Goal: Task Accomplishment & Management: Manage account settings

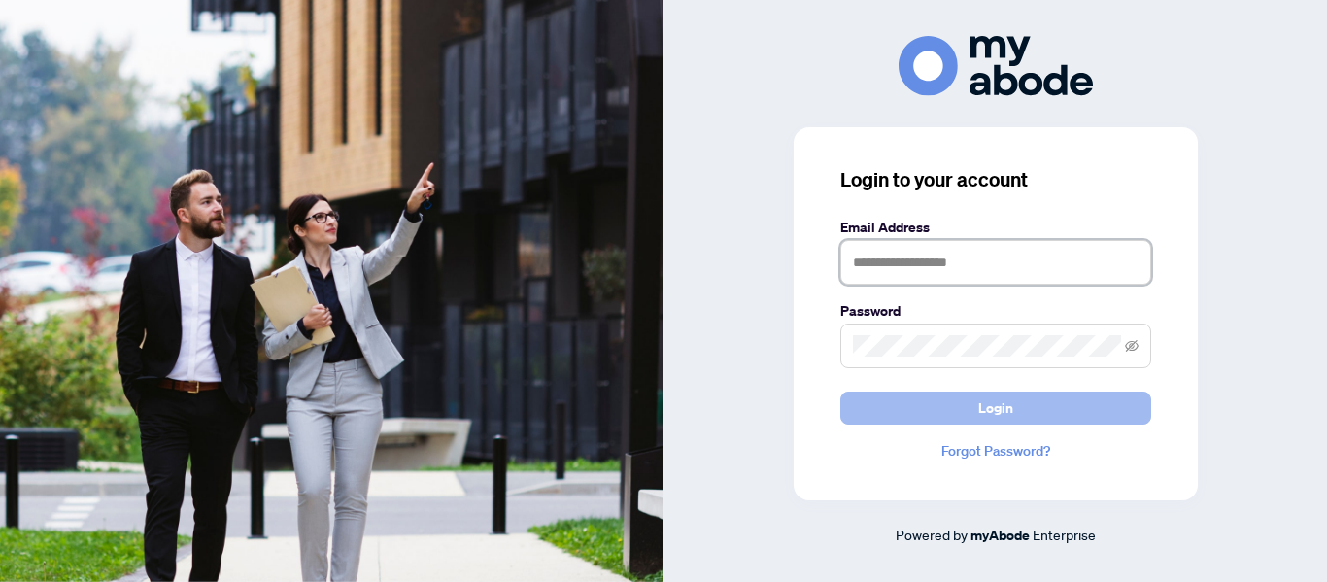
type input "**********"
click at [991, 406] on span "Login" at bounding box center [996, 408] width 35 height 31
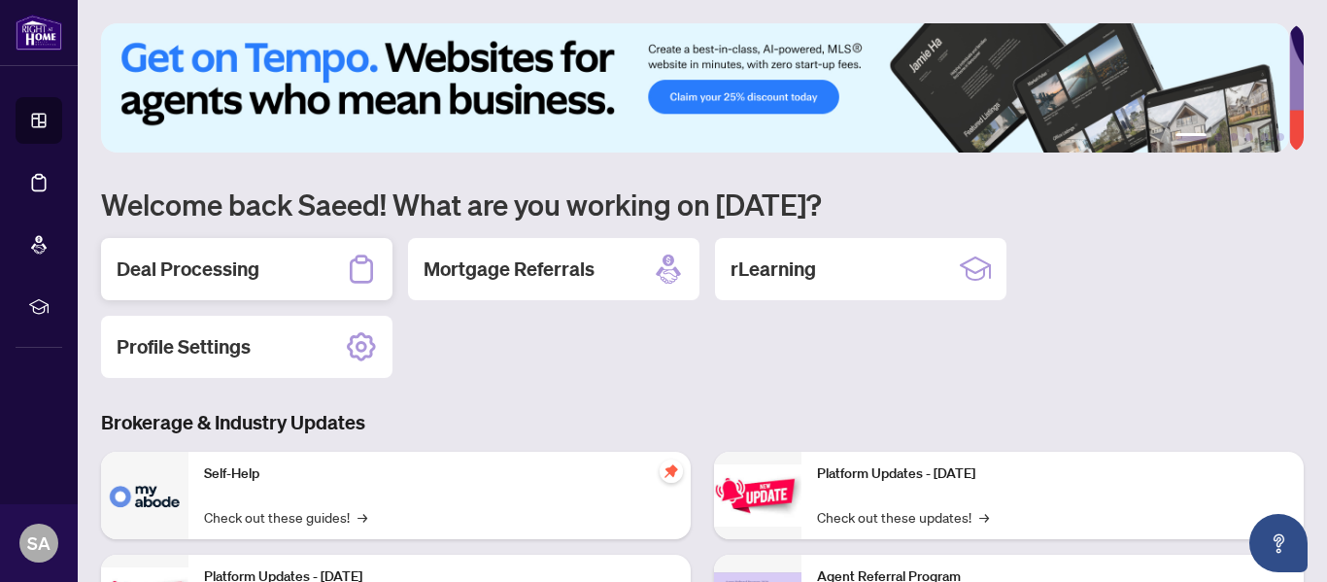
click at [182, 274] on h2 "Deal Processing" at bounding box center [188, 269] width 143 height 27
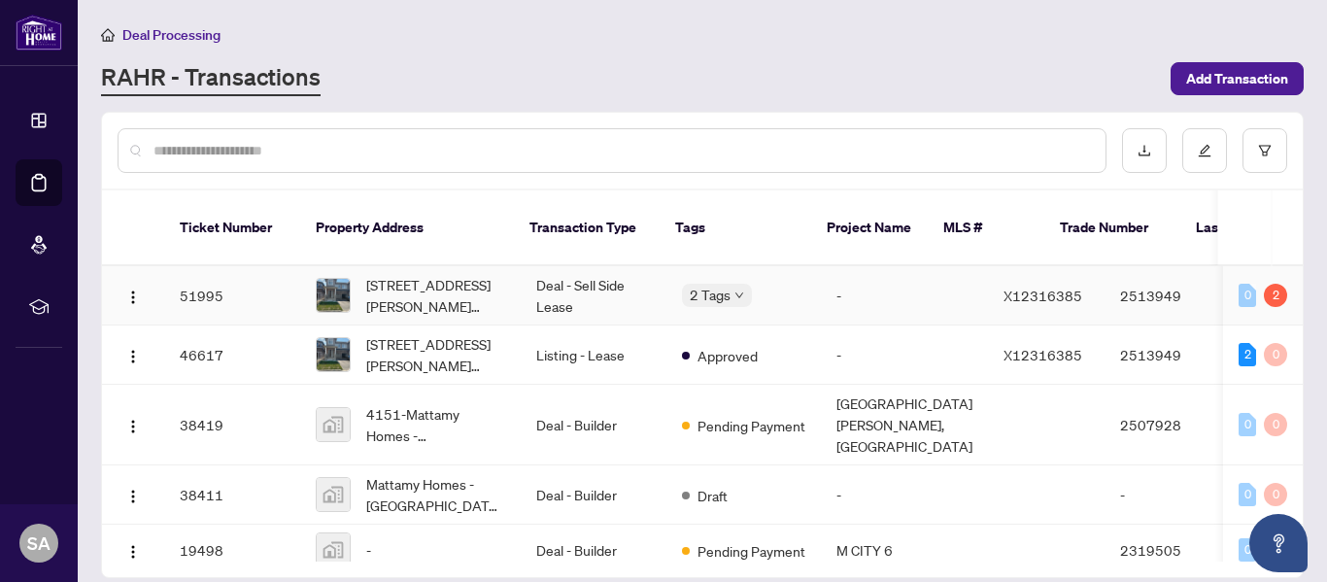
click at [432, 274] on span "[STREET_ADDRESS][PERSON_NAME][PERSON_NAME]" at bounding box center [435, 295] width 139 height 43
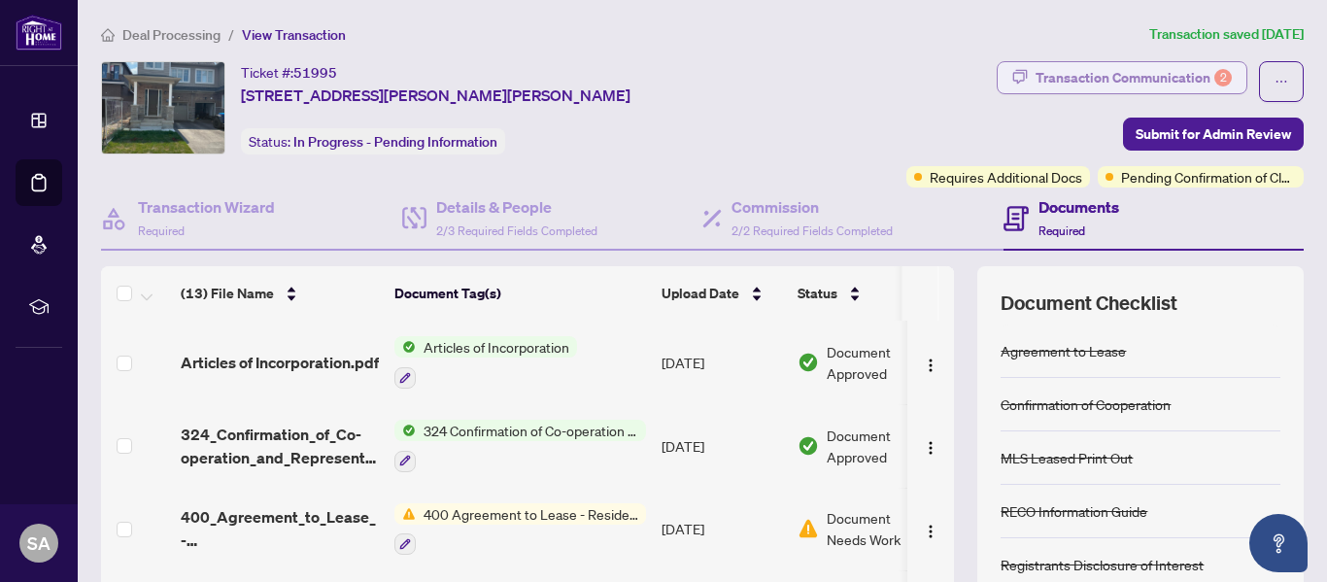
click at [1141, 76] on div "Transaction Communication 2" at bounding box center [1134, 77] width 196 height 31
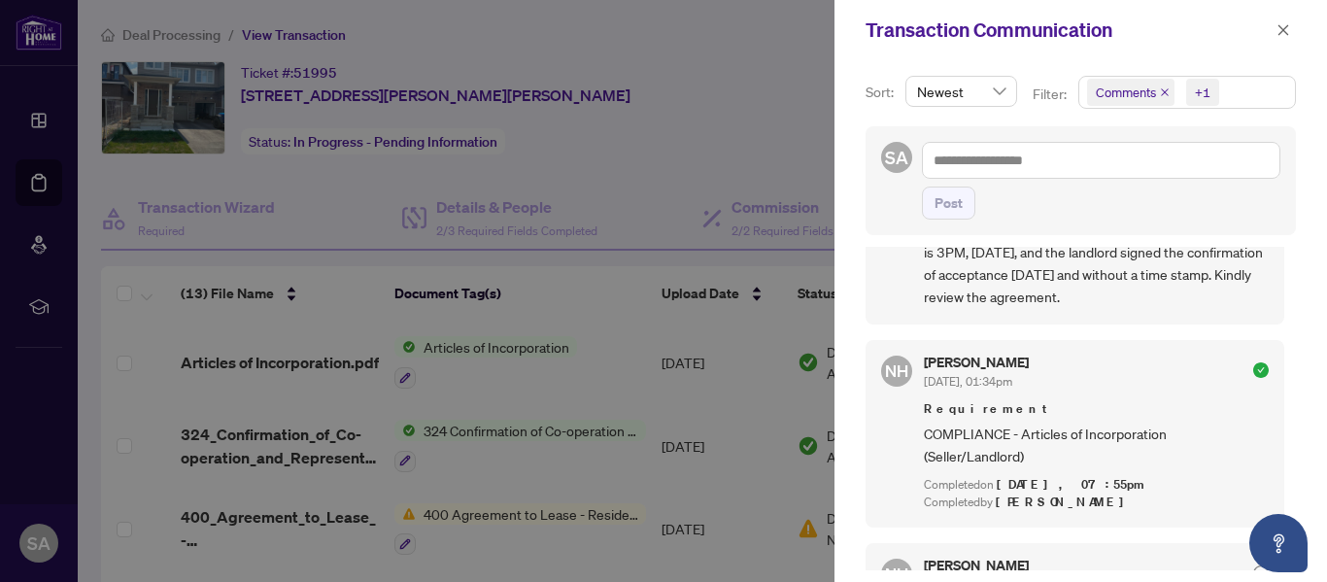
scroll to position [194, 0]
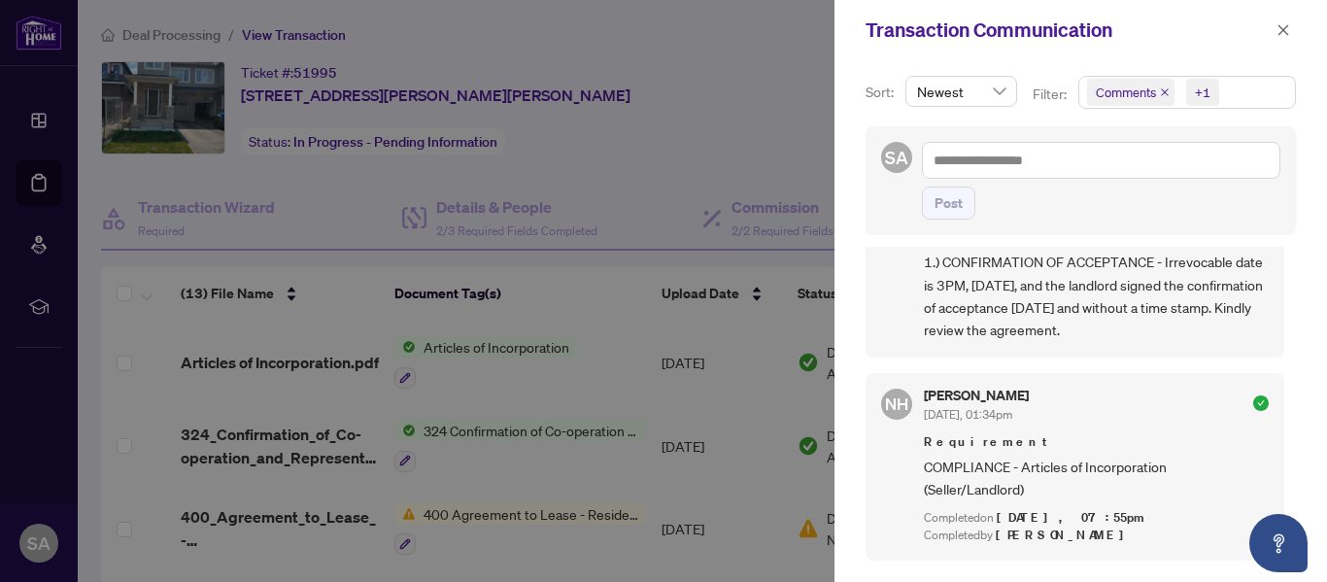
click at [779, 74] on div at bounding box center [663, 291] width 1327 height 582
click at [1286, 30] on icon "close" at bounding box center [1284, 29] width 11 height 11
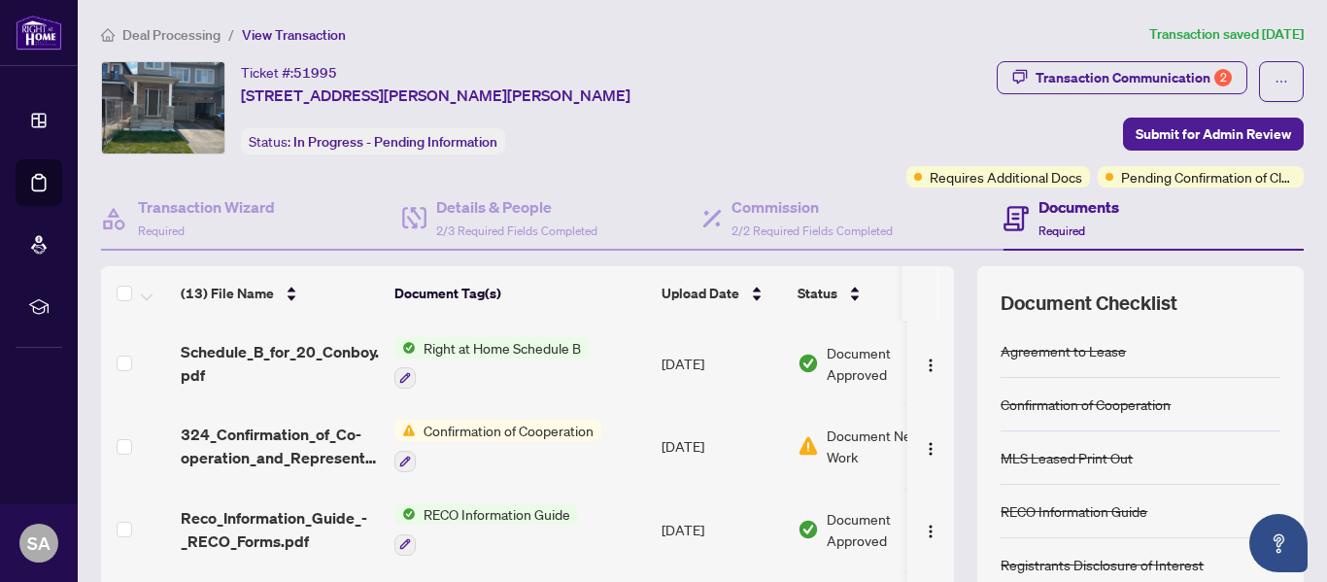
scroll to position [583, 0]
click at [1159, 122] on span "Submit for Admin Review" at bounding box center [1213, 134] width 155 height 31
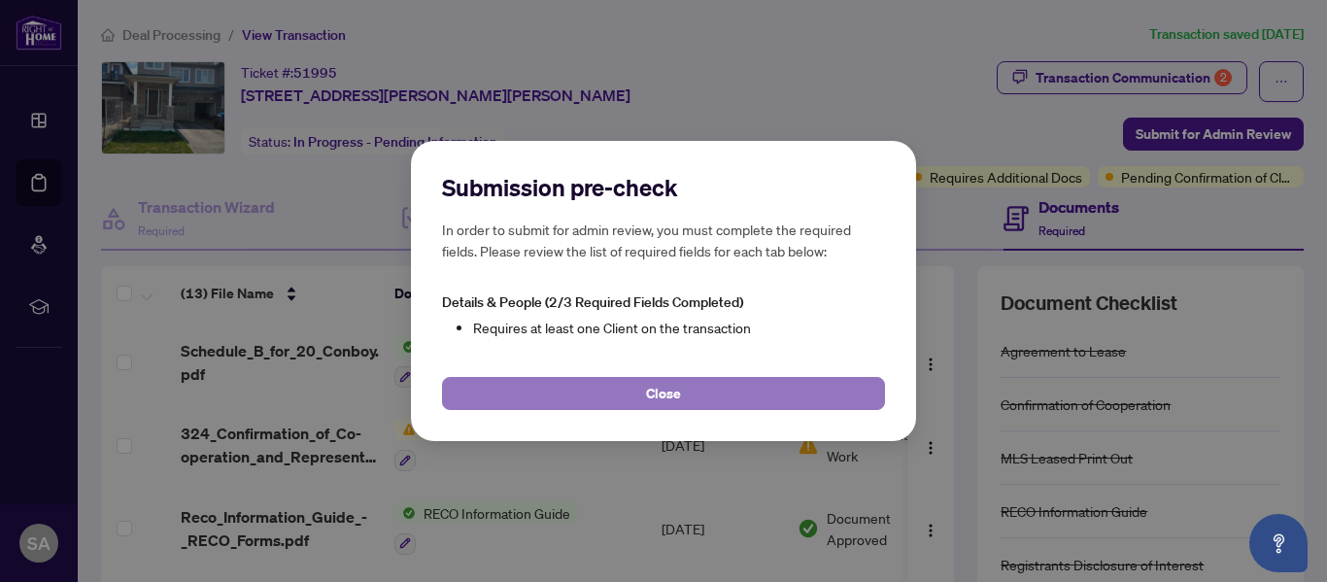
click at [679, 394] on button "Close" at bounding box center [663, 393] width 443 height 33
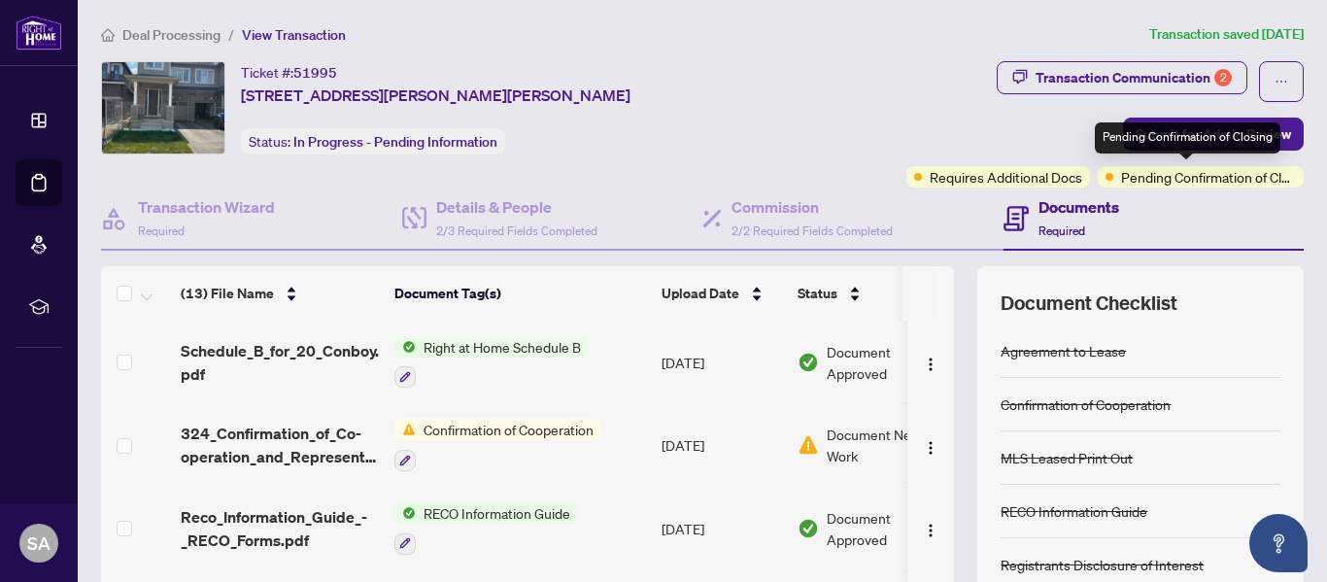
click at [1170, 177] on span "Pending Confirmation of Closing" at bounding box center [1208, 176] width 175 height 21
click at [1126, 176] on span "Pending Confirmation of Closing" at bounding box center [1208, 176] width 175 height 21
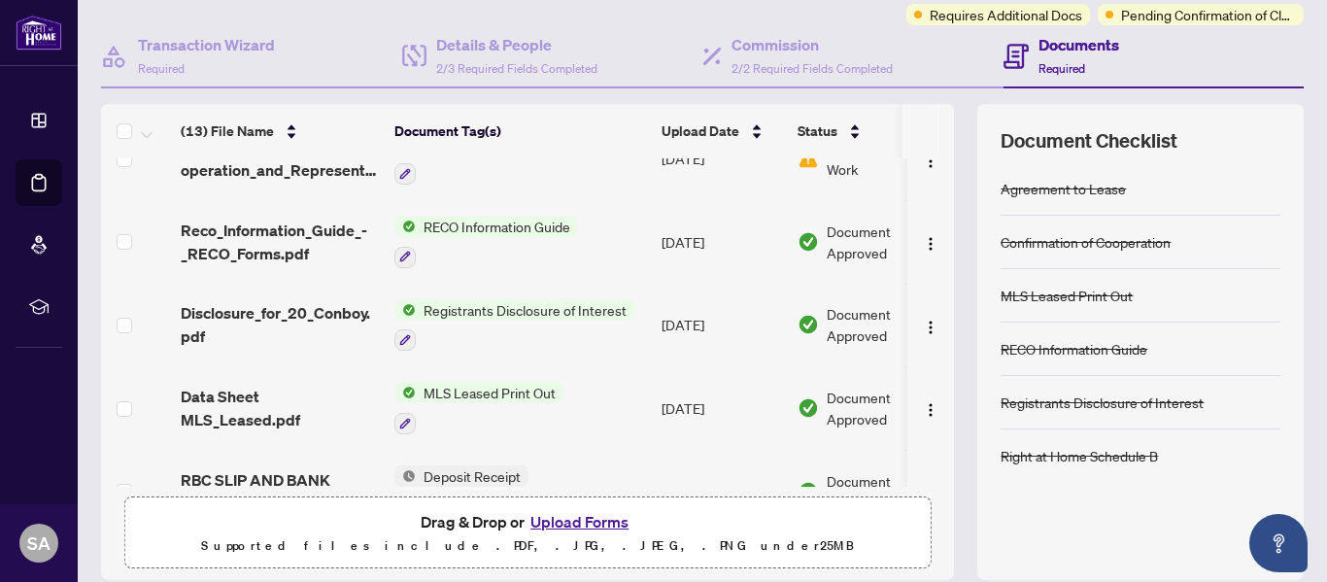
scroll to position [742, 0]
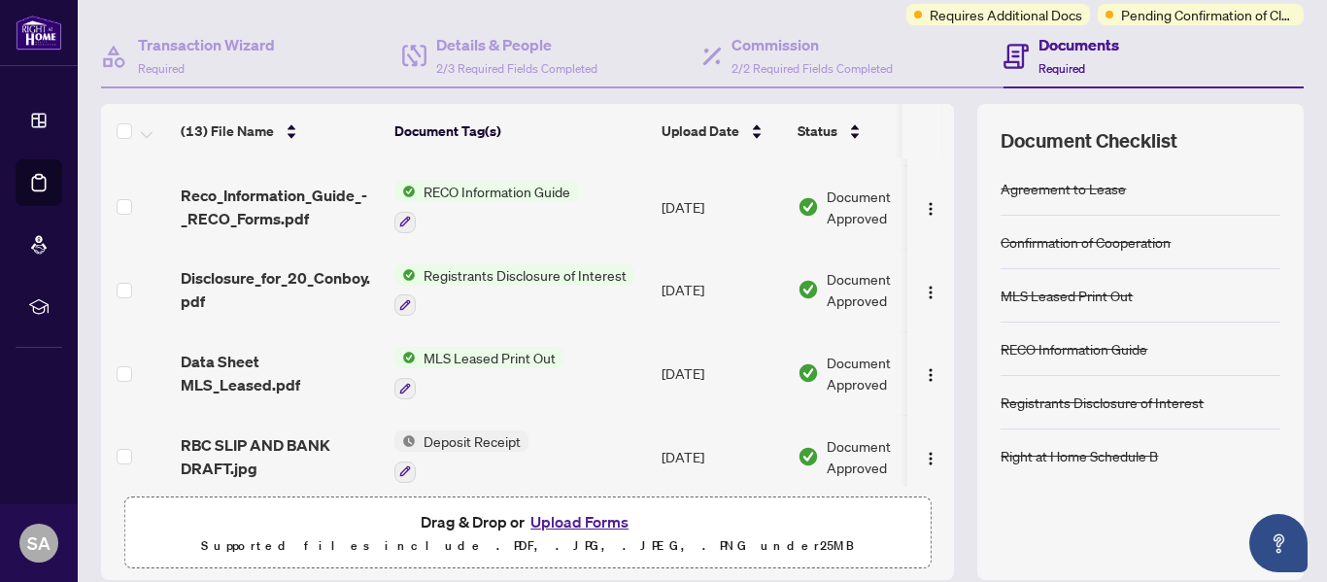
click at [926, 441] on div at bounding box center [930, 456] width 31 height 31
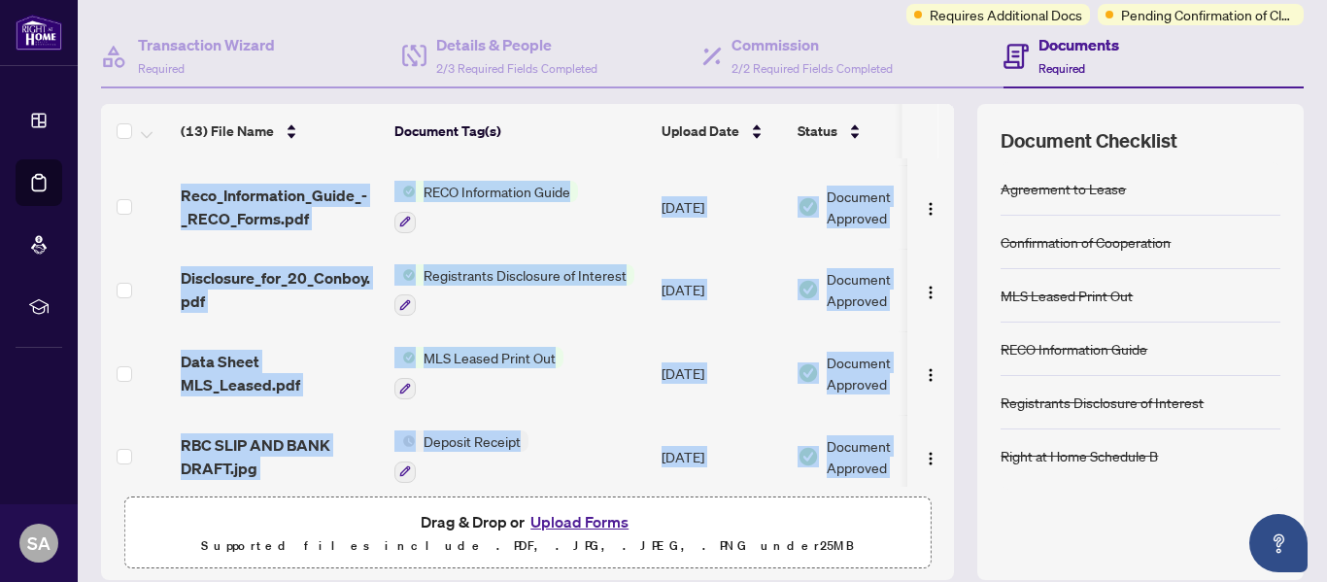
click at [926, 441] on div at bounding box center [930, 456] width 31 height 31
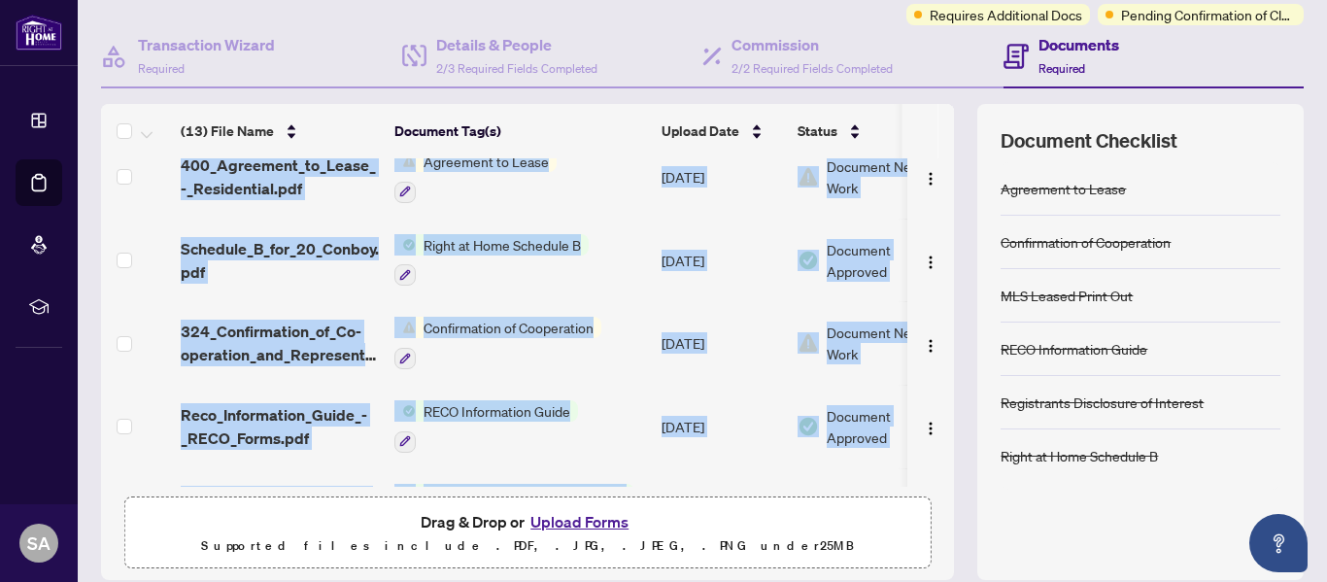
scroll to position [516, 0]
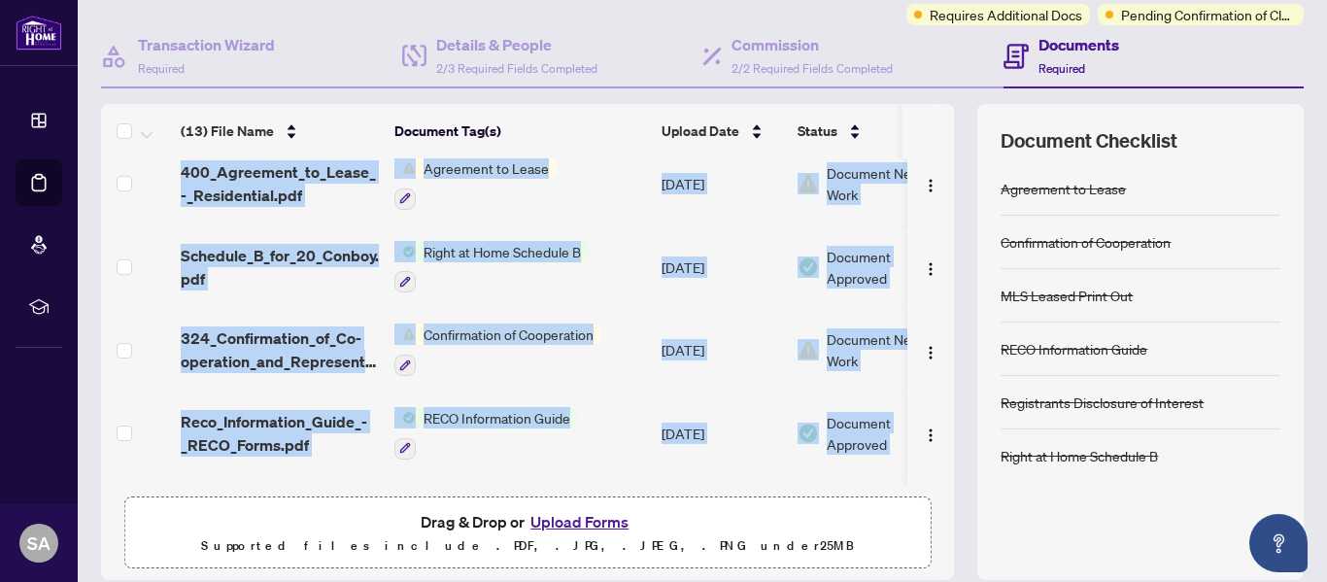
drag, startPoint x: 775, startPoint y: 486, endPoint x: 905, endPoint y: 503, distance: 131.4
click at [905, 503] on div "(13) File Name Document Tag(s) Upload Date Status (13) File Name Document Tag(s…" at bounding box center [527, 342] width 853 height 476
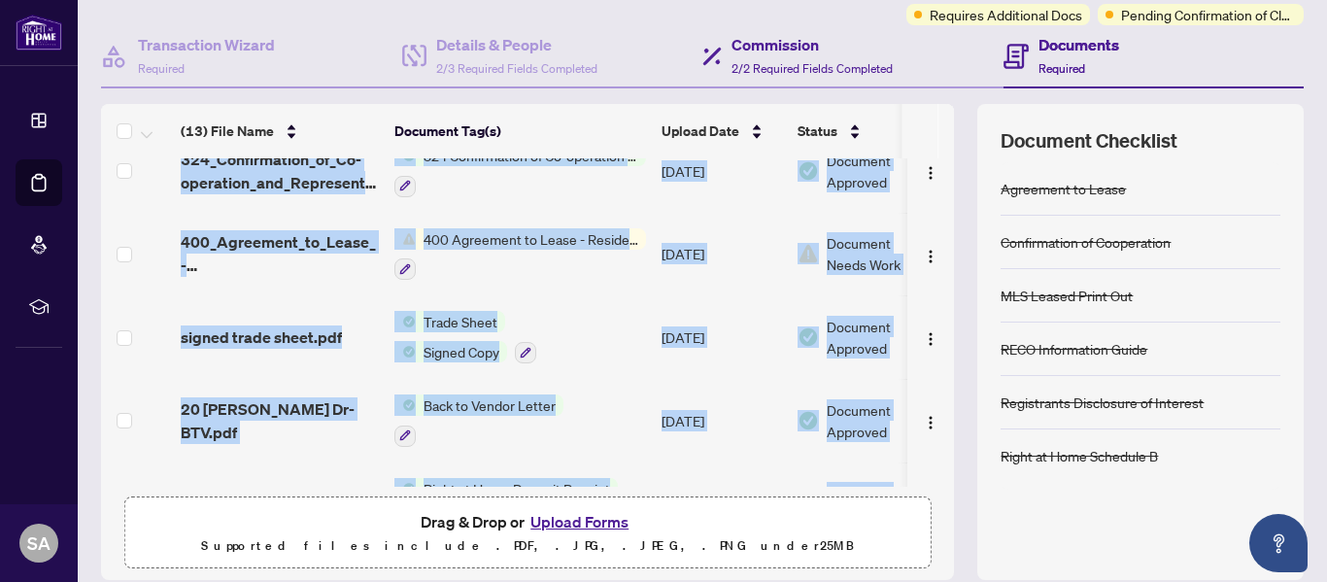
scroll to position [97, 0]
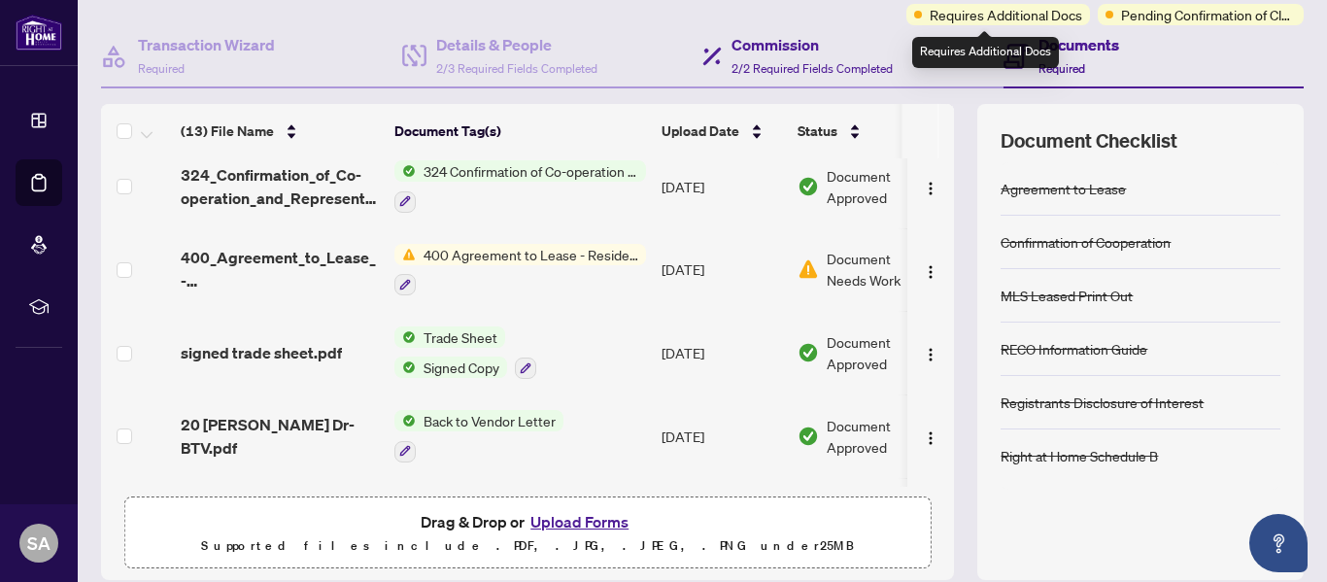
click at [943, 25] on div "Commission 2/2 Required Fields Completed" at bounding box center [853, 56] width 301 height 63
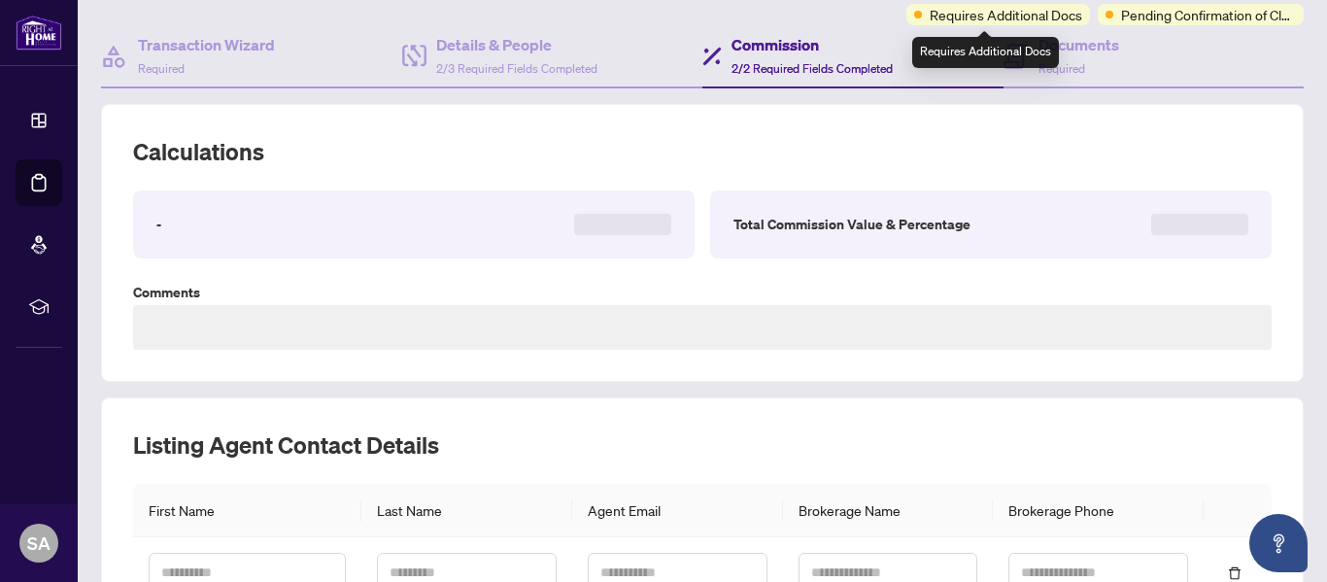
type textarea "**********"
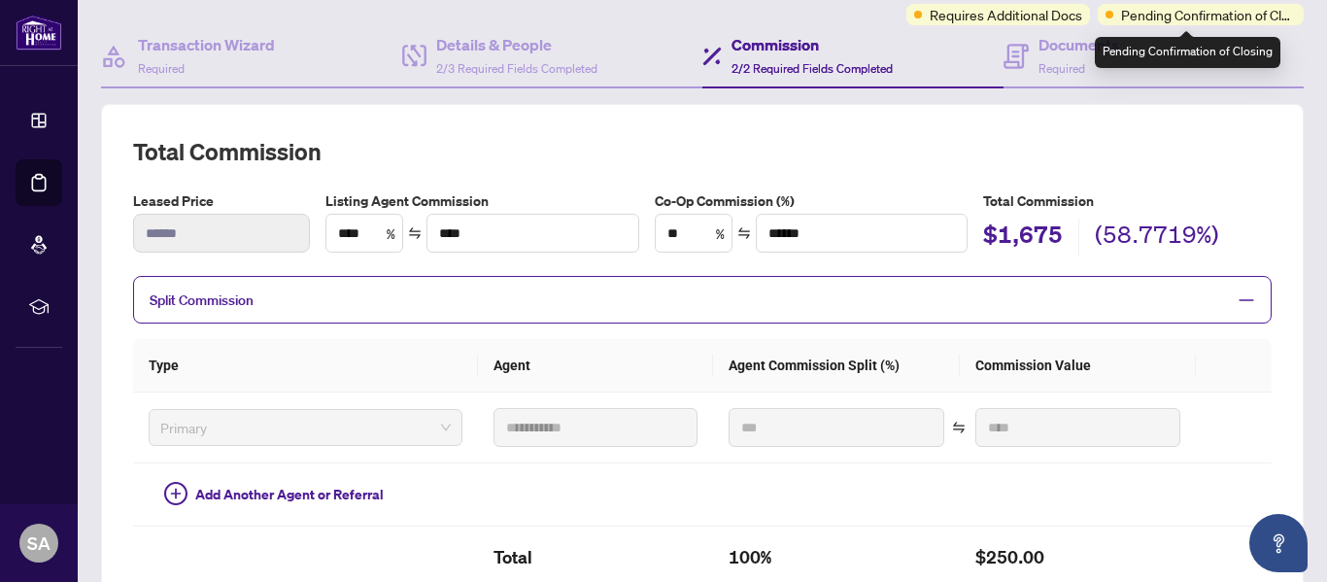
click at [1161, 14] on span "Pending Confirmation of Closing" at bounding box center [1208, 14] width 175 height 21
click at [1132, 17] on span "Pending Confirmation of Closing" at bounding box center [1208, 14] width 175 height 21
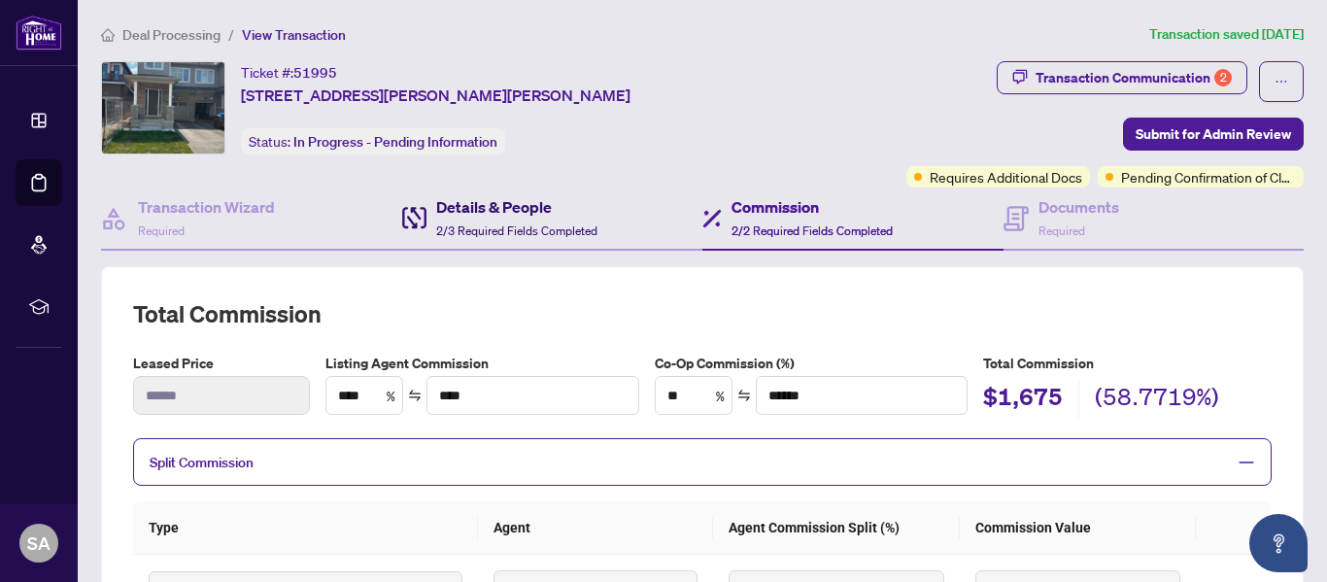
click at [512, 224] on span "2/3 Required Fields Completed" at bounding box center [516, 231] width 161 height 15
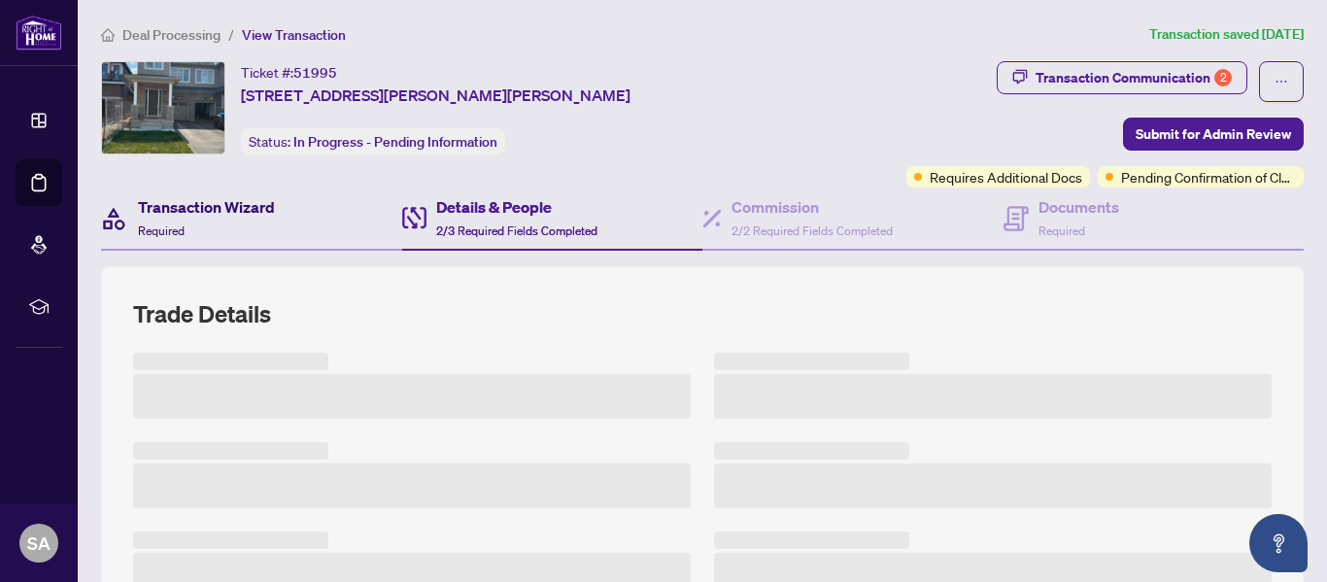
click at [209, 209] on h4 "Transaction Wizard" at bounding box center [206, 206] width 137 height 23
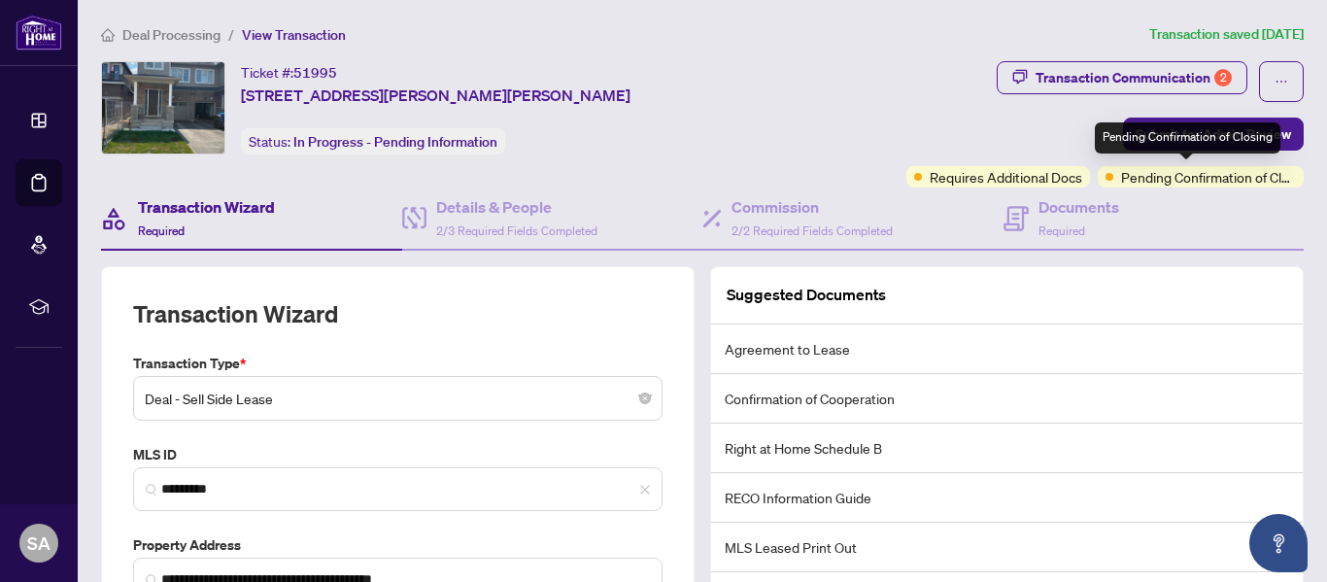
click at [1150, 184] on span "Pending Confirmation of Closing" at bounding box center [1208, 176] width 175 height 21
click at [1153, 184] on span "Pending Confirmation of Closing" at bounding box center [1208, 176] width 175 height 21
click at [1201, 138] on div "Pending Confirmation of Closing" at bounding box center [1188, 137] width 186 height 31
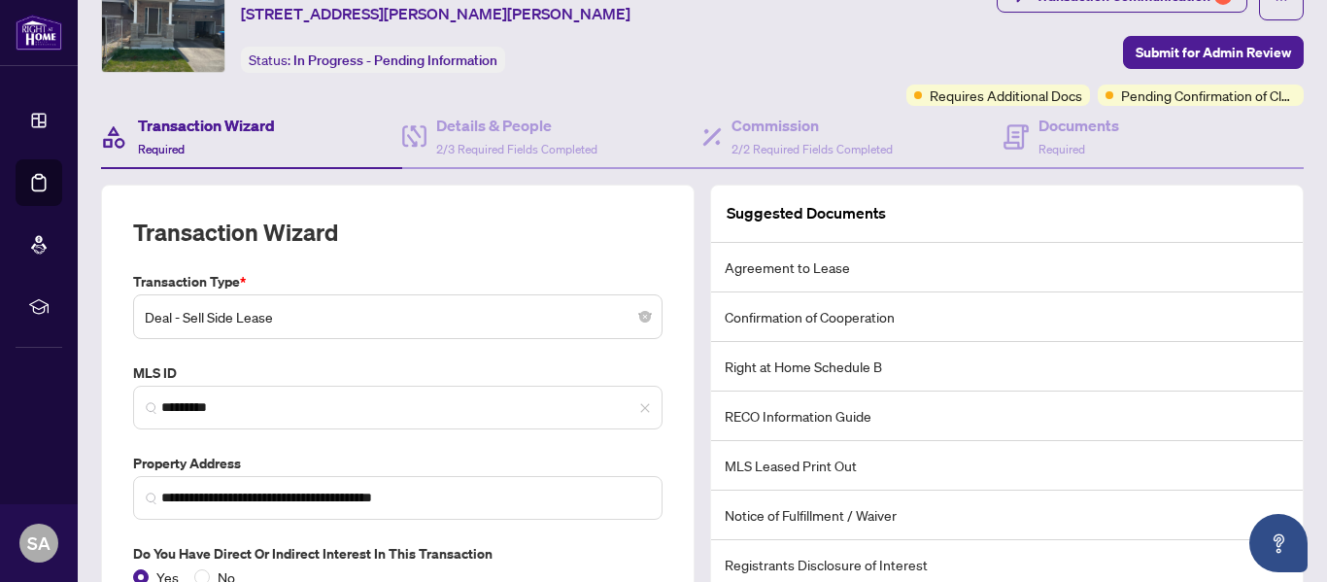
scroll to position [129, 0]
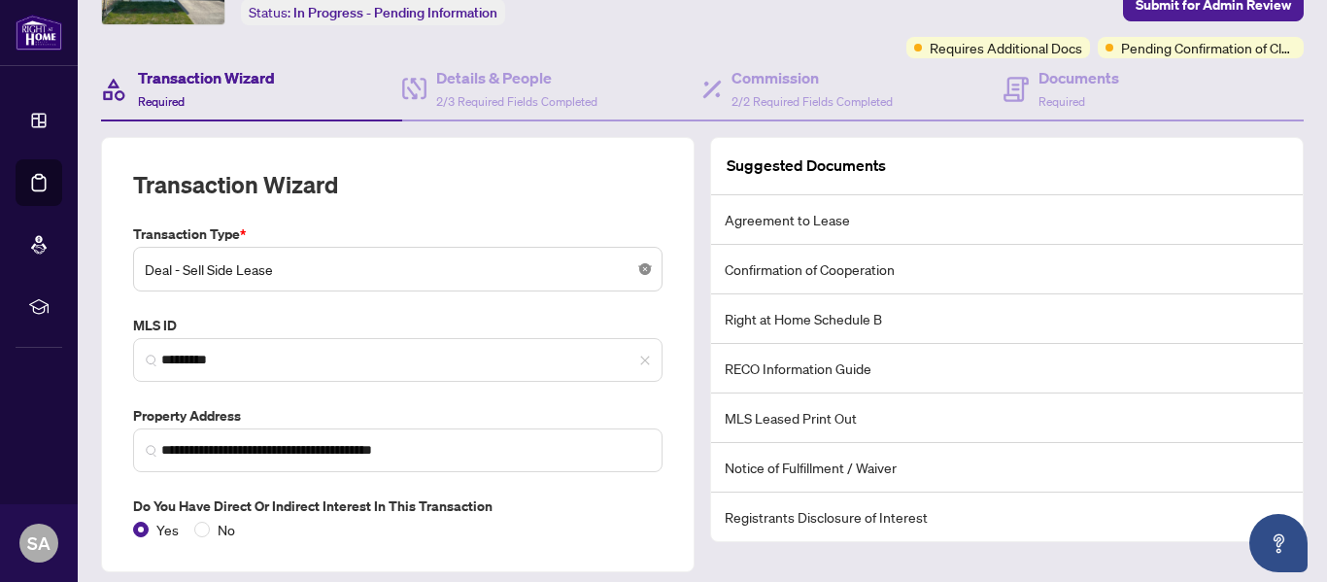
click at [639, 265] on body "**********" at bounding box center [663, 291] width 1327 height 582
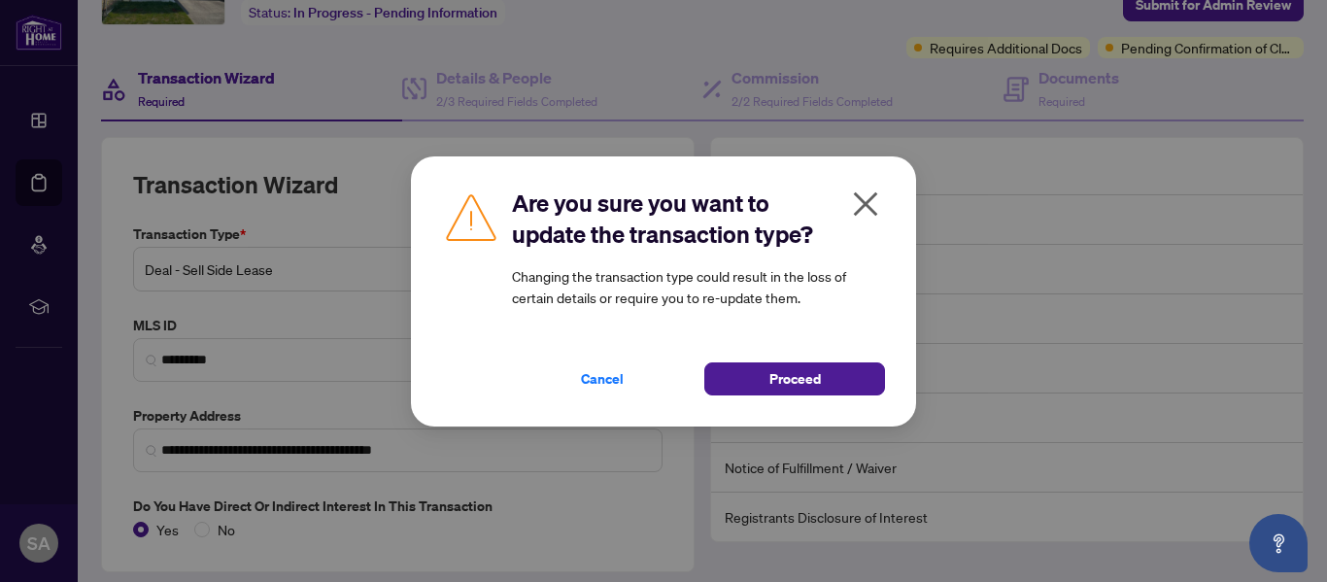
click at [869, 200] on icon "close" at bounding box center [866, 203] width 24 height 24
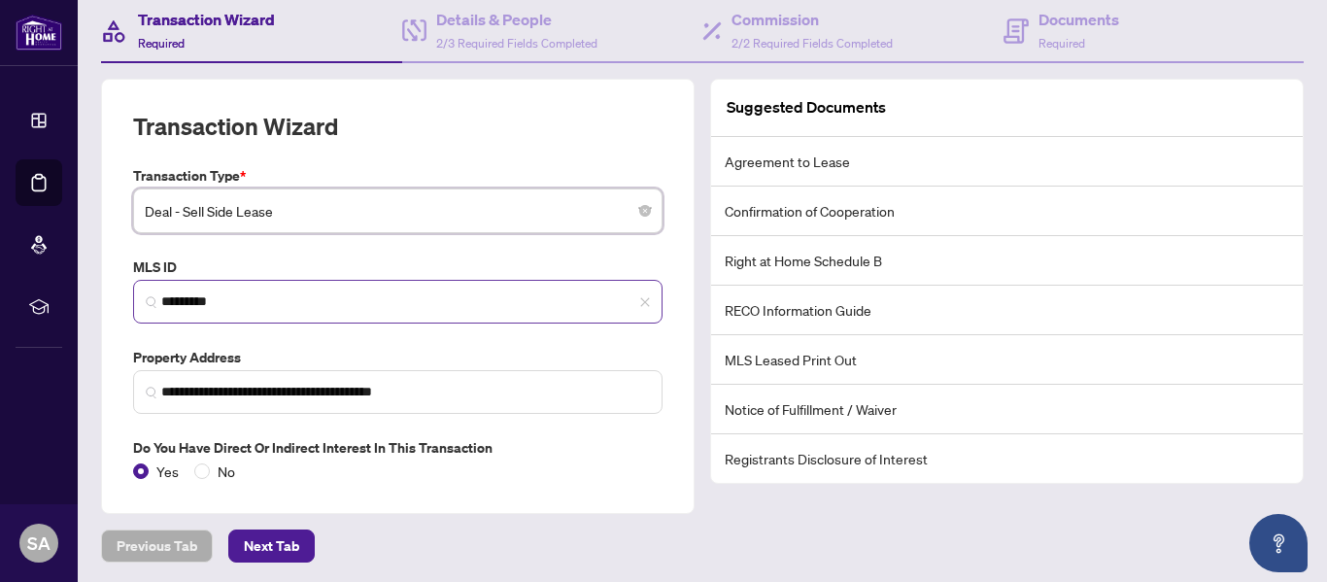
scroll to position [189, 0]
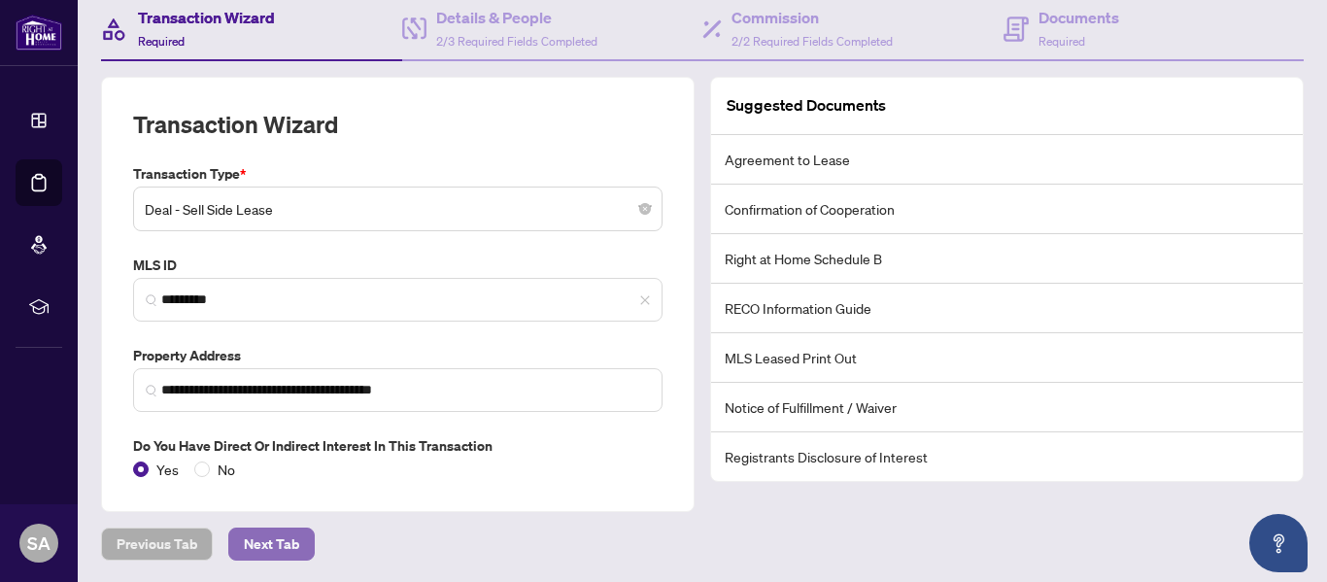
click at [263, 539] on span "Next Tab" at bounding box center [271, 544] width 55 height 31
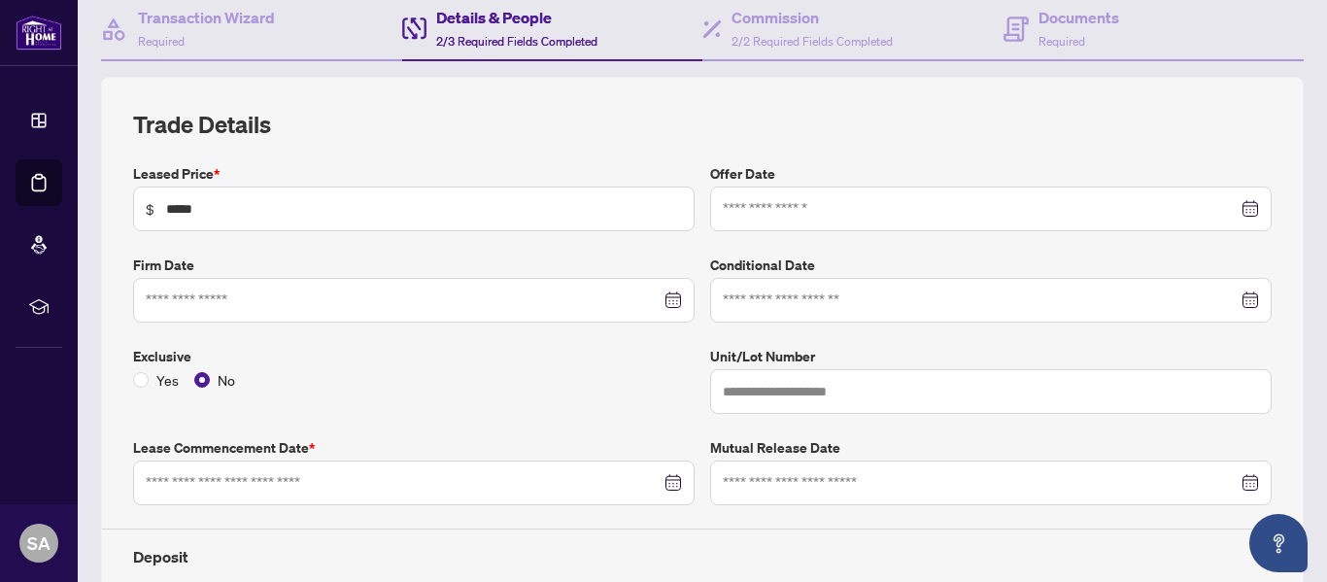
type input "**********"
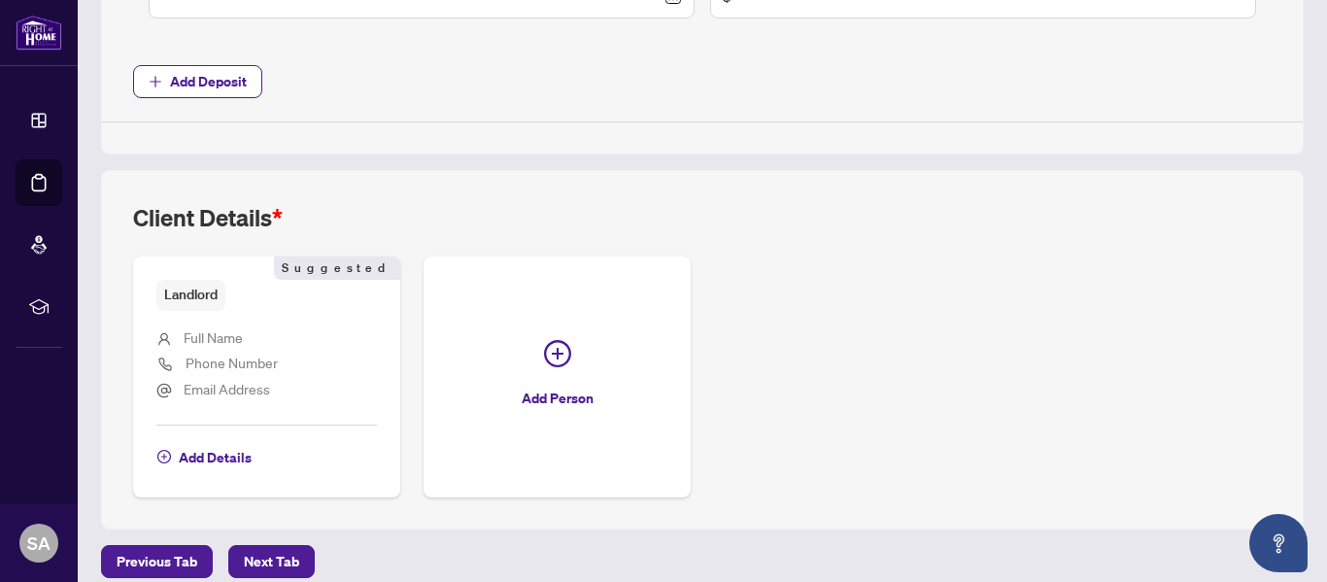
scroll to position [997, 0]
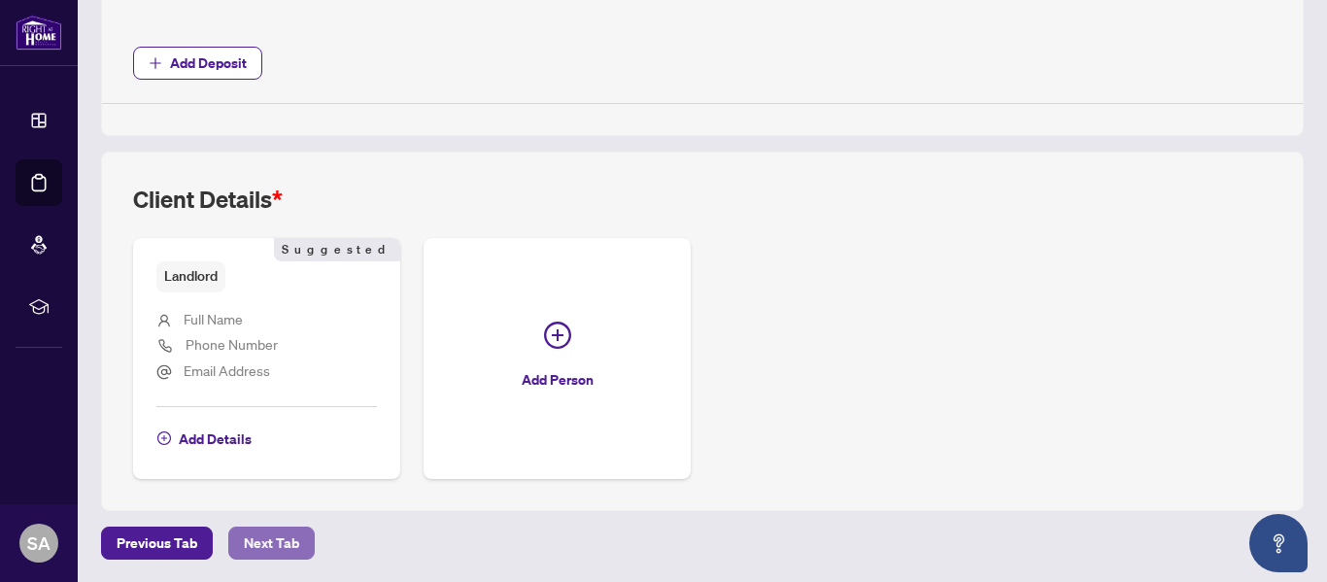
click at [279, 547] on span "Next Tab" at bounding box center [271, 543] width 55 height 31
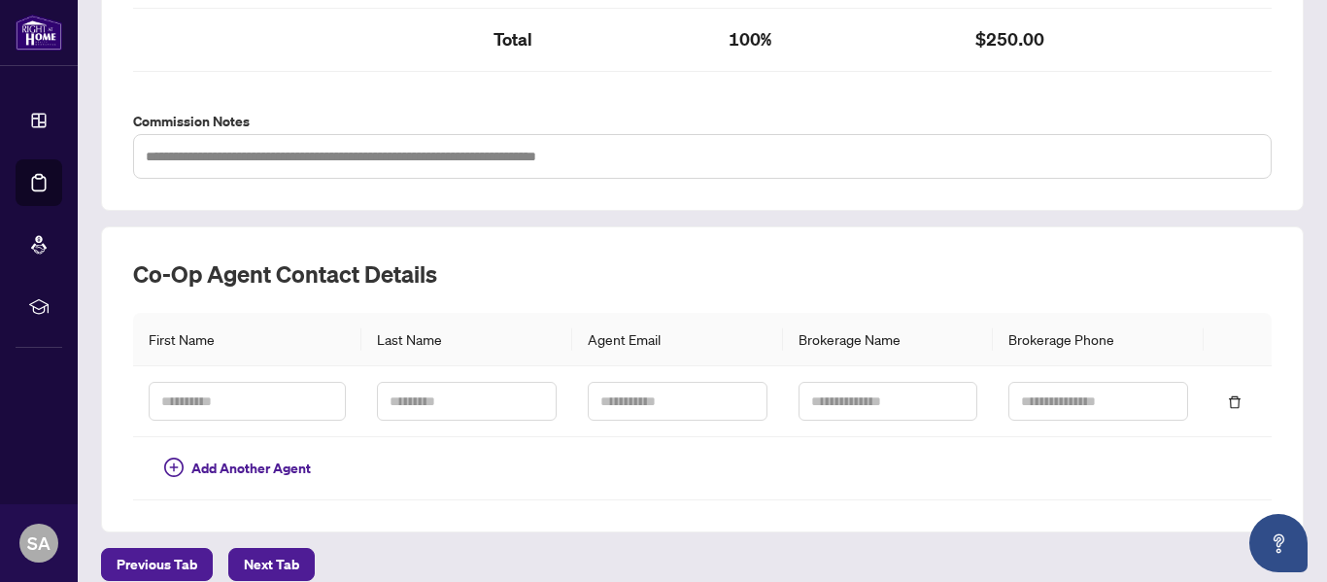
scroll to position [701, 0]
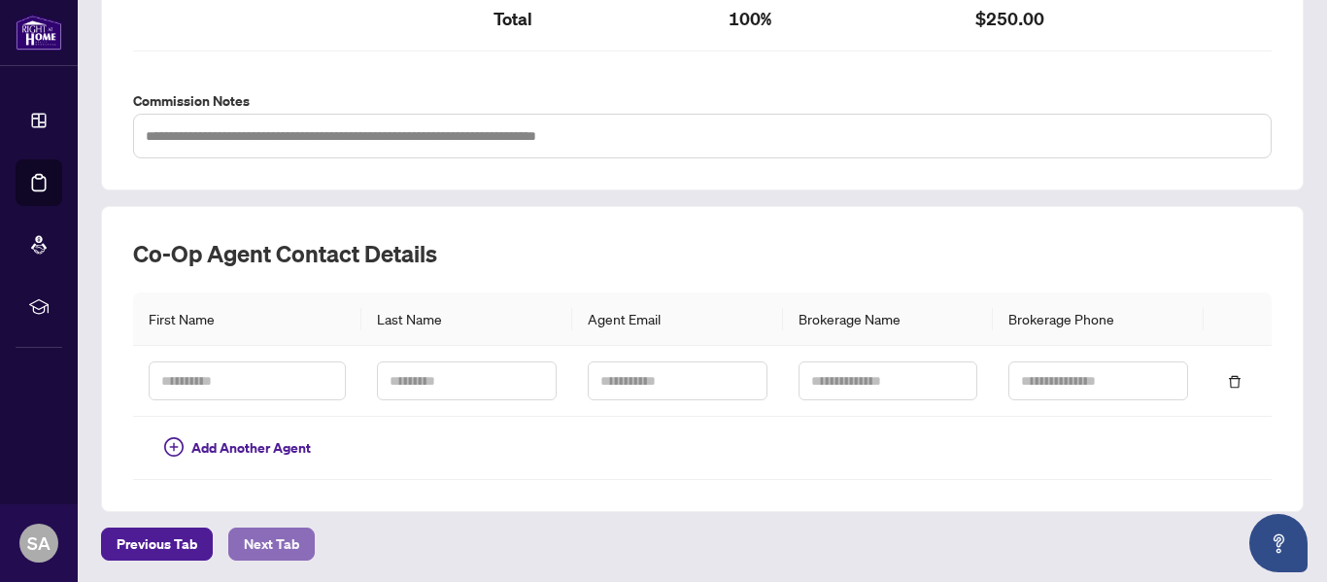
click at [269, 547] on span "Next Tab" at bounding box center [271, 544] width 55 height 31
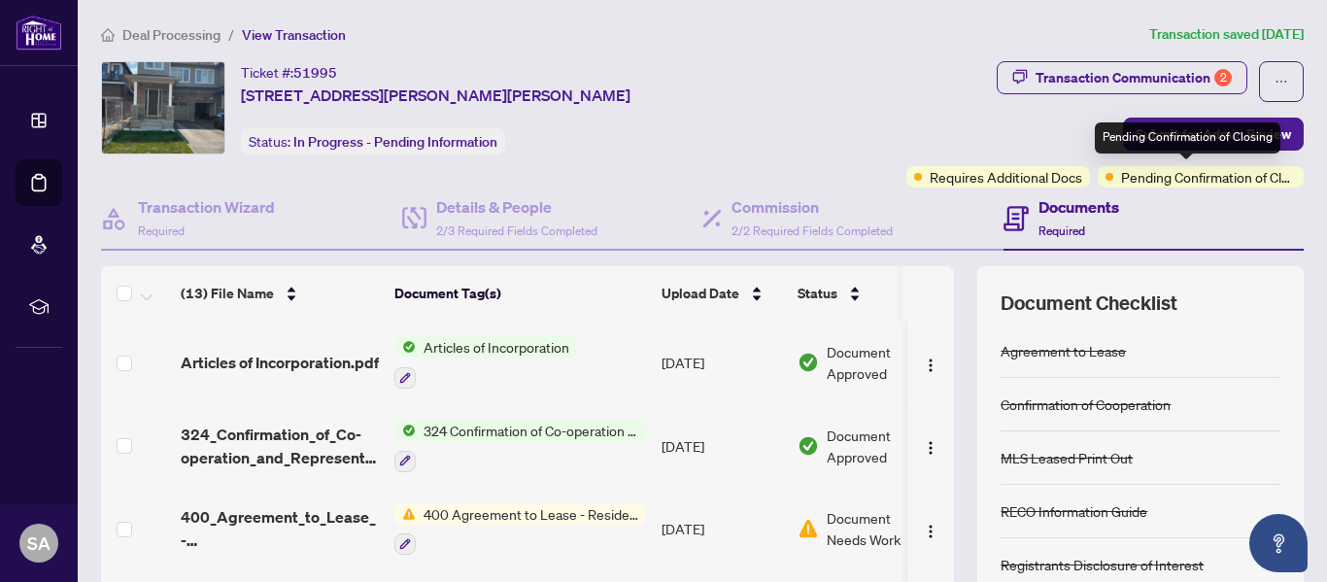
click at [1121, 176] on span "Pending Confirmation of Closing" at bounding box center [1208, 176] width 175 height 21
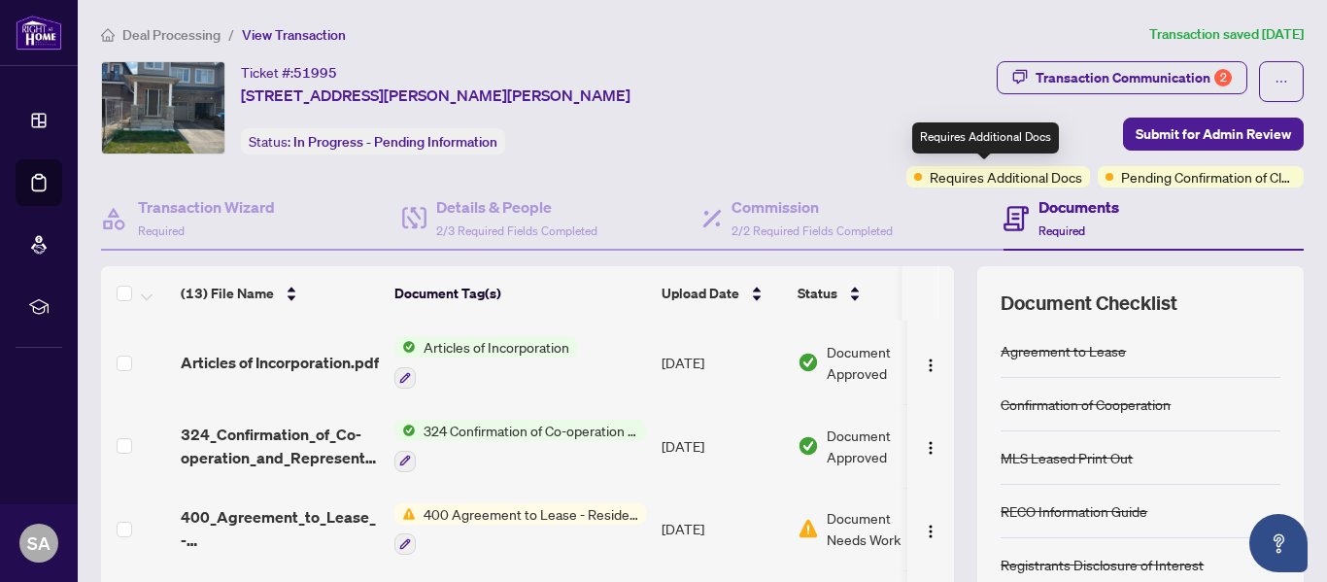
click at [995, 177] on span "Requires Additional Docs" at bounding box center [1006, 176] width 153 height 21
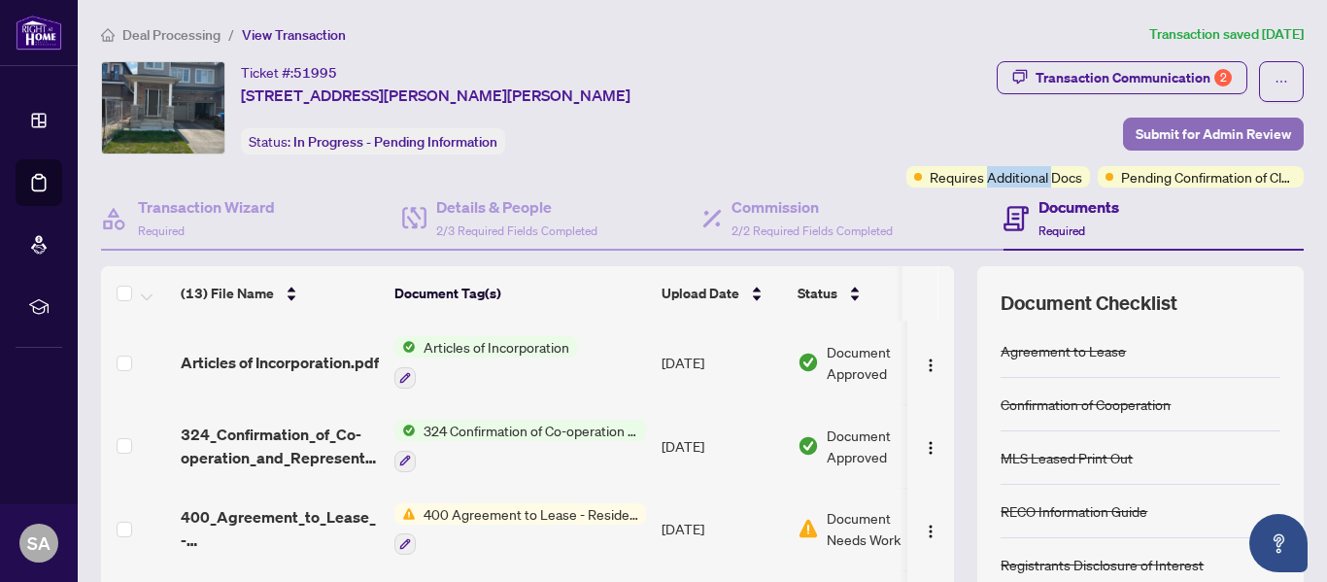
click at [1195, 136] on span "Submit for Admin Review" at bounding box center [1213, 134] width 155 height 31
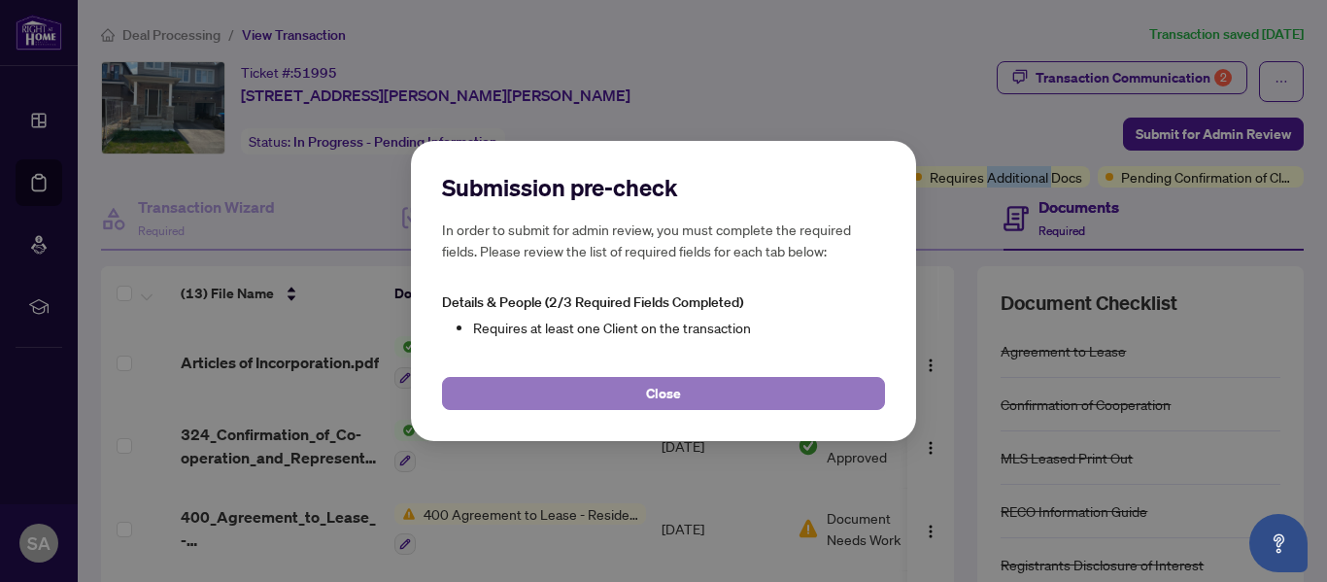
click at [664, 379] on span "Close" at bounding box center [663, 393] width 35 height 31
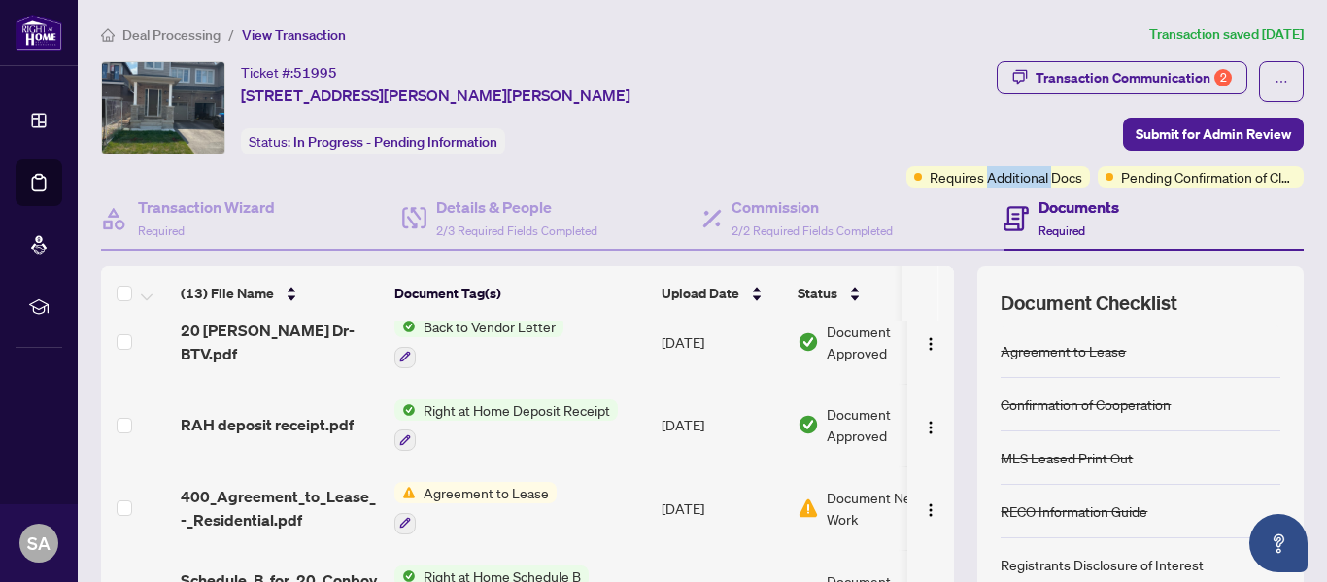
scroll to position [396, 0]
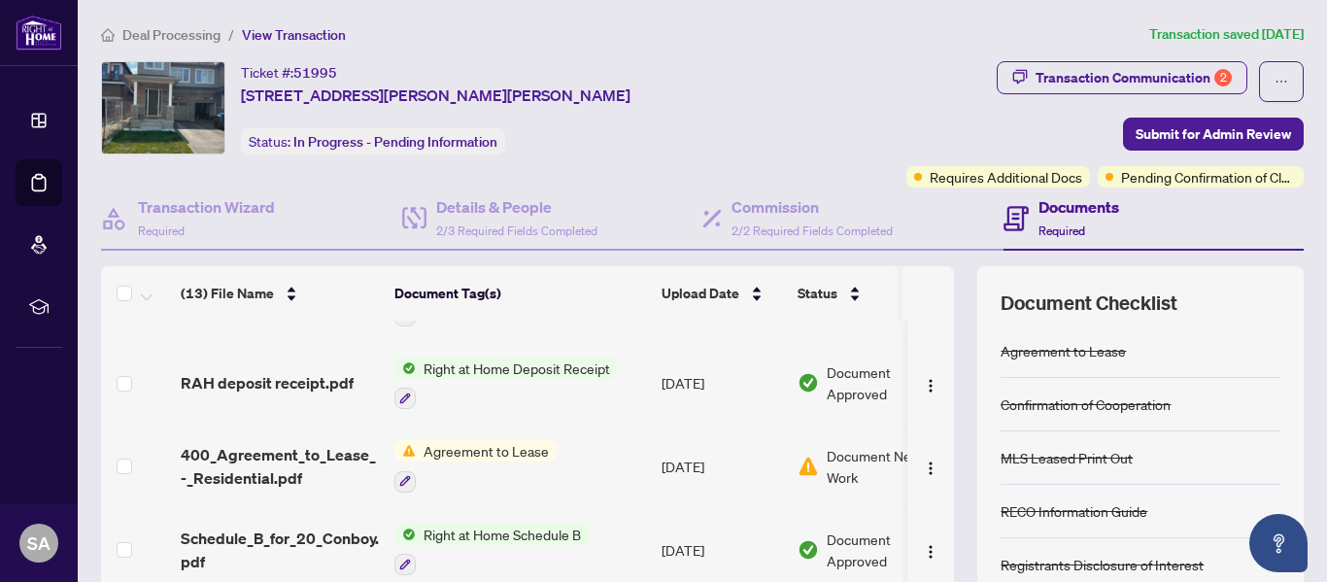
click at [942, 509] on div "(13) File Name Document Tag(s) Upload Date Status (13) File Name Document Tag(s…" at bounding box center [702, 504] width 1203 height 476
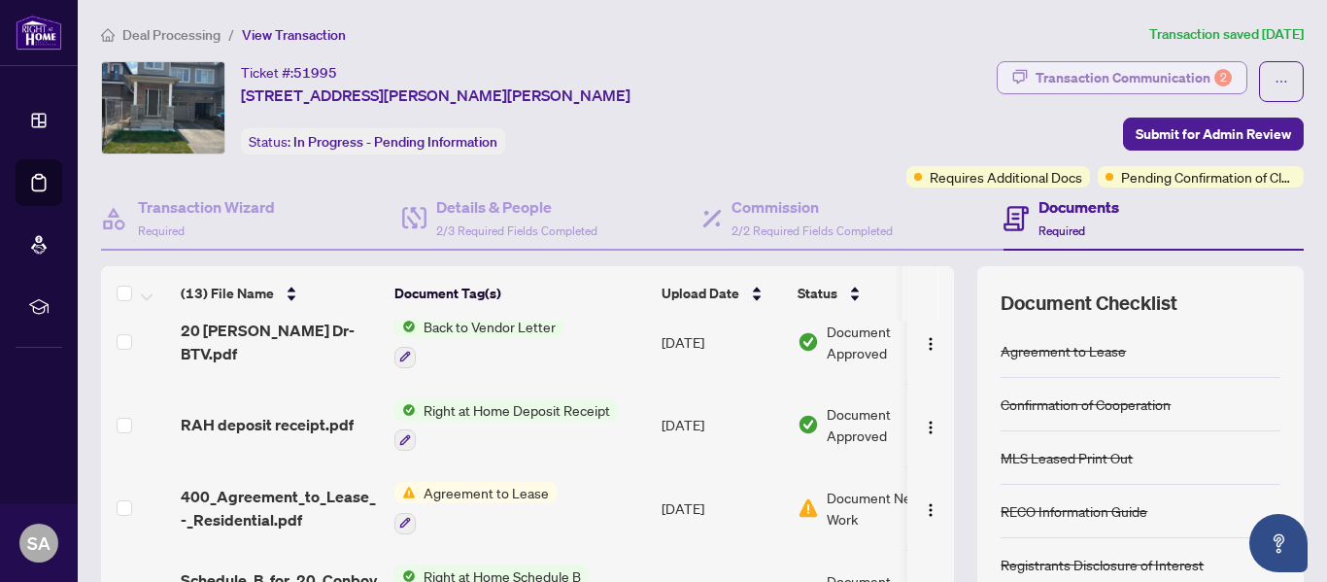
click at [1177, 79] on div "Transaction Communication 2" at bounding box center [1134, 77] width 196 height 31
type textarea "**********"
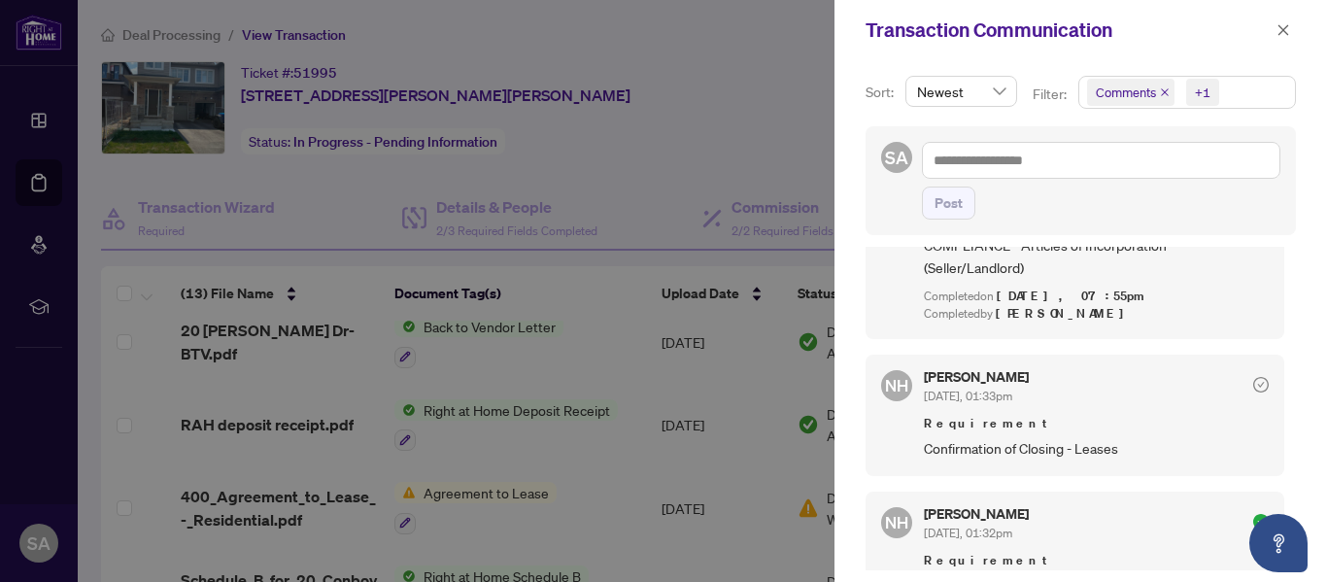
scroll to position [421, 0]
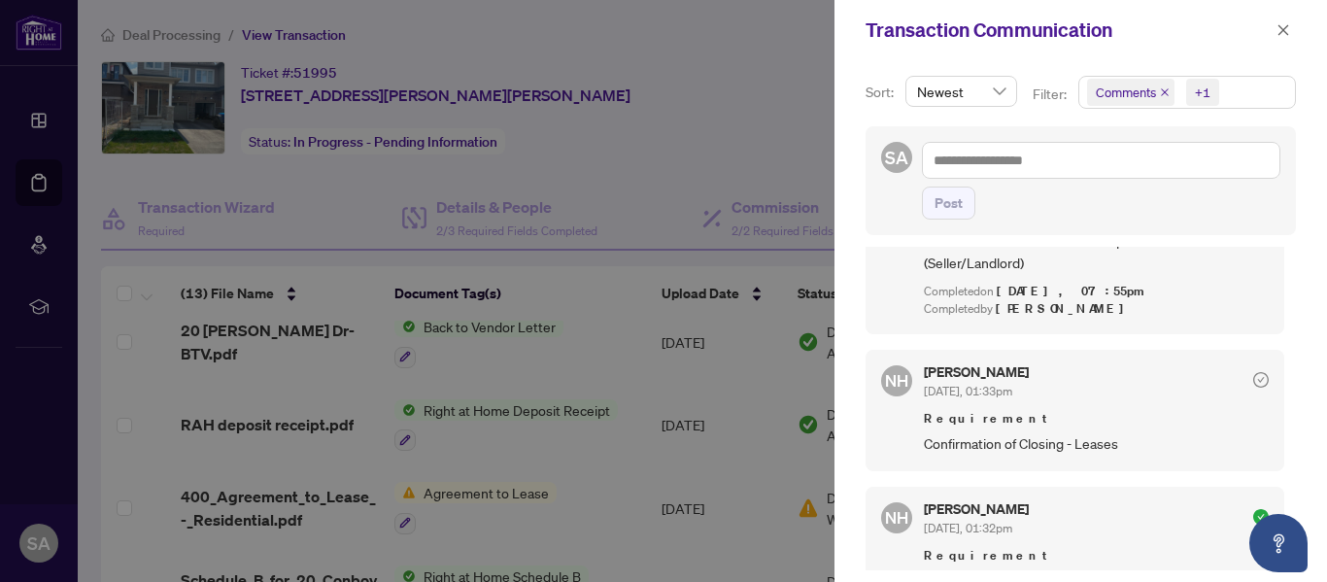
click at [887, 368] on span "NH" at bounding box center [896, 380] width 23 height 25
click at [1006, 384] on span "[DATE], 01:33pm" at bounding box center [968, 391] width 88 height 15
click at [989, 409] on span "Requirement" at bounding box center [1096, 418] width 345 height 19
click at [952, 409] on span "Requirement" at bounding box center [1096, 418] width 345 height 19
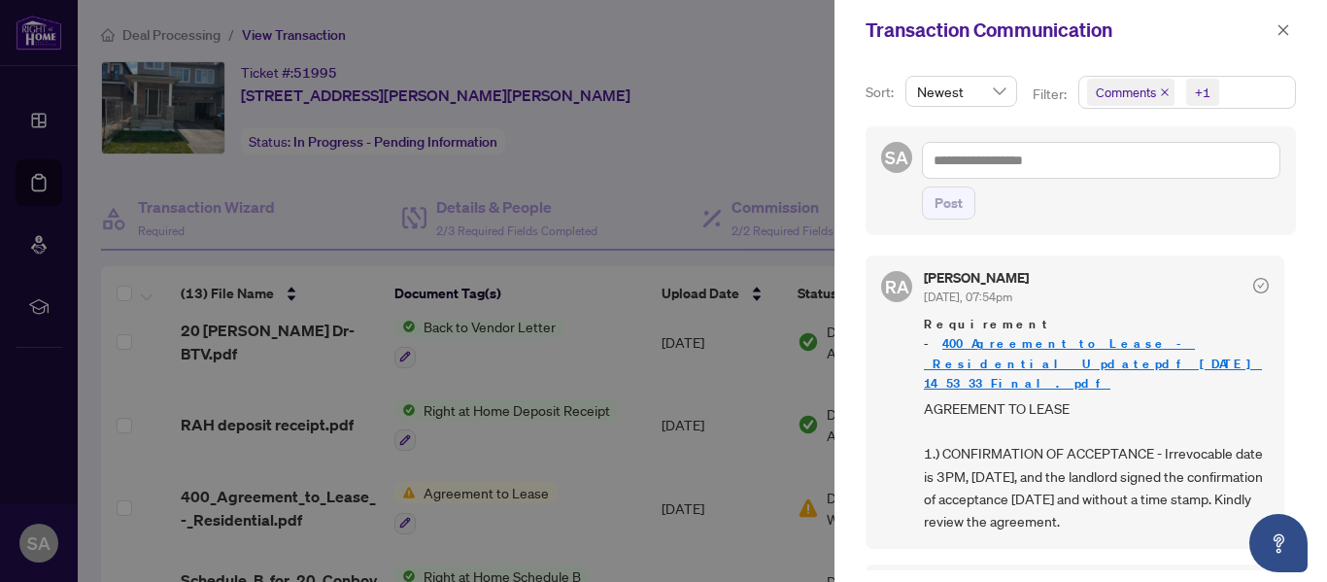
scroll to position [0, 0]
click at [1004, 168] on textarea at bounding box center [1101, 160] width 359 height 37
click at [1000, 101] on span "Newest" at bounding box center [961, 91] width 88 height 29
click at [762, 61] on div at bounding box center [663, 291] width 1327 height 582
click at [1278, 27] on icon "close" at bounding box center [1284, 30] width 14 height 14
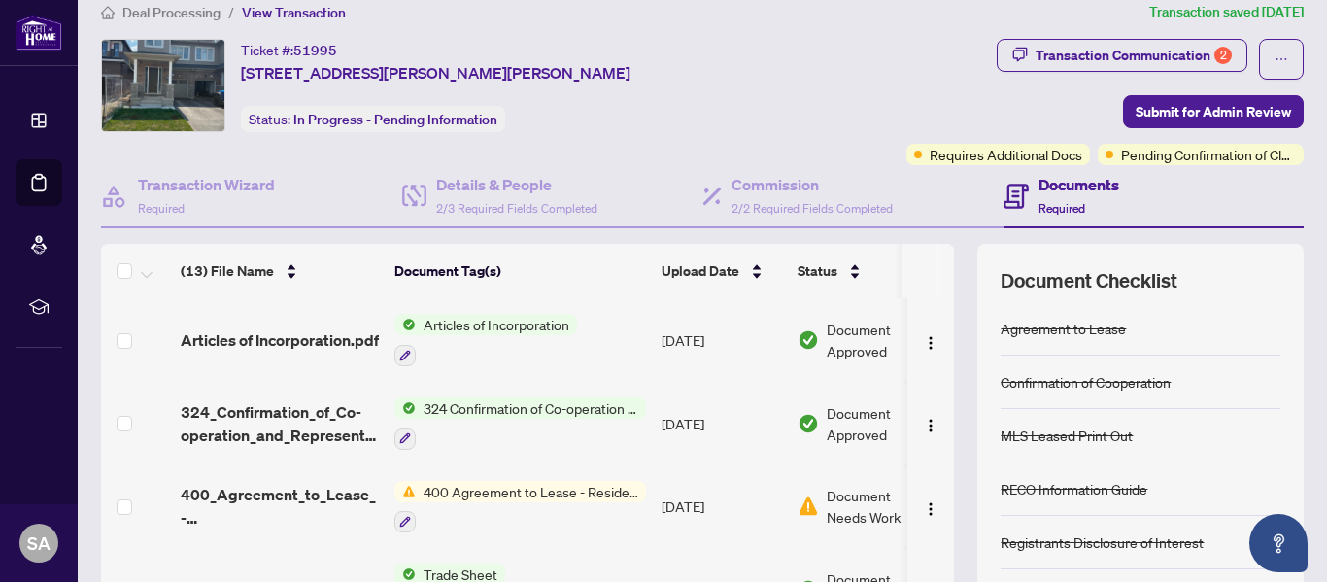
scroll to position [32, 0]
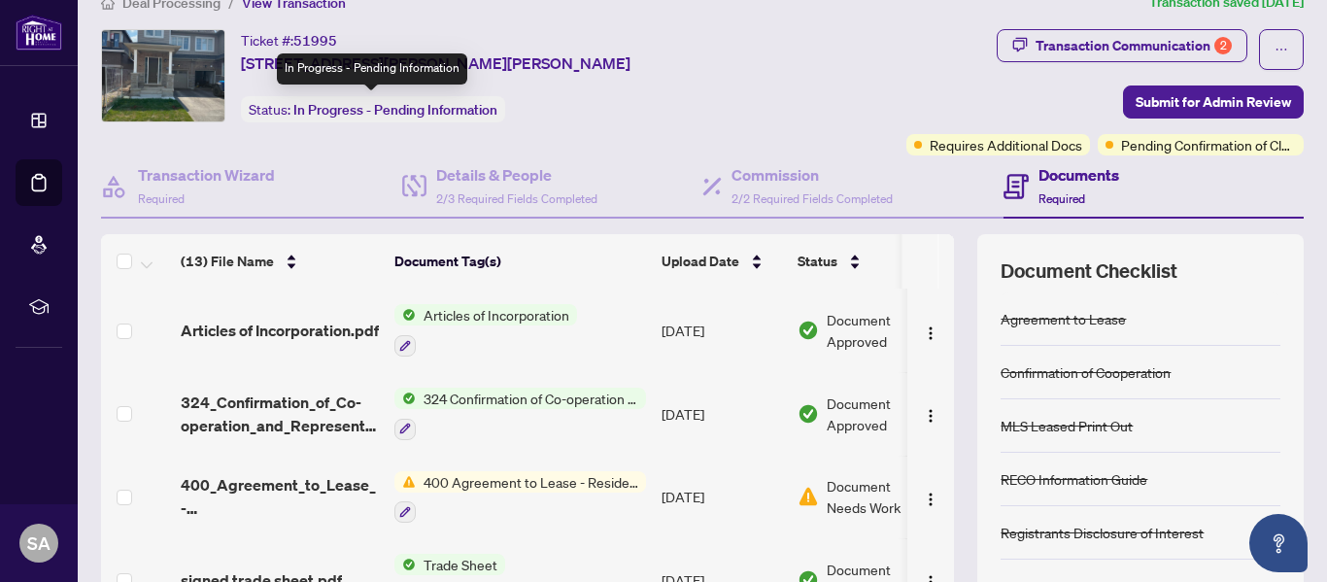
click at [403, 113] on span "In Progress - Pending Information" at bounding box center [395, 109] width 204 height 17
click at [596, 121] on div "Ticket #: 51995 [STREET_ADDRESS][PERSON_NAME][PERSON_NAME] Status: In Progress …" at bounding box center [432, 92] width 671 height 126
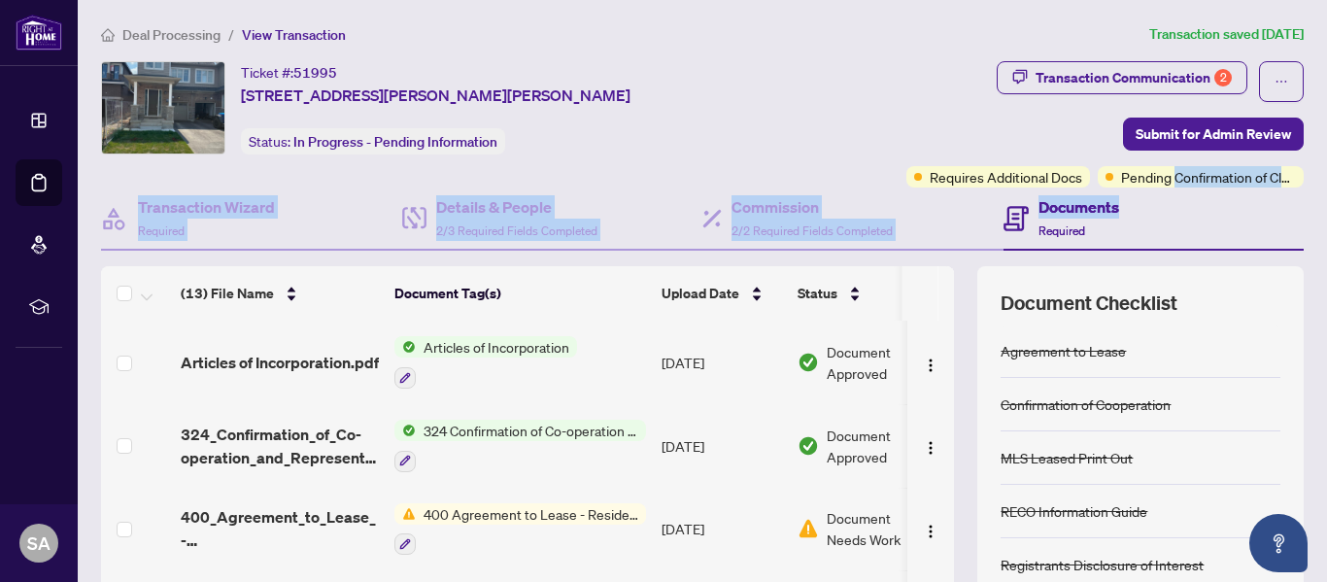
drag, startPoint x: 1160, startPoint y: 177, endPoint x: 1322, endPoint y: 197, distance: 162.6
click at [1322, 197] on main "Deal Processing / View Transaction Transaction saved [DATE] Ticket #: 51995 [ST…" at bounding box center [703, 291] width 1250 height 582
click at [1197, 198] on div "Documents Required" at bounding box center [1154, 219] width 301 height 63
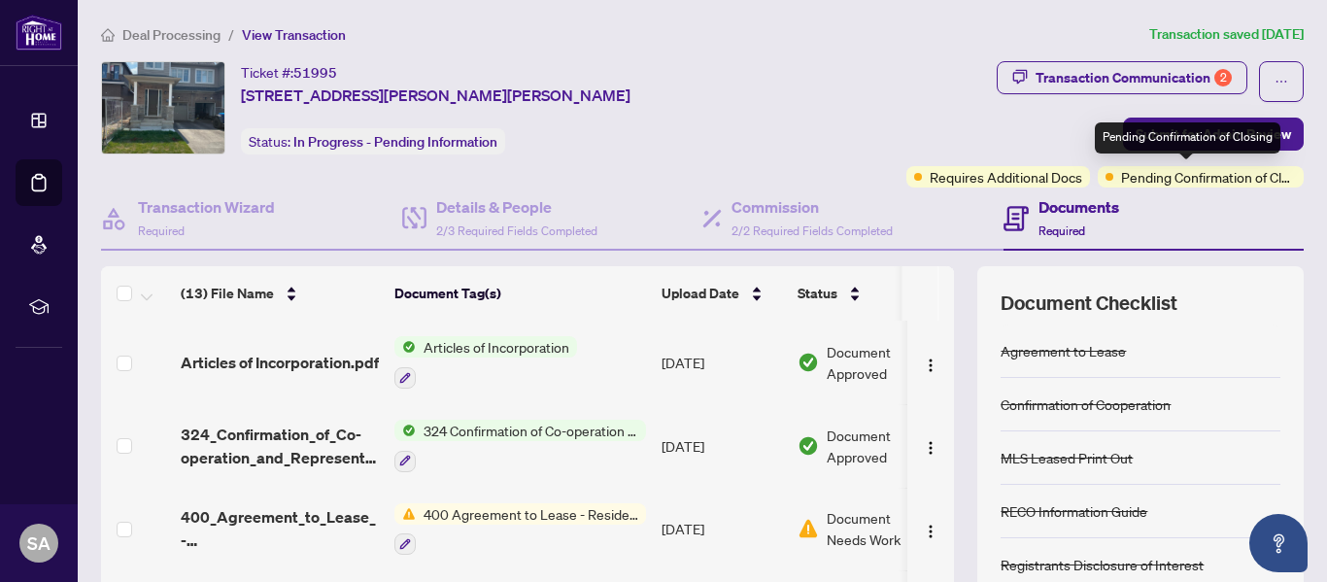
click at [1124, 178] on span "Pending Confirmation of Closing" at bounding box center [1208, 176] width 175 height 21
drag, startPoint x: 1093, startPoint y: 174, endPoint x: 1280, endPoint y: 177, distance: 186.6
click at [1280, 177] on div "Pending Confirmation of Closing" at bounding box center [1201, 176] width 206 height 21
click at [1009, 114] on div "Transaction Communication 2 Submit for Admin Review Requires Additional Docs Pe…" at bounding box center [1039, 124] width 532 height 126
click at [1179, 214] on div "Documents Required" at bounding box center [1154, 219] width 301 height 63
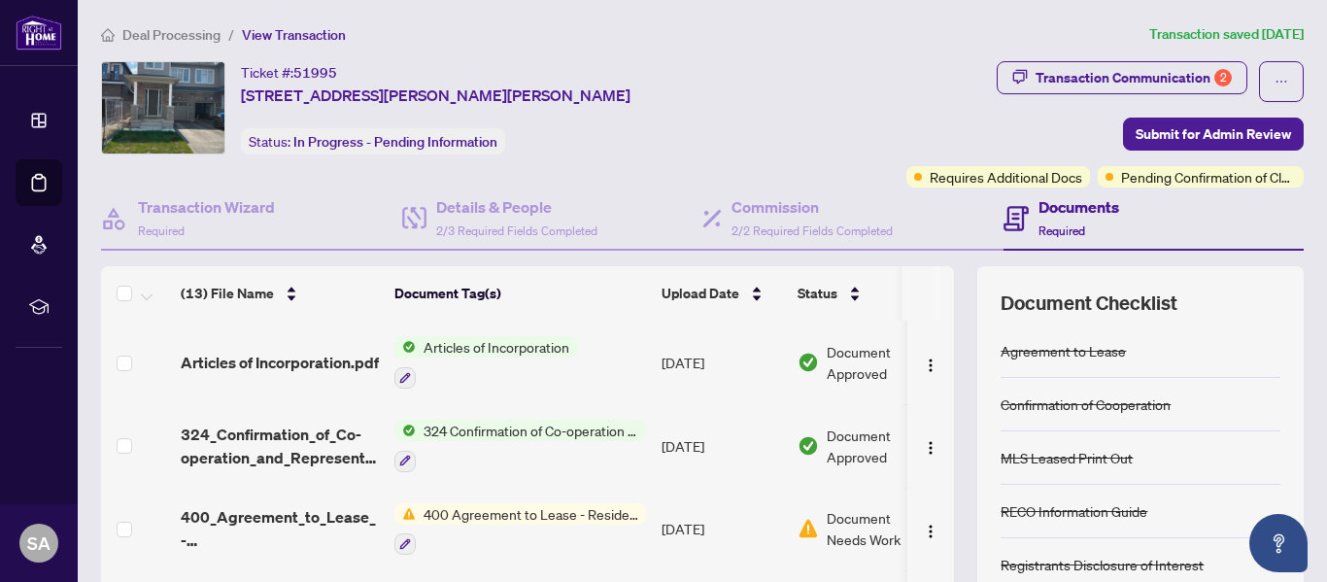
drag, startPoint x: 240, startPoint y: 69, endPoint x: 597, endPoint y: 100, distance: 358.0
click at [597, 100] on div "Ticket #: 51995 [STREET_ADDRESS][PERSON_NAME][PERSON_NAME] Status: In Progress …" at bounding box center [433, 107] width 664 height 93
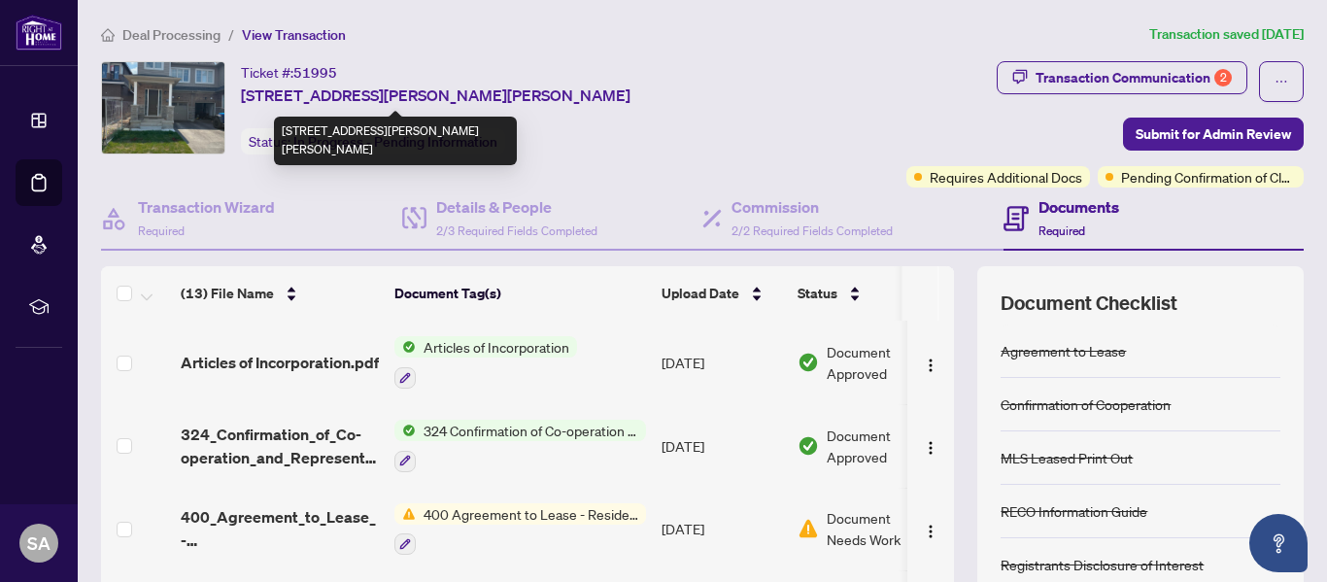
copy div "Ticket #: 51995 [STREET_ADDRESS][PERSON_NAME][PERSON_NAME]"
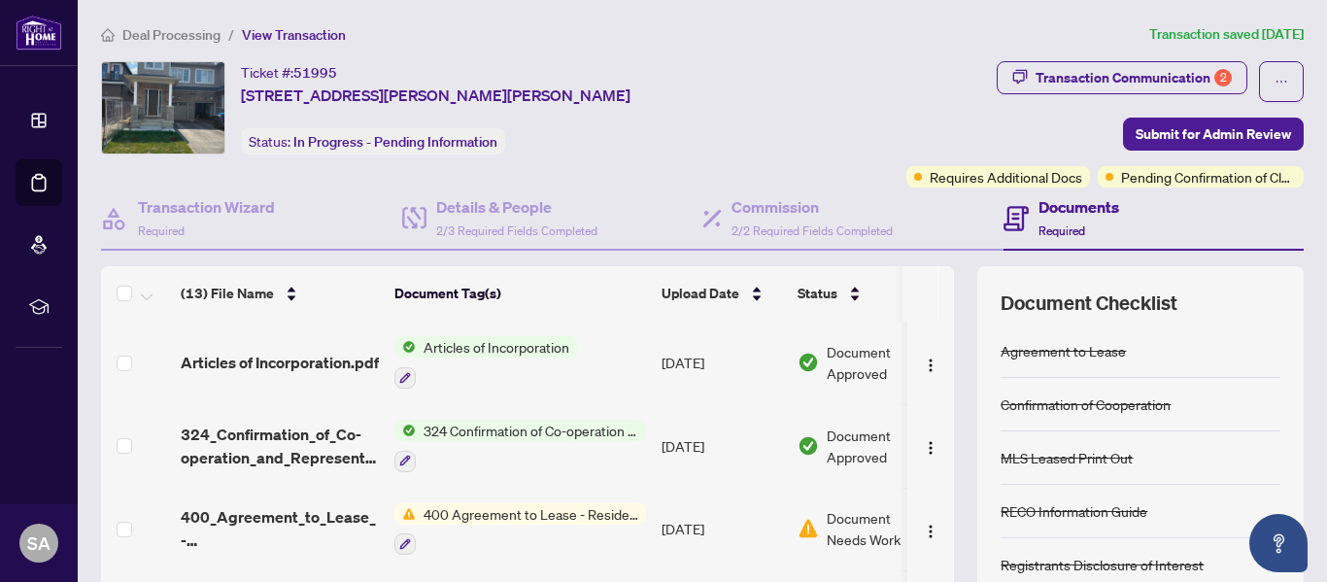
click at [1142, 172] on span "Pending Confirmation of Closing" at bounding box center [1208, 176] width 175 height 21
click at [1079, 167] on div "Requires Additional Docs Pending Confirmation of Closing" at bounding box center [1105, 176] width 397 height 21
click at [1104, 167] on div "Pending Confirmation of Closing" at bounding box center [1201, 176] width 206 height 21
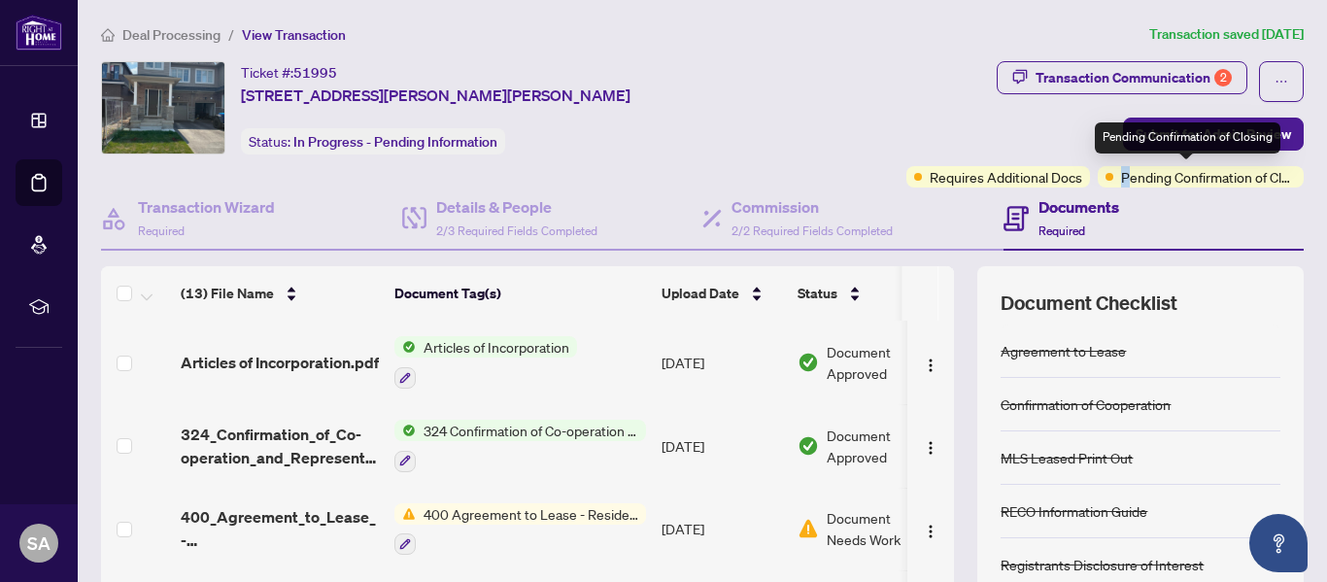
click at [1121, 167] on span "Pending Confirmation of Closing" at bounding box center [1208, 176] width 175 height 21
click at [967, 170] on span "Requires Additional Docs" at bounding box center [1006, 176] width 153 height 21
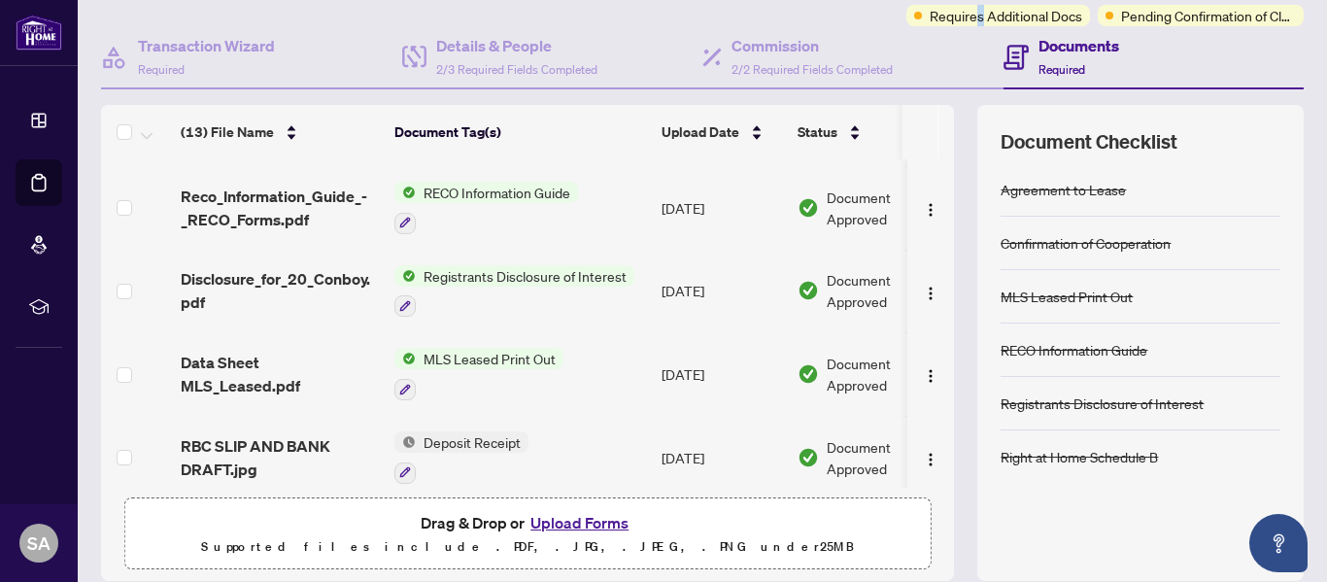
scroll to position [162, 0]
click at [407, 466] on icon "button" at bounding box center [405, 471] width 11 height 11
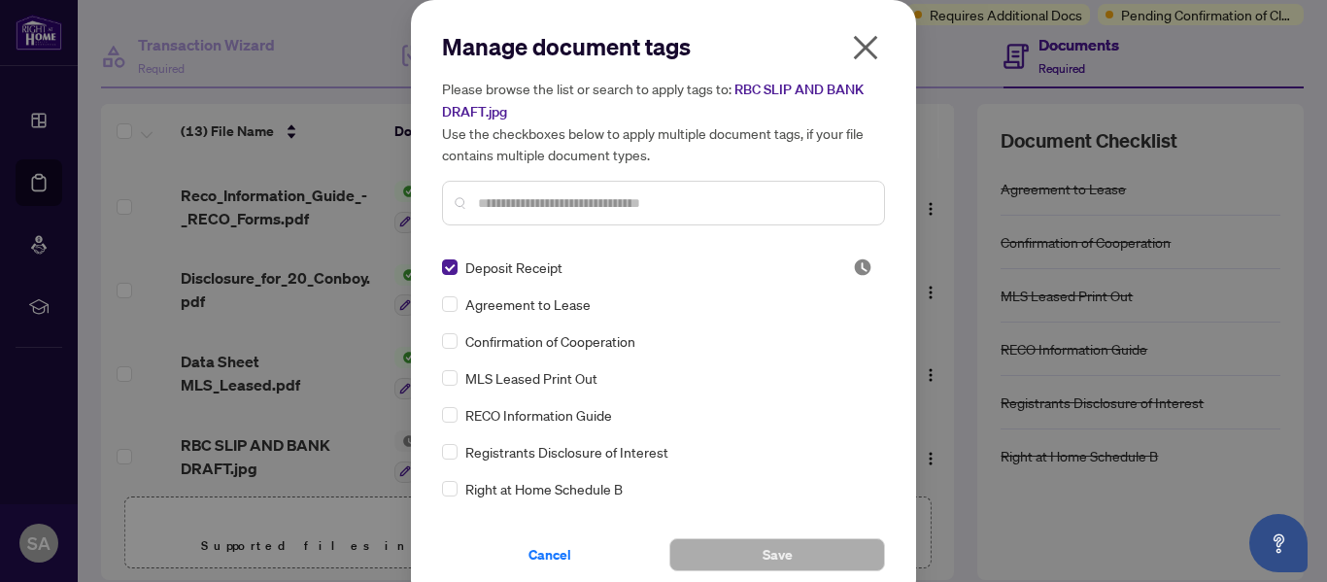
click at [509, 192] on input "text" at bounding box center [673, 202] width 391 height 21
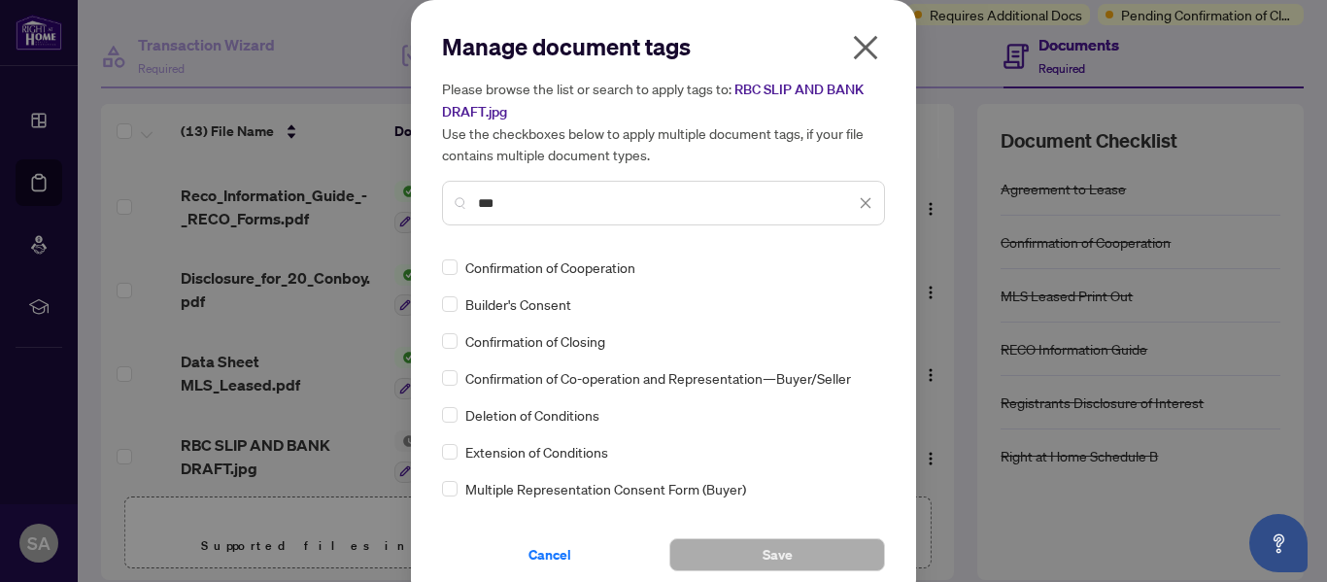
type input "***"
click at [856, 45] on icon "close" at bounding box center [866, 48] width 24 height 24
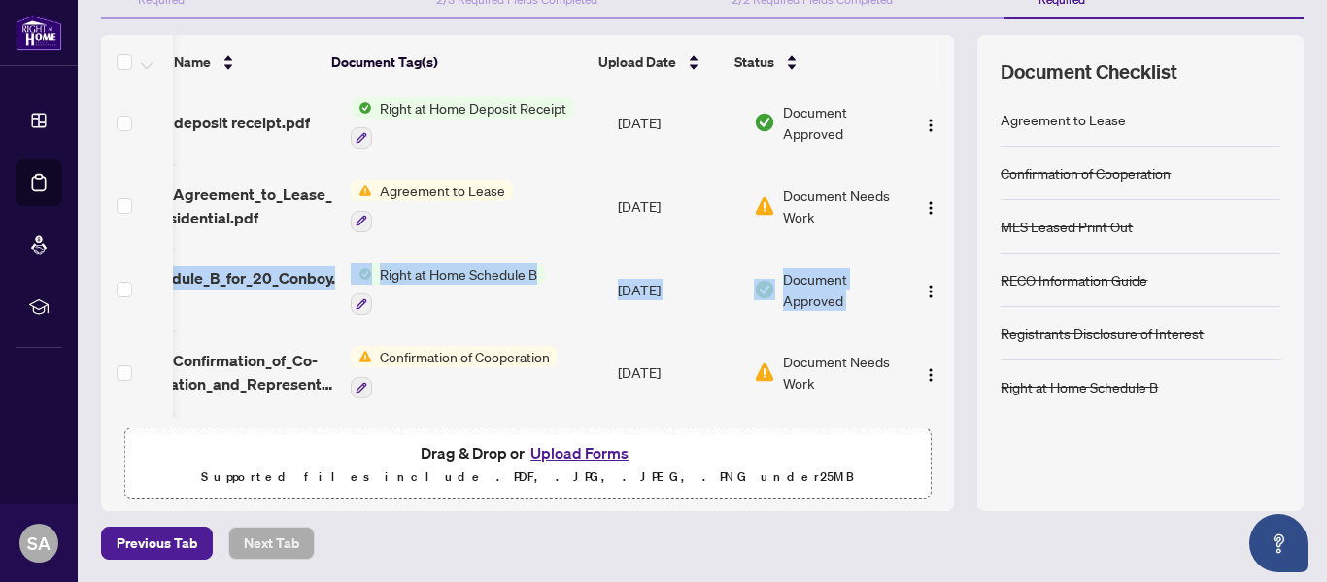
scroll to position [425, 67]
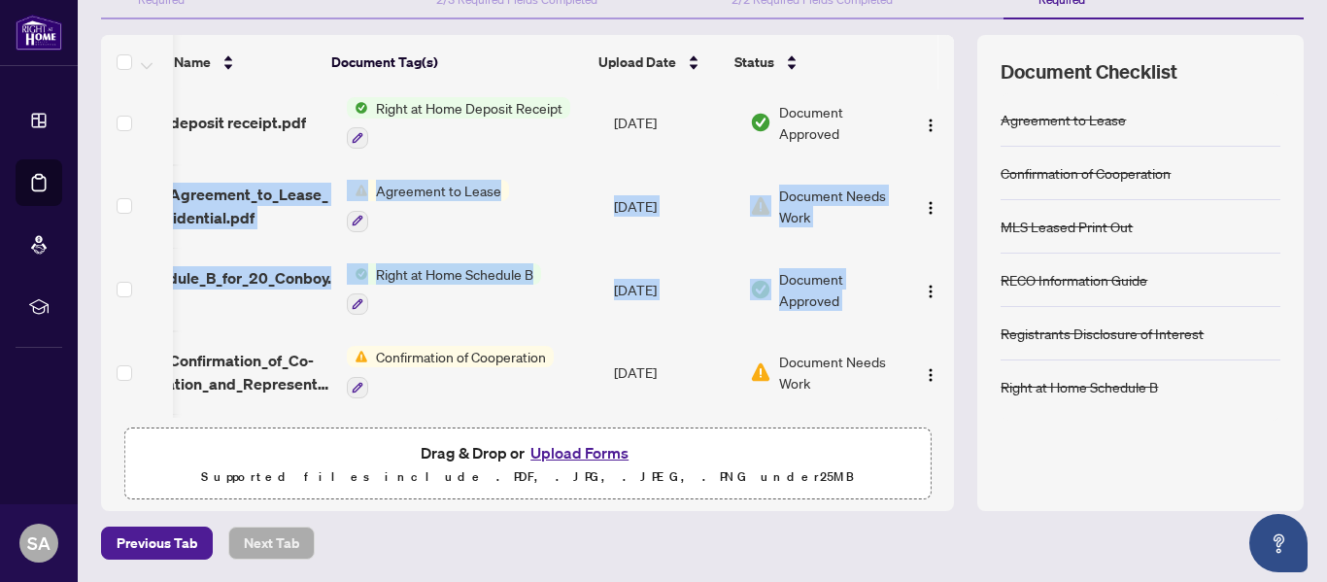
drag, startPoint x: 919, startPoint y: 178, endPoint x: 922, endPoint y: 138, distance: 39.9
click at [922, 138] on tbody "(13) File Name Document Tag(s) Upload Date Status Articles of Incorporation.pdf…" at bounding box center [503, 206] width 901 height 1082
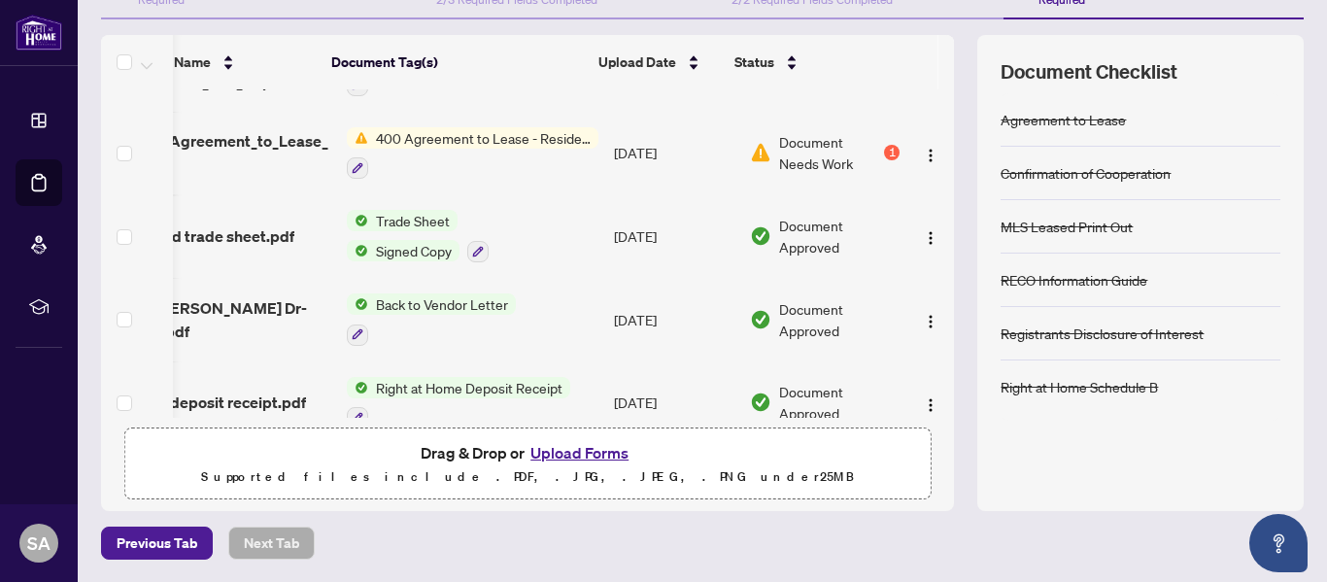
click at [954, 122] on div "(13) File Name Document Tag(s) Upload Date Status (13) File Name Document Tag(s…" at bounding box center [702, 273] width 1203 height 476
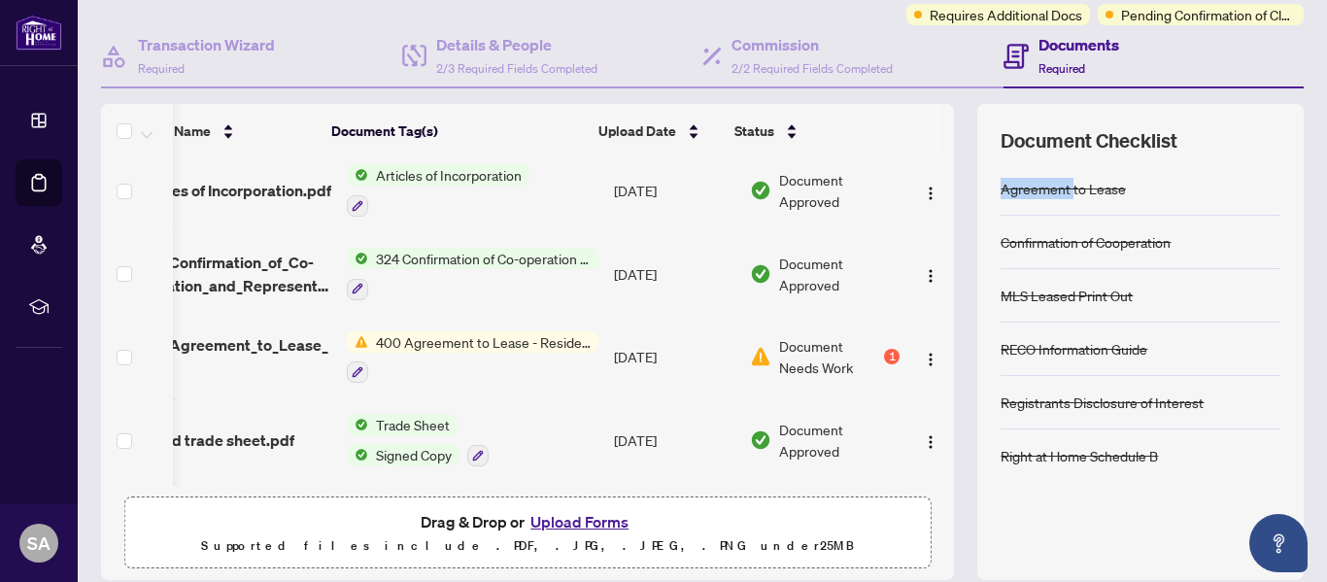
scroll to position [0, 67]
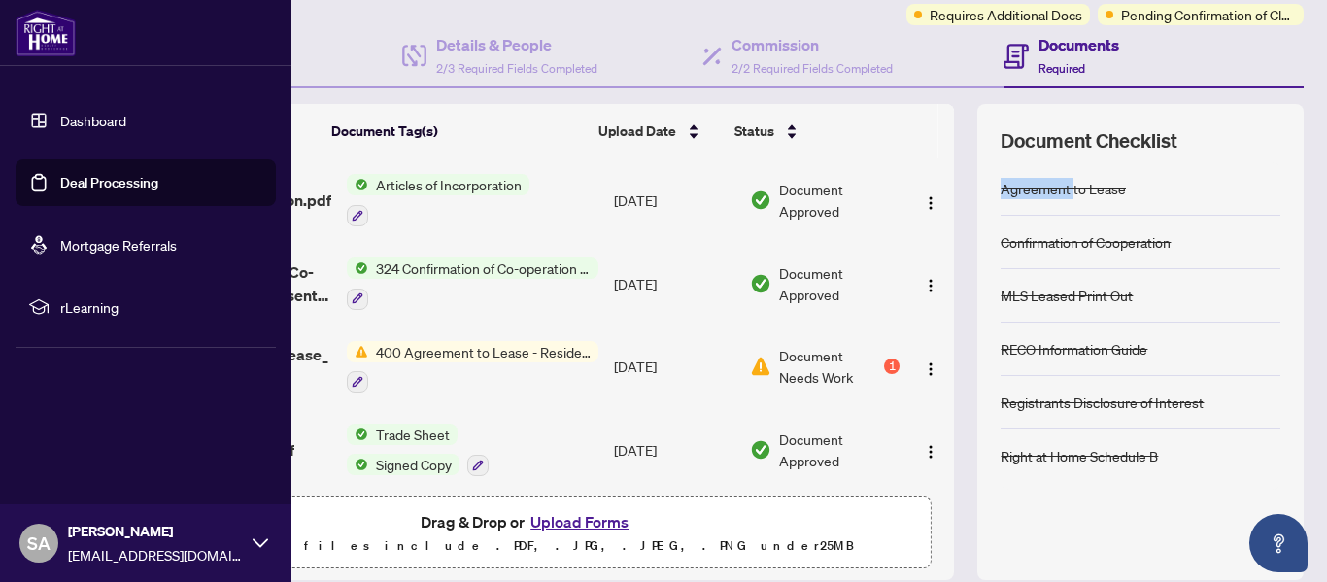
click at [80, 118] on link "Dashboard" at bounding box center [93, 120] width 66 height 17
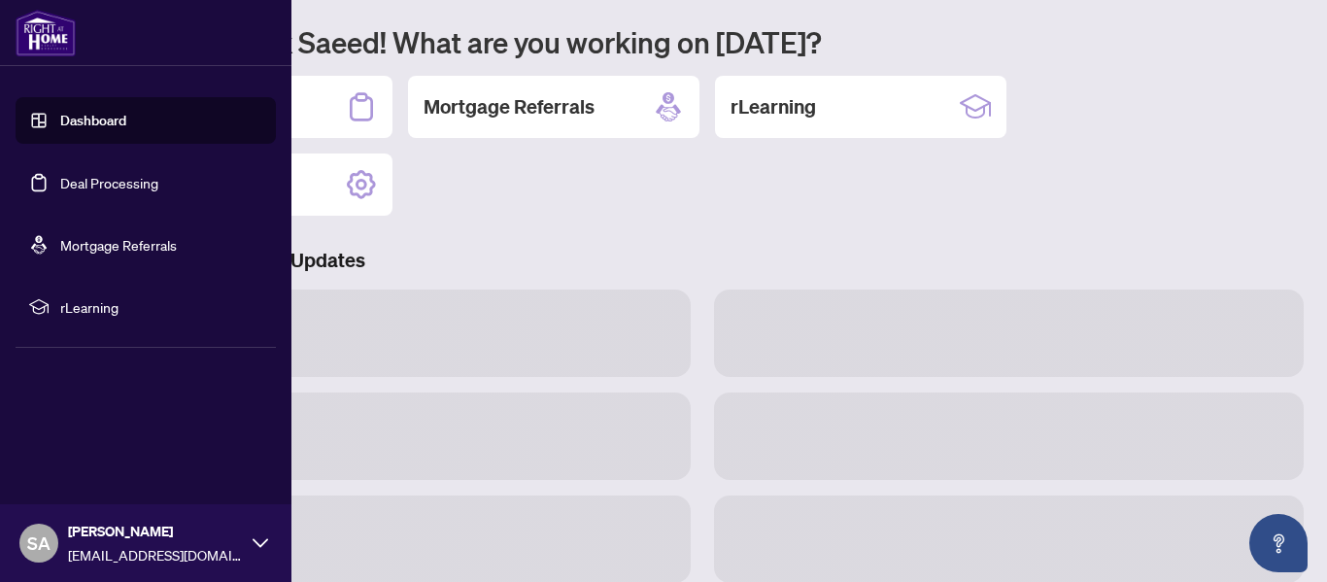
scroll to position [160, 0]
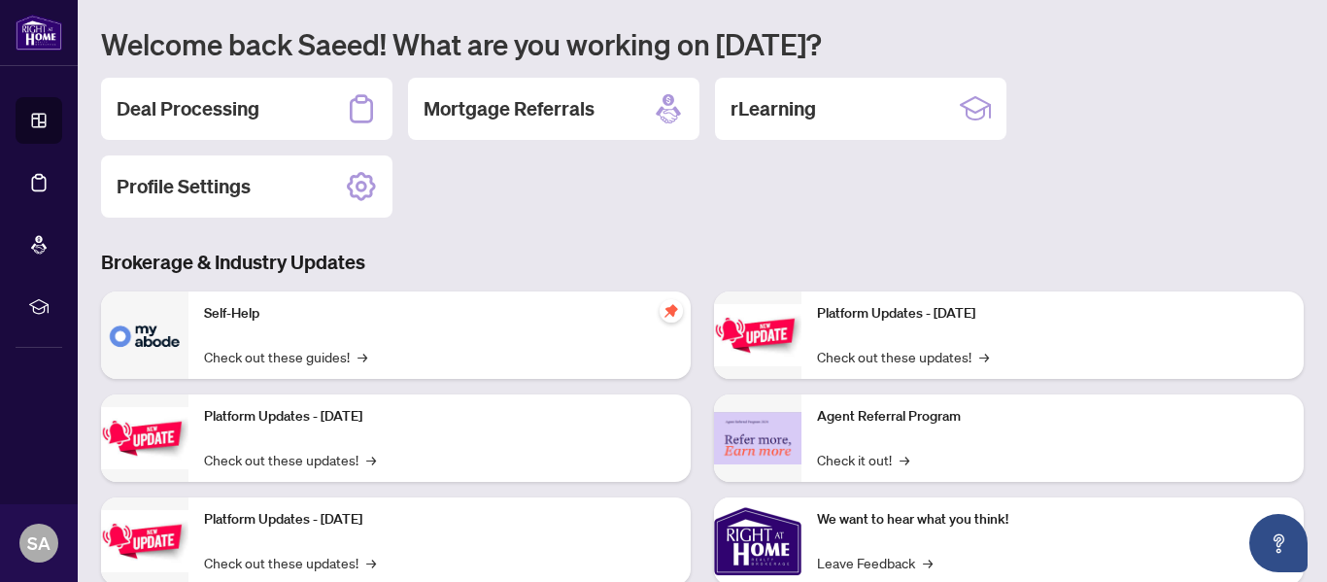
click at [750, 204] on div "Deal Processing Mortgage Referrals rLearning Profile Settings" at bounding box center [702, 148] width 1203 height 140
click at [215, 110] on h2 "Deal Processing" at bounding box center [188, 108] width 143 height 27
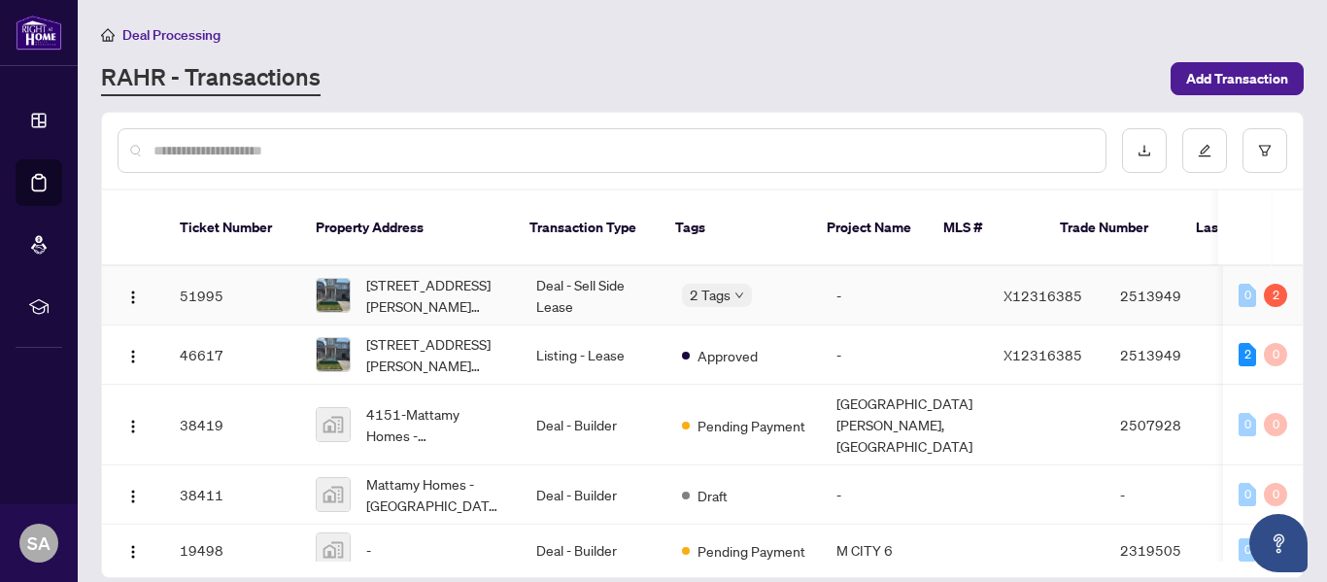
click at [1268, 284] on div "2" at bounding box center [1275, 295] width 23 height 23
click at [1279, 284] on div "2" at bounding box center [1275, 295] width 23 height 23
click at [733, 273] on span "Requires Additional Docs" at bounding box center [783, 283] width 146 height 21
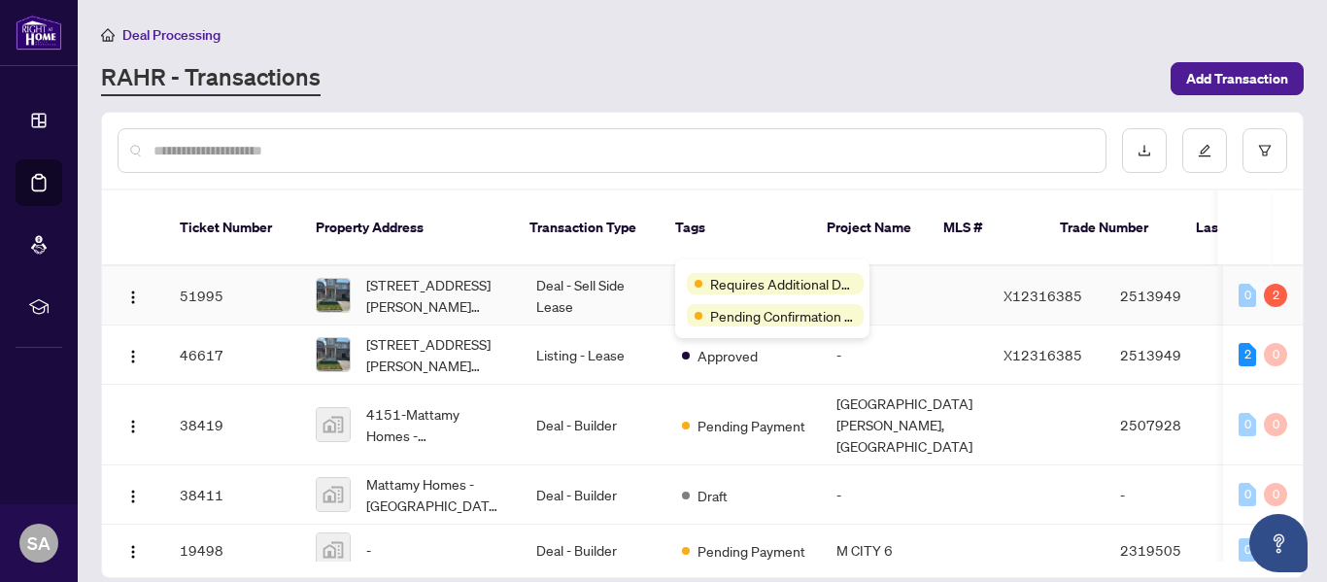
click at [724, 273] on span "Requires Additional Docs" at bounding box center [783, 283] width 146 height 21
click at [739, 311] on span "Pending Confirmation of Closing" at bounding box center [783, 315] width 146 height 21
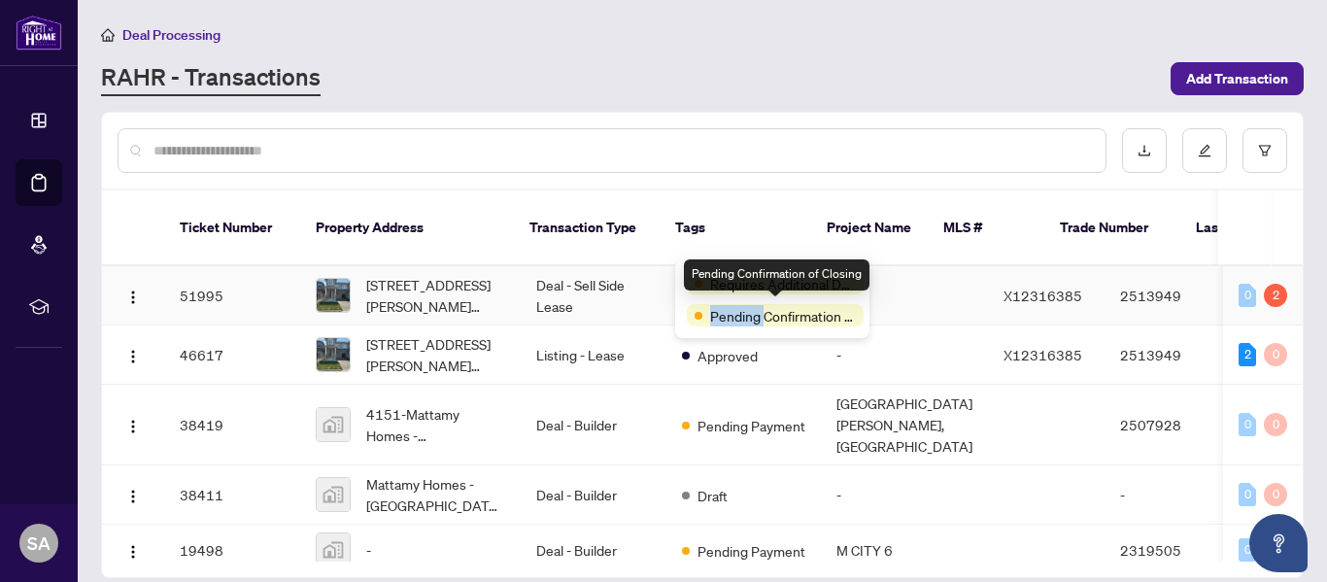
click at [739, 311] on span "Pending Confirmation of Closing" at bounding box center [783, 315] width 146 height 21
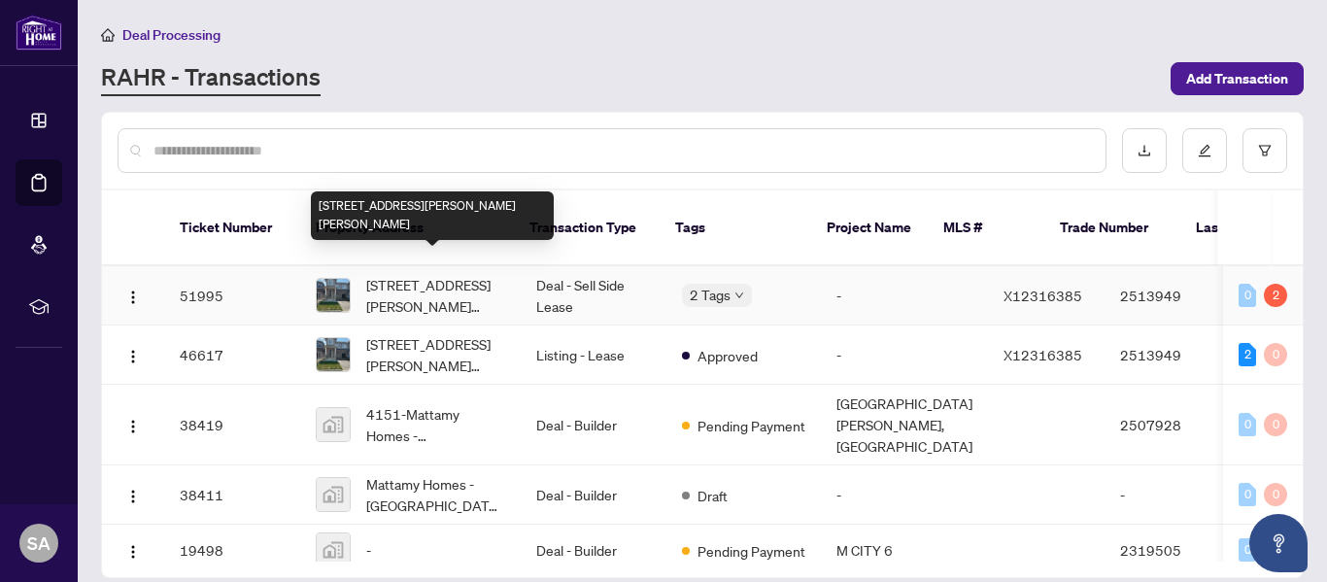
click at [463, 274] on span "[STREET_ADDRESS][PERSON_NAME][PERSON_NAME]" at bounding box center [435, 295] width 139 height 43
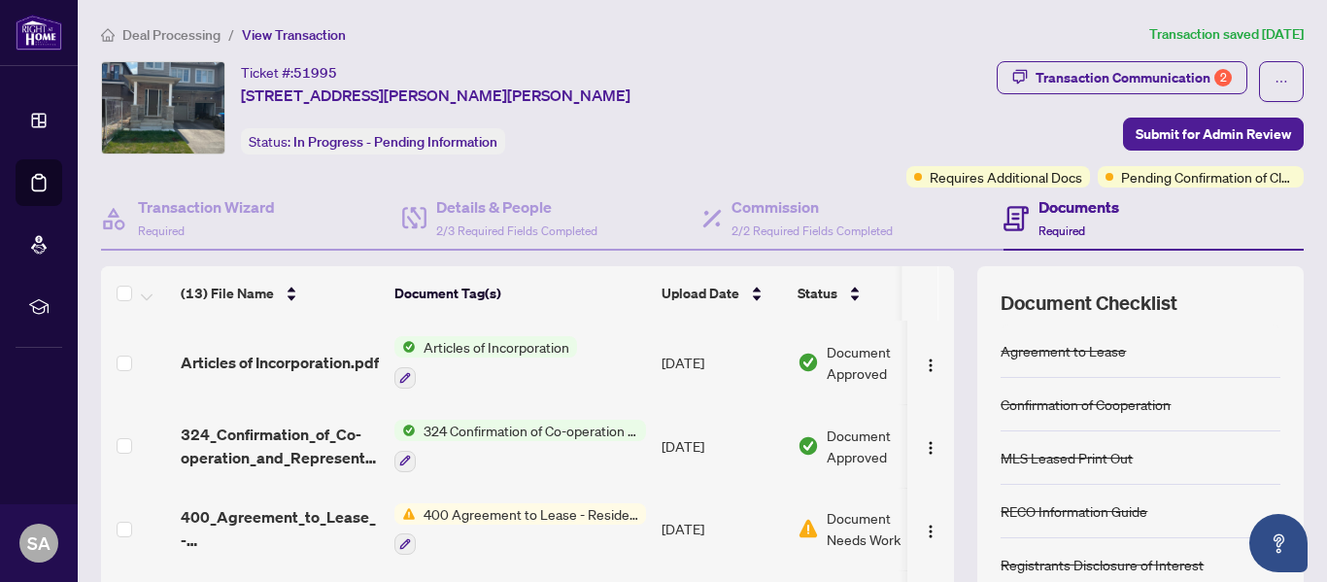
click at [315, 69] on span "51995" at bounding box center [315, 72] width 44 height 17
copy span "51995"
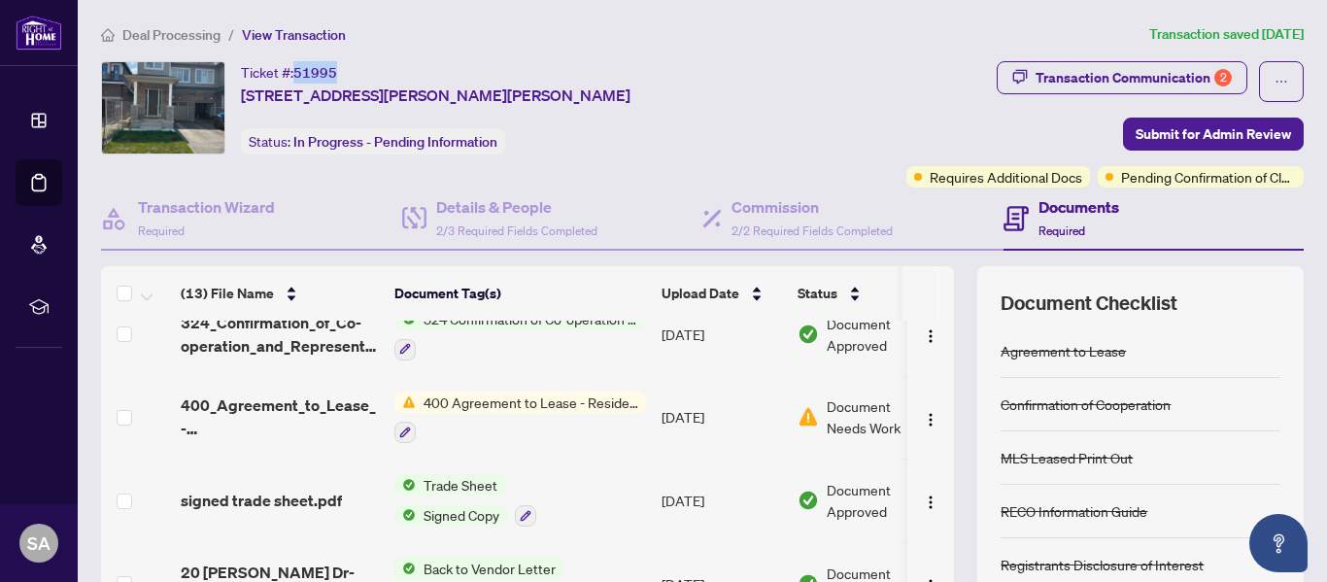
scroll to position [97, 0]
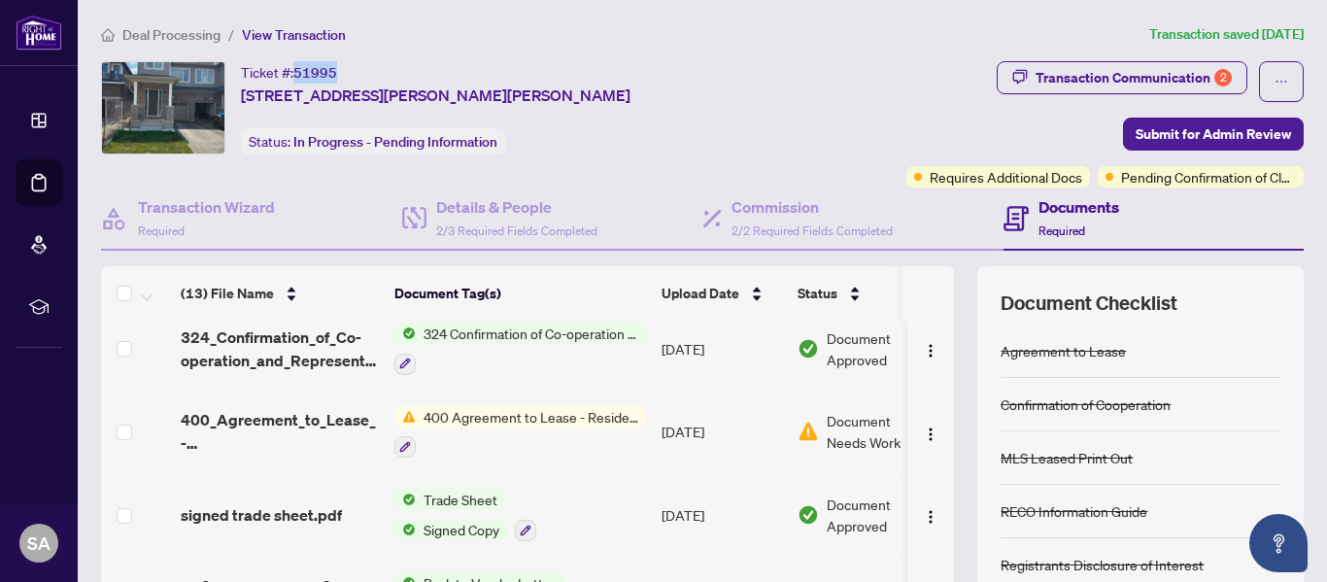
click at [558, 417] on span "400 Agreement to Lease - Residential" at bounding box center [531, 416] width 230 height 21
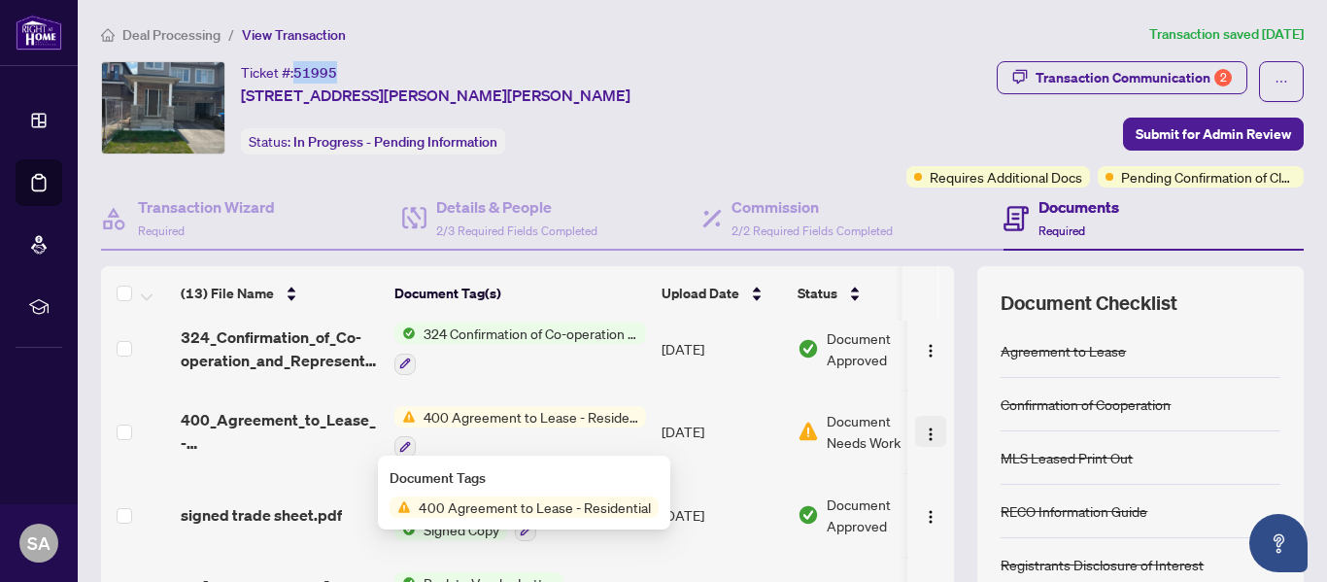
click at [923, 427] on img "button" at bounding box center [931, 435] width 16 height 16
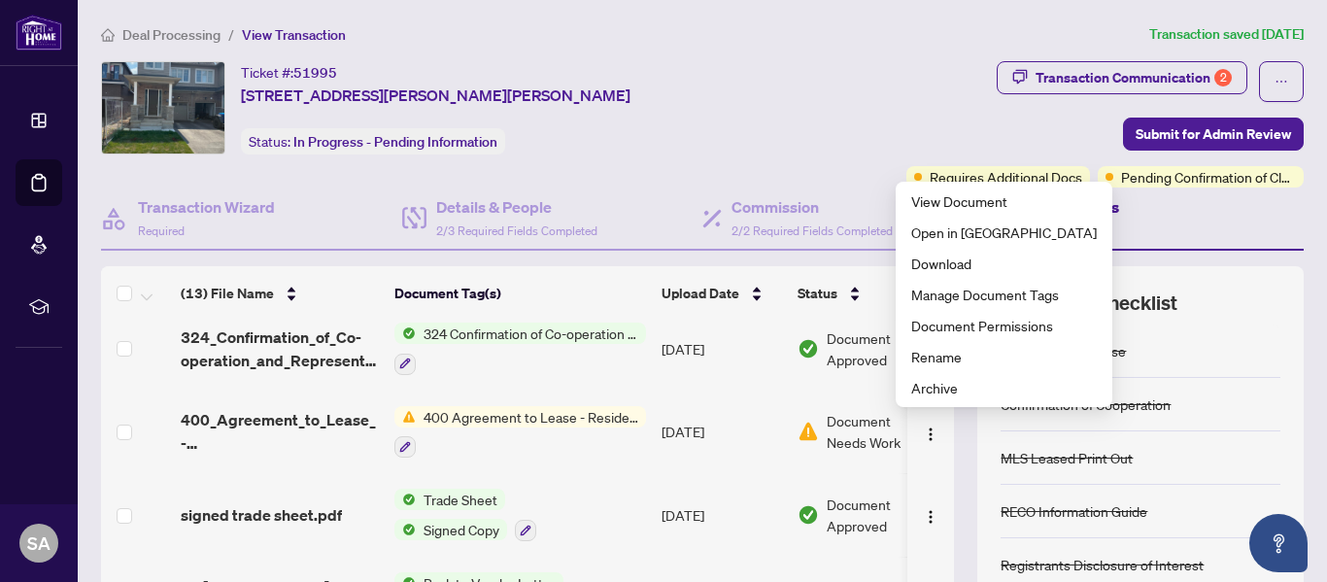
click at [773, 102] on div "Transaction Communication 2 Submit for Admin Review Requires Additional Docs Pe…" at bounding box center [1039, 124] width 532 height 126
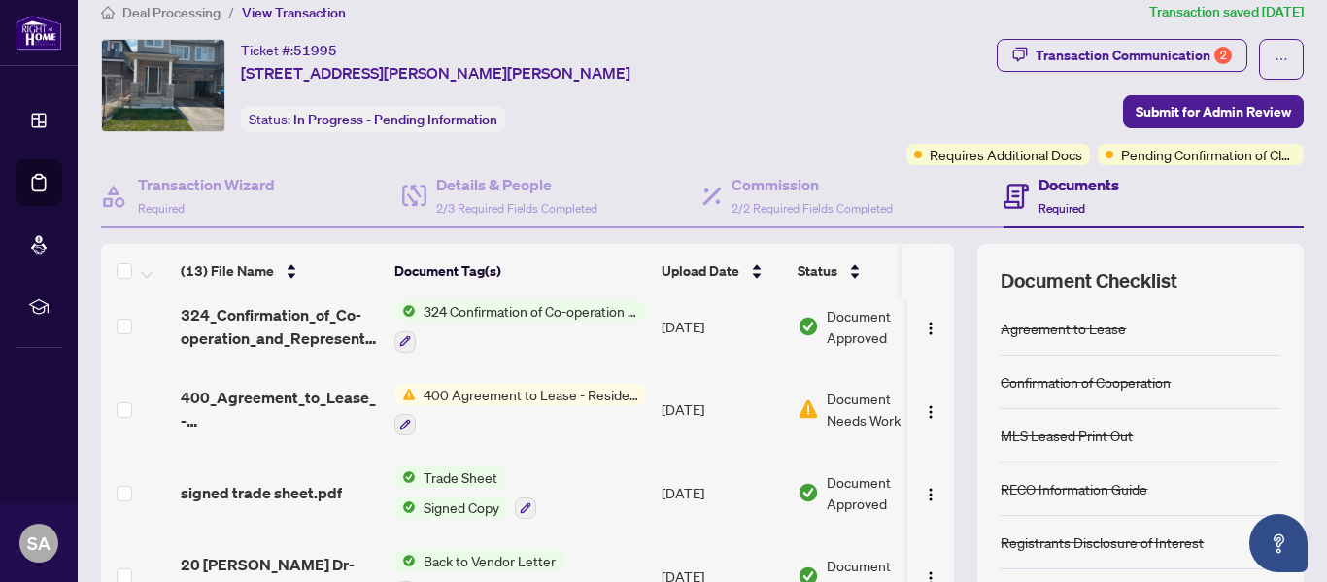
scroll to position [32, 0]
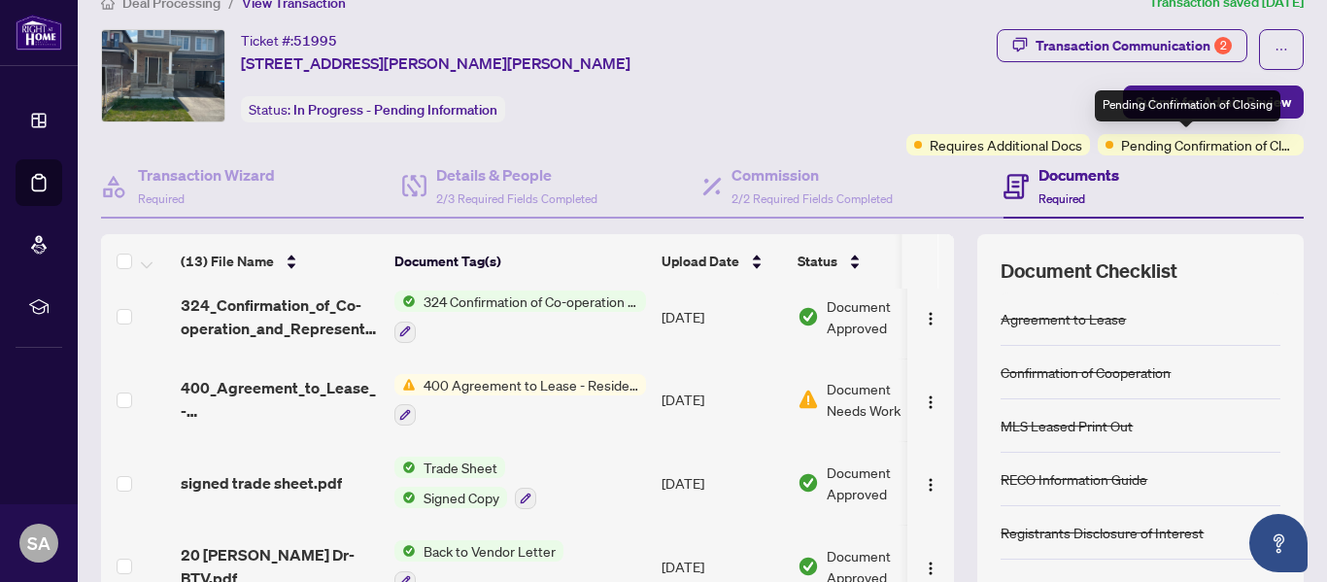
click at [1152, 136] on span "Pending Confirmation of Closing" at bounding box center [1208, 144] width 175 height 21
click at [773, 60] on div "Transaction Communication 2 Submit for Admin Review Requires Additional Docs Pe…" at bounding box center [1039, 92] width 532 height 126
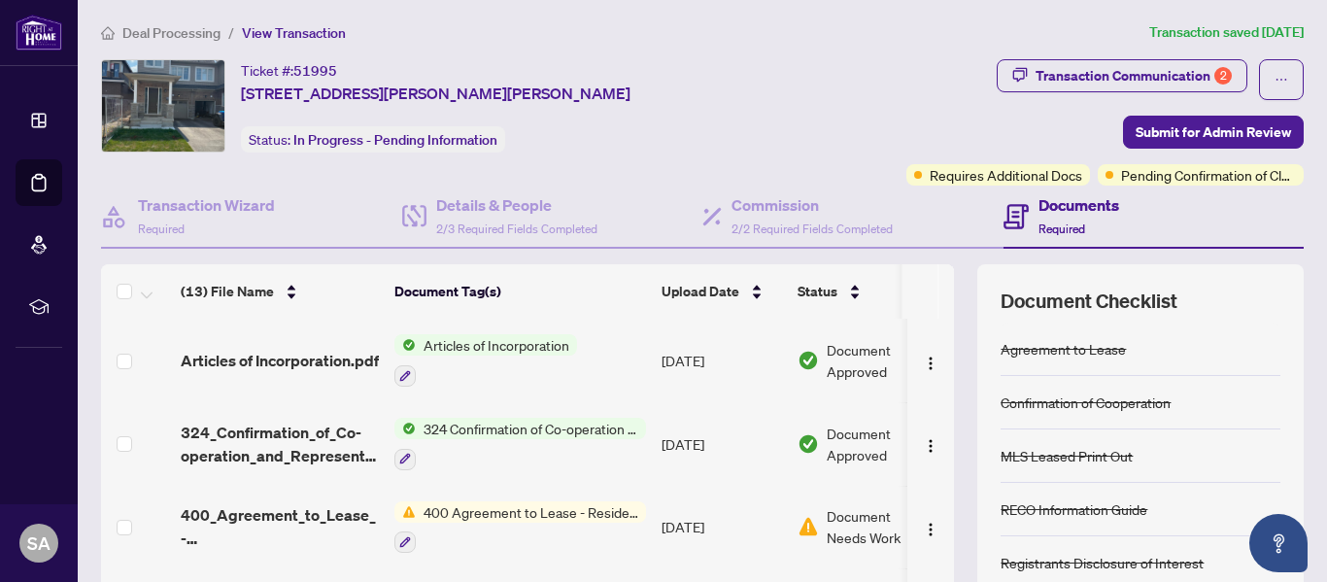
scroll to position [0, 0]
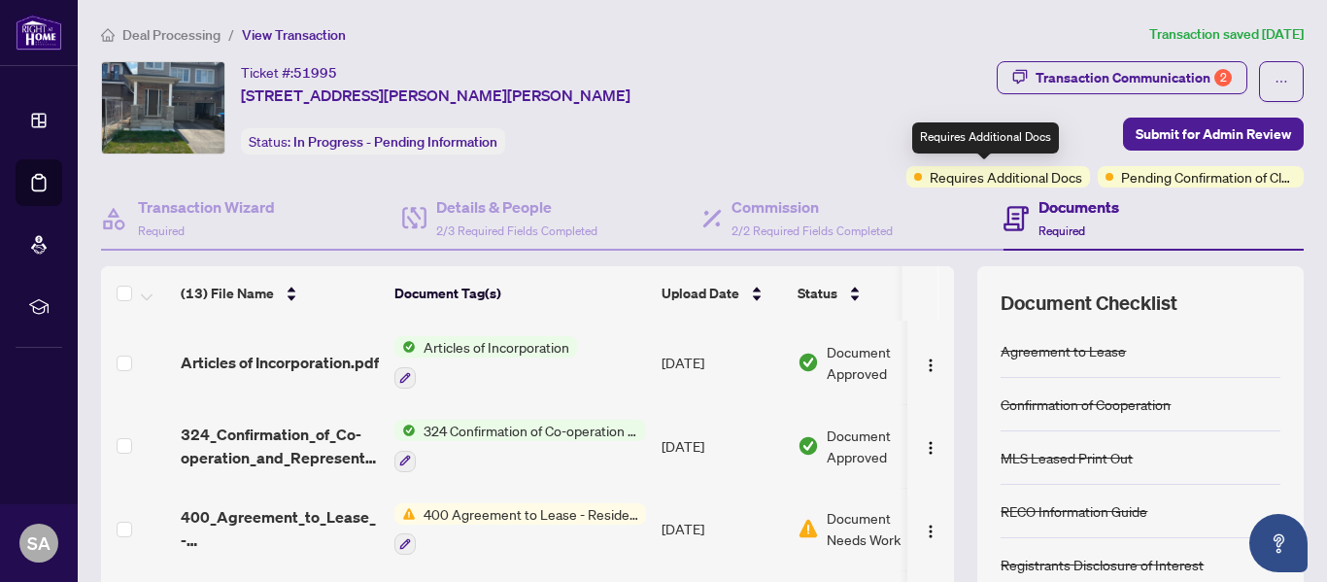
click at [1027, 177] on span "Requires Additional Docs" at bounding box center [1006, 176] width 153 height 21
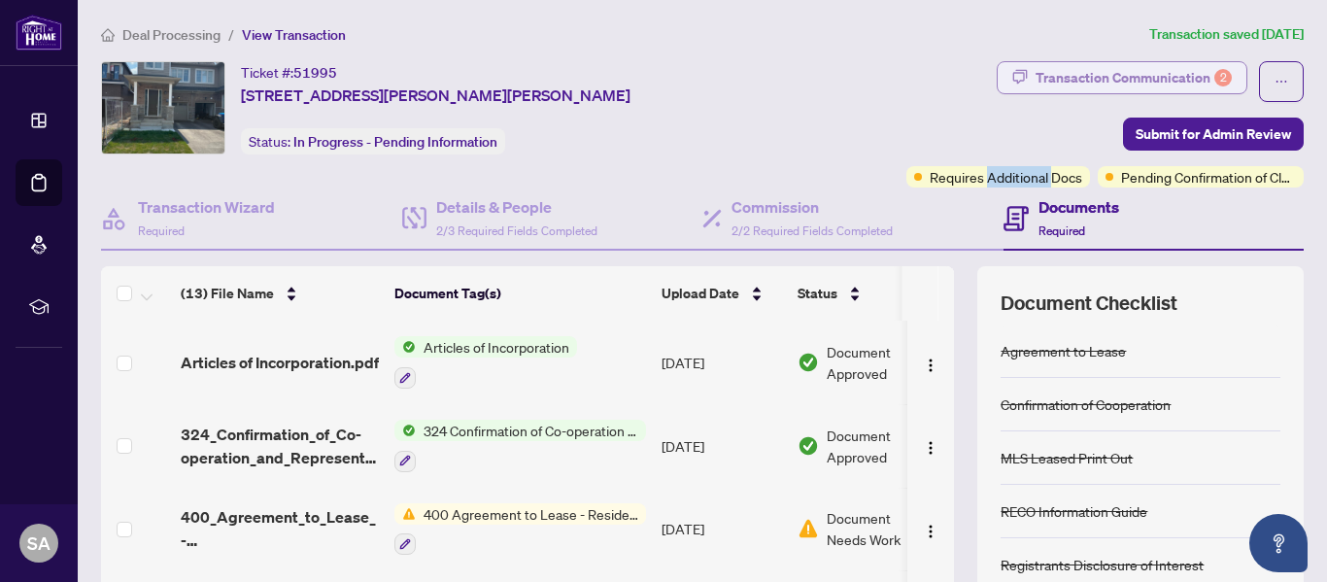
click at [1202, 68] on div "Transaction Communication 2" at bounding box center [1134, 77] width 196 height 31
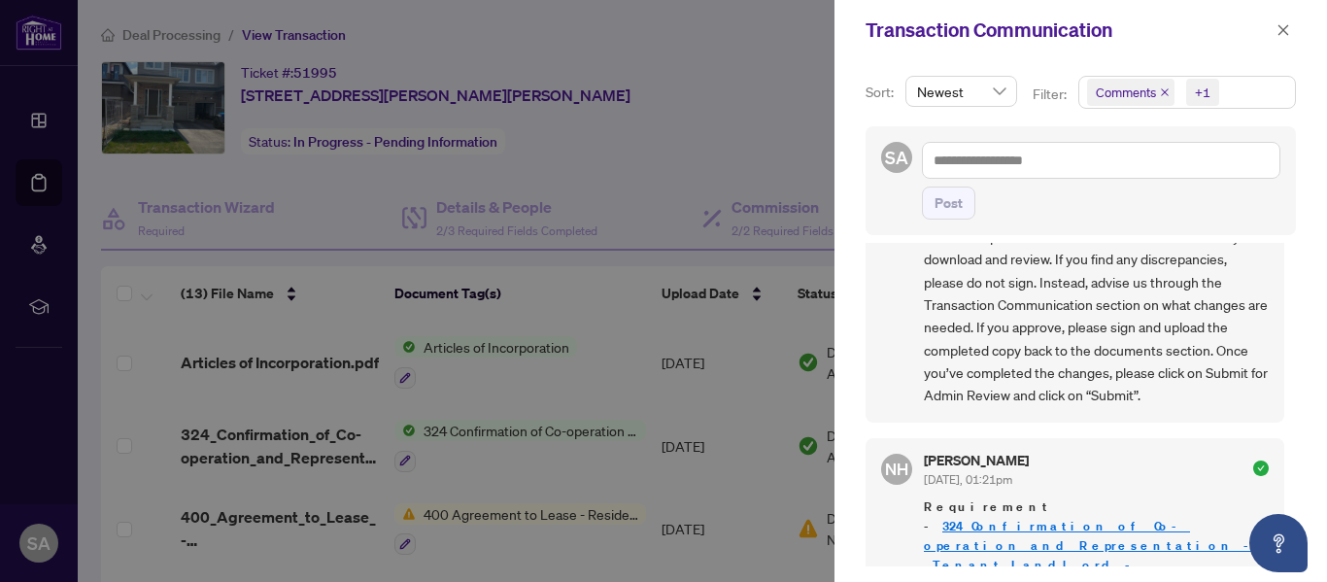
scroll to position [1620, 0]
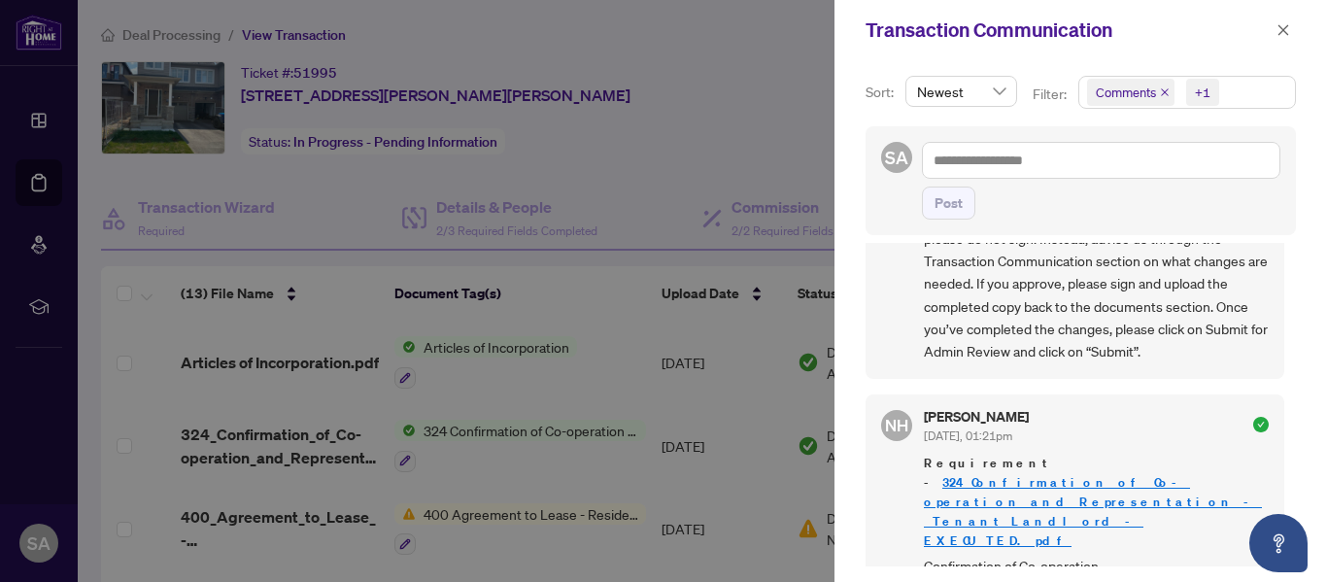
click at [34, 371] on div at bounding box center [663, 291] width 1327 height 582
click at [1285, 33] on icon "close" at bounding box center [1284, 30] width 14 height 14
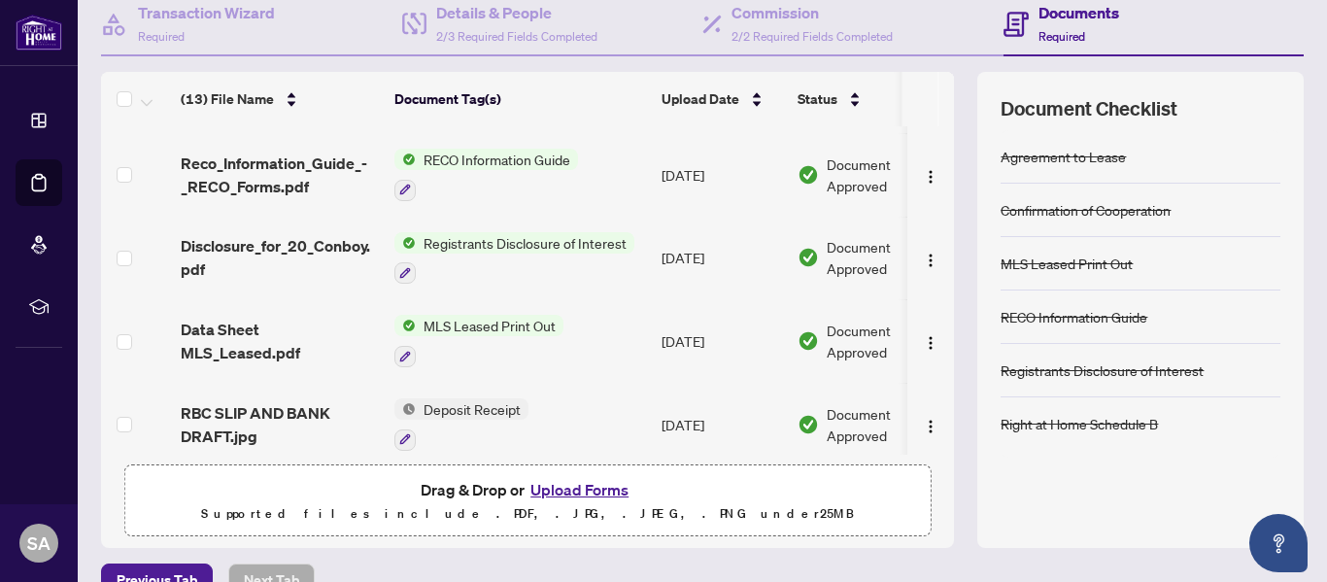
scroll to position [231, 0]
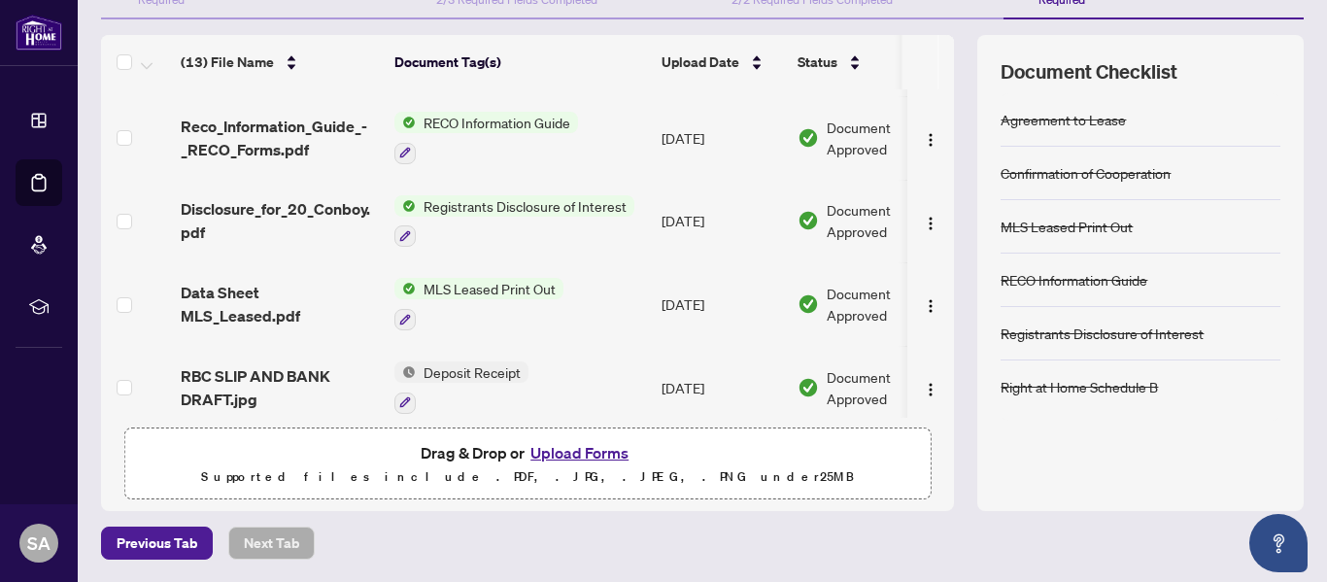
click at [571, 454] on button "Upload Forms" at bounding box center [580, 452] width 110 height 25
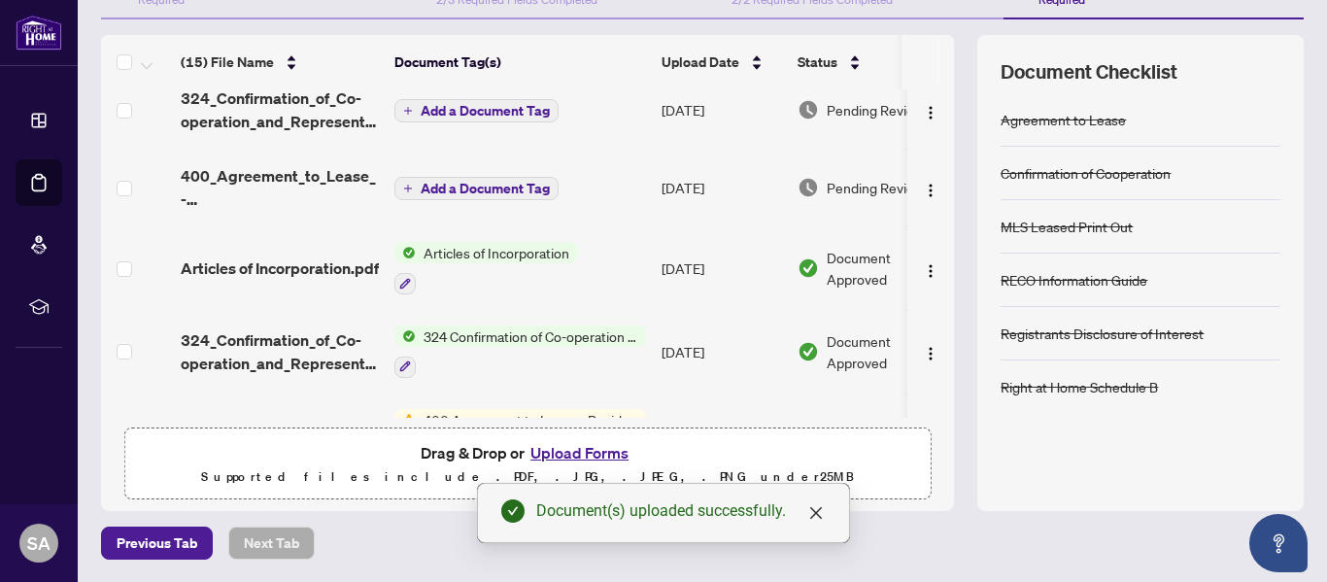
scroll to position [0, 0]
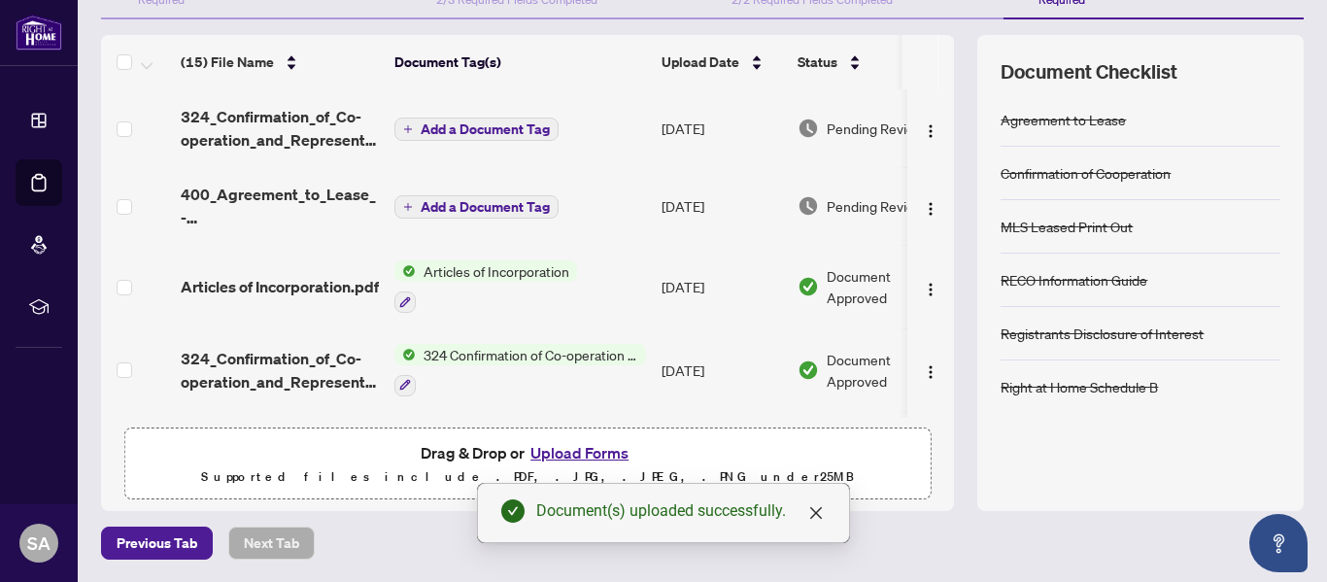
click at [446, 127] on span "Add a Document Tag" at bounding box center [485, 129] width 129 height 14
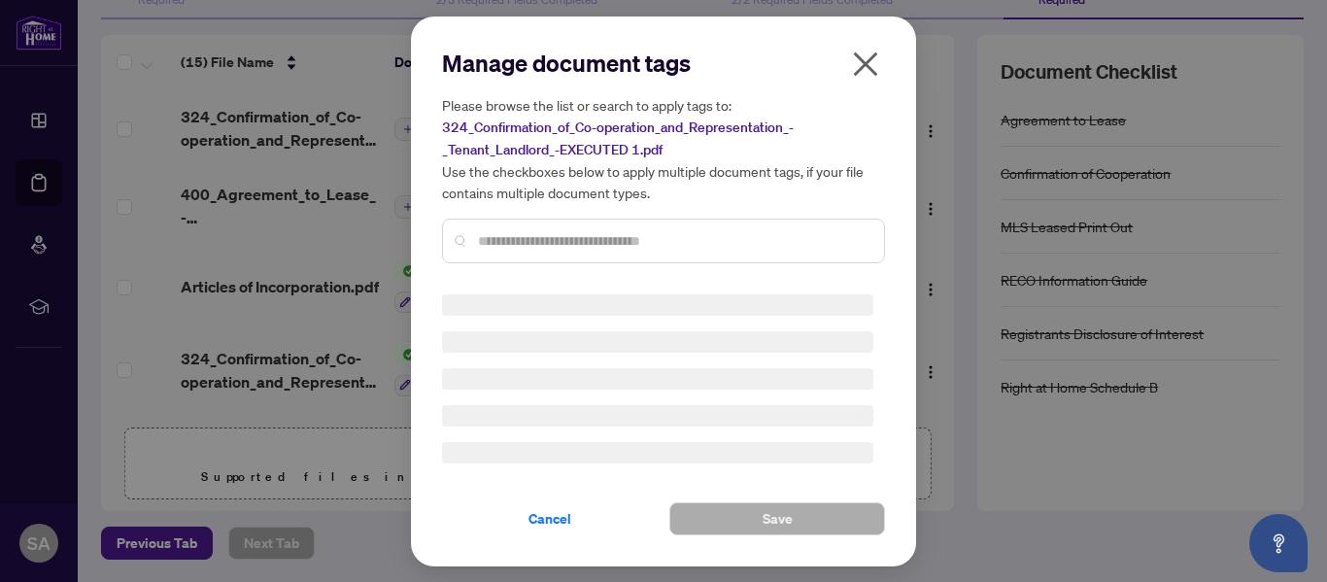
click at [519, 240] on input "text" at bounding box center [673, 240] width 391 height 21
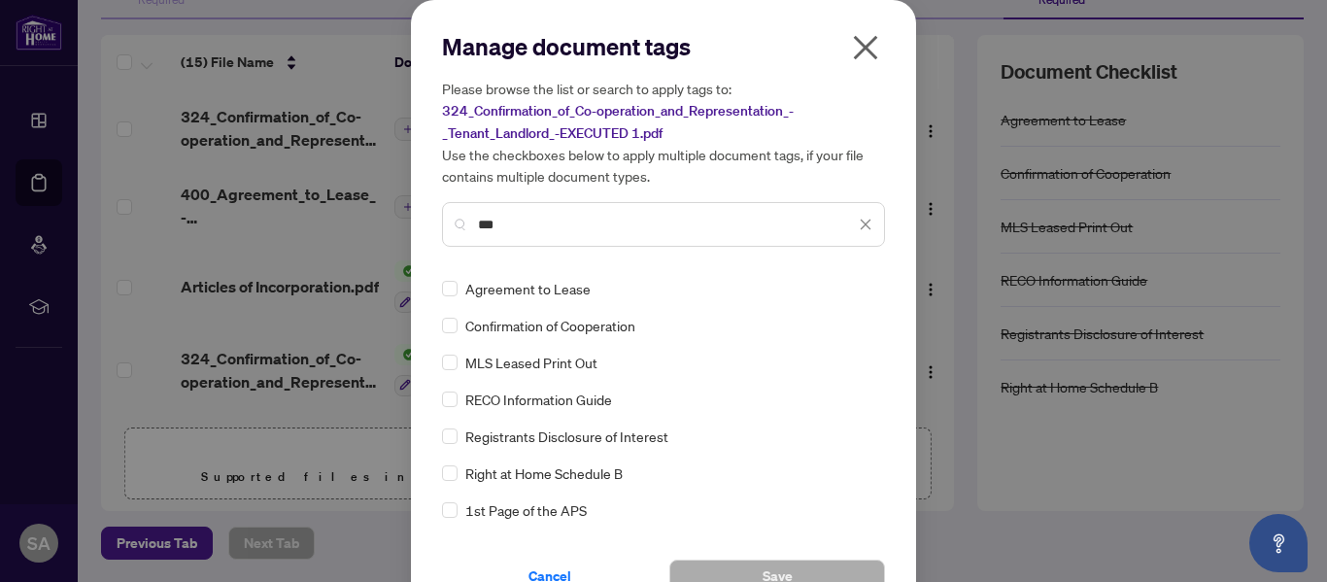
click at [614, 227] on input "***" at bounding box center [666, 224] width 377 height 21
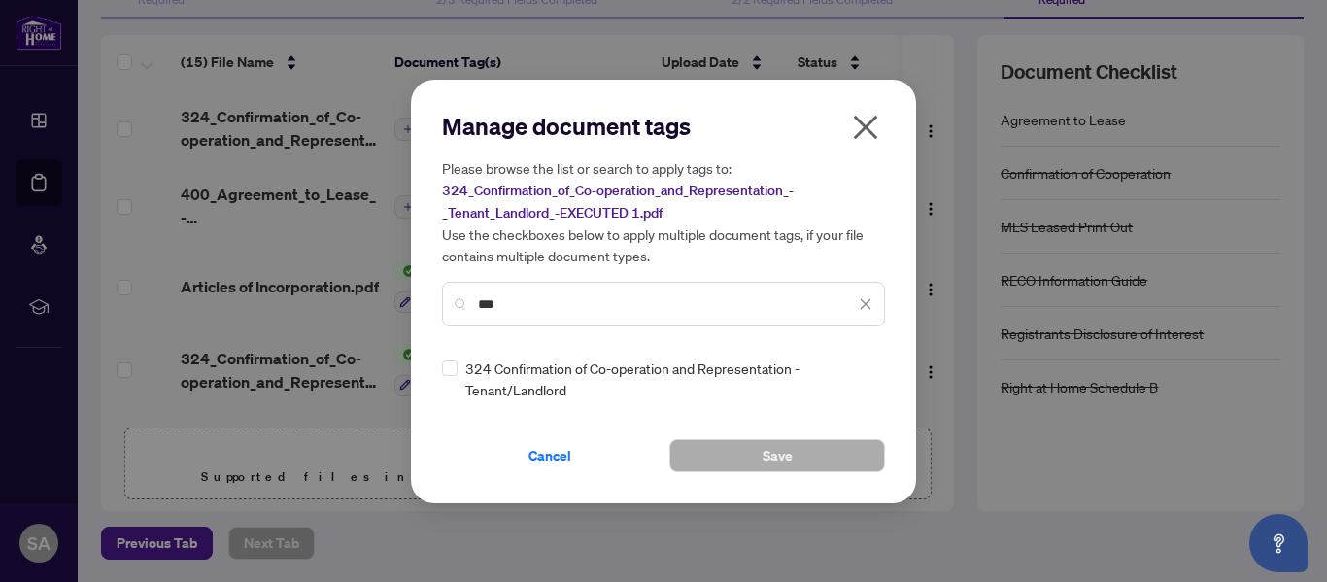
type input "***"
click at [461, 382] on div "324 Confirmation of Co-operation and Representation - Tenant/Landlord" at bounding box center [657, 379] width 431 height 43
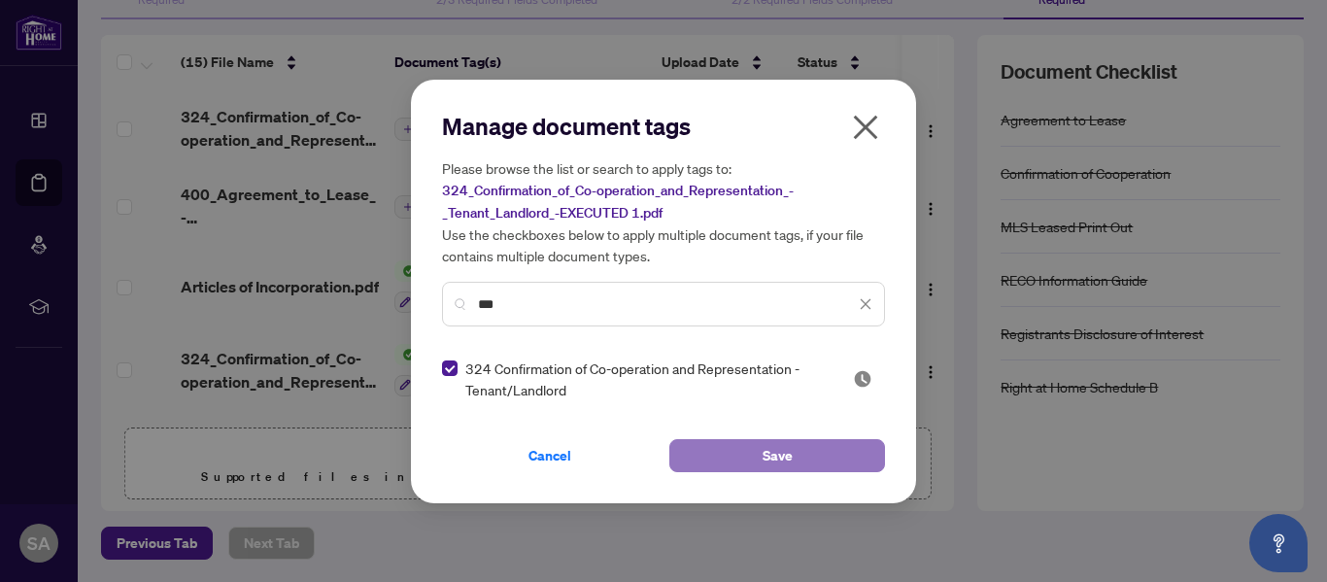
click at [747, 448] on button "Save" at bounding box center [778, 455] width 216 height 33
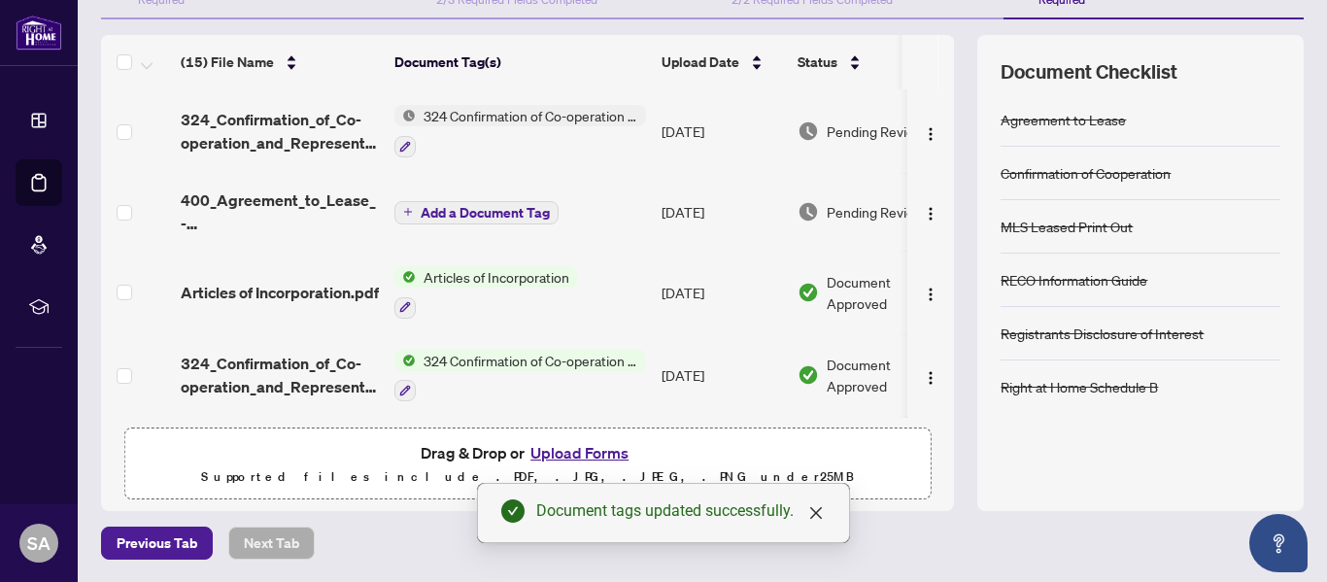
click at [497, 209] on span "Add a Document Tag" at bounding box center [485, 213] width 129 height 14
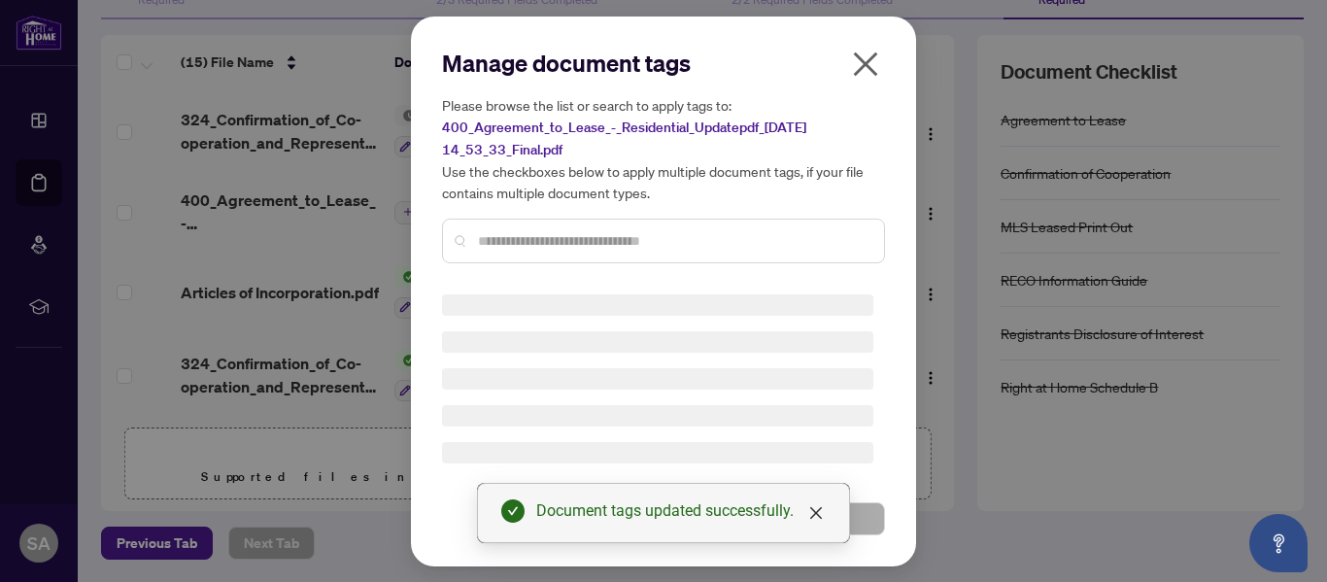
click at [526, 230] on input "text" at bounding box center [673, 240] width 391 height 21
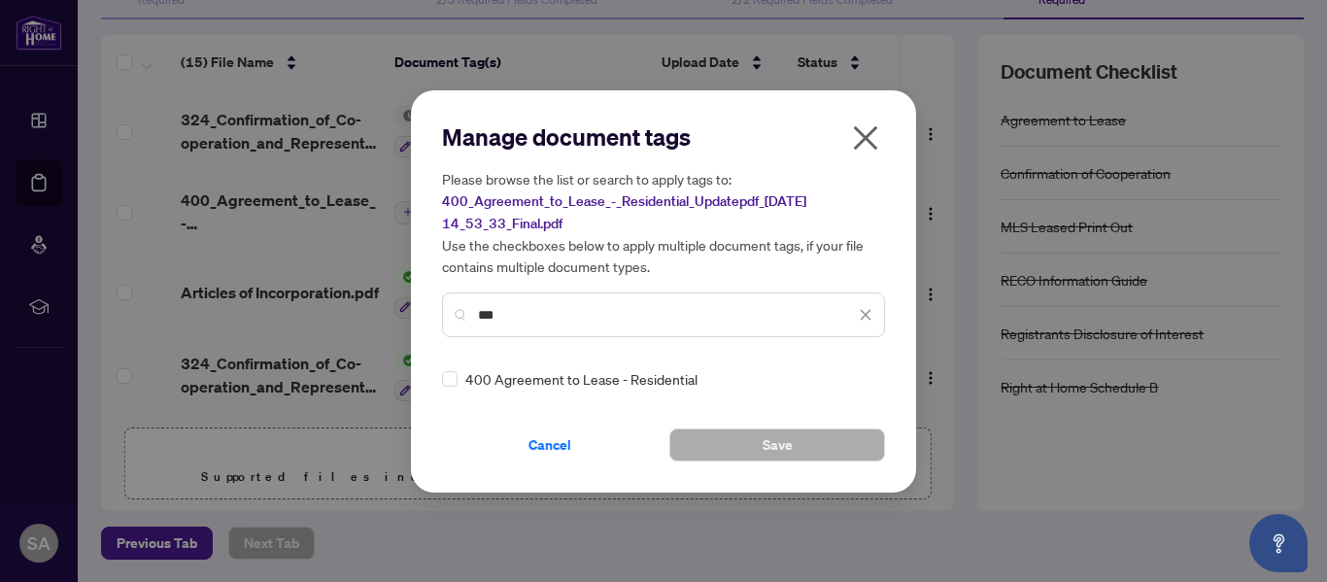
type input "***"
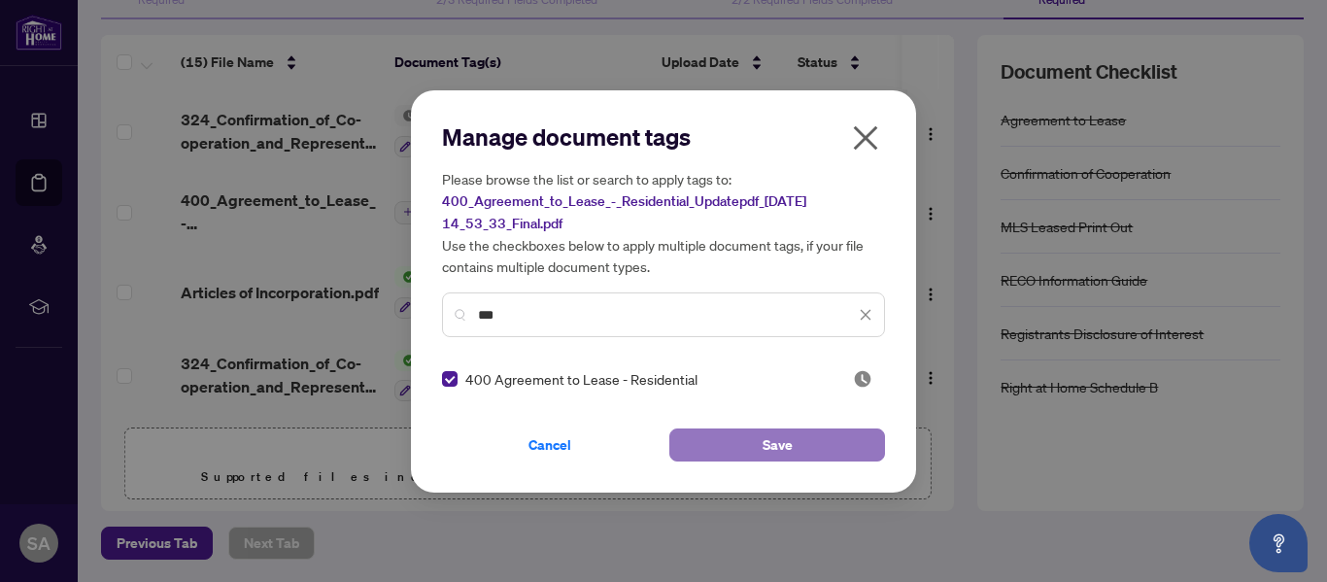
click at [774, 449] on span "Save" at bounding box center [778, 445] width 30 height 31
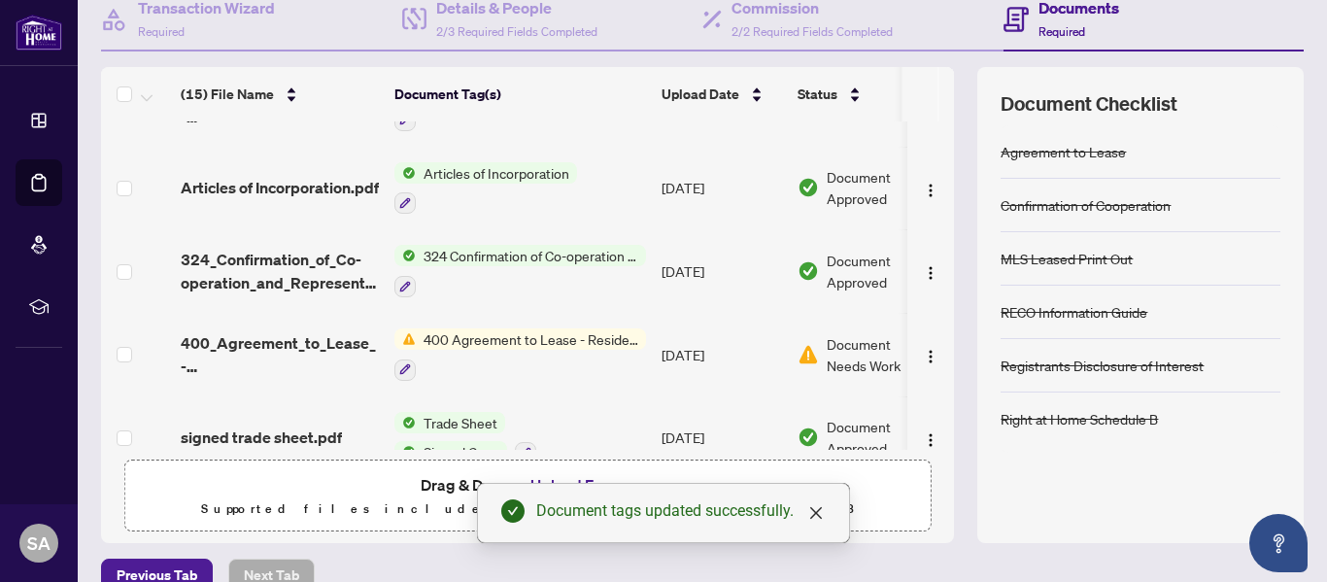
scroll to position [226, 0]
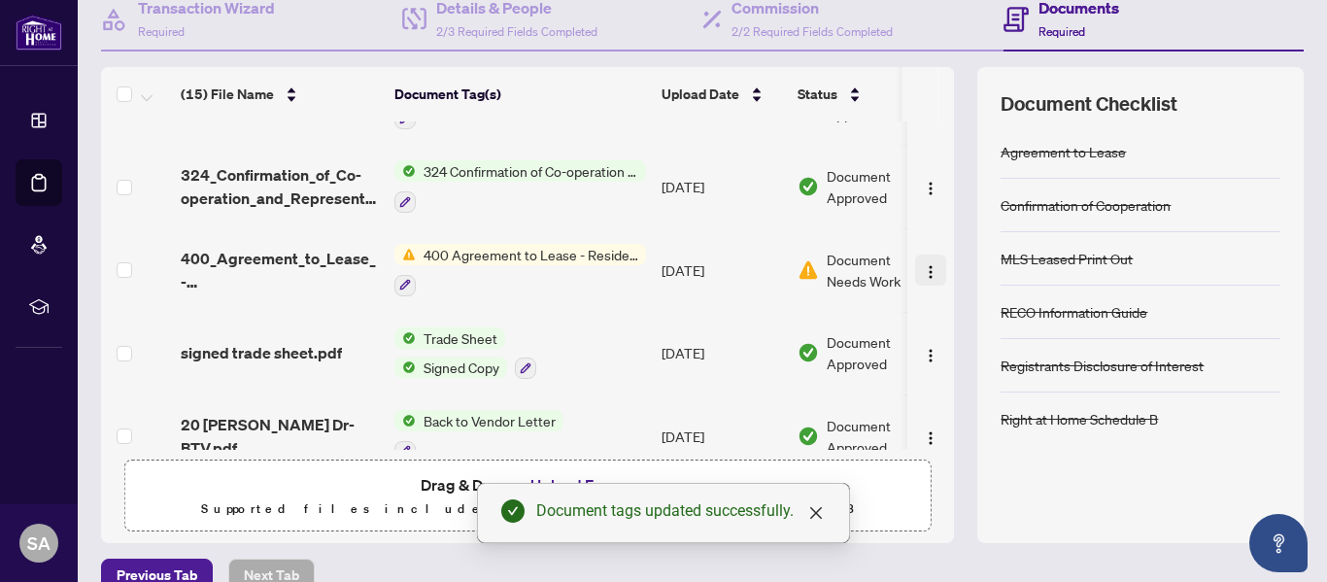
click at [923, 264] on img "button" at bounding box center [931, 272] width 16 height 16
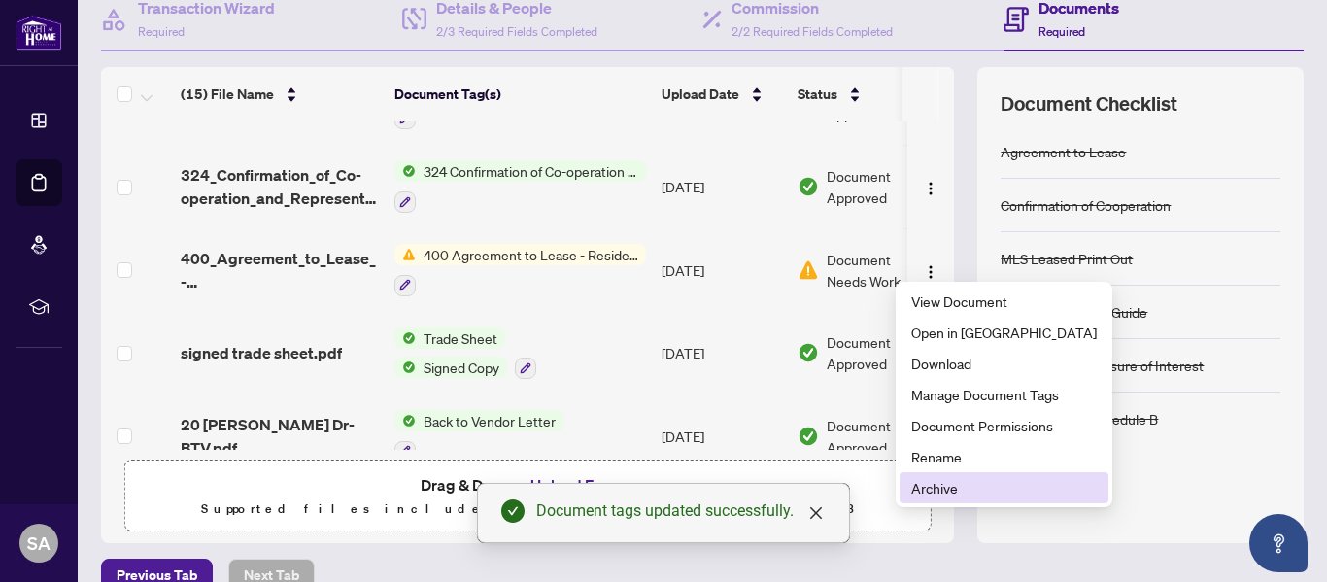
click at [939, 483] on span "Archive" at bounding box center [1005, 487] width 186 height 21
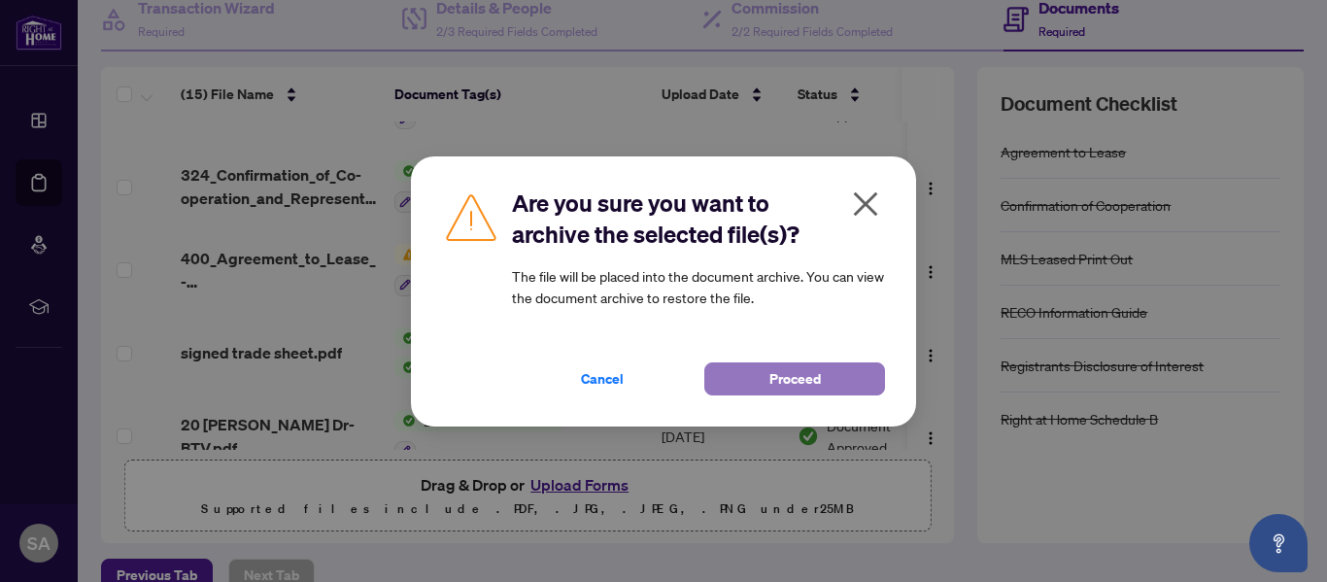
click at [795, 378] on span "Proceed" at bounding box center [796, 378] width 52 height 31
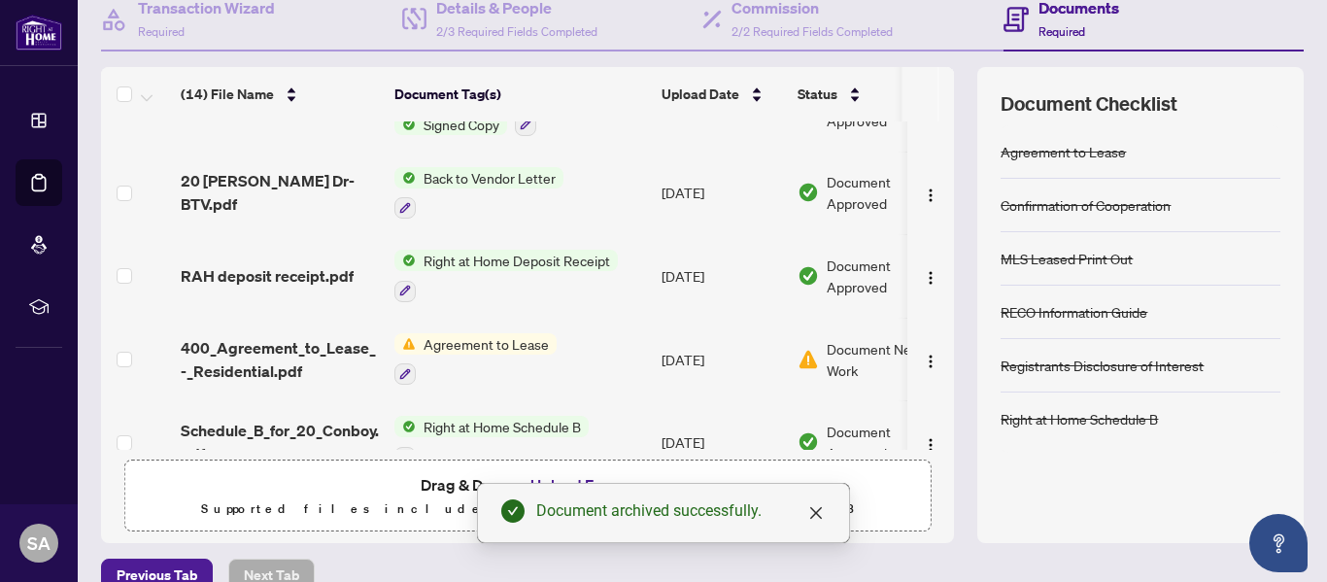
scroll to position [389, 0]
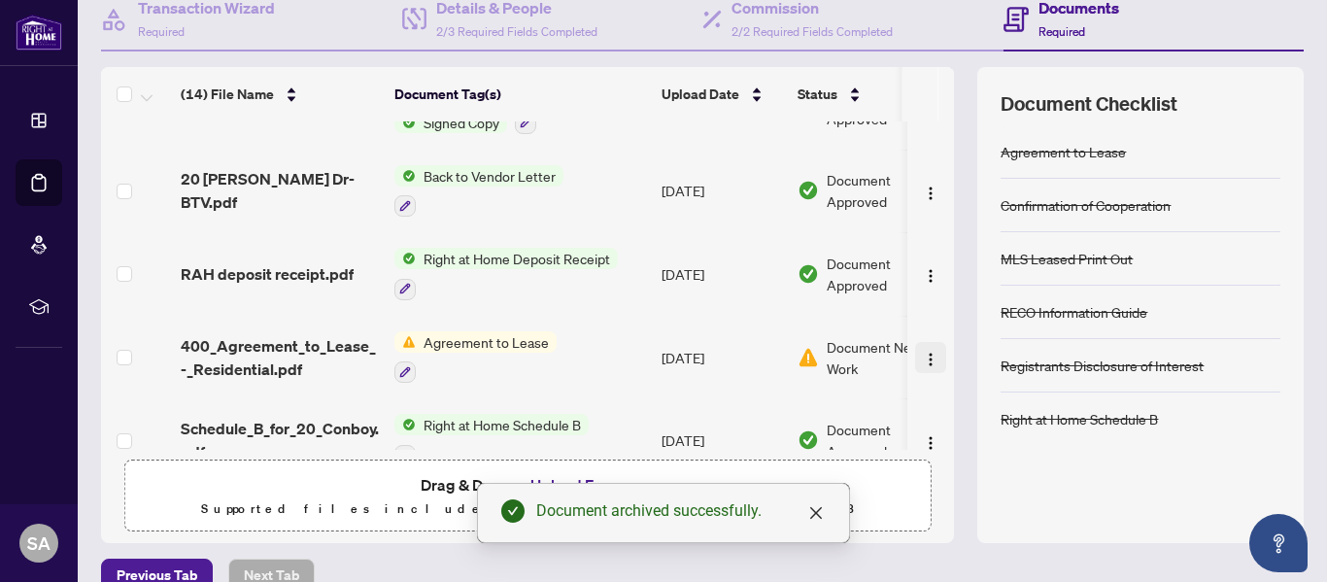
click at [923, 352] on img "button" at bounding box center [931, 360] width 16 height 16
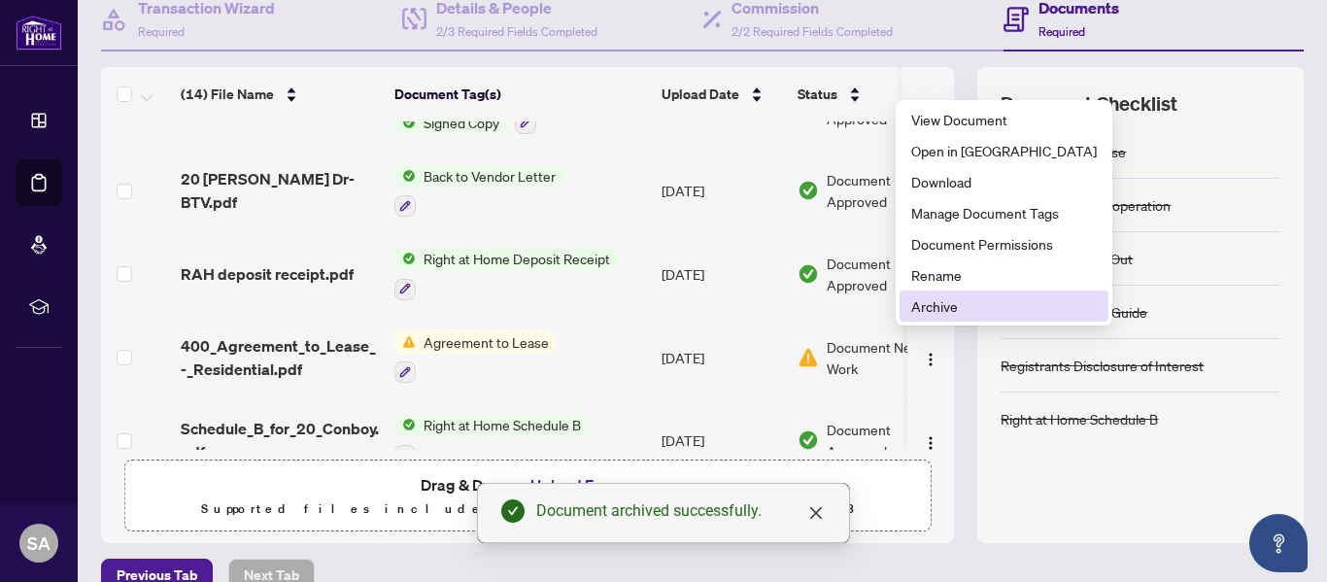
click at [919, 302] on span "Archive" at bounding box center [1005, 305] width 186 height 21
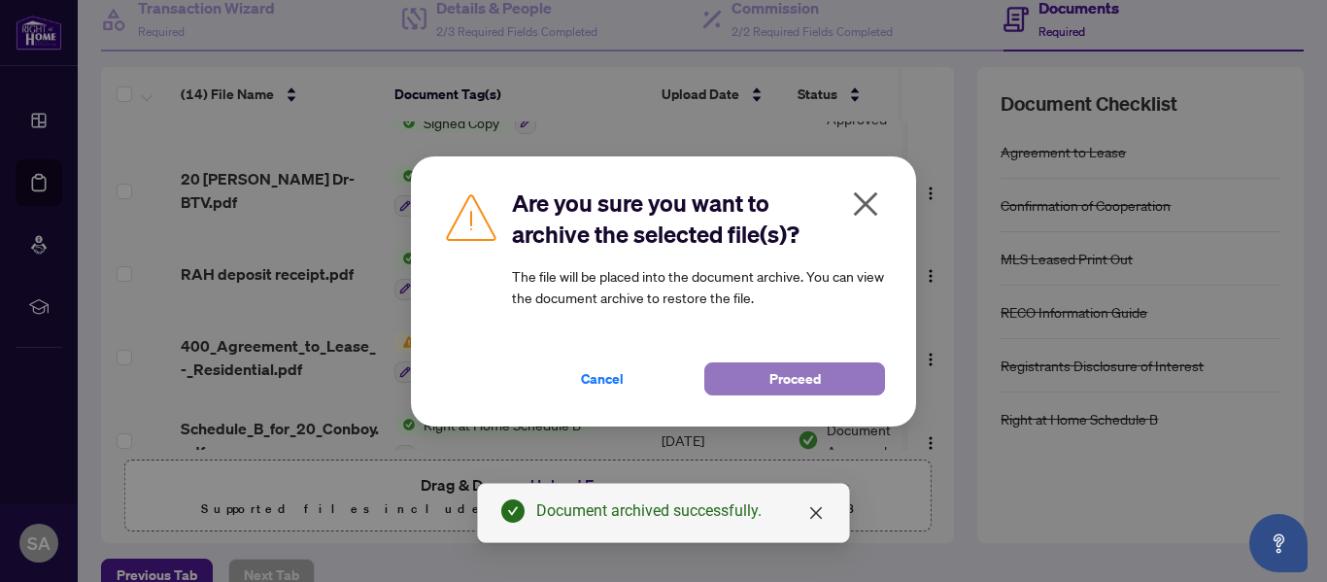
click at [805, 369] on span "Proceed" at bounding box center [796, 378] width 52 height 31
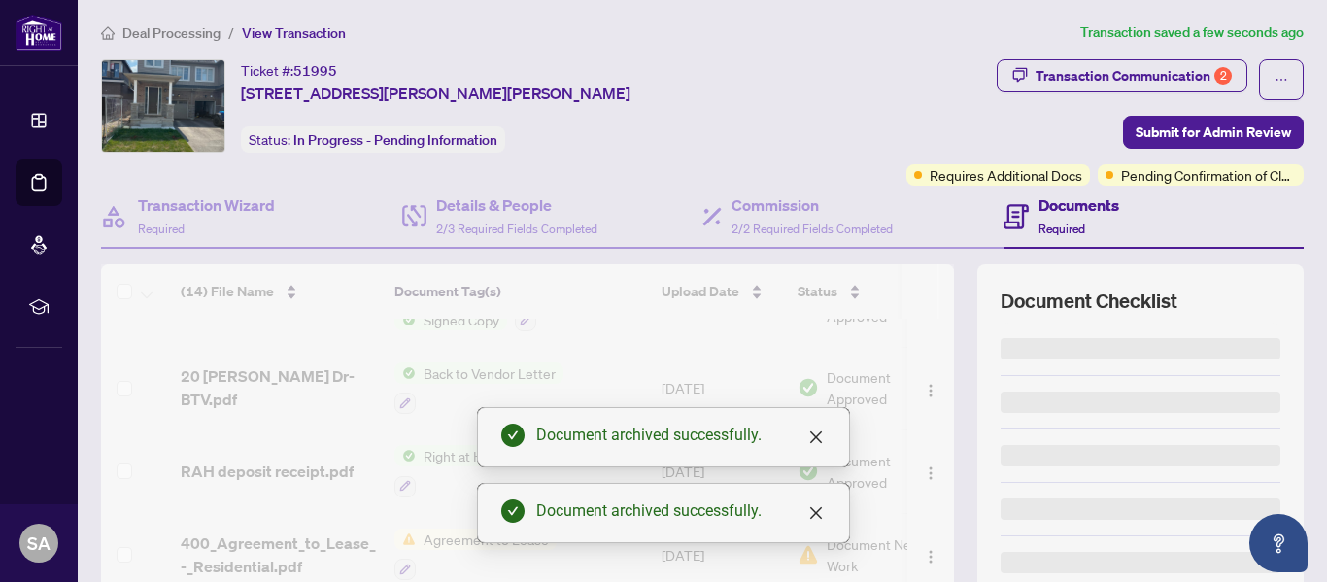
scroll to position [0, 0]
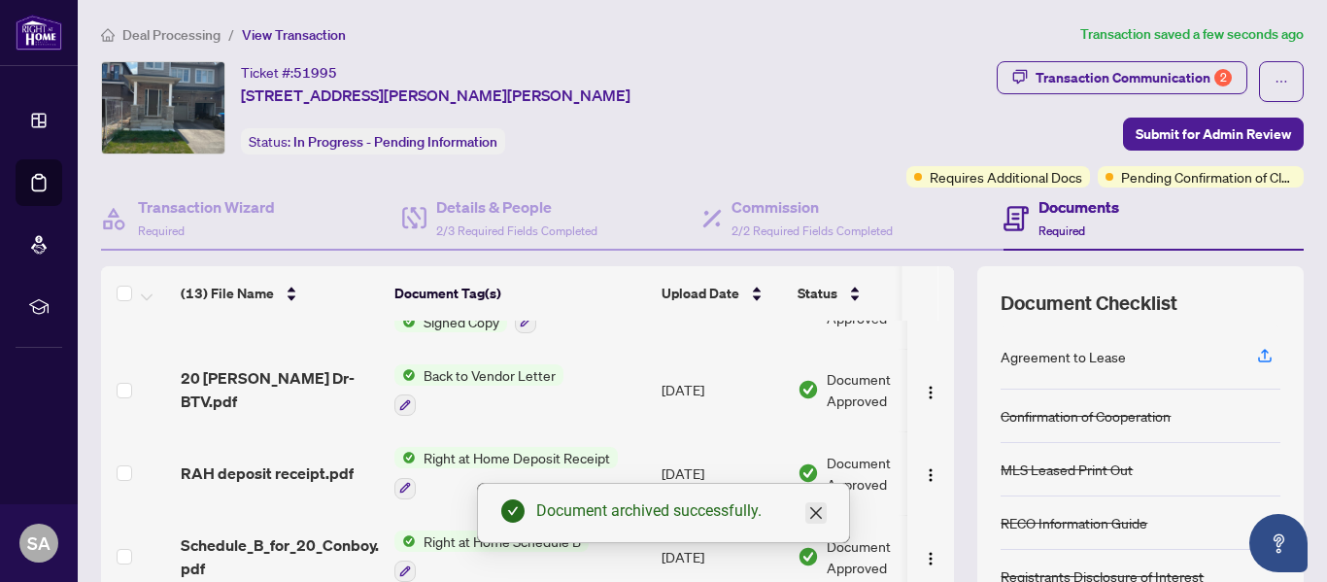
click at [817, 515] on icon "close" at bounding box center [816, 513] width 12 height 12
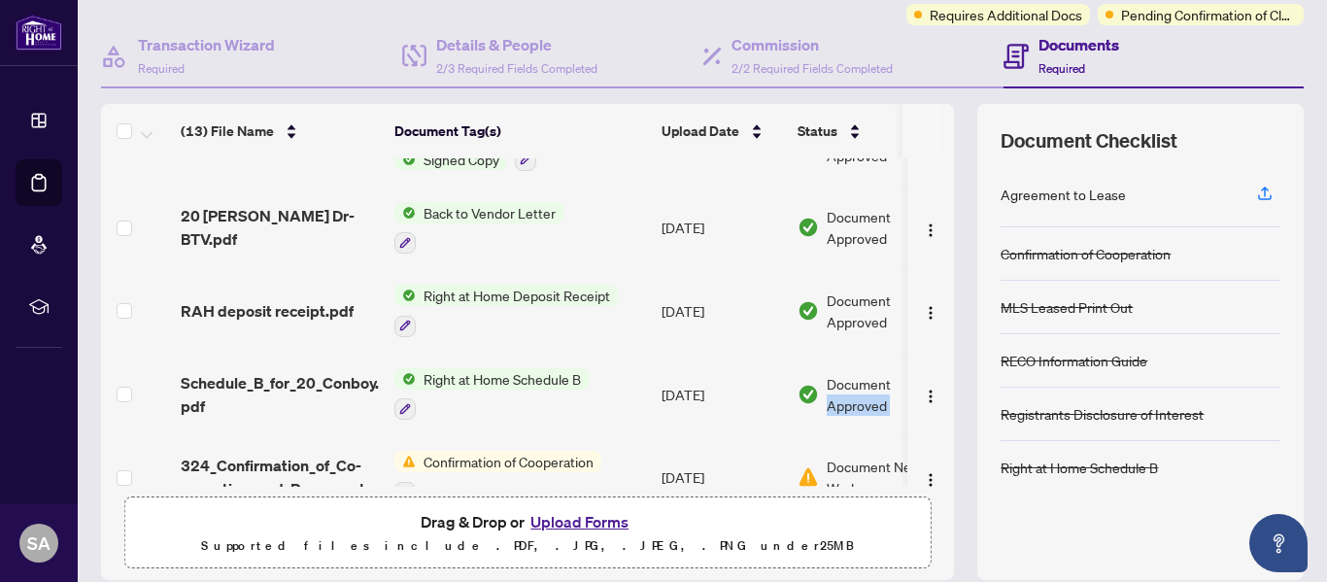
scroll to position [0, 67]
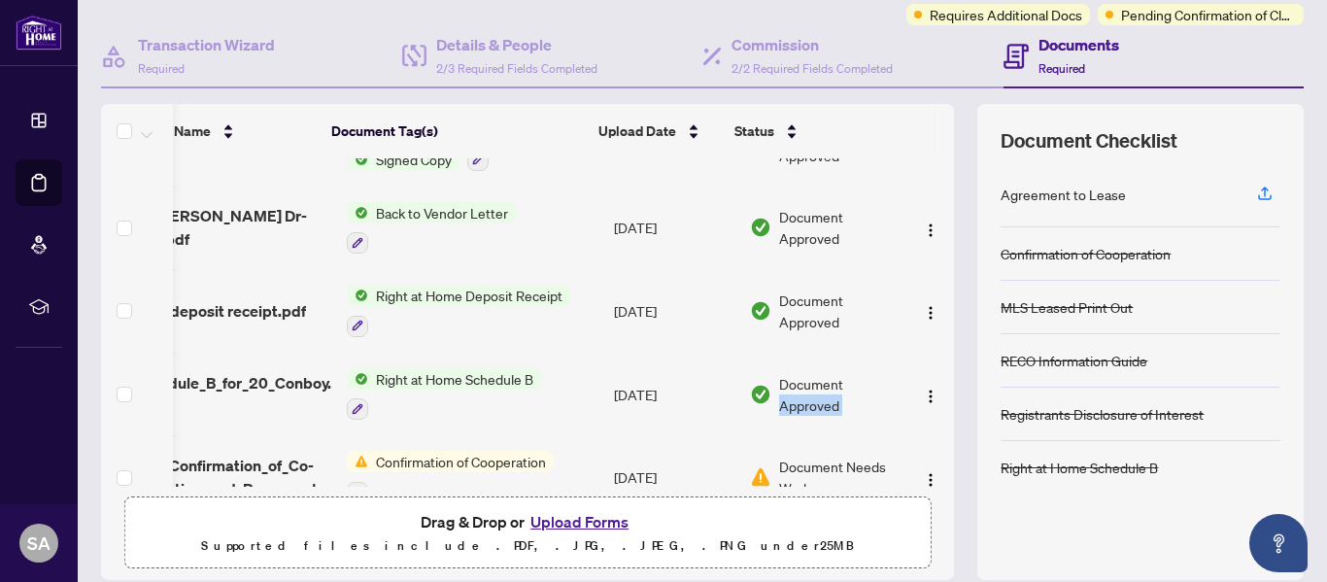
drag, startPoint x: 941, startPoint y: 347, endPoint x: 931, endPoint y: 411, distance: 64.9
click at [931, 411] on div "(13) File Name Document Tag(s) Upload Date Status (13) File Name Document Tag(s…" at bounding box center [702, 342] width 1203 height 476
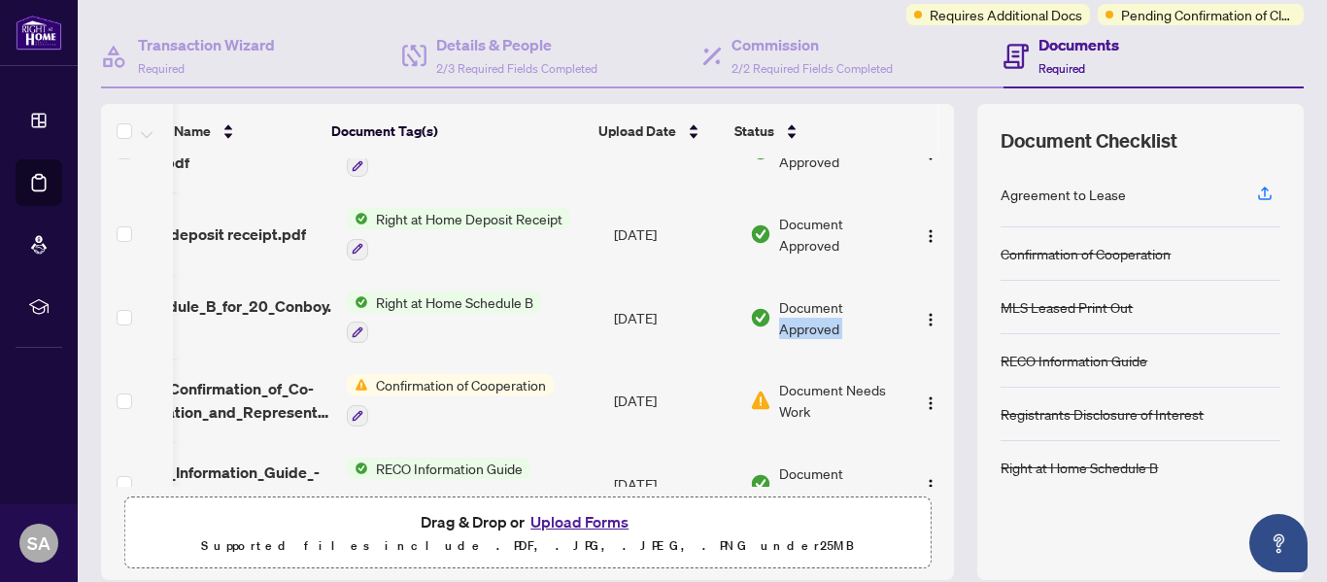
scroll to position [476, 67]
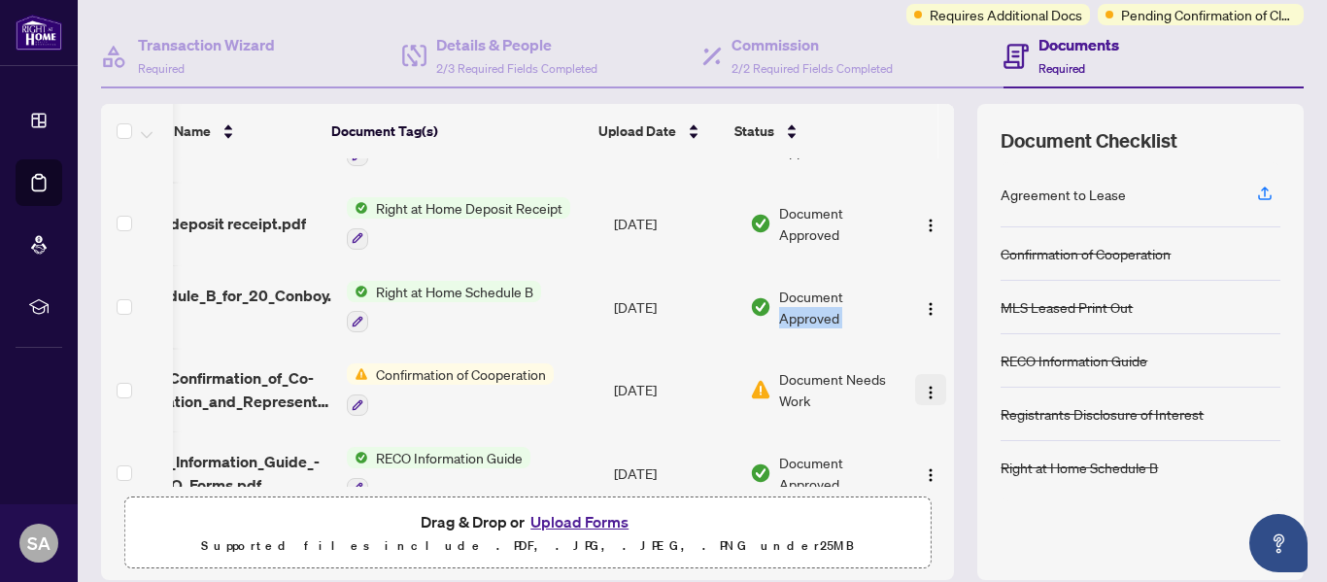
click at [923, 385] on img "button" at bounding box center [931, 393] width 16 height 16
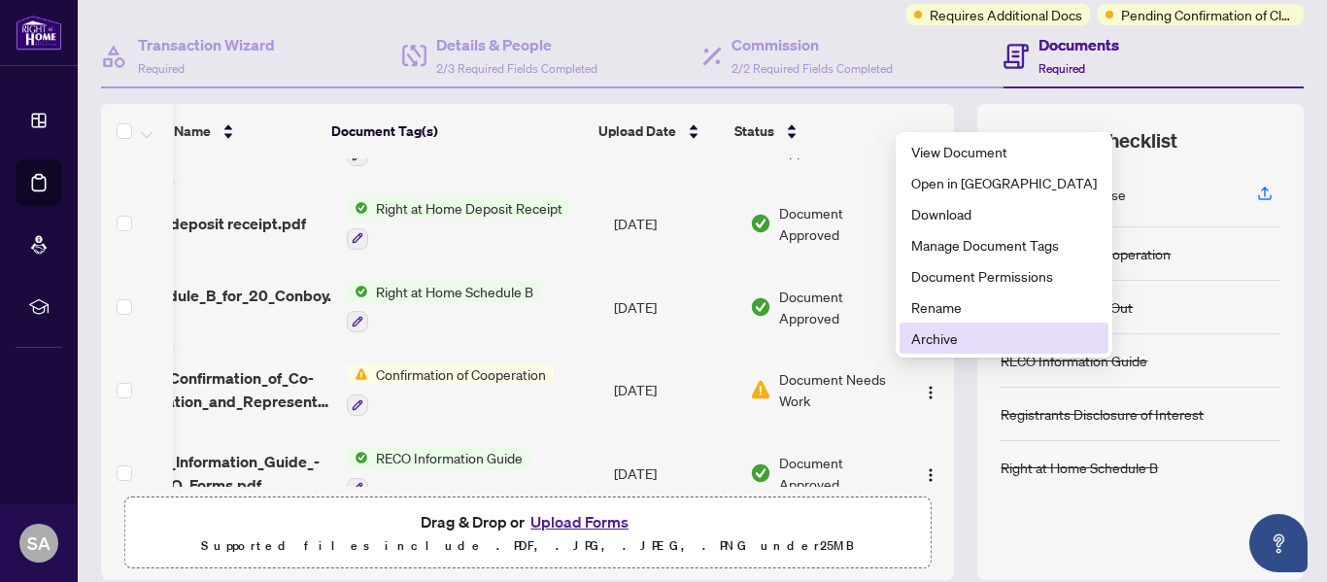
click at [928, 332] on span "Archive" at bounding box center [1005, 337] width 186 height 21
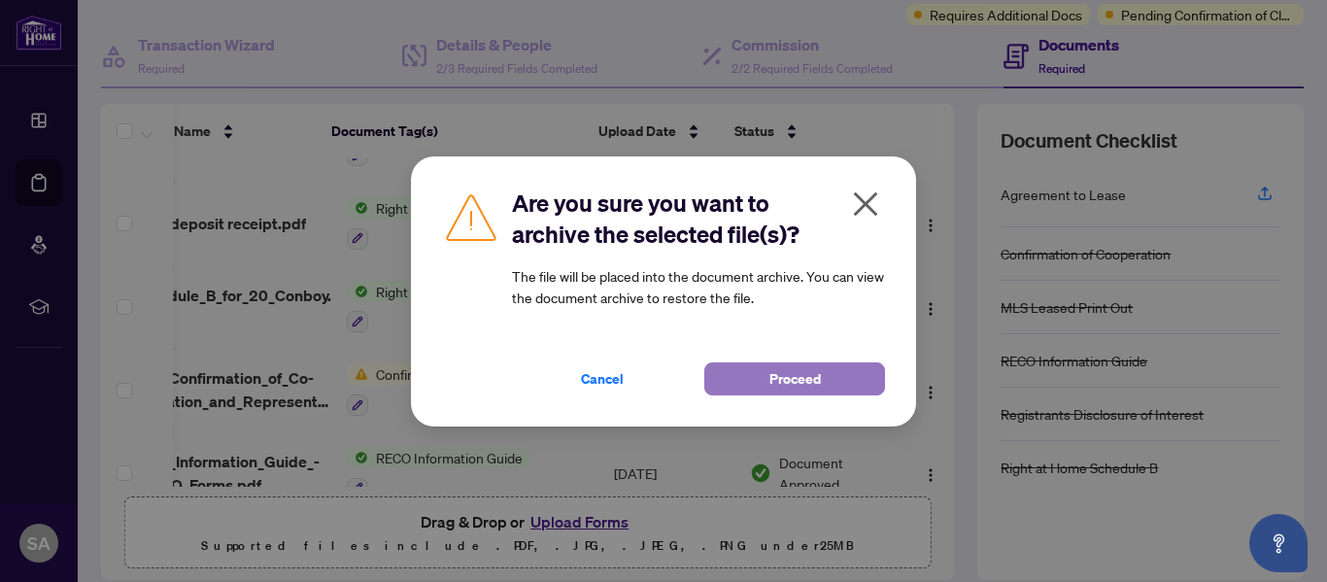
click at [828, 385] on button "Proceed" at bounding box center [795, 378] width 181 height 33
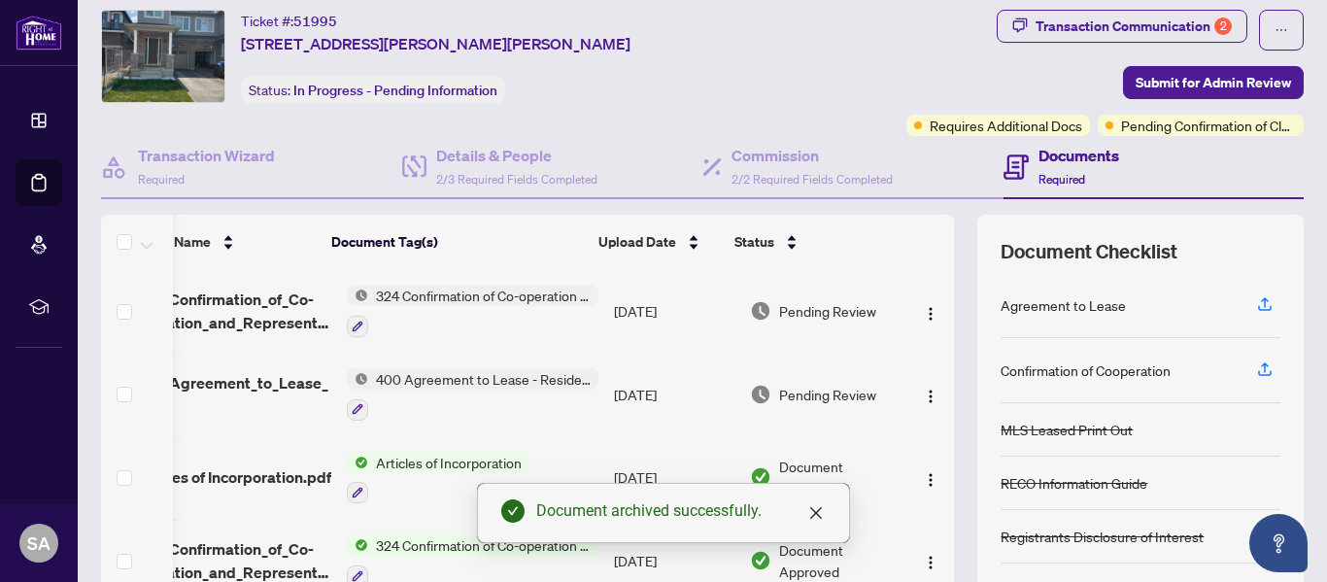
scroll to position [32, 0]
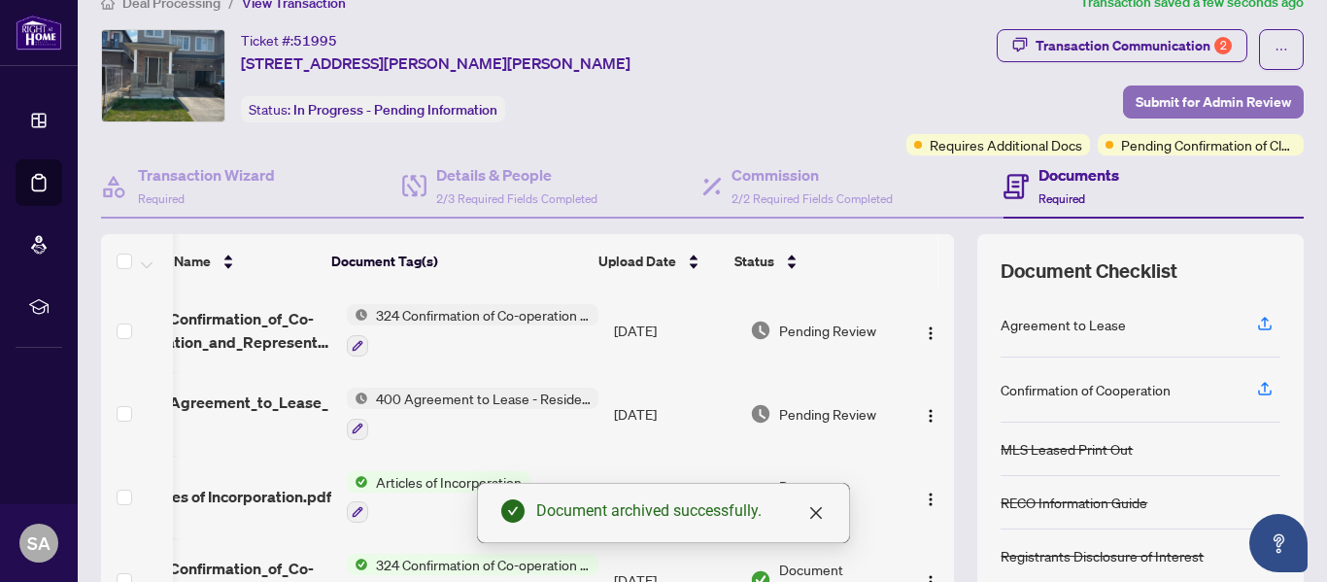
click at [1142, 91] on span "Submit for Admin Review" at bounding box center [1213, 101] width 155 height 31
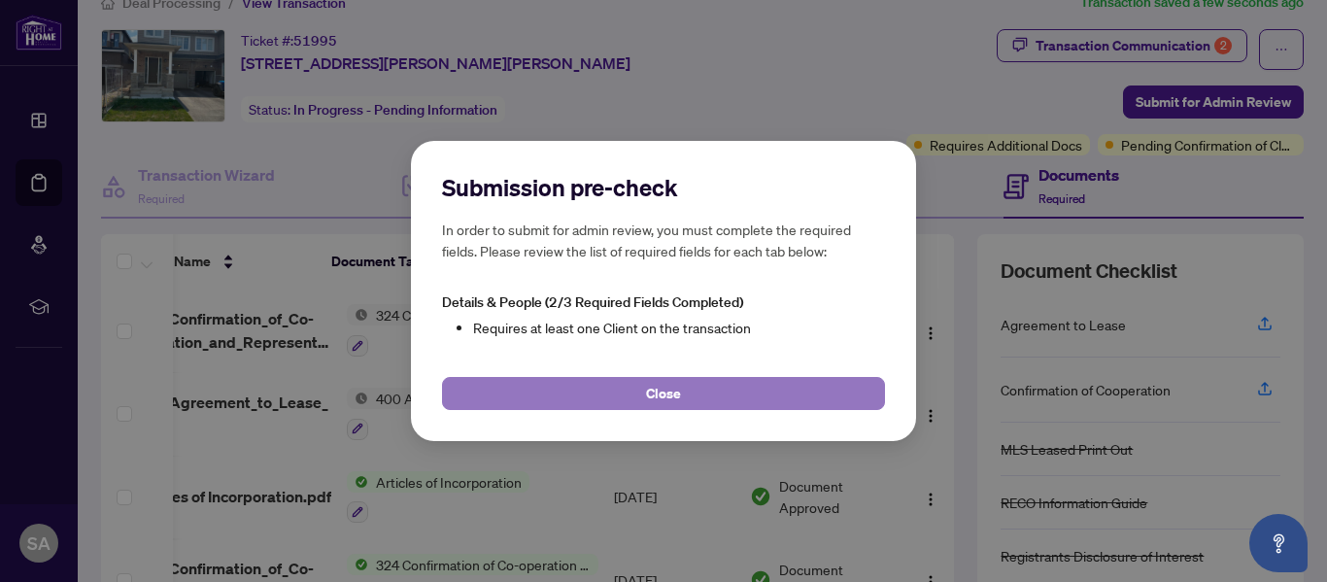
click at [698, 393] on button "Close" at bounding box center [663, 393] width 443 height 33
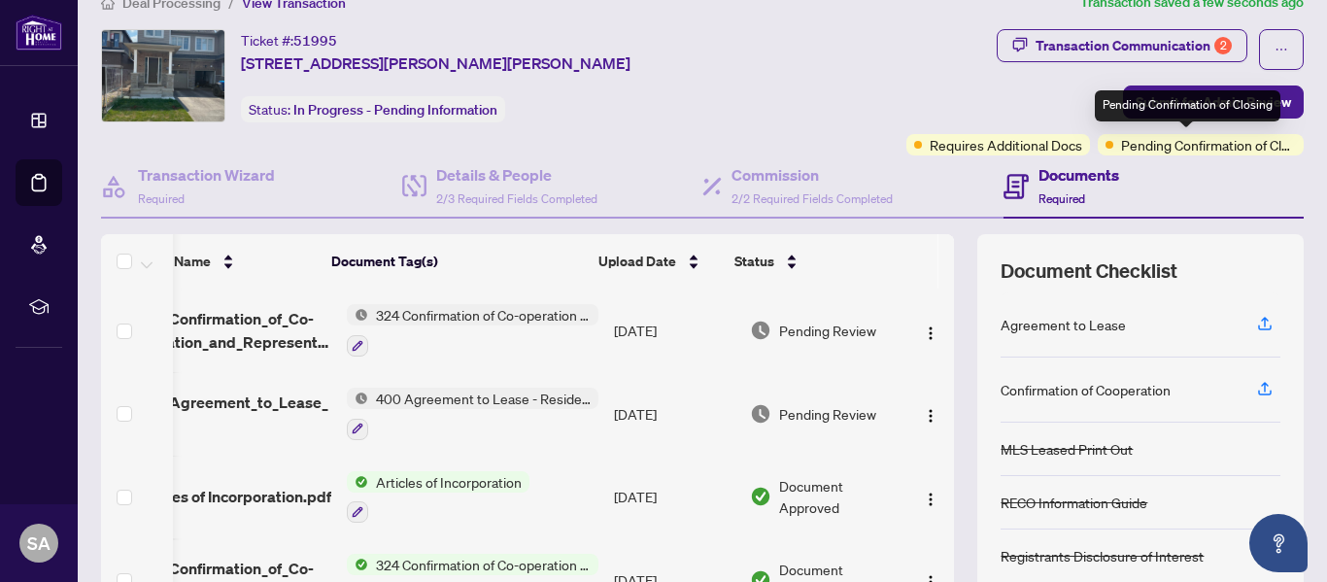
click at [1133, 146] on span "Pending Confirmation of Closing" at bounding box center [1208, 144] width 175 height 21
click at [1121, 149] on span "Pending Confirmation of Closing" at bounding box center [1208, 144] width 175 height 21
drag, startPoint x: 942, startPoint y: 338, endPoint x: 937, endPoint y: 394, distance: 55.6
click at [937, 394] on div "(12) File Name Document Tag(s) Upload Date Status (12) File Name Document Tag(s…" at bounding box center [702, 472] width 1203 height 476
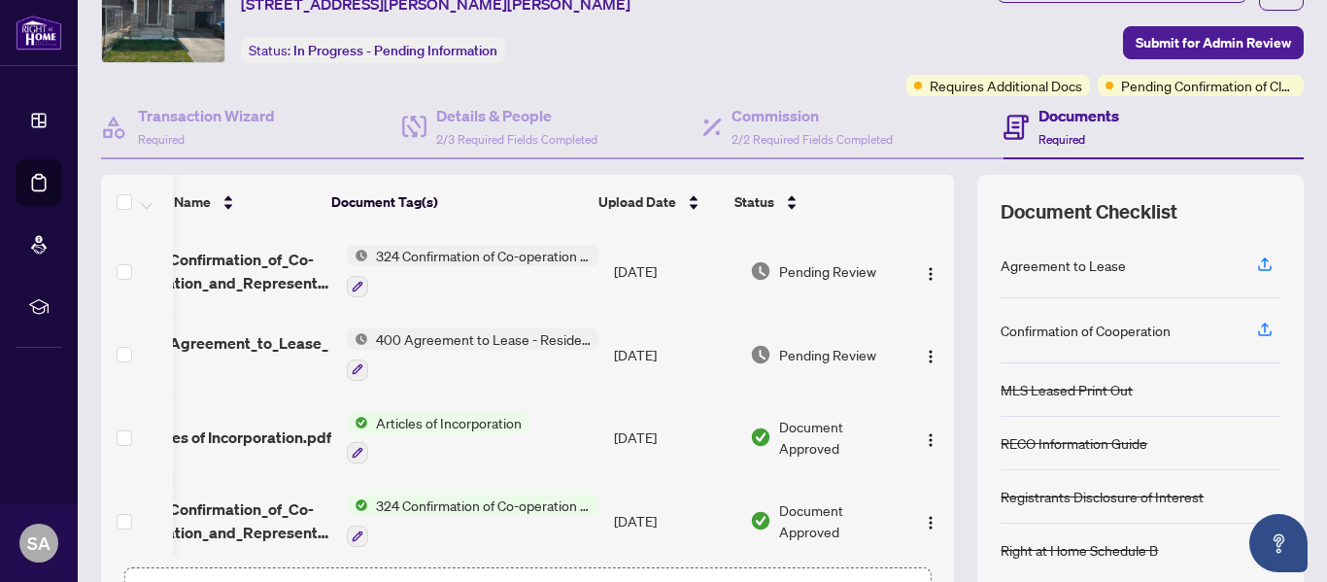
scroll to position [97, 0]
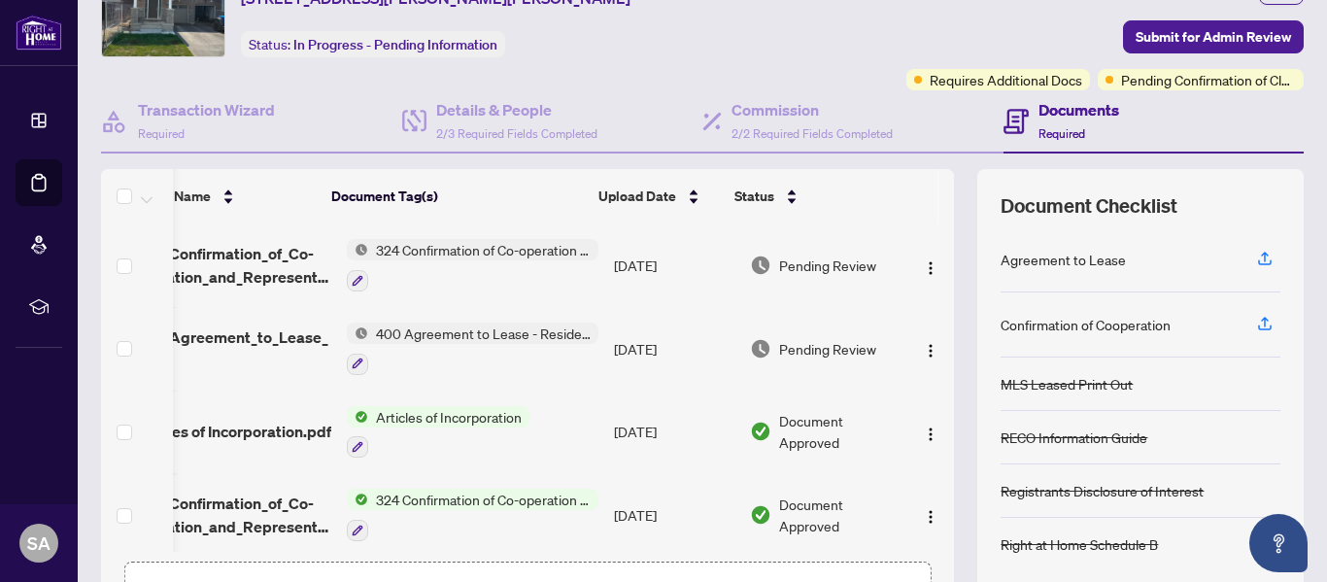
click at [1078, 266] on div "Agreement to Lease" at bounding box center [1063, 259] width 125 height 21
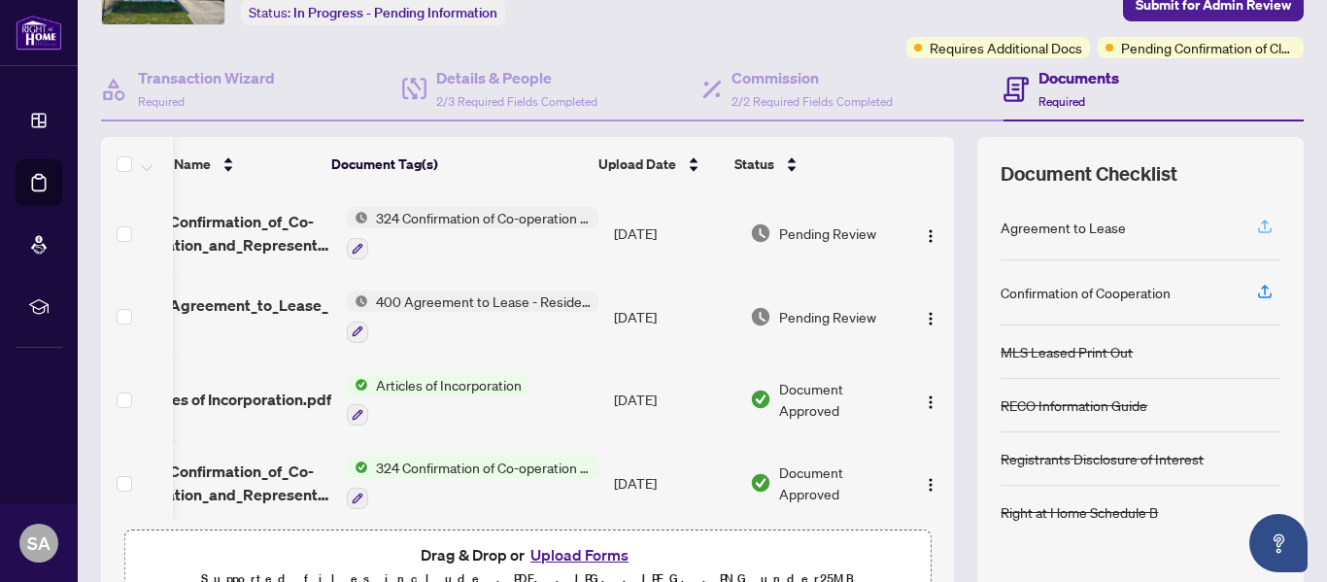
click at [1256, 221] on icon "button" at bounding box center [1264, 226] width 17 height 17
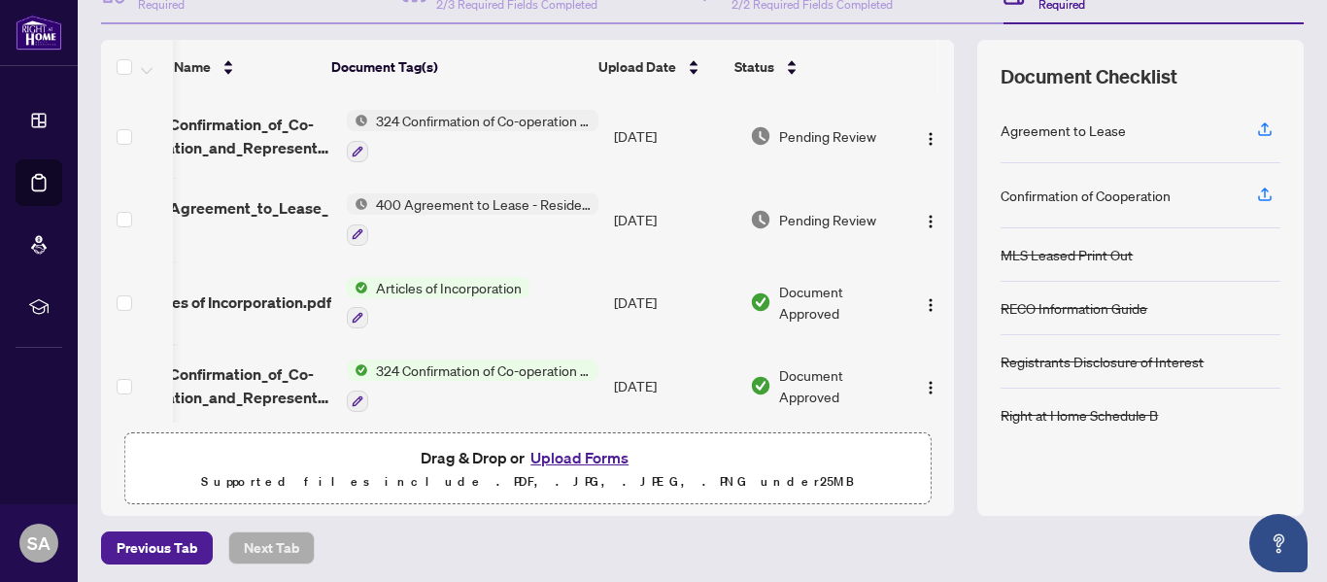
scroll to position [231, 0]
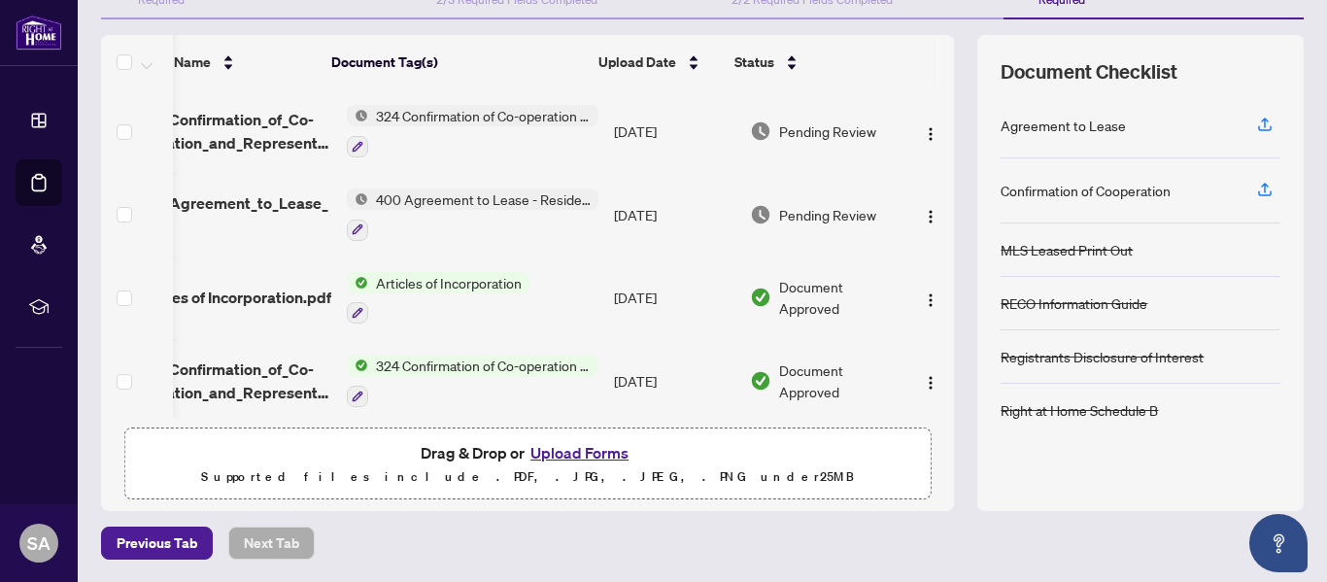
click at [156, 524] on div "Deal Processing / View Transaction Transaction saved a few seconds ago Ticket #…" at bounding box center [702, 176] width 1219 height 768
click at [159, 537] on span "Previous Tab" at bounding box center [157, 543] width 81 height 31
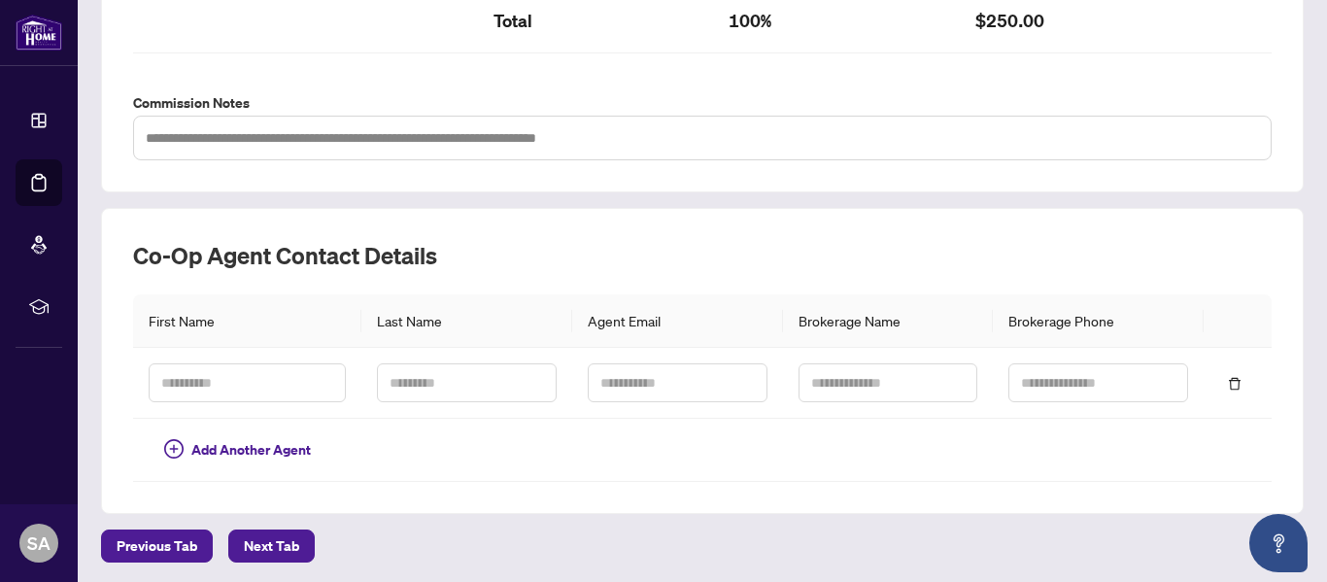
scroll to position [701, 0]
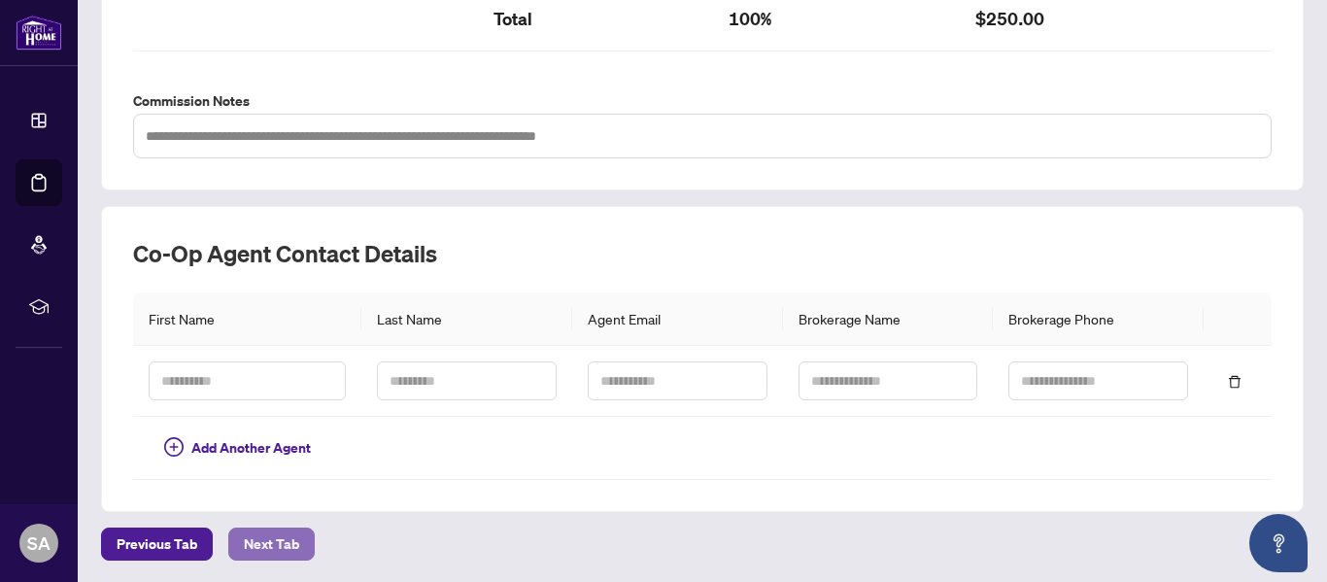
click at [285, 559] on button "Next Tab" at bounding box center [271, 544] width 86 height 33
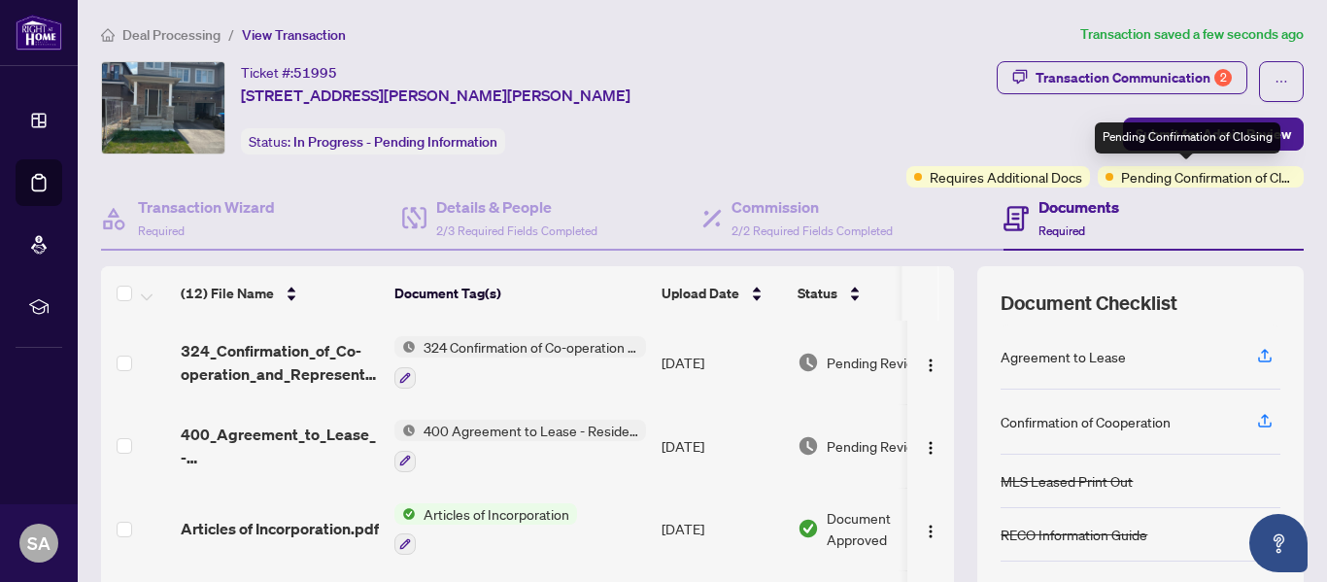
click at [1159, 139] on div "Pending Confirmation of Closing" at bounding box center [1188, 137] width 186 height 31
click at [842, 90] on div "Transaction Communication 2 Submit for Admin Review Requires Additional Docs Pe…" at bounding box center [1039, 124] width 532 height 126
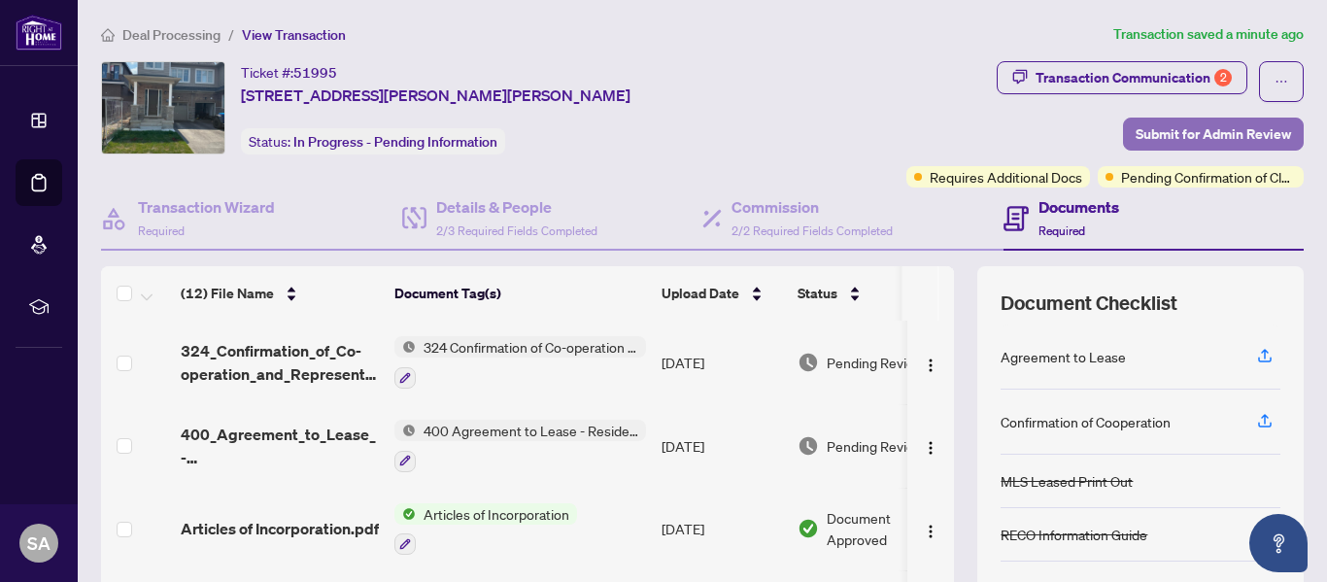
click at [1146, 123] on span "Submit for Admin Review" at bounding box center [1213, 134] width 155 height 31
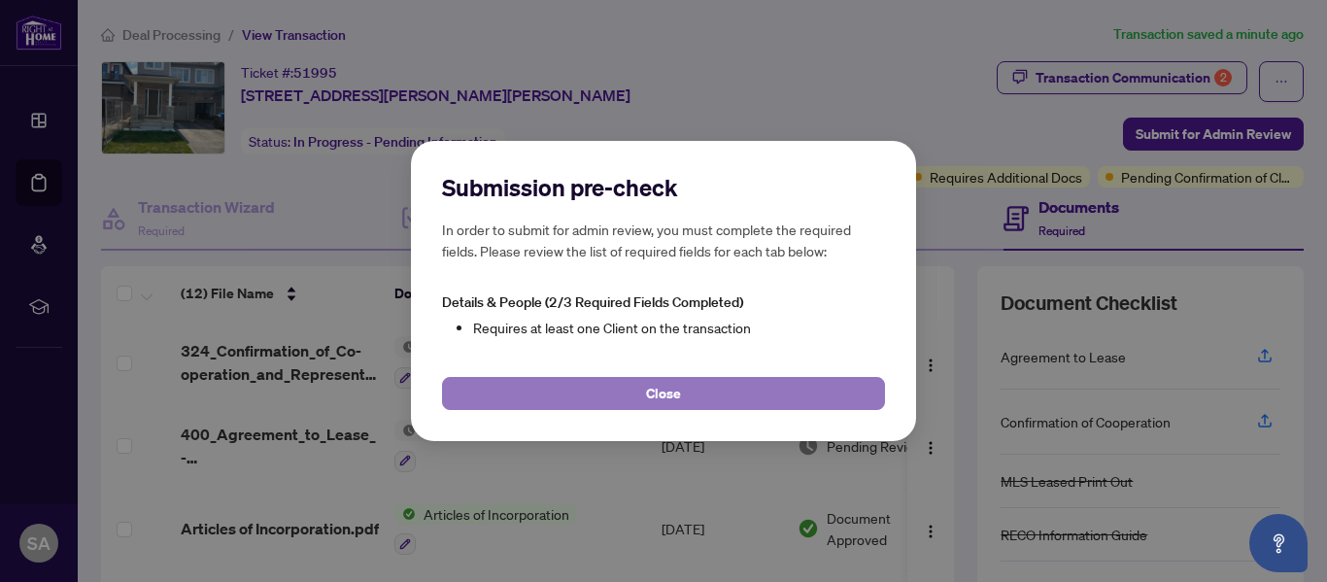
click at [657, 386] on span "Close" at bounding box center [663, 393] width 35 height 31
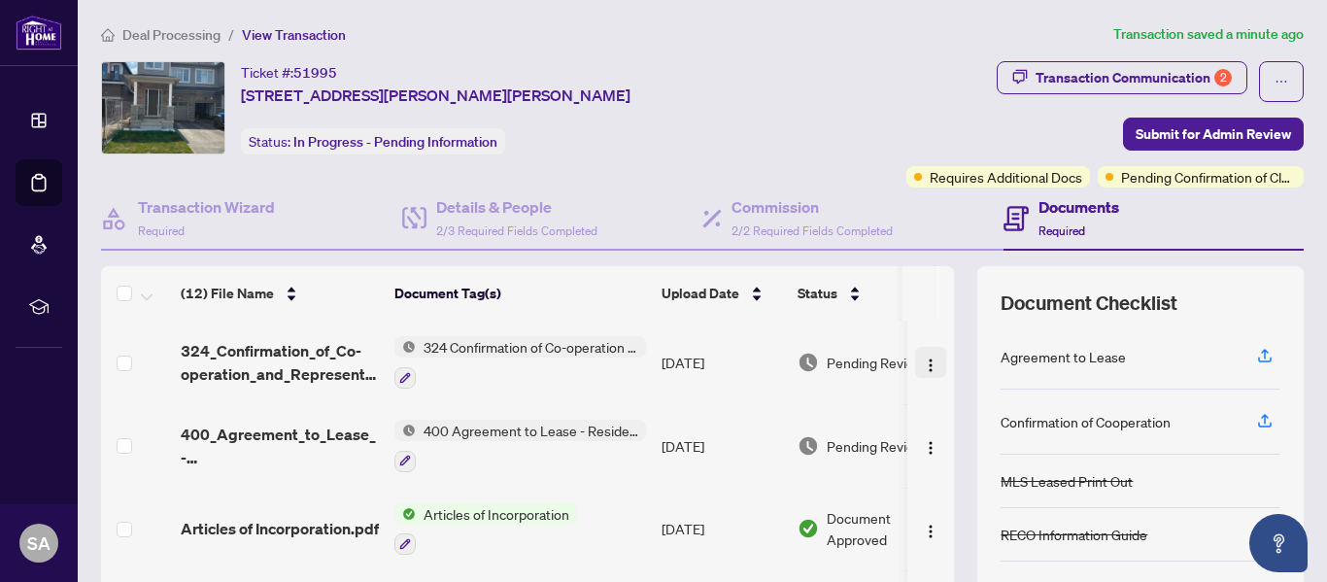
click at [923, 364] on img "button" at bounding box center [931, 366] width 16 height 16
click at [738, 351] on td "[DATE]" at bounding box center [722, 363] width 136 height 84
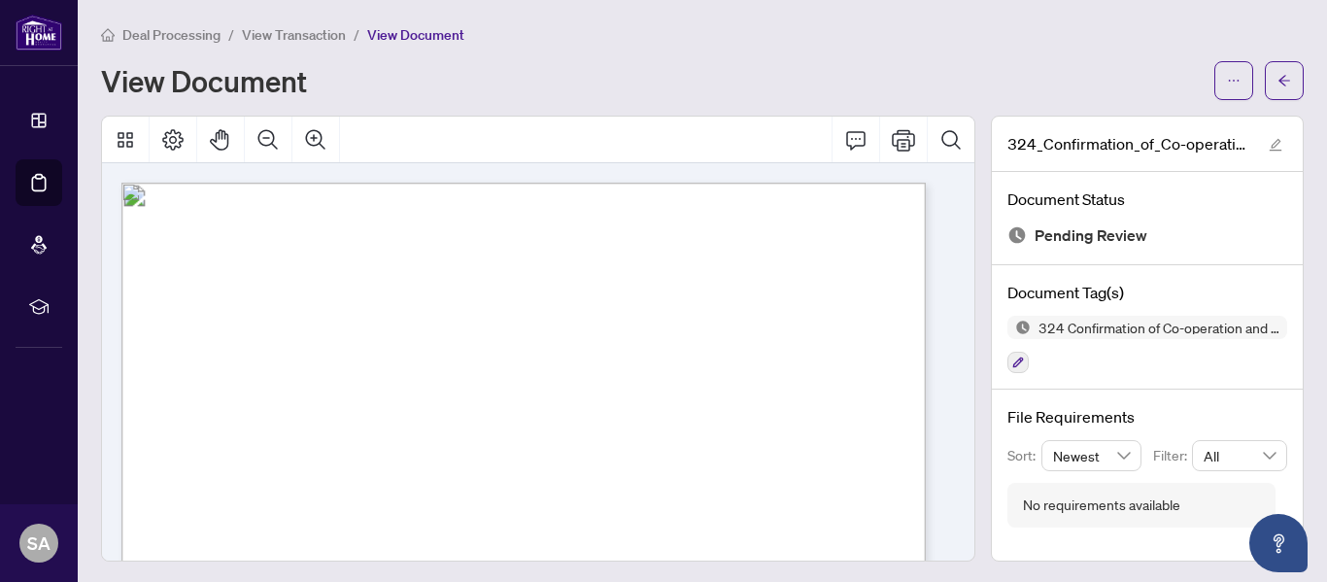
click at [548, 76] on div "View Document" at bounding box center [652, 80] width 1102 height 31
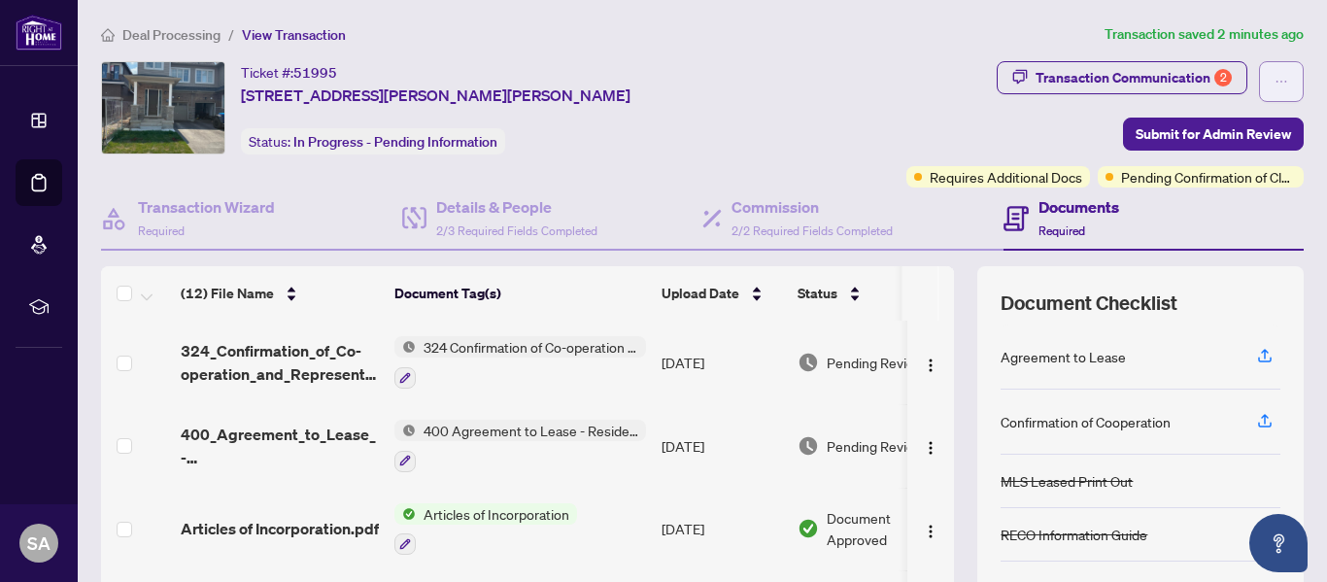
click at [1275, 82] on icon "ellipsis" at bounding box center [1282, 82] width 14 height 14
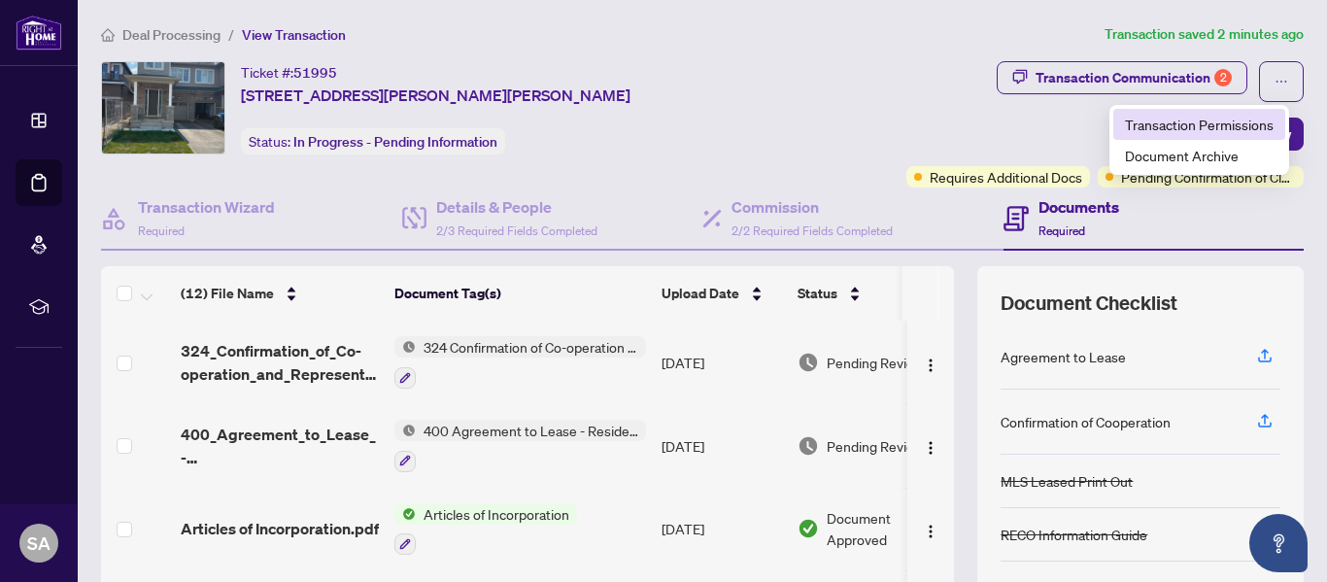
click at [1191, 125] on span "Transaction Permissions" at bounding box center [1199, 124] width 149 height 21
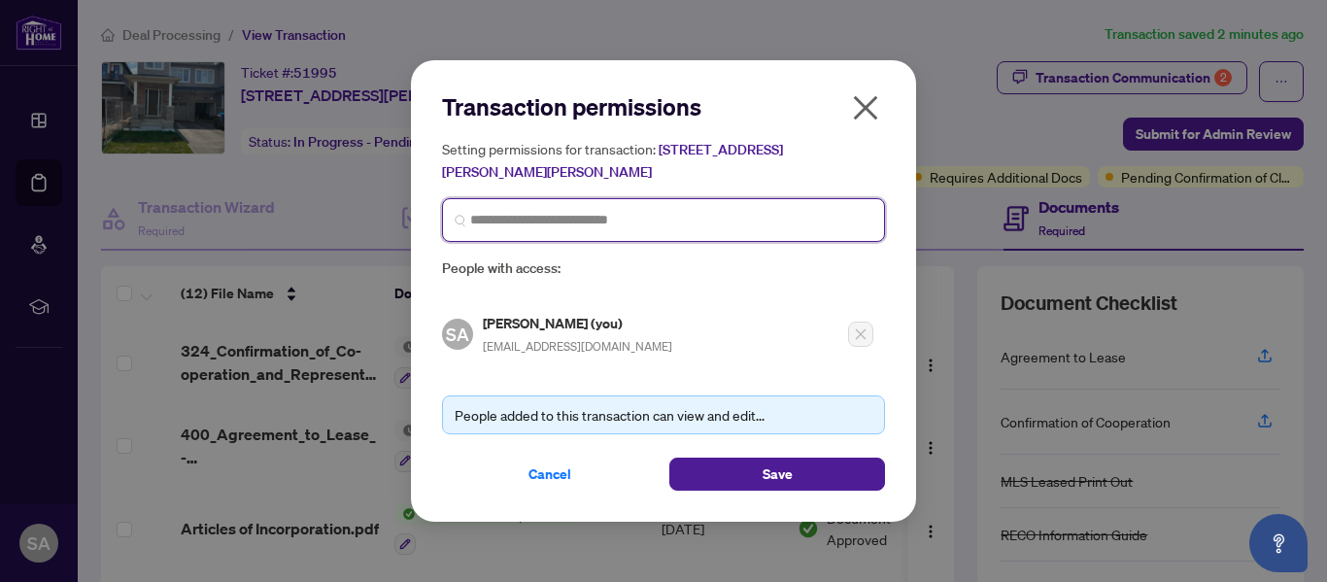
click at [587, 215] on input "search" at bounding box center [671, 220] width 402 height 20
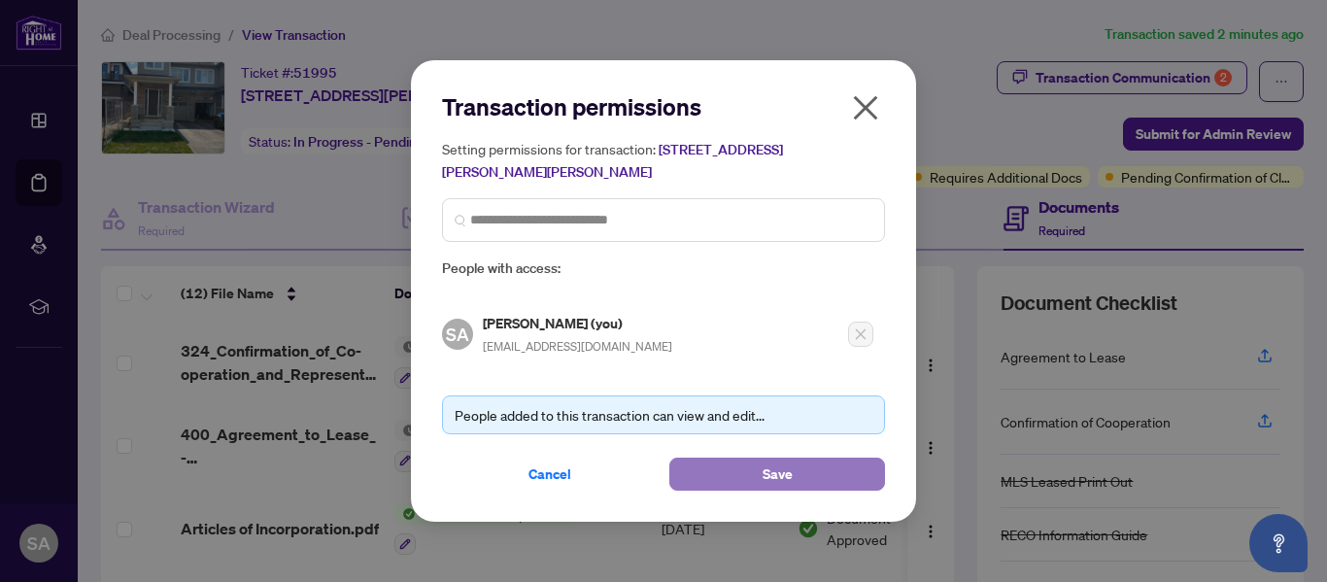
click at [724, 466] on button "Save" at bounding box center [778, 474] width 216 height 33
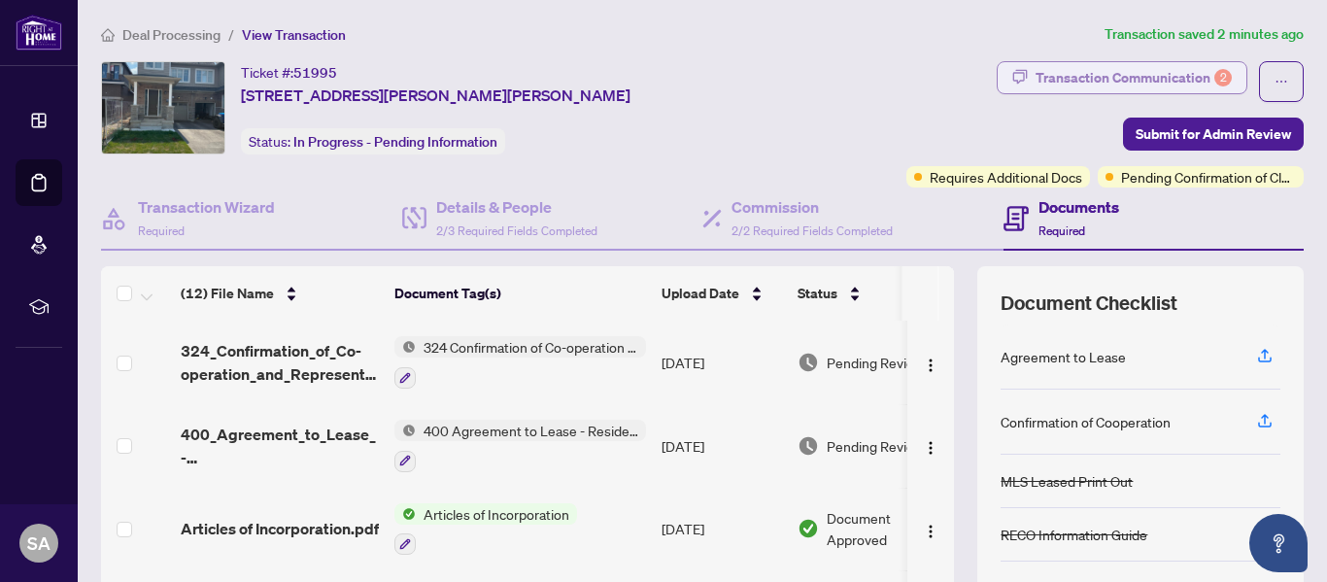
click at [1193, 72] on div "Transaction Communication 2" at bounding box center [1134, 77] width 196 height 31
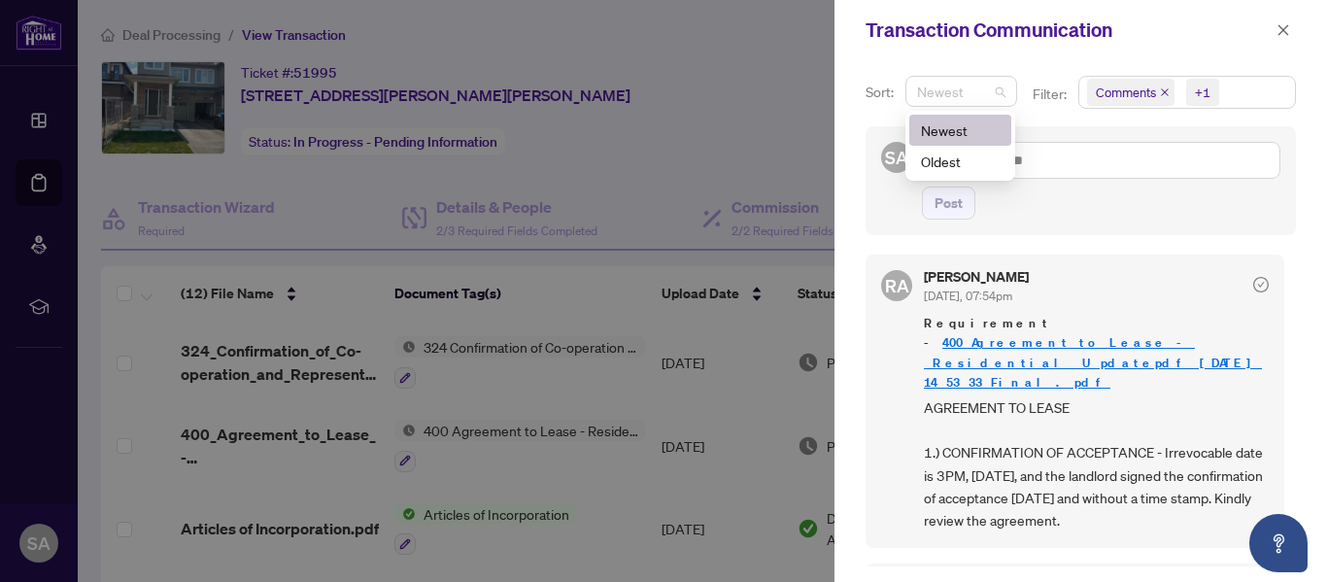
click at [982, 89] on span "Newest" at bounding box center [961, 91] width 88 height 29
click at [1150, 90] on span "Comments" at bounding box center [1126, 92] width 60 height 19
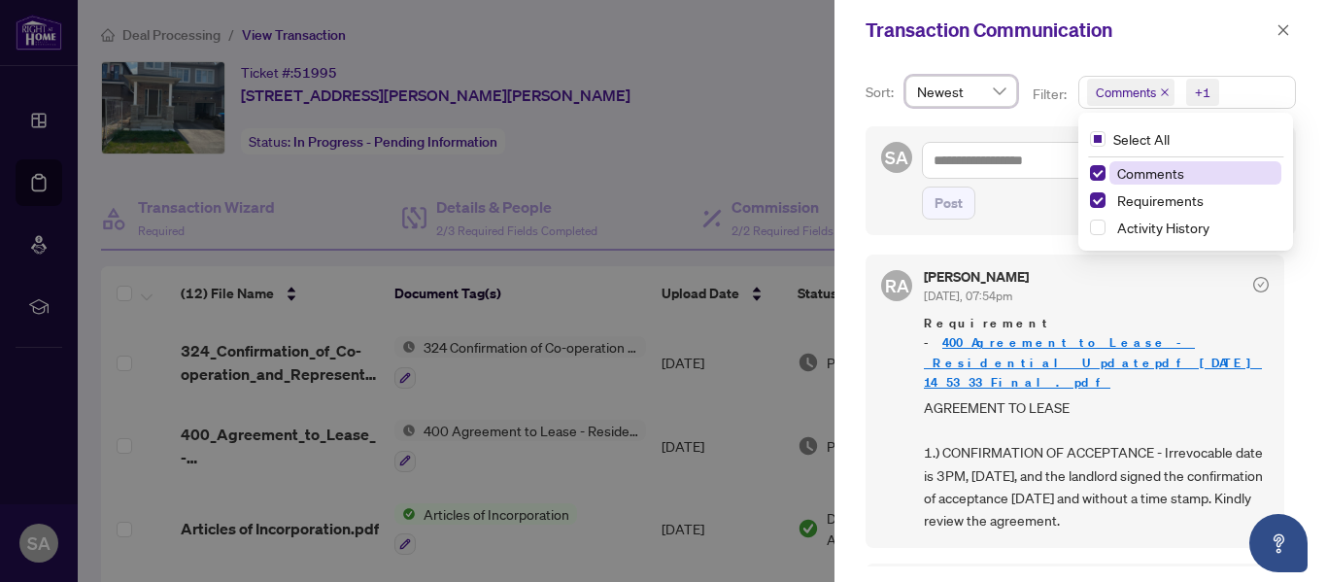
click at [1155, 89] on span "Comments" at bounding box center [1130, 92] width 87 height 27
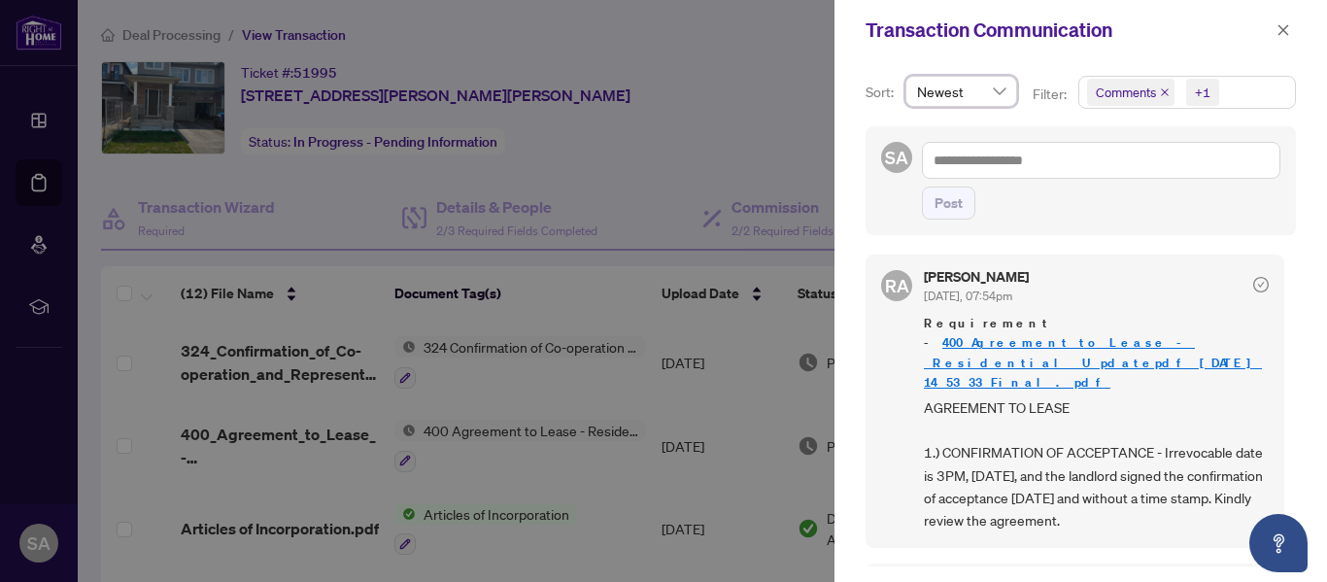
click at [1160, 89] on icon "close" at bounding box center [1165, 92] width 10 height 10
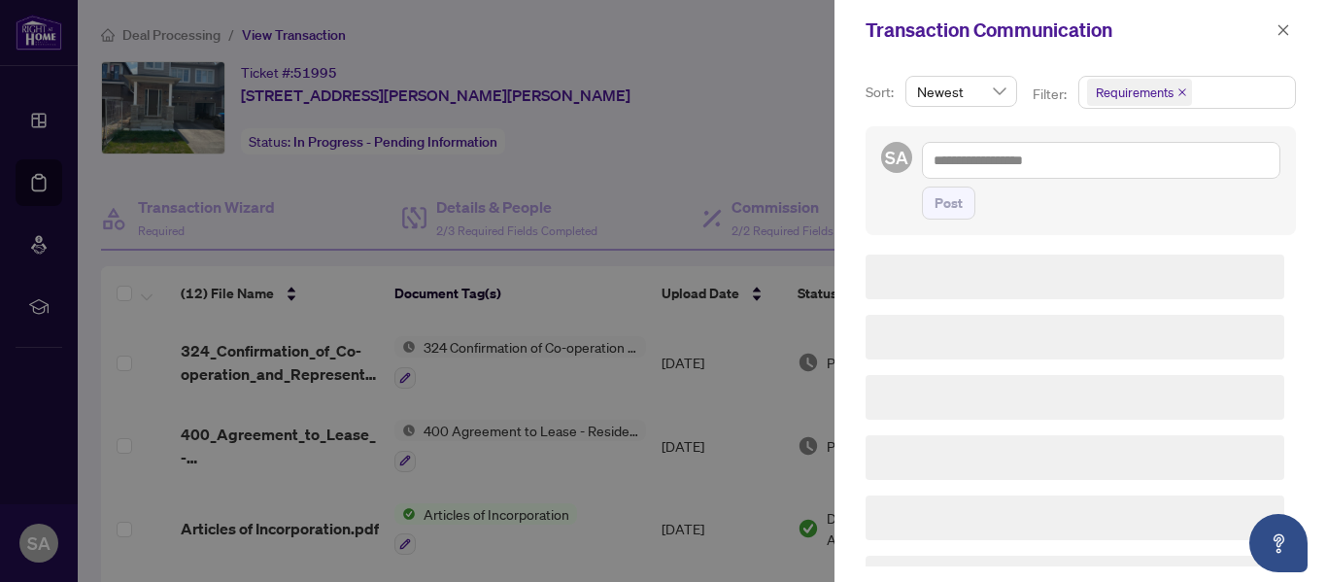
click at [766, 69] on div at bounding box center [663, 291] width 1327 height 582
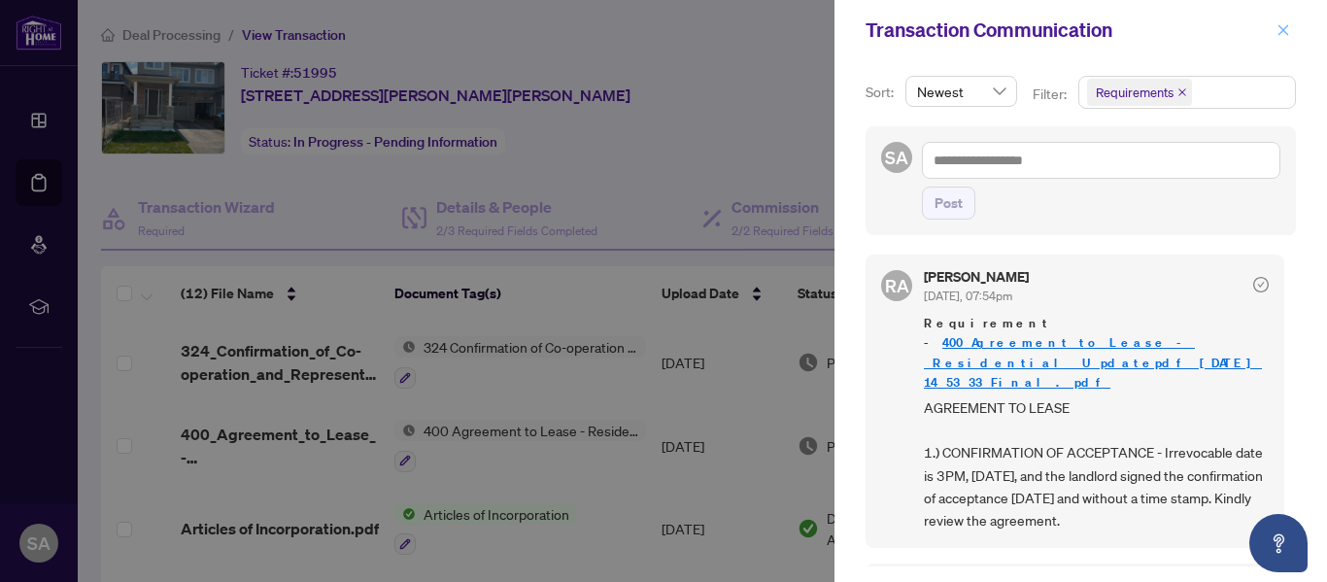
click at [1281, 20] on span "button" at bounding box center [1284, 30] width 14 height 31
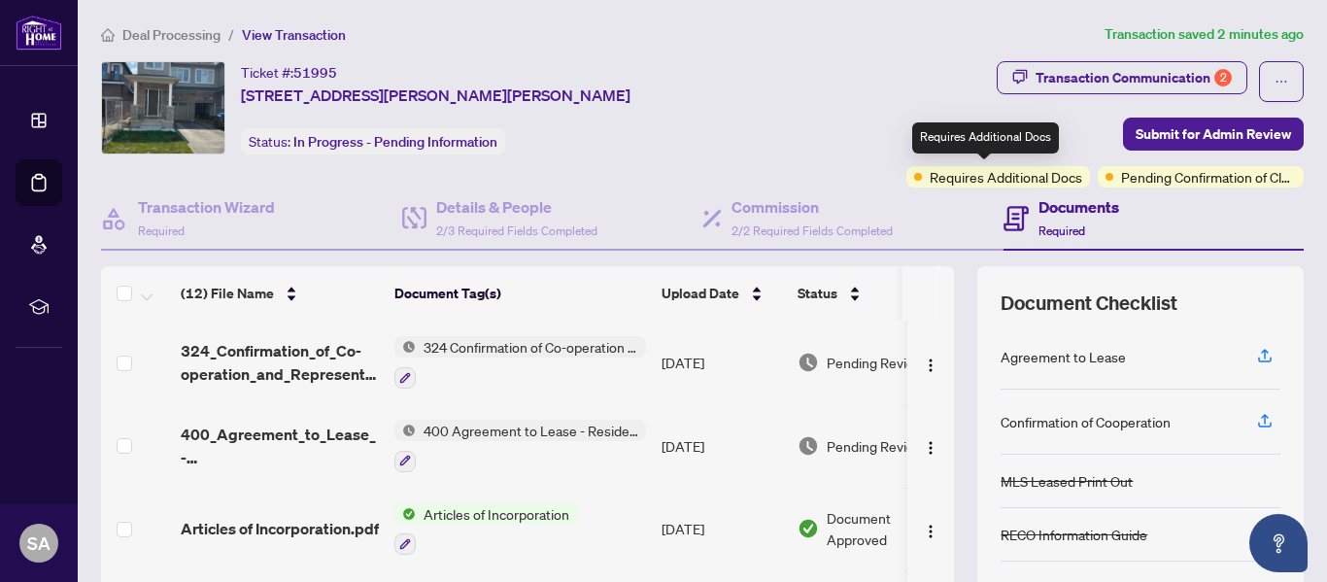
click at [990, 182] on span "Requires Additional Docs" at bounding box center [1006, 176] width 153 height 21
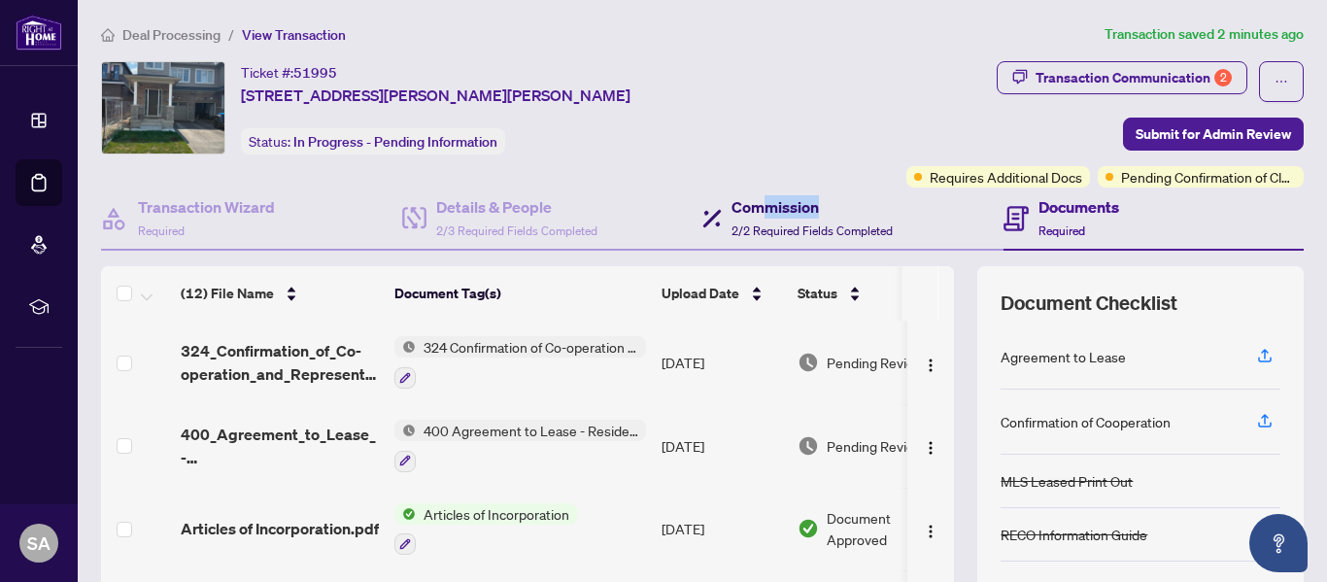
drag, startPoint x: 759, startPoint y: 214, endPoint x: 946, endPoint y: 160, distance: 194.1
click at [939, 198] on div "Commission 2/2 Required Fields Completed" at bounding box center [853, 219] width 301 height 63
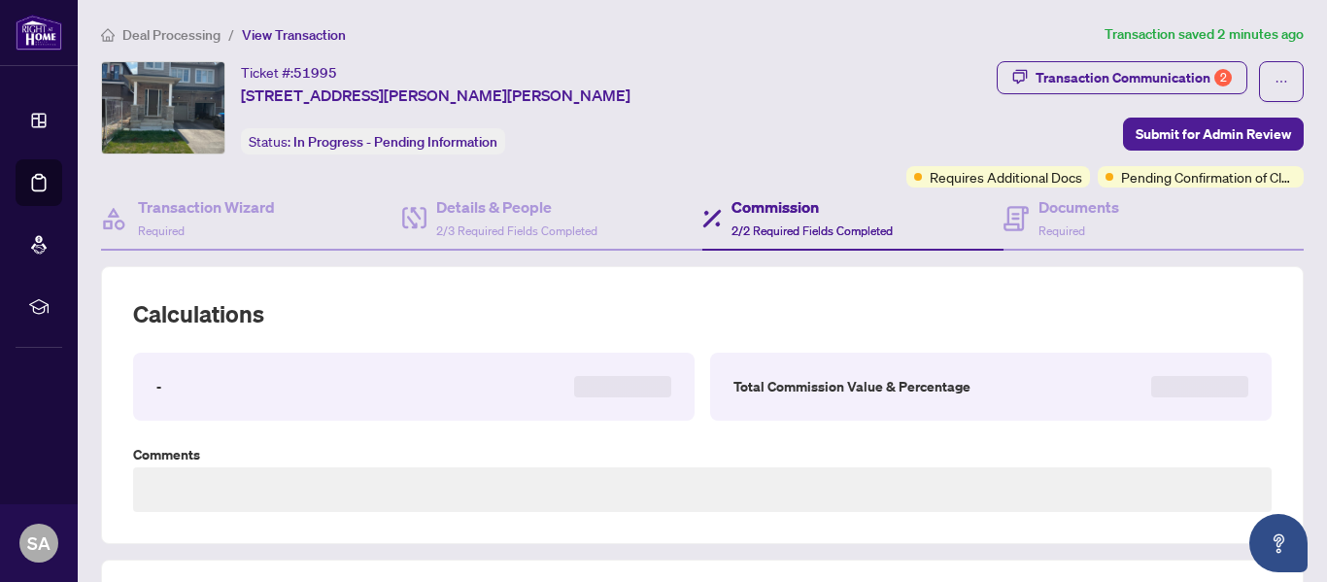
click at [773, 128] on div "Transaction Communication 2 Submit for Admin Review Requires Additional Docs Pe…" at bounding box center [1039, 124] width 532 height 126
click at [773, 93] on div "Transaction Communication 2 Submit for Admin Review Requires Additional Docs Pe…" at bounding box center [1039, 124] width 532 height 126
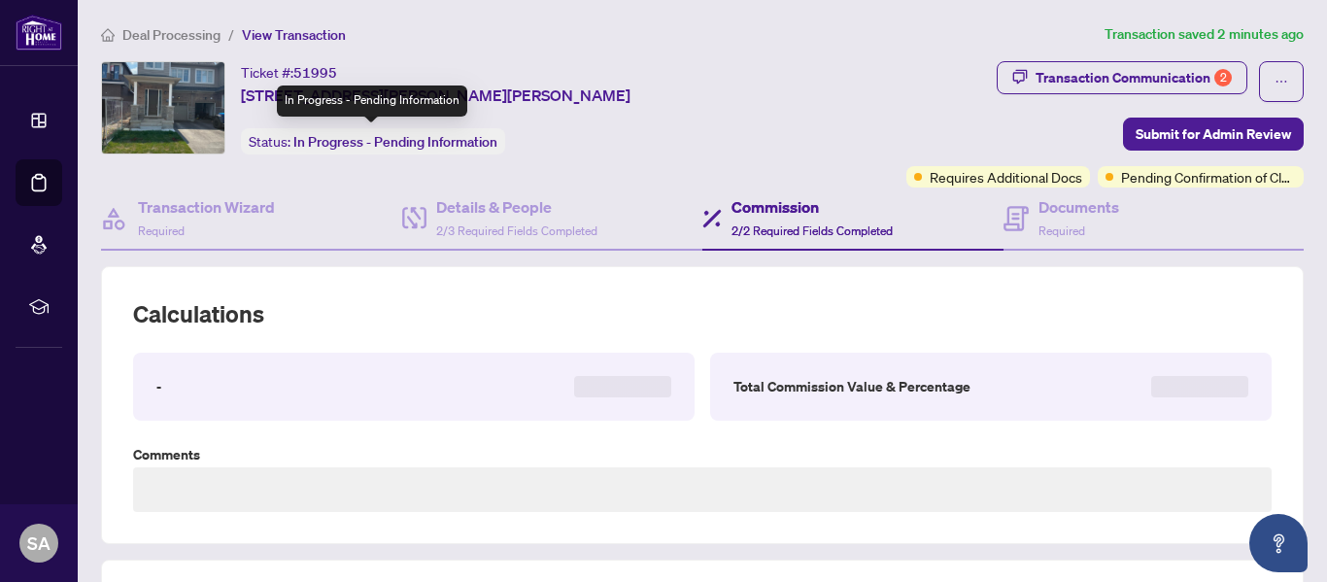
click at [430, 139] on span "In Progress - Pending Information" at bounding box center [395, 141] width 204 height 17
click at [412, 141] on span "In Progress - Pending Information" at bounding box center [395, 141] width 204 height 17
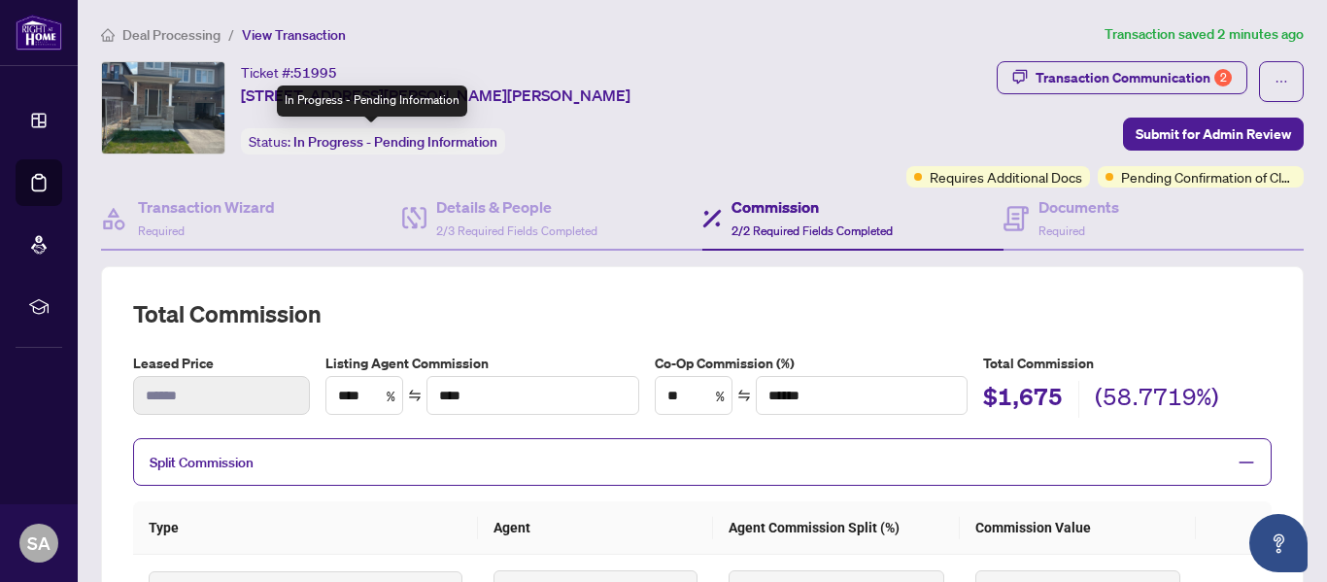
click at [361, 146] on span "In Progress - Pending Information" at bounding box center [395, 141] width 204 height 17
click at [495, 150] on div "Status: In Progress - Pending Information" at bounding box center [373, 141] width 264 height 26
click at [684, 144] on div "Ticket #: 51995 [STREET_ADDRESS][PERSON_NAME][PERSON_NAME] Status: In Progress …" at bounding box center [433, 107] width 664 height 93
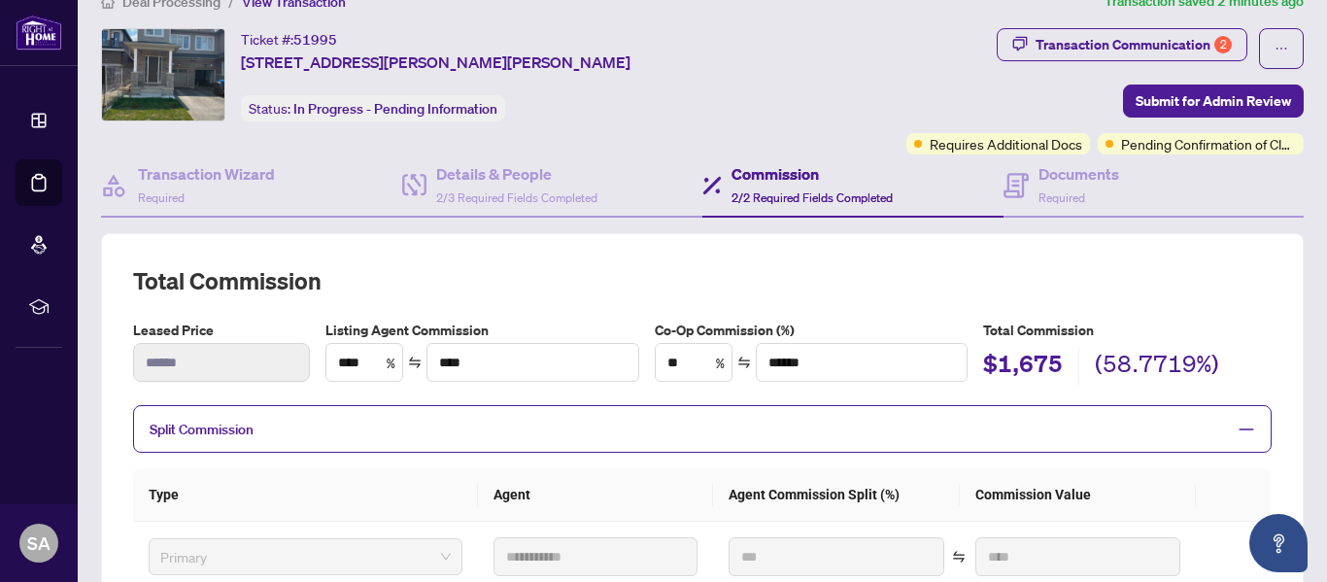
scroll to position [32, 0]
click at [199, 179] on h4 "Transaction Wizard" at bounding box center [206, 174] width 137 height 23
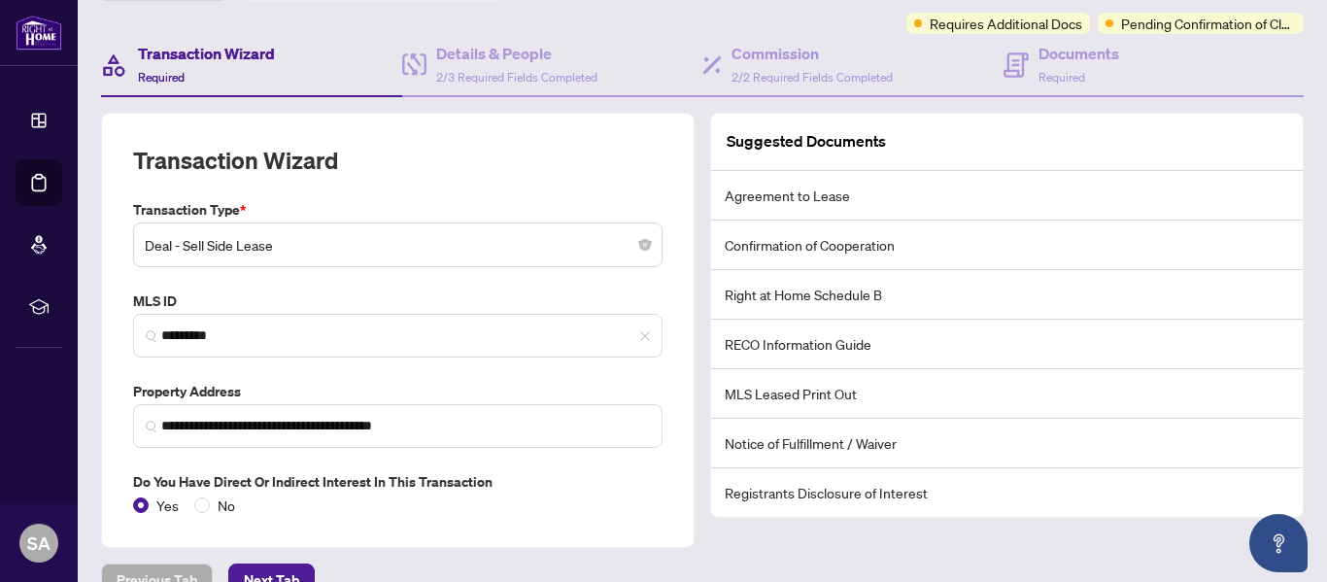
scroll to position [189, 0]
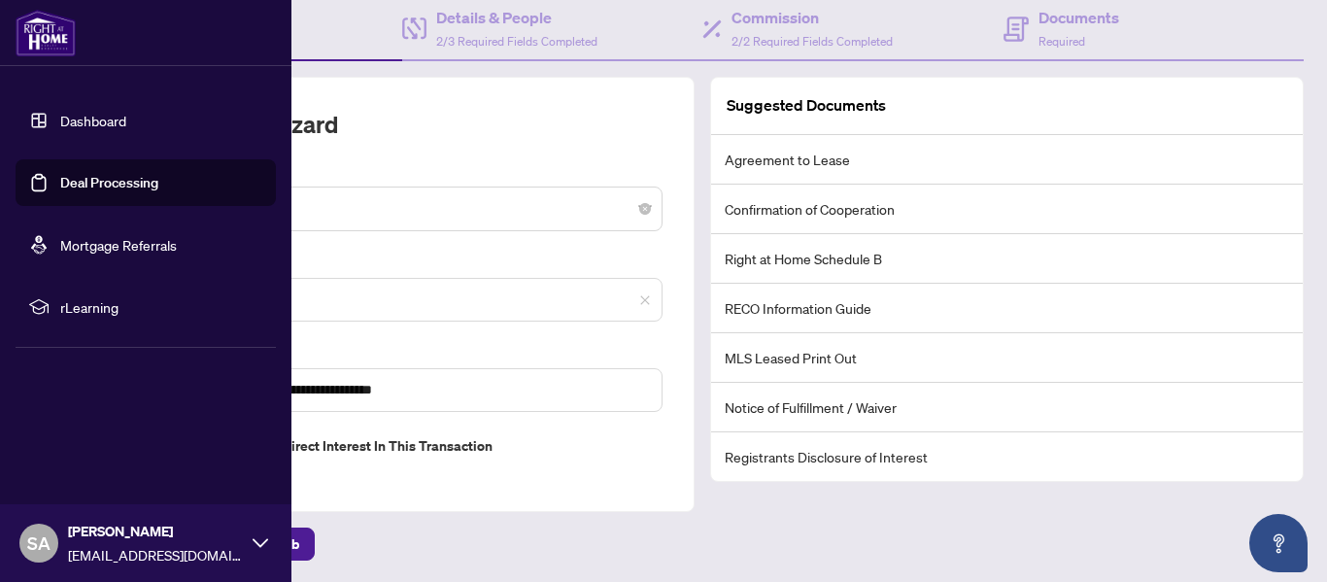
click at [78, 122] on link "Dashboard" at bounding box center [93, 120] width 66 height 17
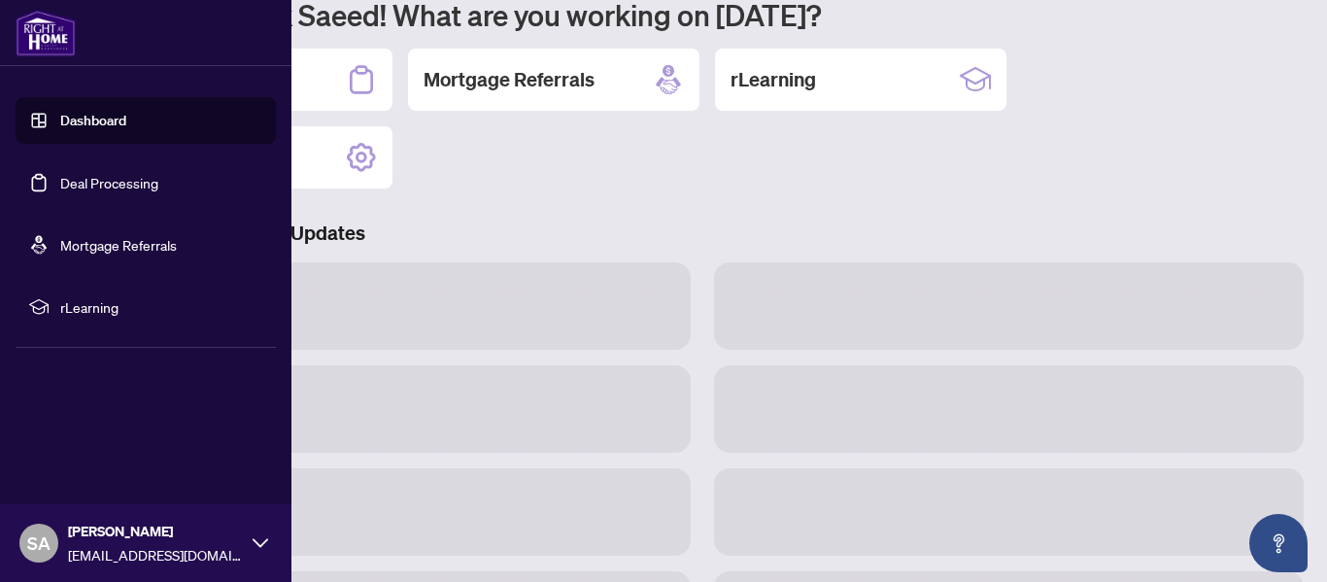
scroll to position [188, 0]
click at [82, 121] on link "Dashboard" at bounding box center [93, 120] width 66 height 17
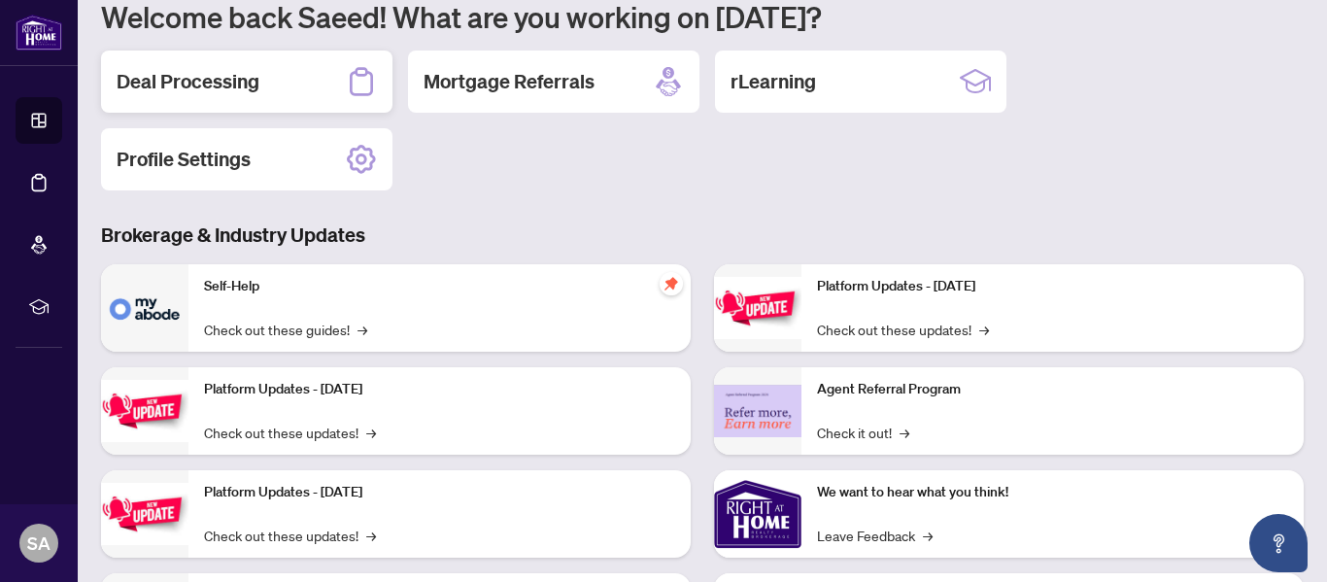
click at [224, 78] on h2 "Deal Processing" at bounding box center [188, 81] width 143 height 27
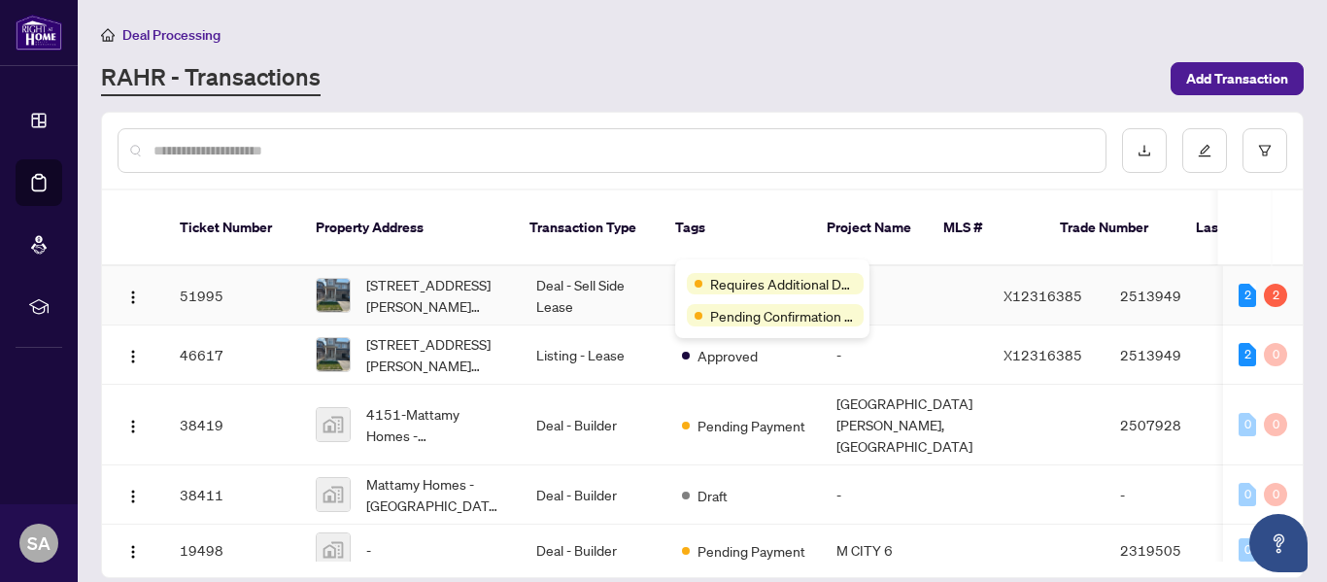
click at [726, 268] on div "Requires Additional Docs Pending Confirmation of Closing" at bounding box center [772, 298] width 194 height 79
click at [793, 287] on span "Requires Additional Docs" at bounding box center [783, 283] width 146 height 21
click at [784, 287] on span "Requires Additional Docs" at bounding box center [783, 283] width 146 height 21
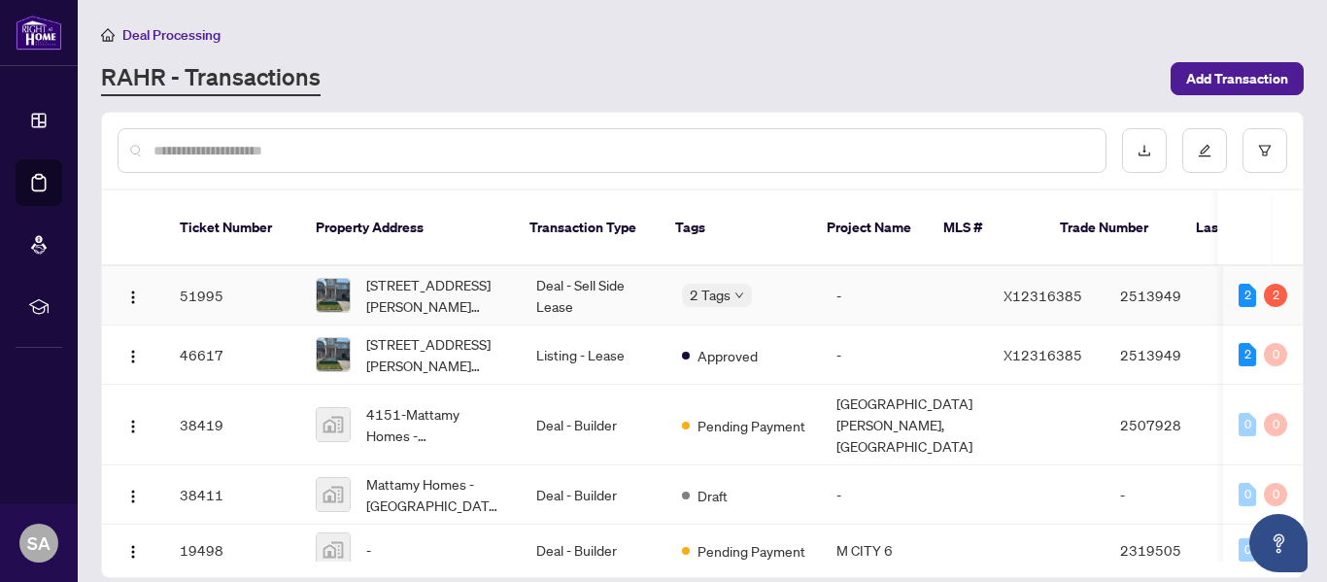
click at [1004, 287] on span "X12316385" at bounding box center [1043, 295] width 79 height 17
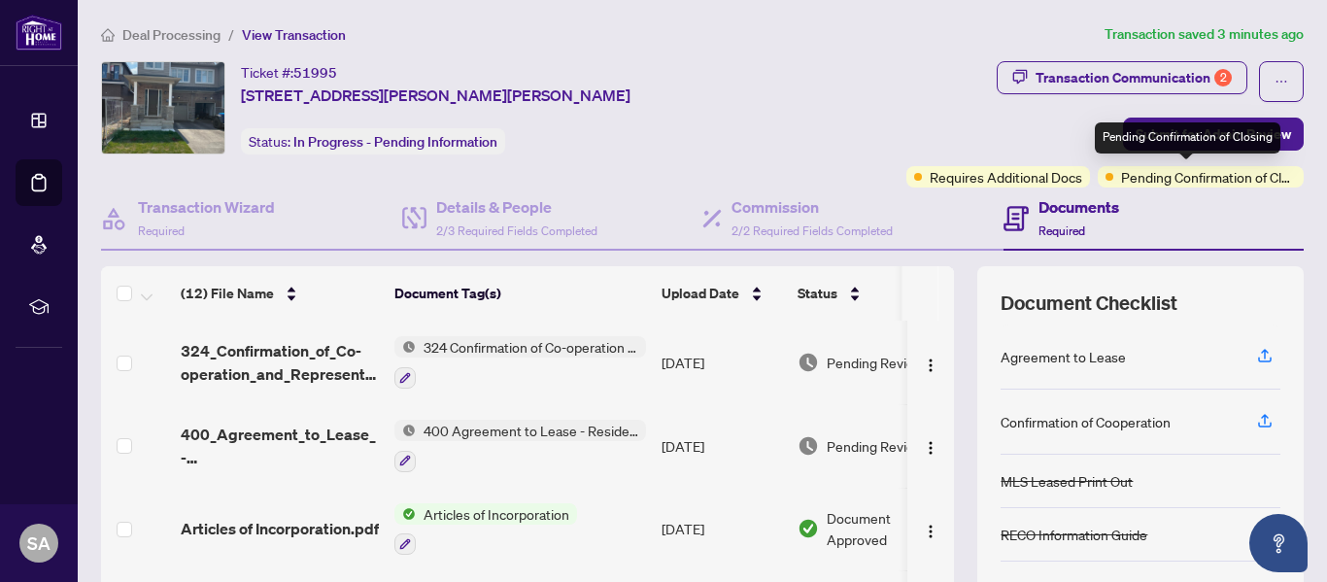
click at [1192, 138] on div "Pending Confirmation of Closing" at bounding box center [1188, 137] width 186 height 31
click at [1027, 120] on div "Transaction Communication 2 Submit for Admin Review Requires Additional Docs Pe…" at bounding box center [1039, 124] width 532 height 126
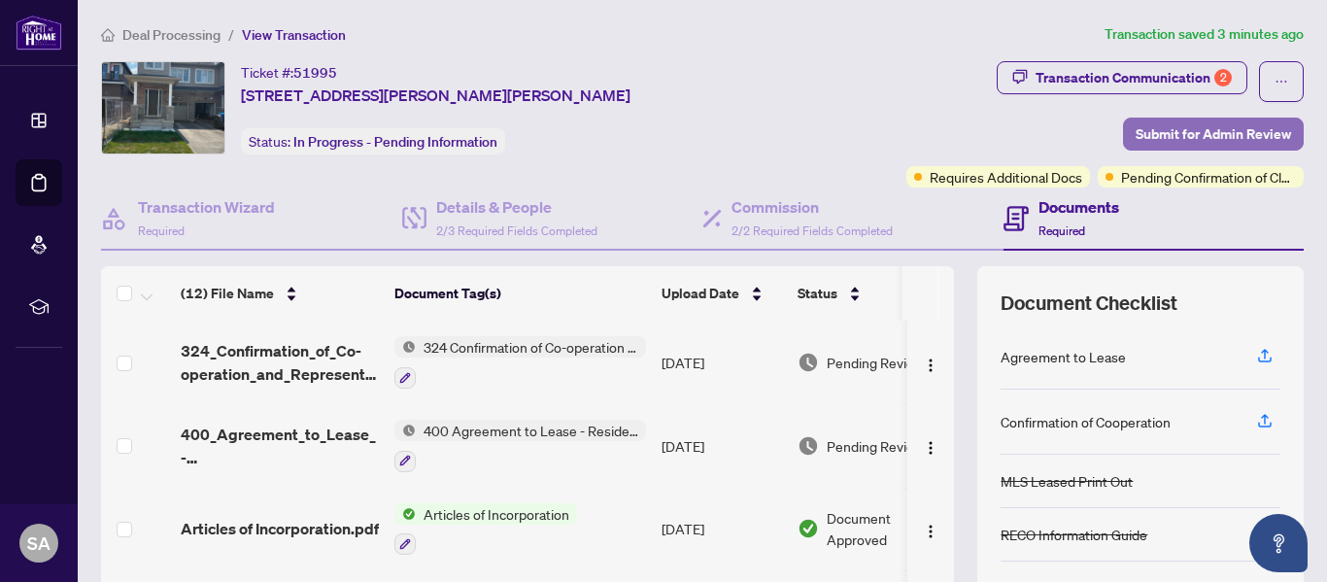
click at [1148, 128] on span "Submit for Admin Review" at bounding box center [1213, 134] width 155 height 31
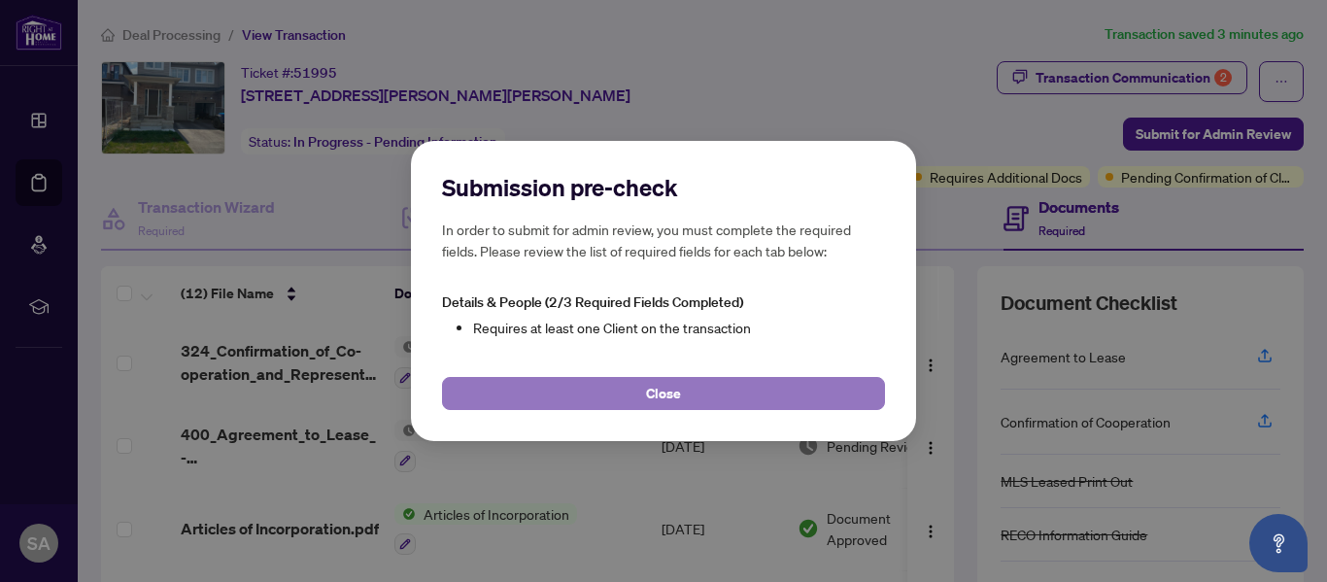
click at [676, 391] on span "Close" at bounding box center [663, 393] width 35 height 31
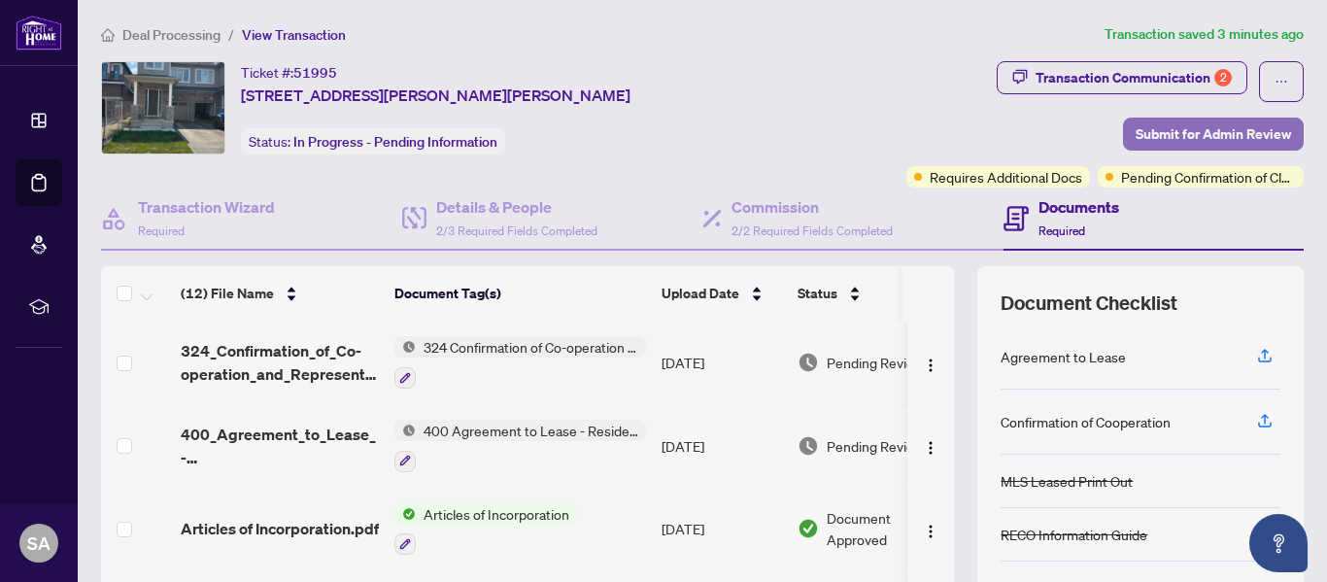
click at [1170, 135] on span "Submit for Admin Review" at bounding box center [1213, 134] width 155 height 31
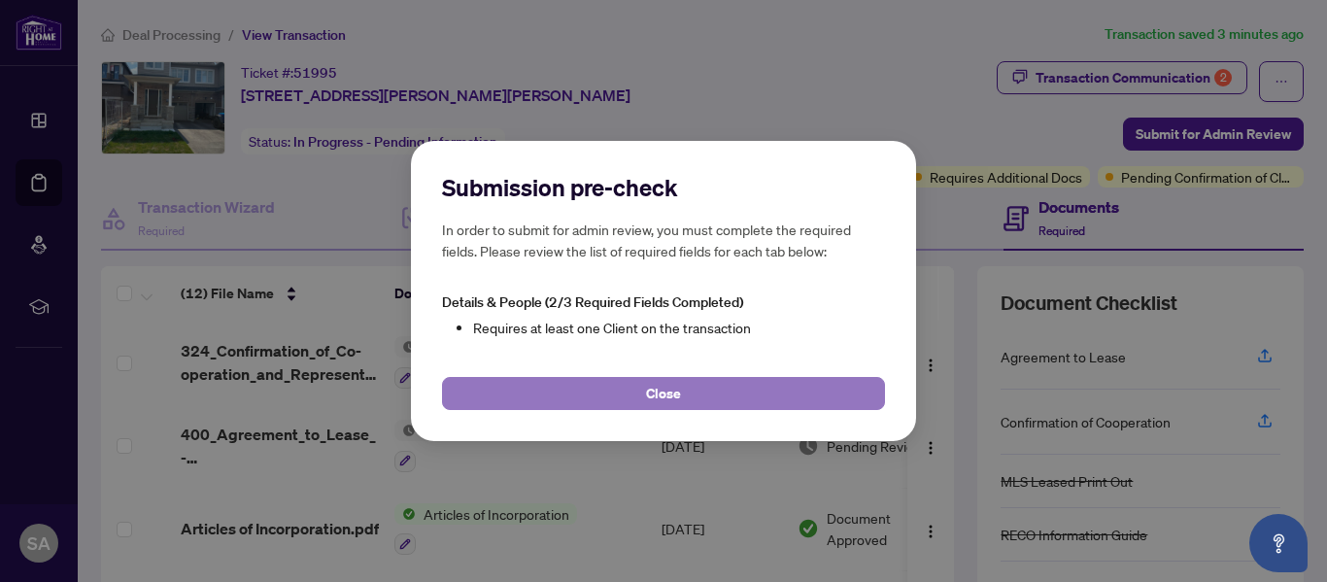
click at [659, 382] on span "Close" at bounding box center [663, 393] width 35 height 31
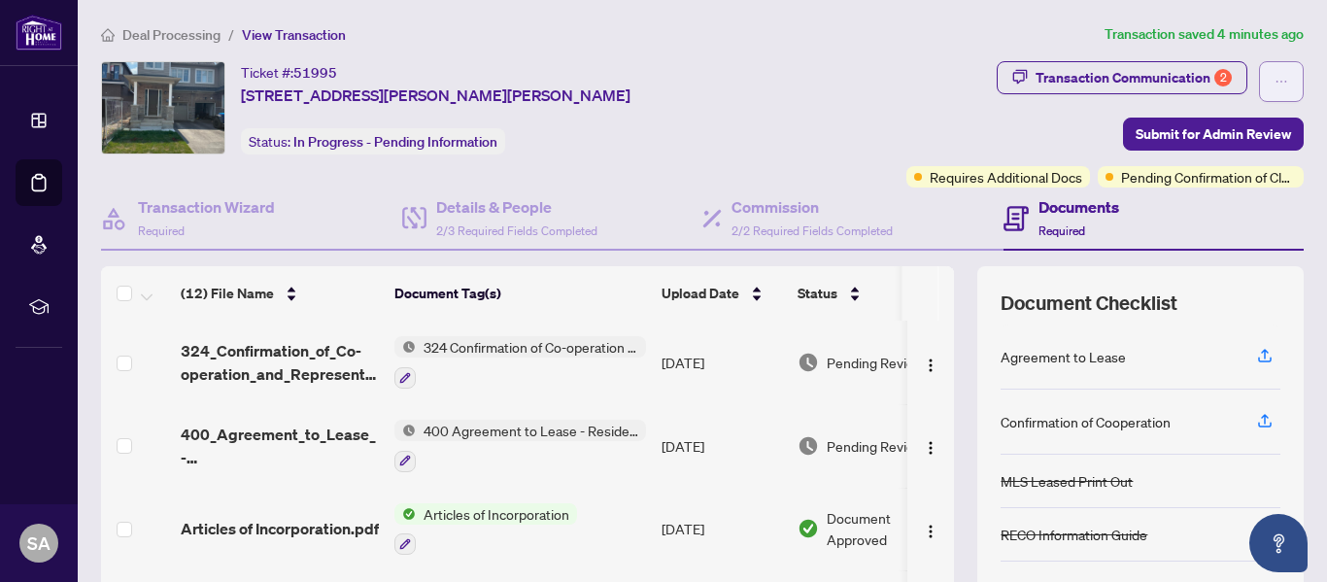
click at [1275, 77] on icon "ellipsis" at bounding box center [1282, 82] width 14 height 14
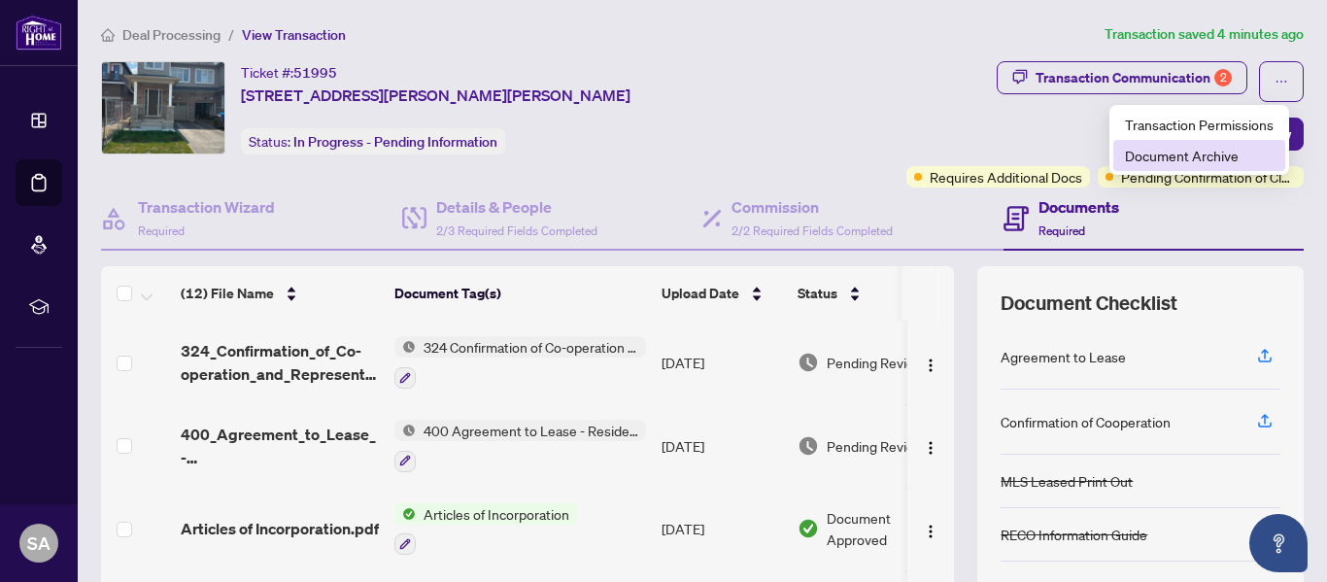
click at [1188, 151] on span "Document Archive" at bounding box center [1199, 155] width 149 height 21
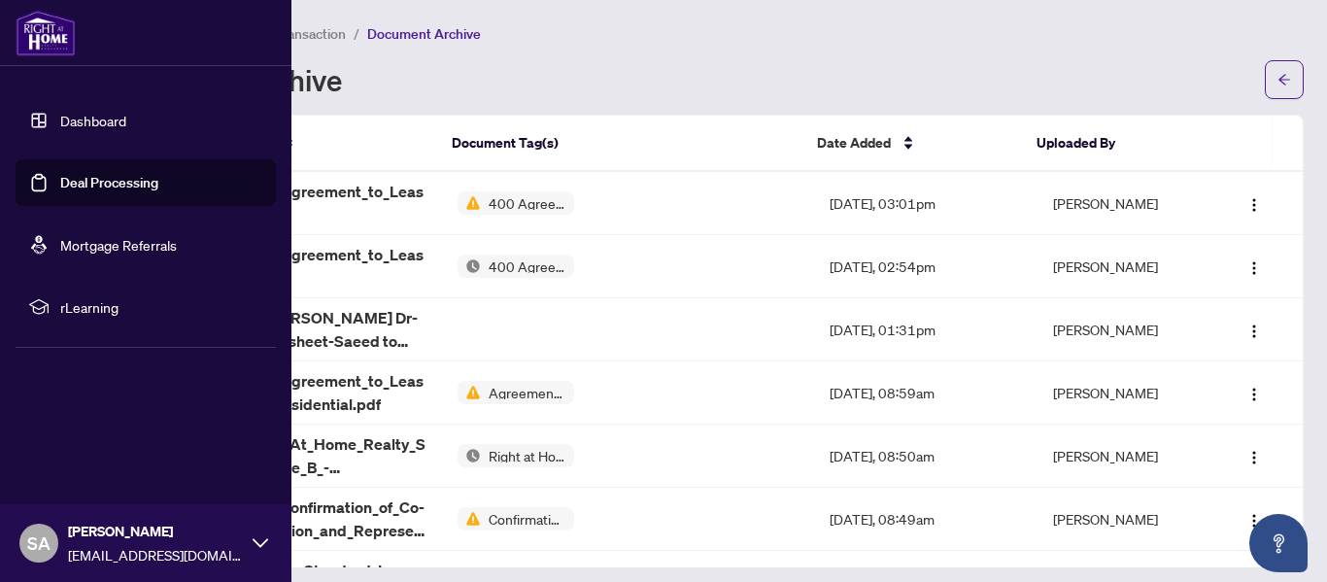
click at [89, 115] on link "Dashboard" at bounding box center [93, 120] width 66 height 17
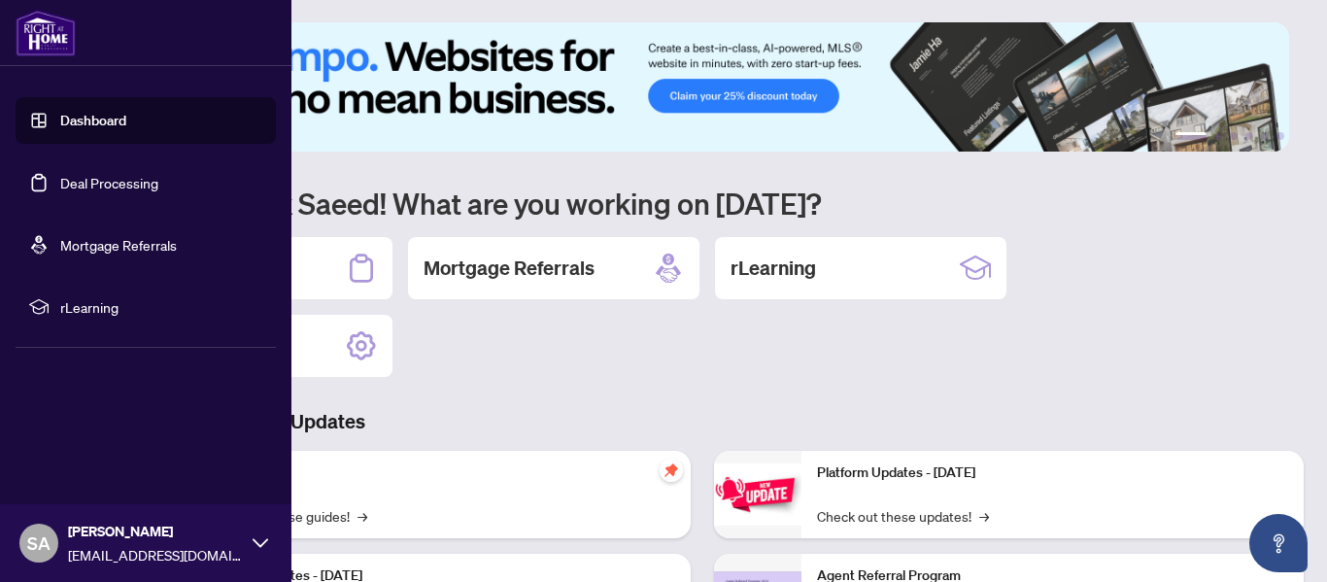
click at [89, 115] on link "Dashboard" at bounding box center [93, 120] width 66 height 17
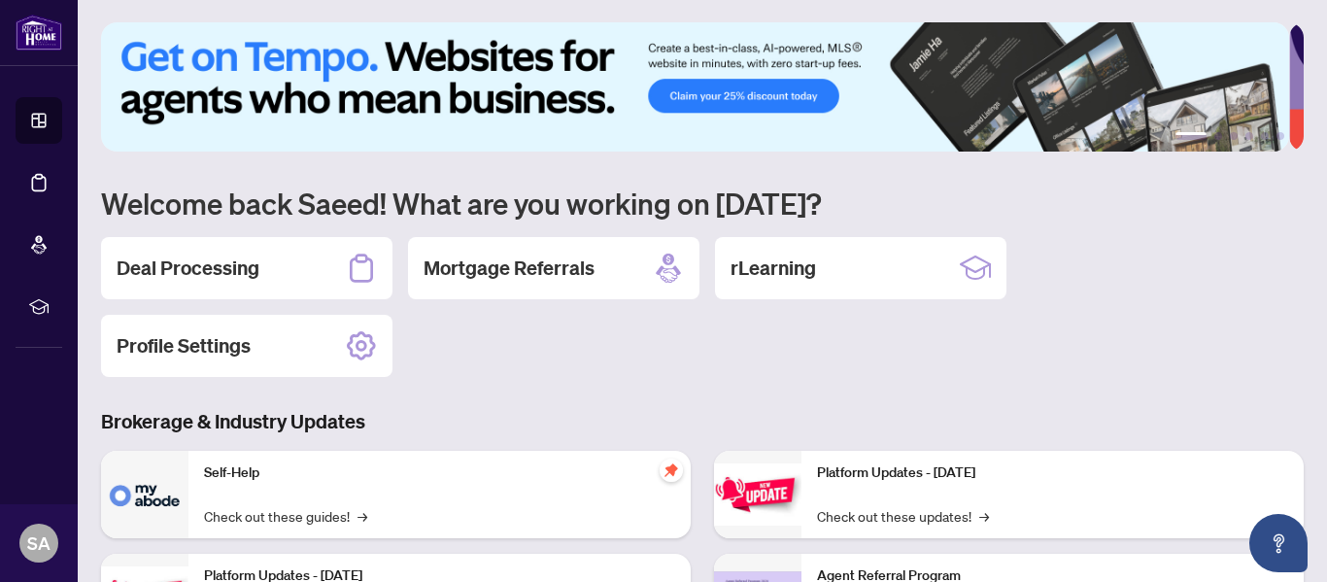
click at [562, 372] on div "Deal Processing Mortgage Referrals rLearning Profile Settings" at bounding box center [702, 307] width 1203 height 140
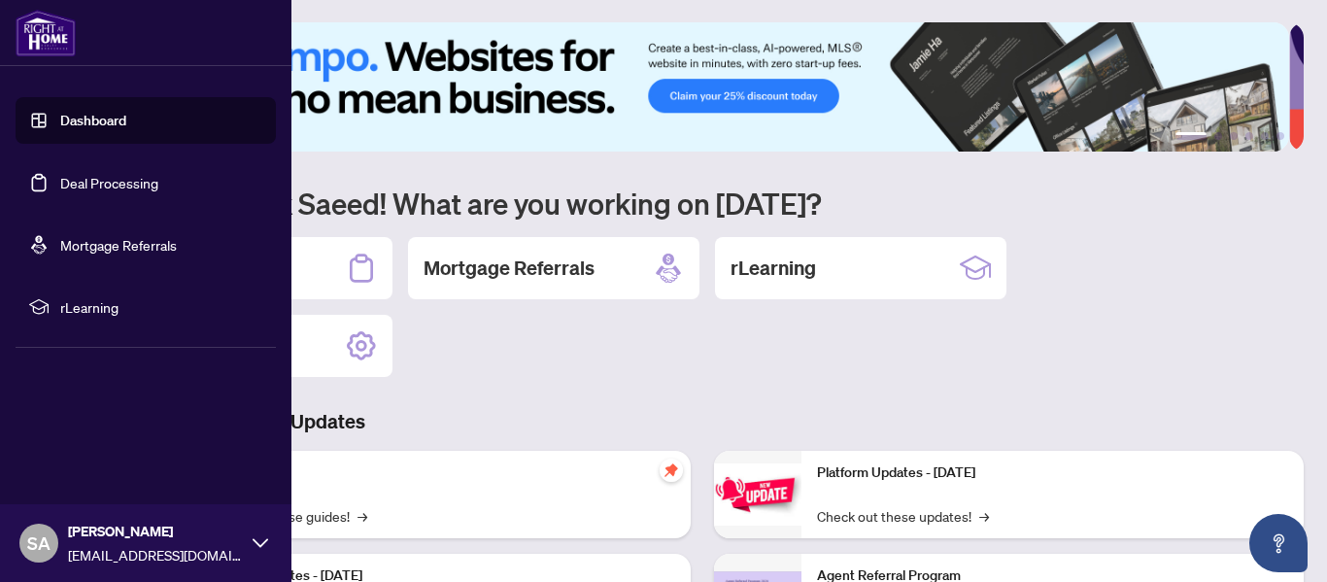
click at [92, 191] on link "Deal Processing" at bounding box center [109, 182] width 98 height 17
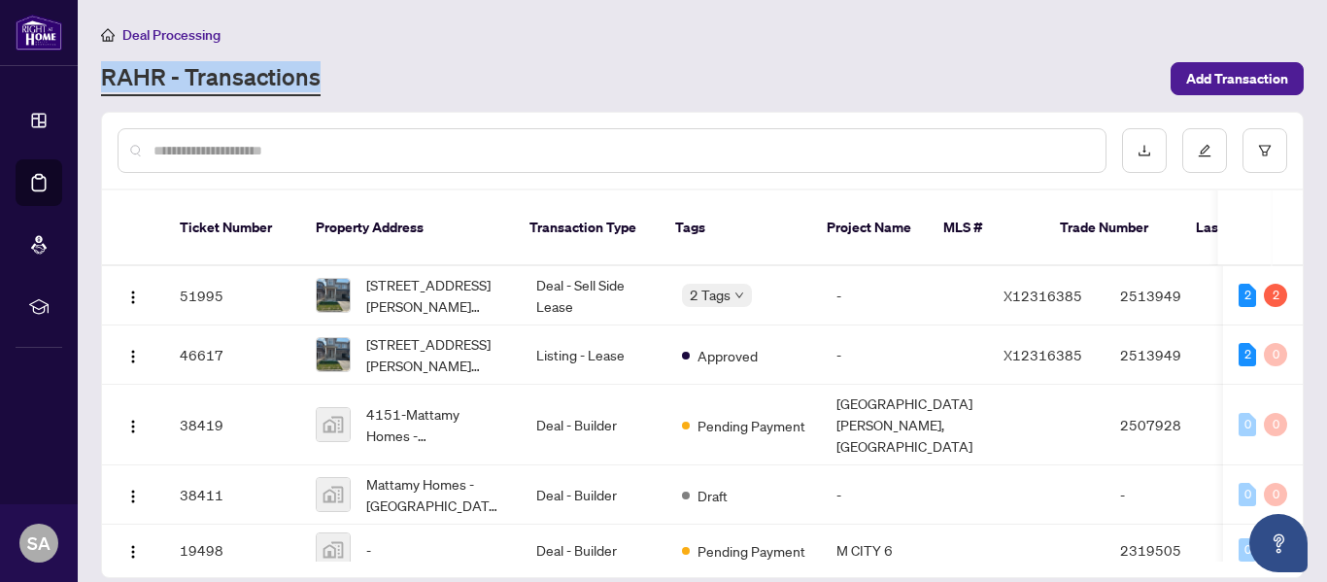
drag, startPoint x: 335, startPoint y: 78, endPoint x: 99, endPoint y: 77, distance: 236.1
click at [99, 77] on main "Deal Processing [PERSON_NAME] - Transactions Add Transaction Ticket Number Prop…" at bounding box center [703, 291] width 1250 height 582
copy link "RAHR - Transactions"
click at [339, 279] on img at bounding box center [333, 295] width 33 height 33
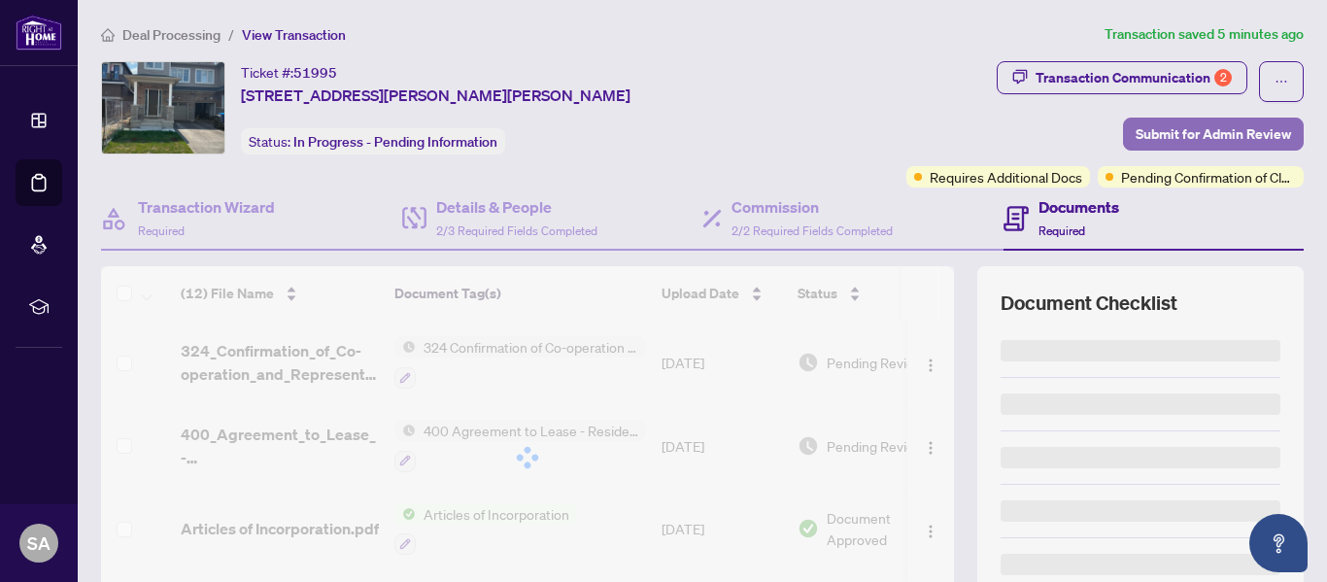
click at [1217, 124] on span "Submit for Admin Review" at bounding box center [1213, 134] width 155 height 31
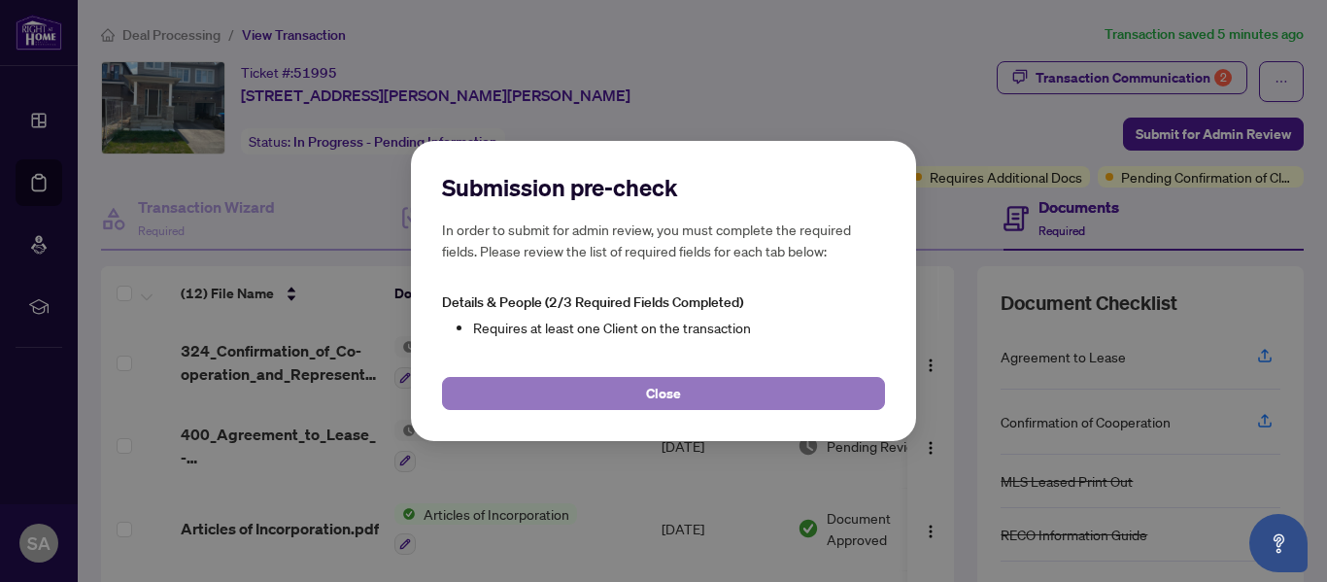
click at [664, 391] on span "Close" at bounding box center [663, 393] width 35 height 31
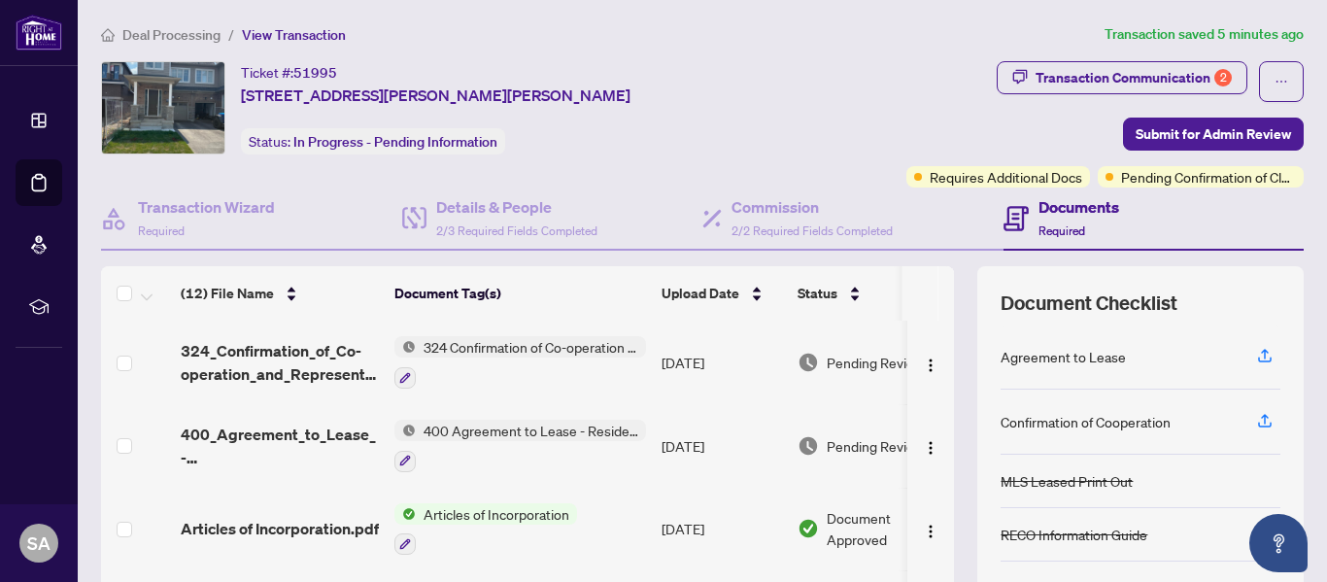
click at [1023, 224] on div "Documents Required" at bounding box center [1062, 218] width 116 height 46
click at [1039, 224] on span "Required" at bounding box center [1062, 231] width 47 height 15
click at [987, 176] on span "Requires Additional Docs" at bounding box center [1006, 176] width 153 height 21
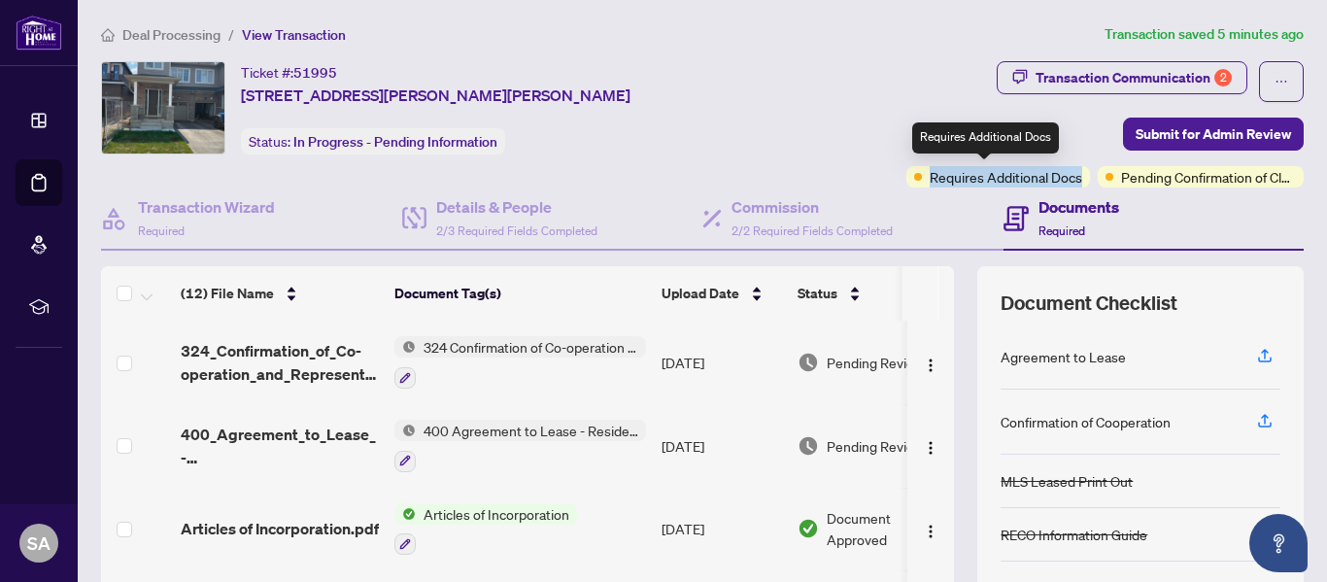
click at [987, 176] on span "Requires Additional Docs" at bounding box center [1006, 176] width 153 height 21
click at [969, 177] on span "Requires Additional Docs" at bounding box center [1006, 176] width 153 height 21
click at [930, 180] on span "Requires Additional Docs" at bounding box center [1006, 176] width 153 height 21
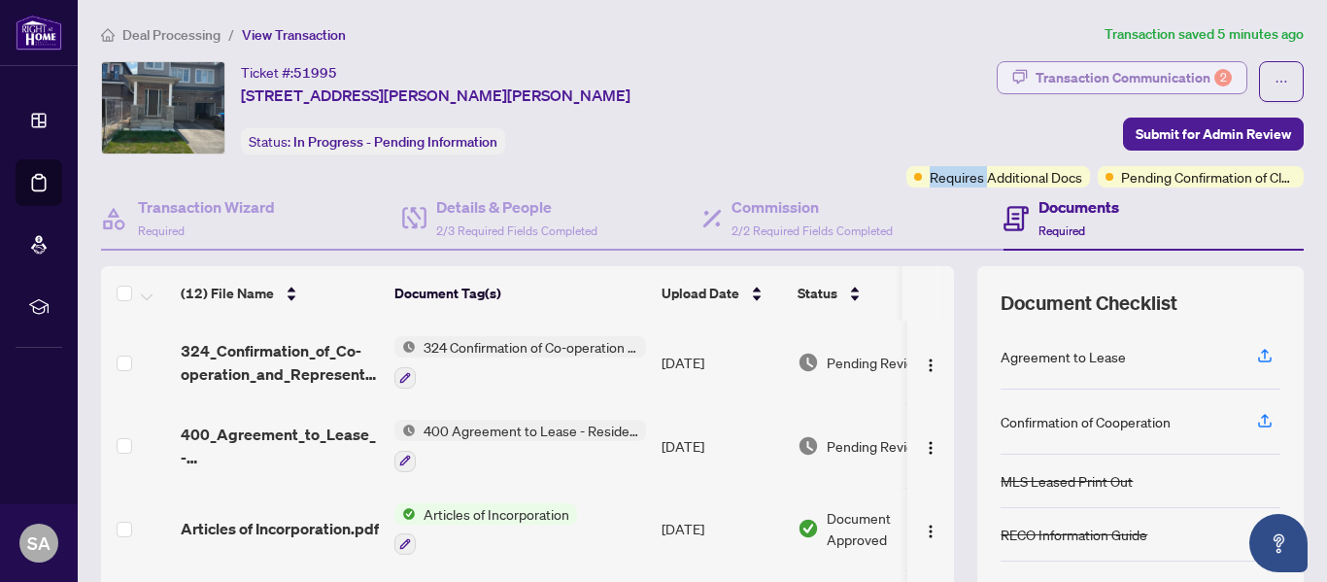
click at [1130, 74] on div "Transaction Communication 2" at bounding box center [1134, 77] width 196 height 31
type textarea "**********"
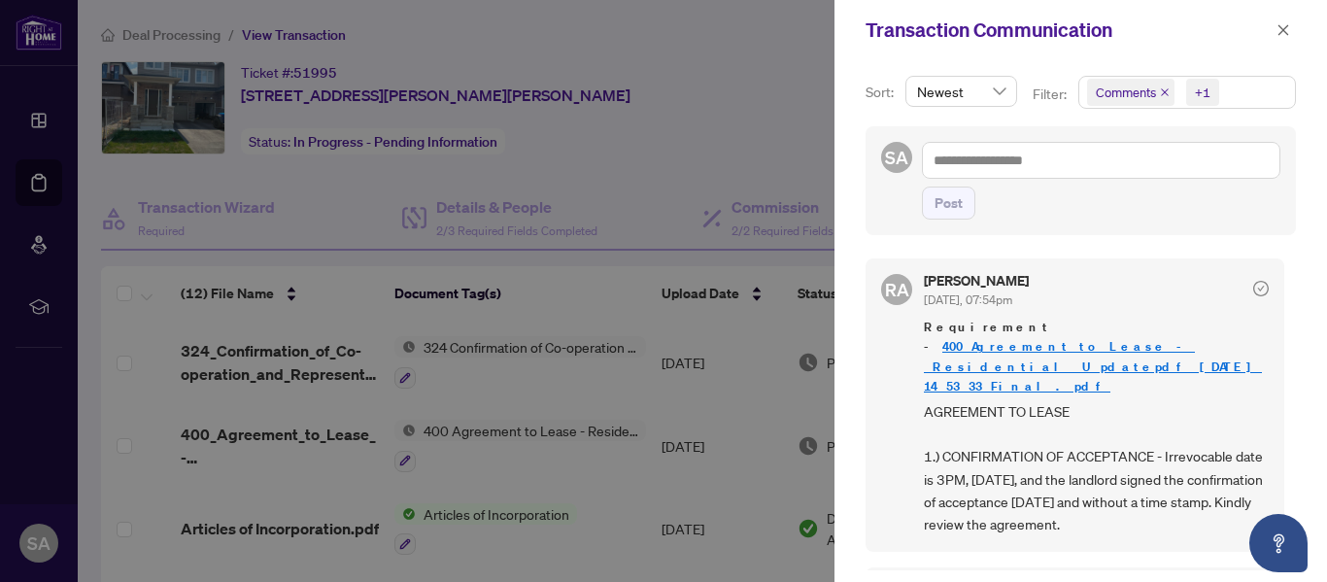
click at [1042, 338] on link "400_Agreement_to_Lease_-_Residential_Updatepdf_[DATE] 14_53_33_Final.pdf" at bounding box center [1093, 365] width 338 height 55
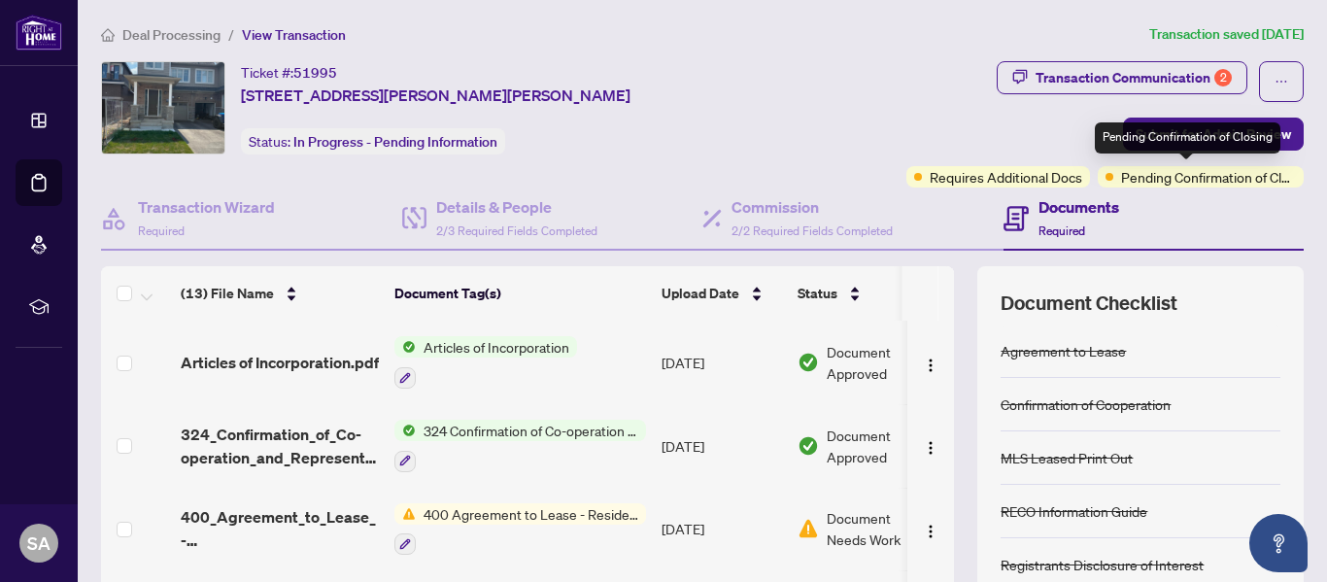
click at [1127, 181] on span "Pending Confirmation of Closing" at bounding box center [1208, 176] width 175 height 21
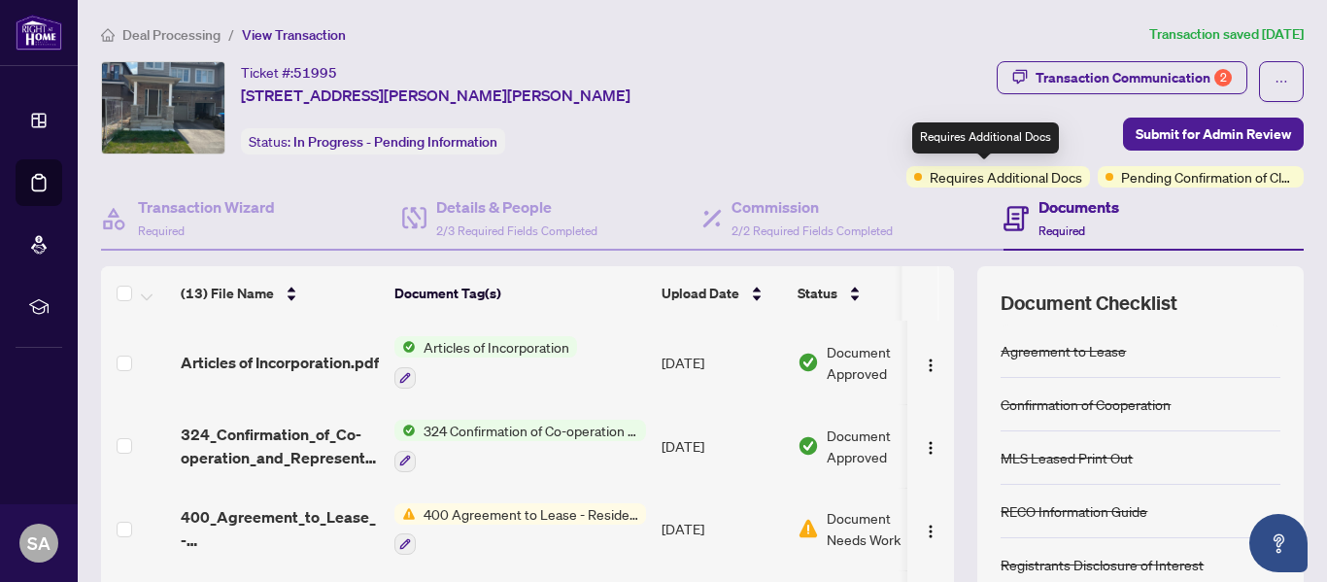
click at [1035, 177] on span "Requires Additional Docs" at bounding box center [1006, 176] width 153 height 21
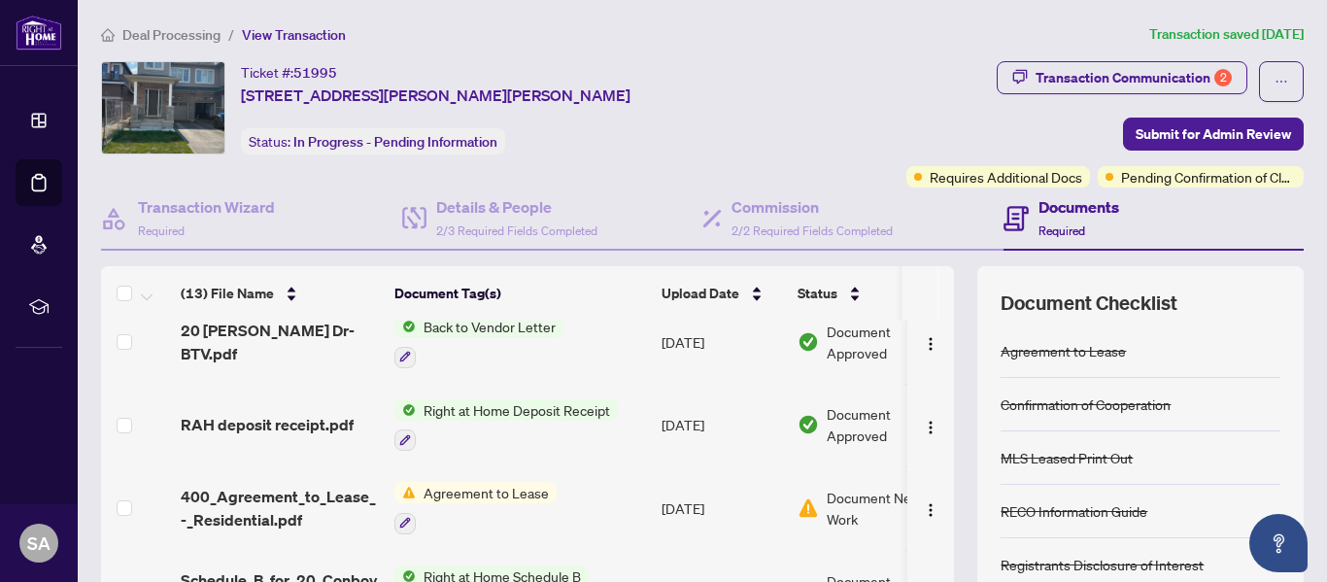
scroll to position [430, 0]
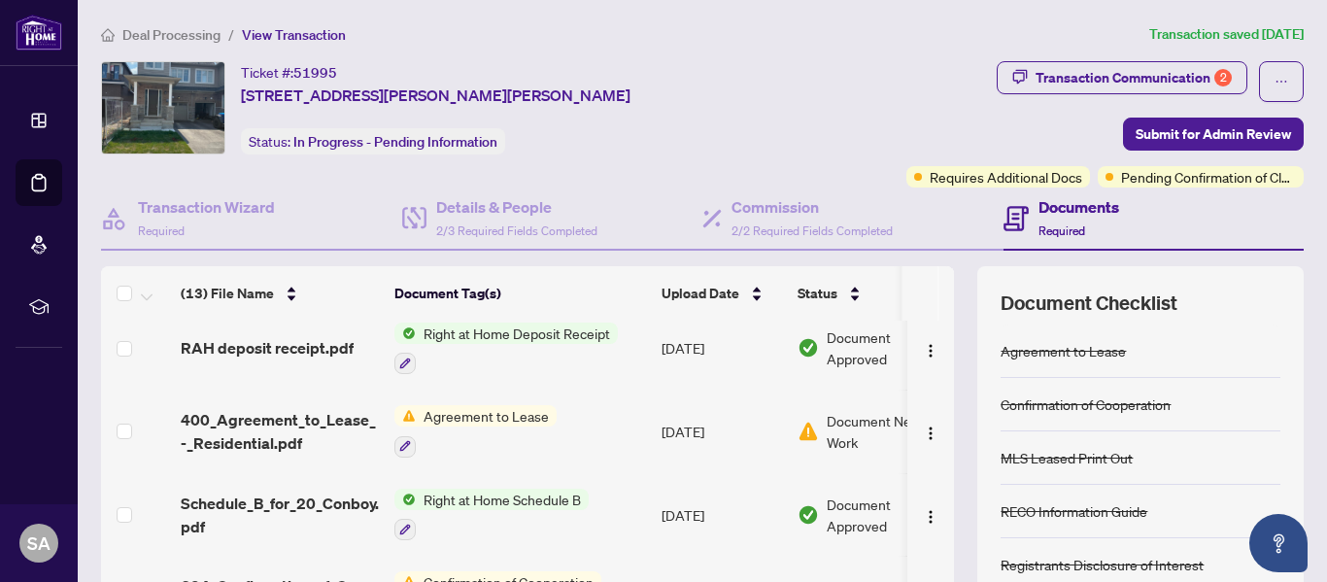
drag, startPoint x: 941, startPoint y: 466, endPoint x: 936, endPoint y: 497, distance: 30.5
click at [936, 497] on div "(13) File Name Document Tag(s) Upload Date Status (13) File Name Document Tag(s…" at bounding box center [702, 504] width 1203 height 476
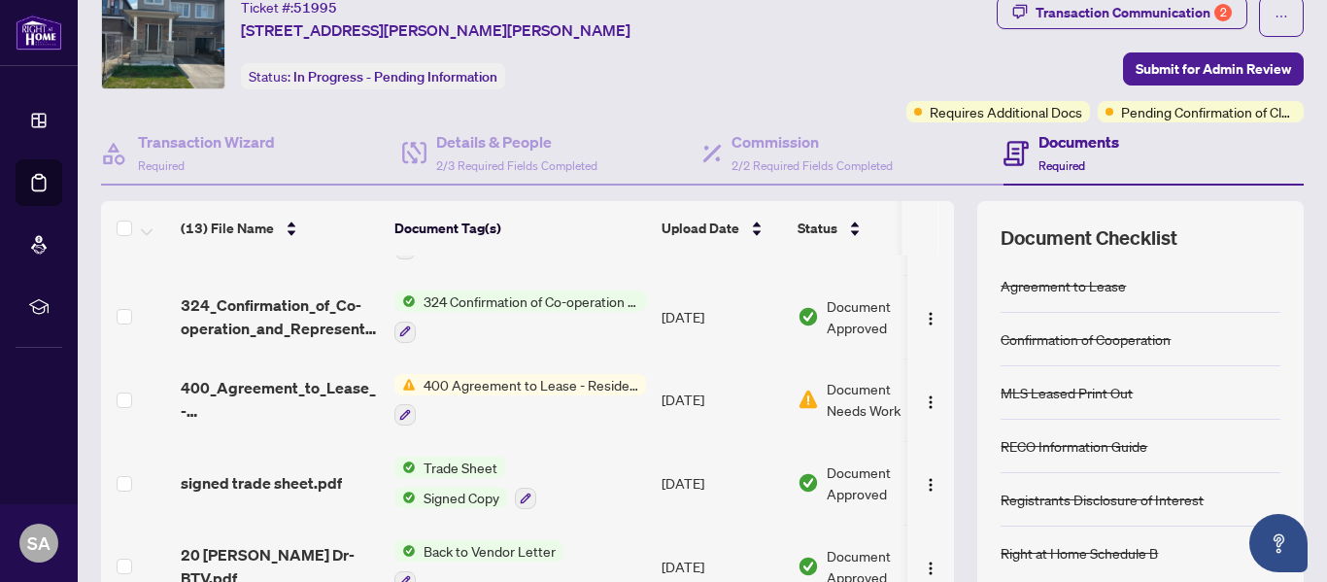
scroll to position [65, 0]
click at [520, 373] on span "400 Agreement to Lease - Residential" at bounding box center [531, 383] width 230 height 21
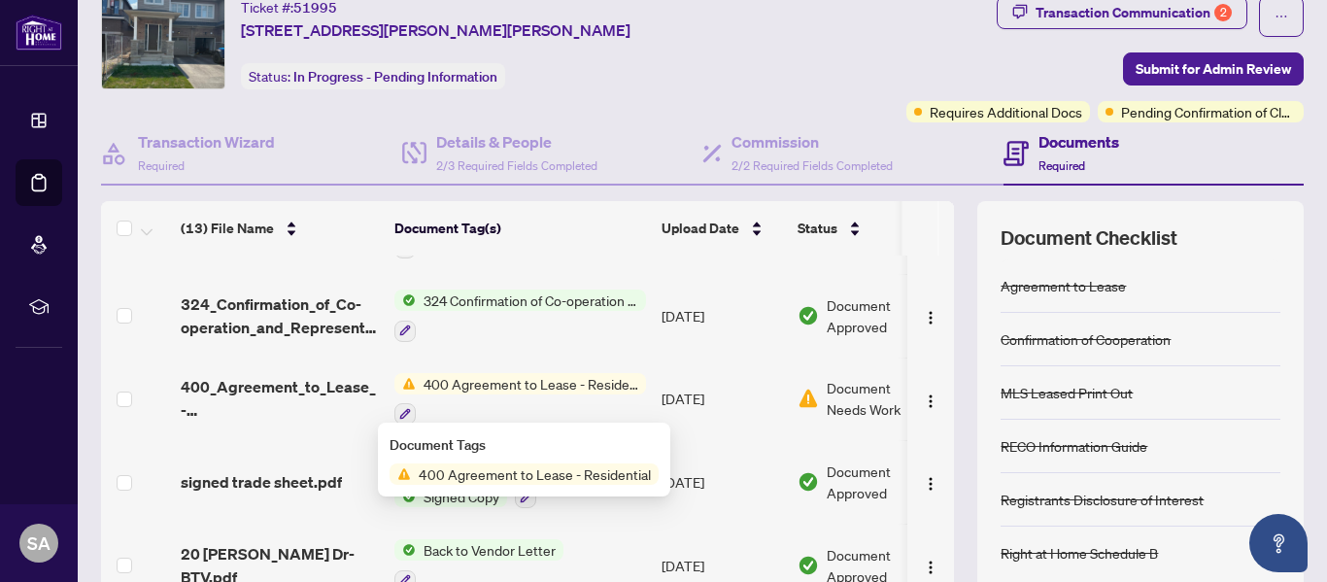
click at [465, 459] on div "Document Tags 400 Agreement to Lease - Residential" at bounding box center [524, 459] width 269 height 51
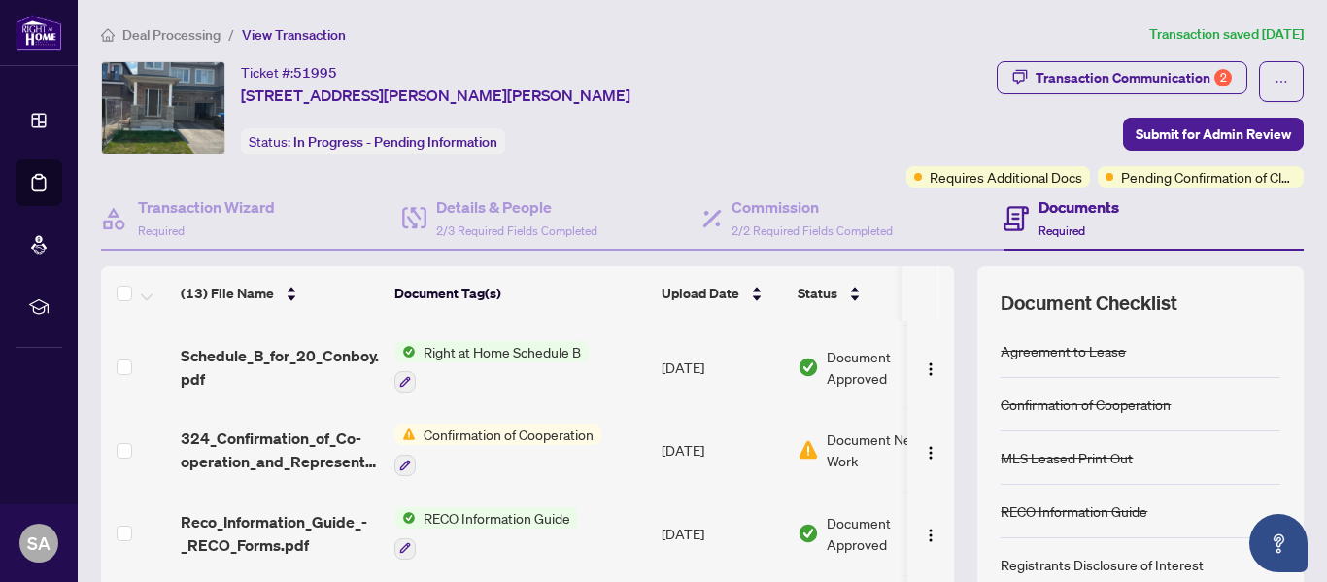
scroll to position [595, 0]
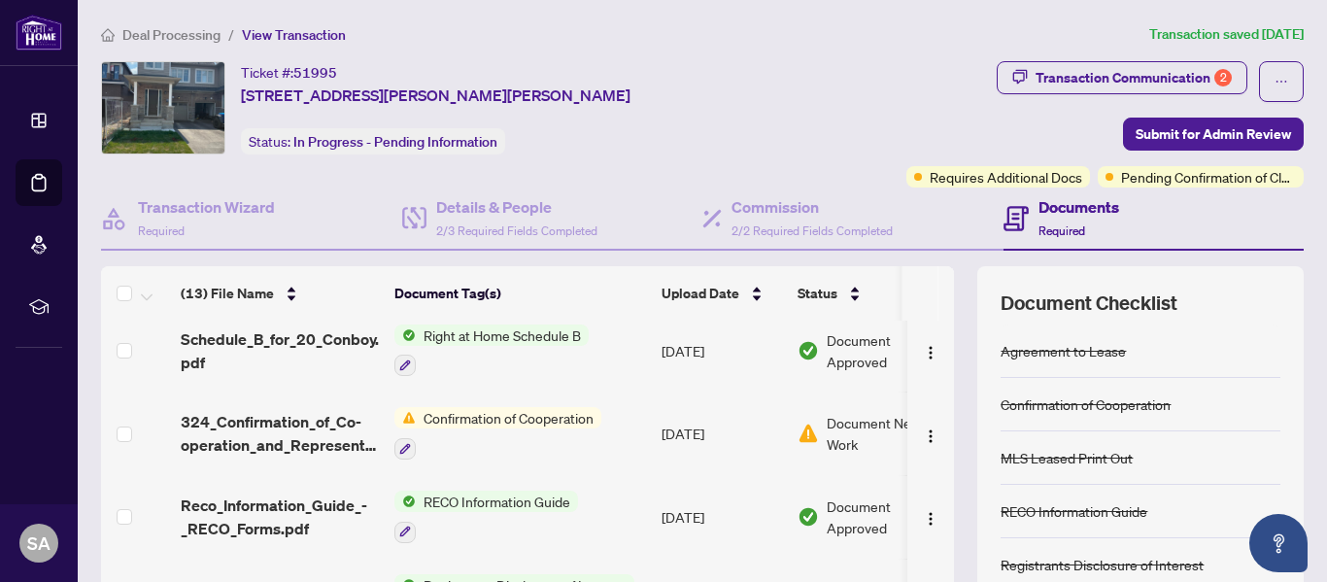
click at [551, 407] on span "Confirmation of Cooperation" at bounding box center [509, 417] width 186 height 21
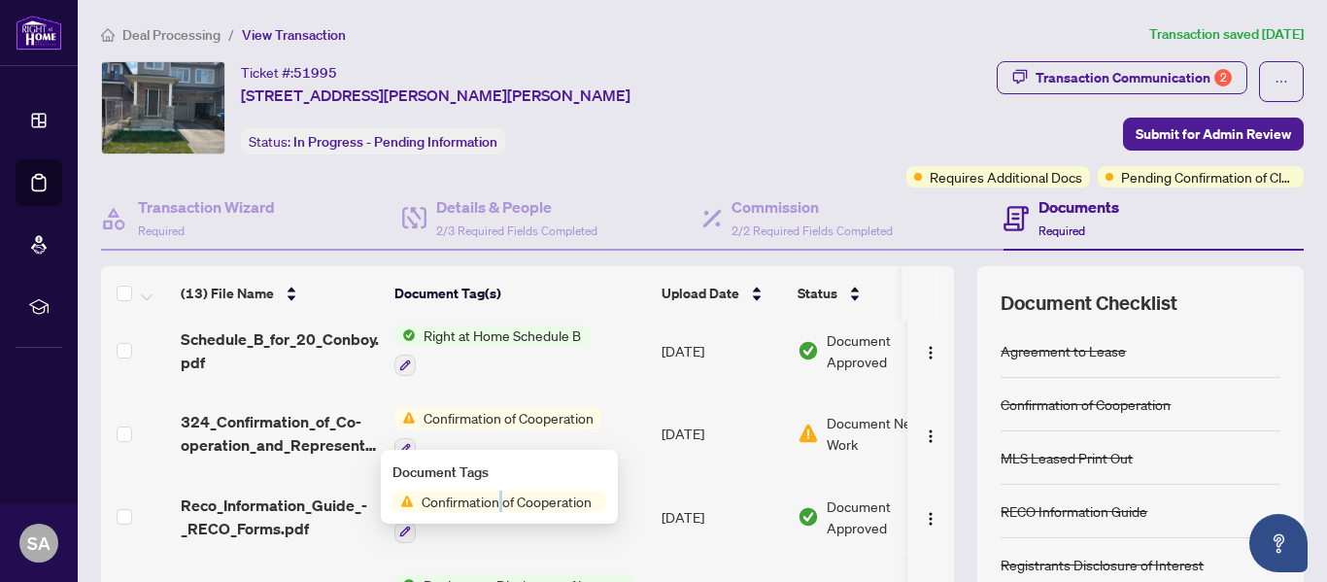
click at [507, 486] on div "Document Tags Confirmation of Cooperation" at bounding box center [500, 487] width 214 height 51
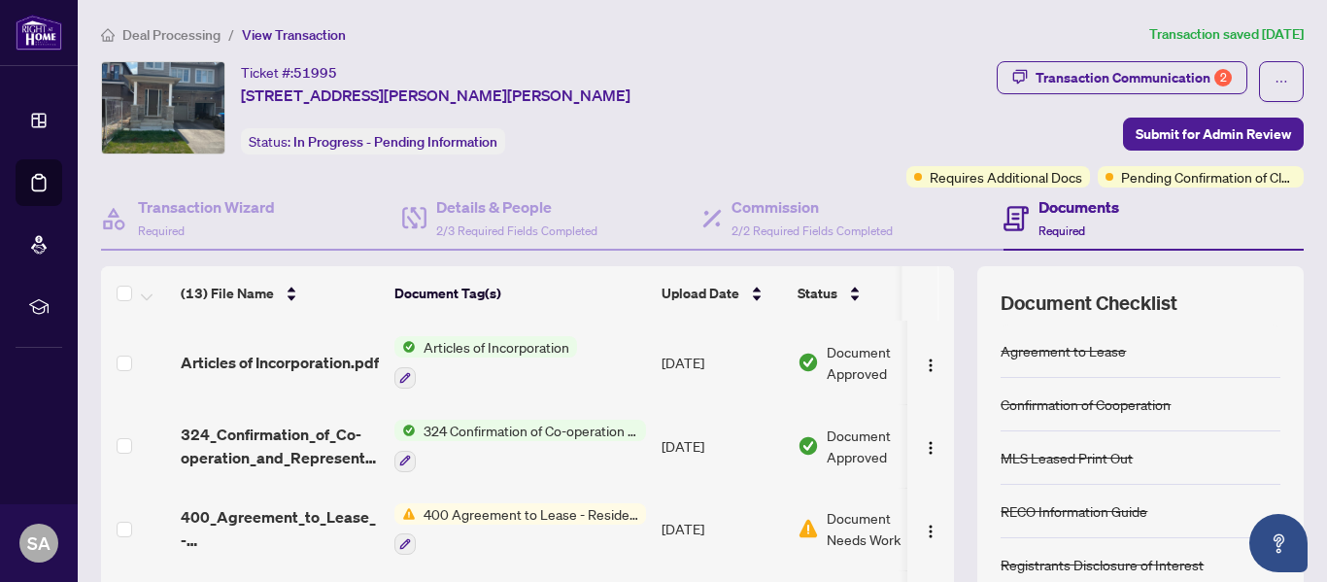
click at [1121, 184] on span "Pending Confirmation of Closing" at bounding box center [1208, 176] width 175 height 21
click at [1140, 178] on span "Pending Confirmation of Closing" at bounding box center [1208, 176] width 175 height 21
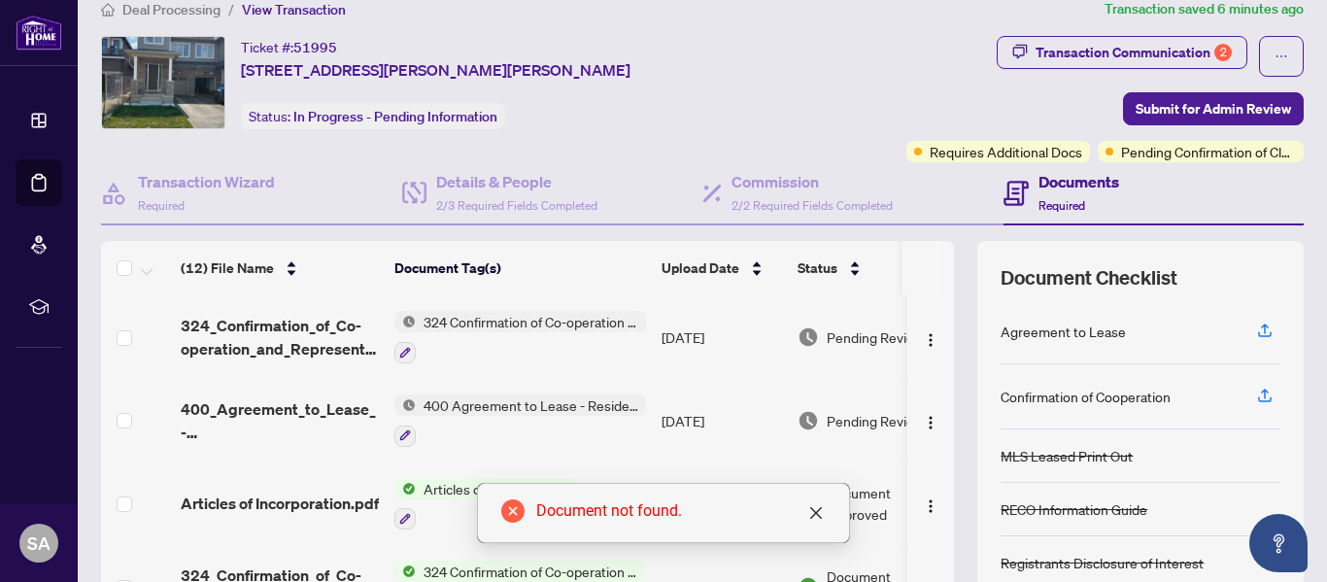
scroll to position [32, 0]
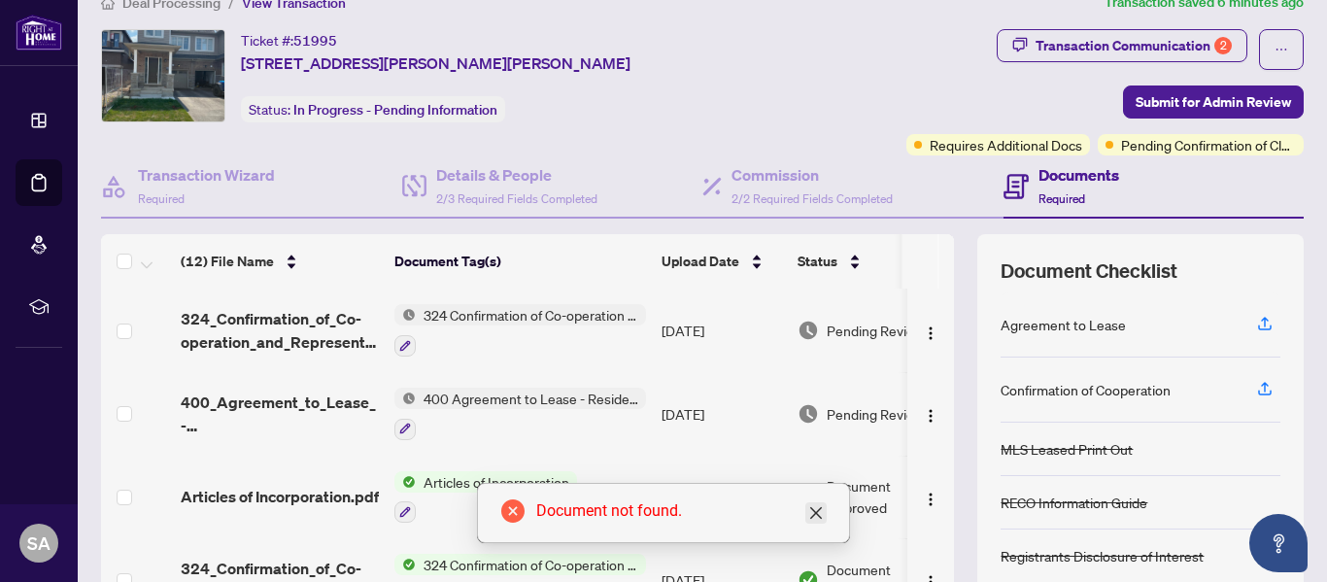
click at [814, 520] on icon "close" at bounding box center [817, 513] width 16 height 16
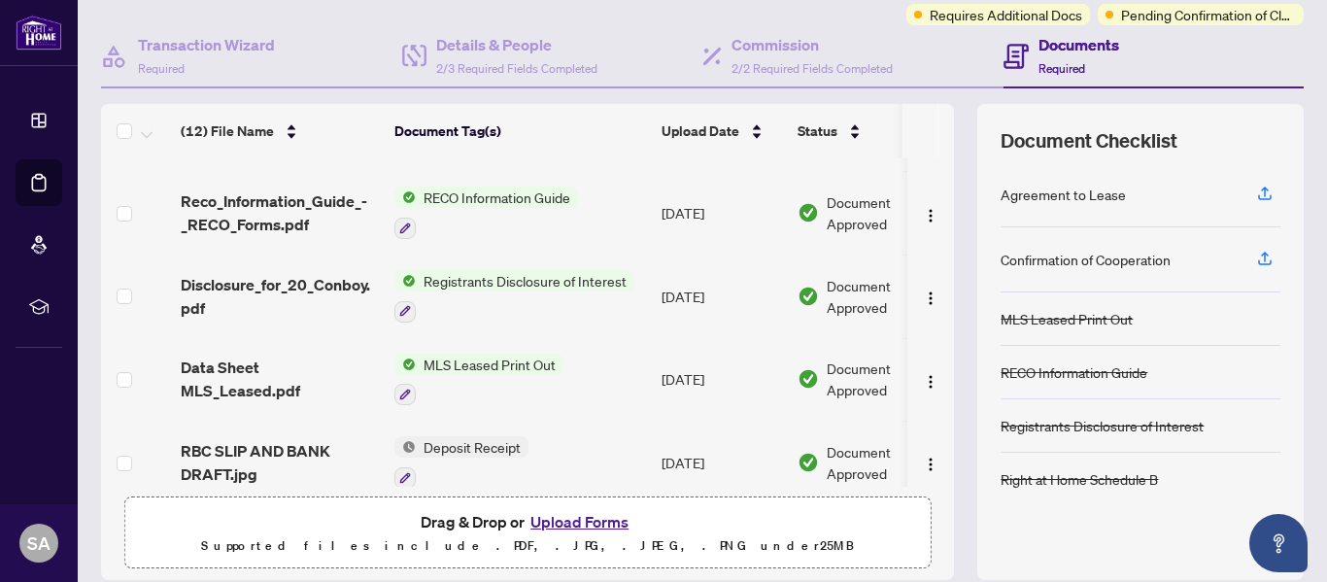
scroll to position [661, 0]
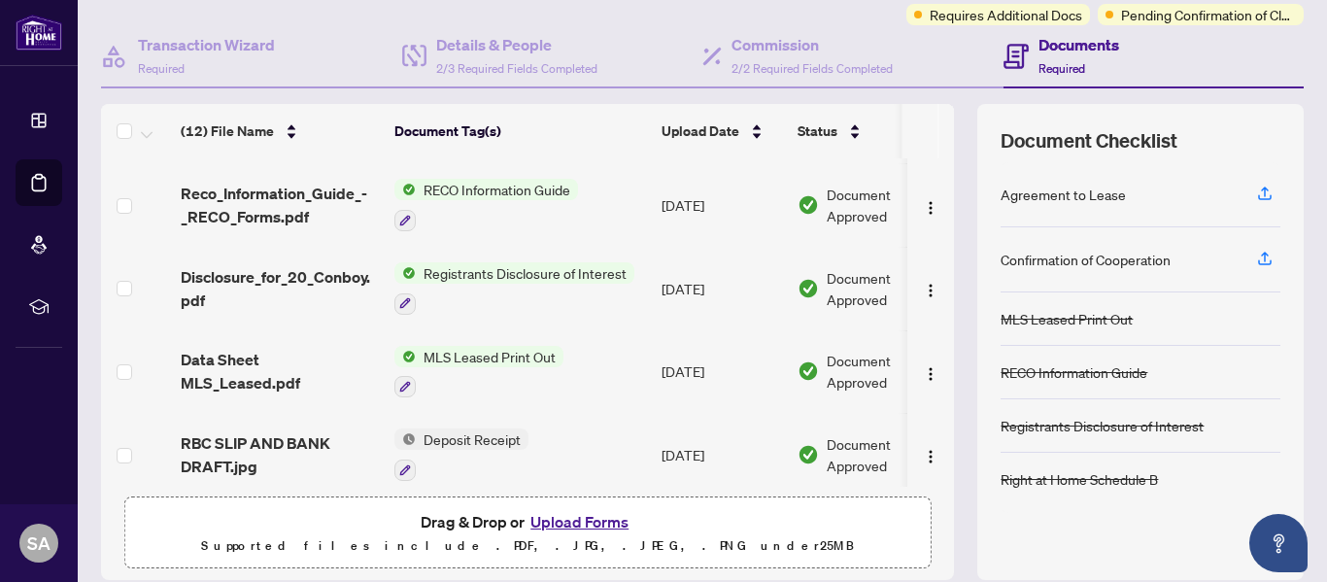
click at [827, 478] on td "Document Approved" at bounding box center [872, 455] width 165 height 84
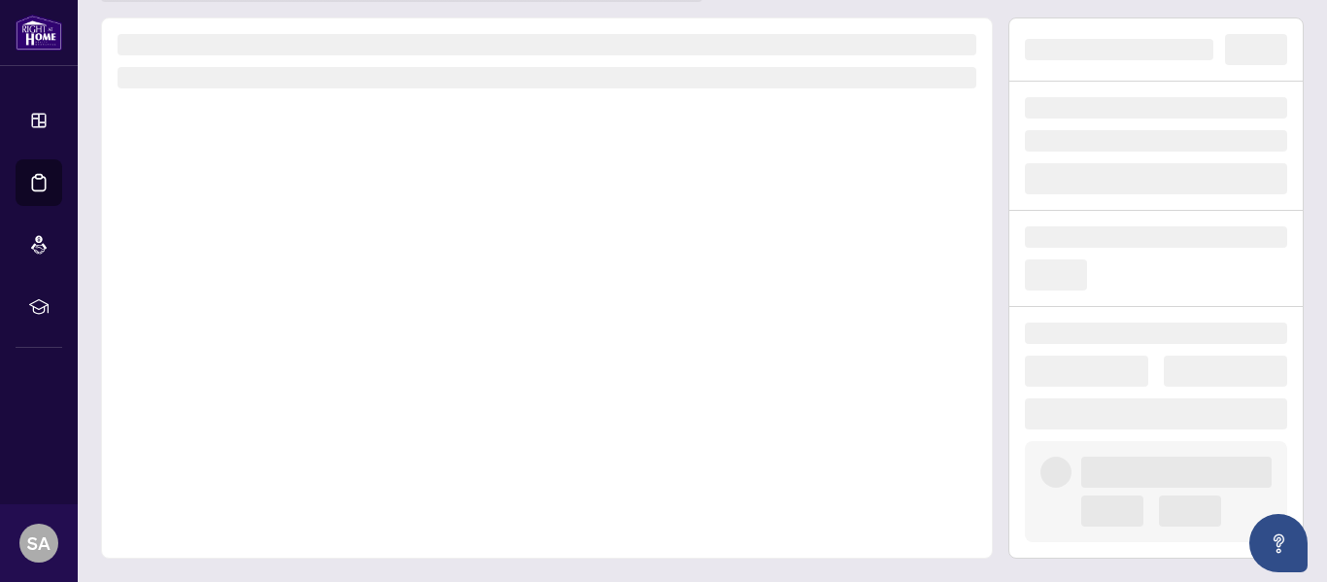
click at [903, 491] on div at bounding box center [547, 287] width 892 height 541
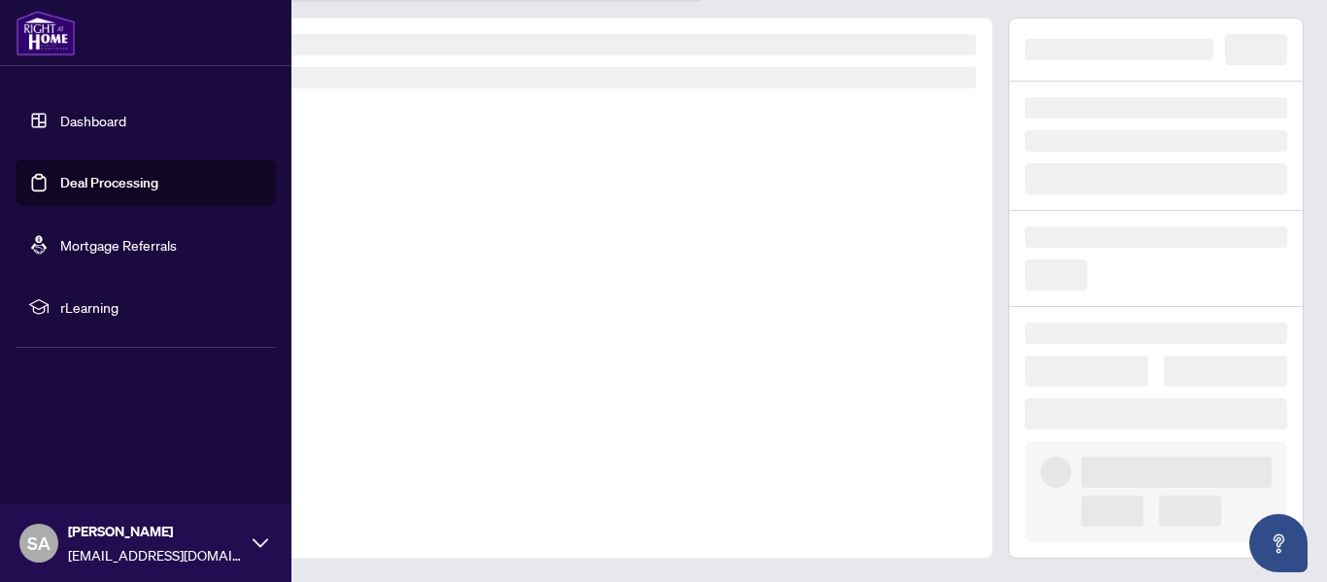
click at [90, 122] on link "Dashboard" at bounding box center [93, 120] width 66 height 17
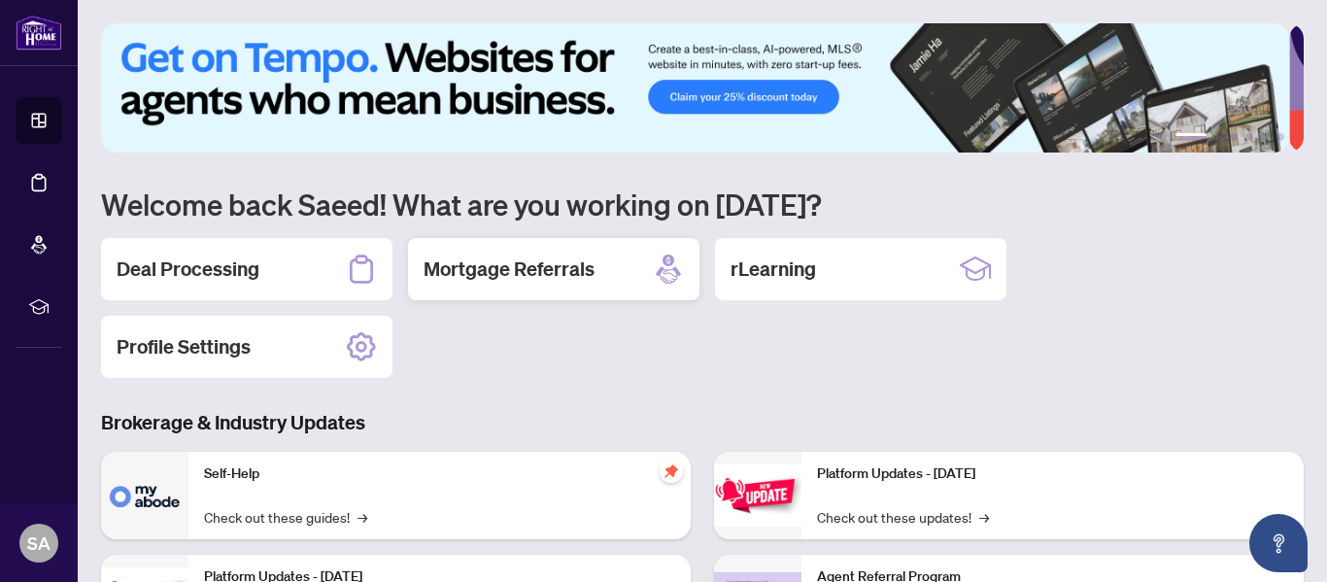
click at [541, 260] on h2 "Mortgage Referrals" at bounding box center [509, 269] width 171 height 27
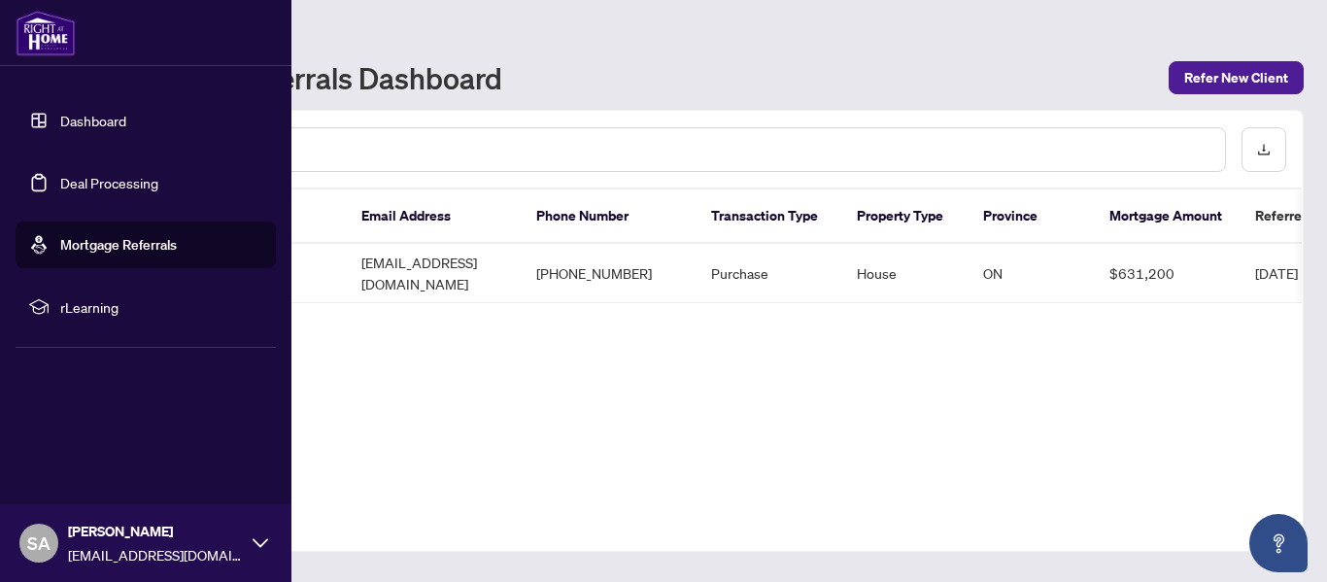
click at [77, 117] on link "Dashboard" at bounding box center [93, 120] width 66 height 17
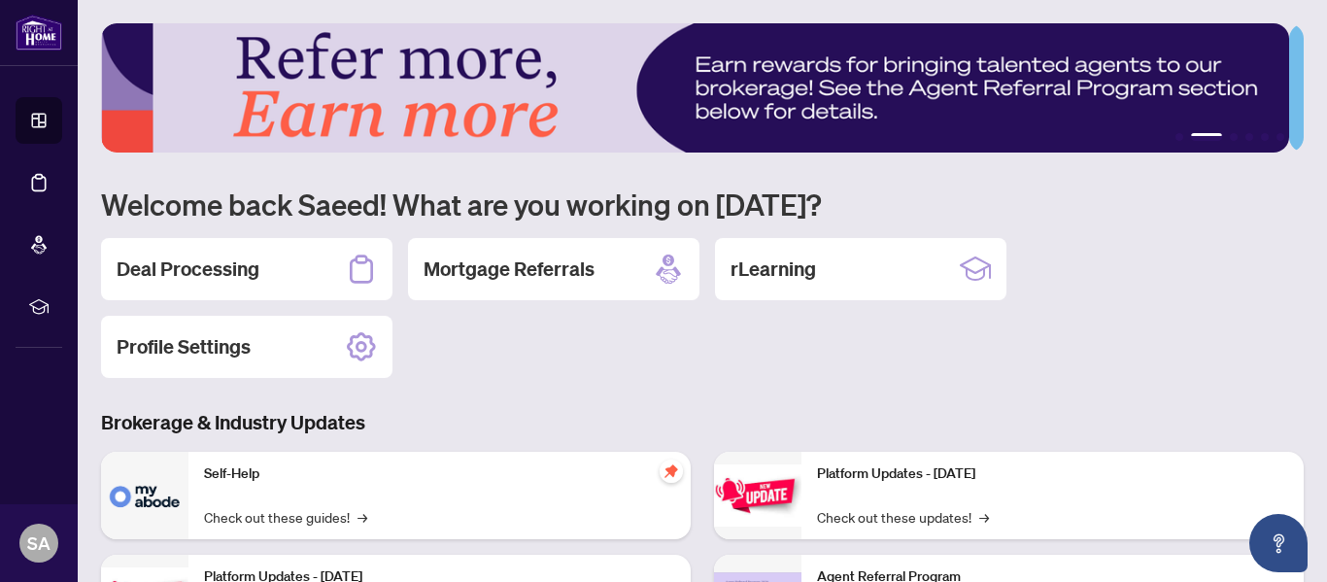
click at [685, 72] on img at bounding box center [695, 87] width 1188 height 129
